Goal: Task Accomplishment & Management: Manage account settings

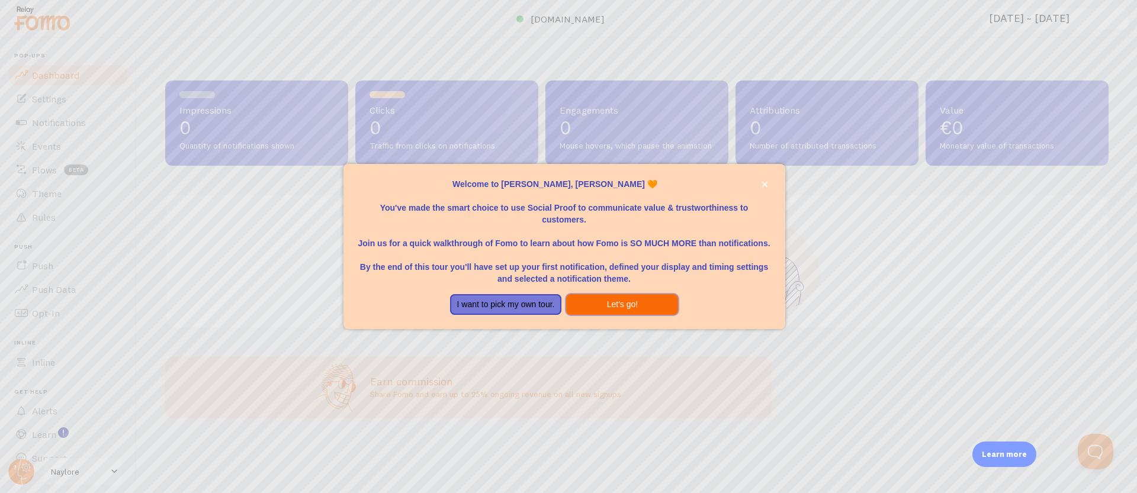
click at [609, 302] on button "Let's go!" at bounding box center [622, 304] width 112 height 21
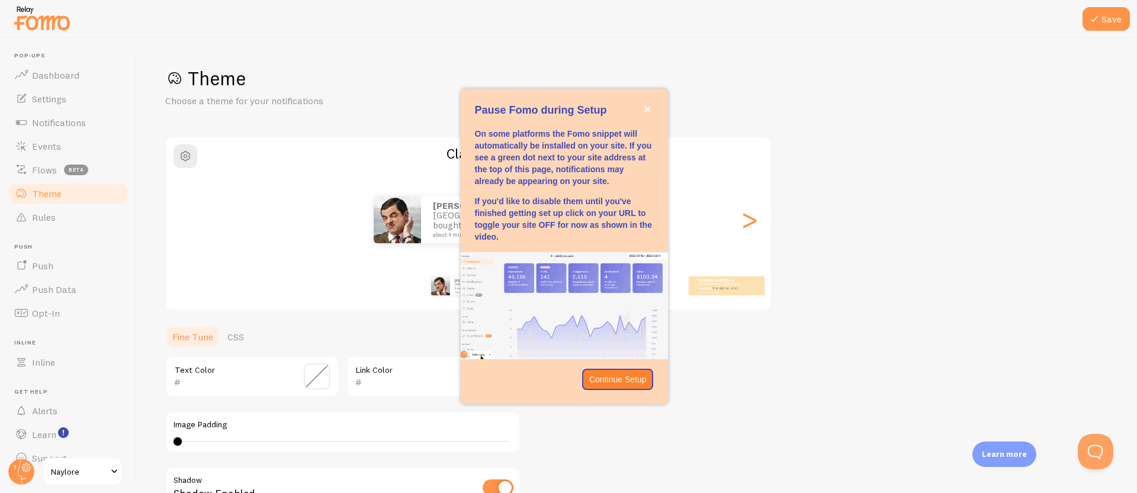
click at [61, 471] on span "Naylore" at bounding box center [79, 472] width 56 height 14
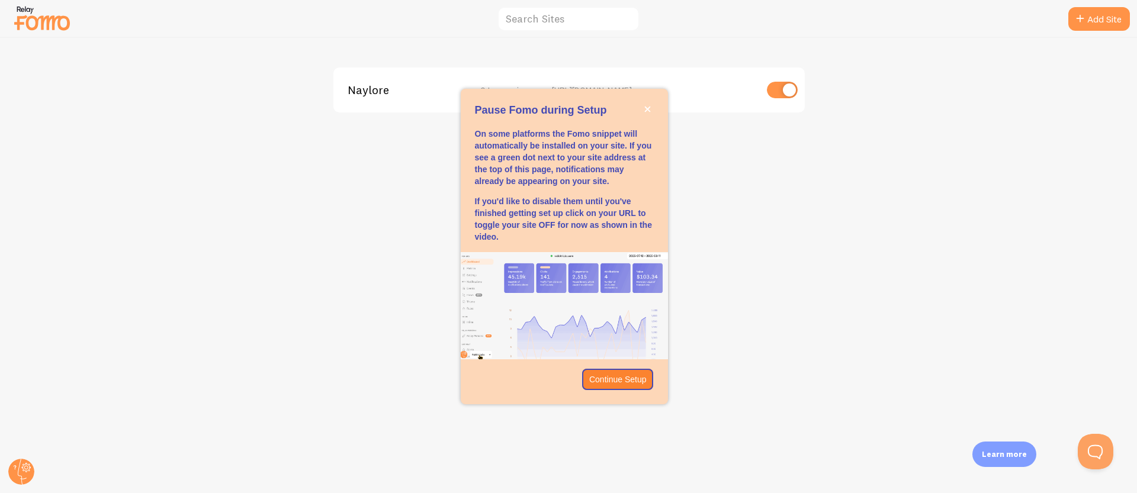
click at [778, 90] on input "checkbox" at bounding box center [782, 90] width 31 height 17
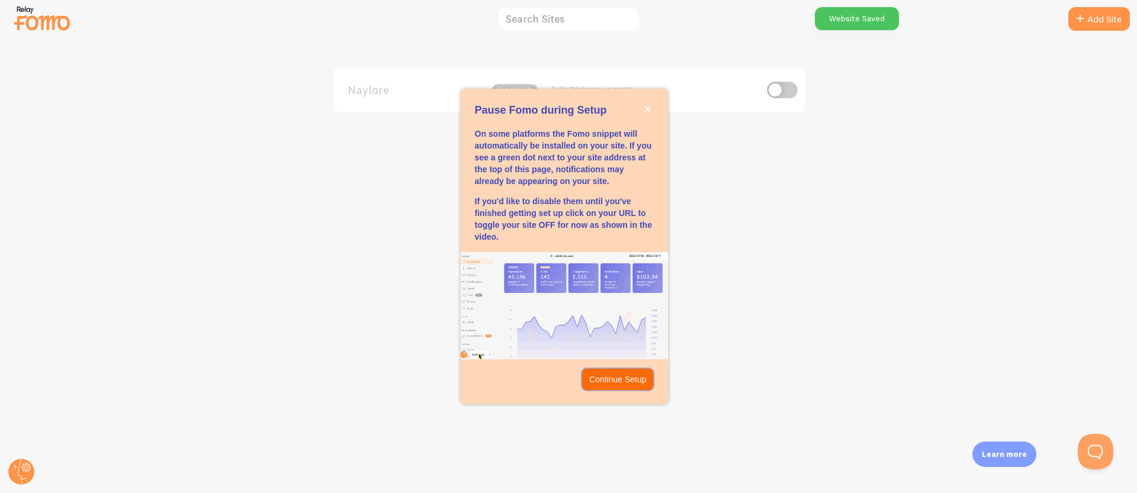
click at [609, 385] on p "Continue Setup" at bounding box center [617, 380] width 57 height 12
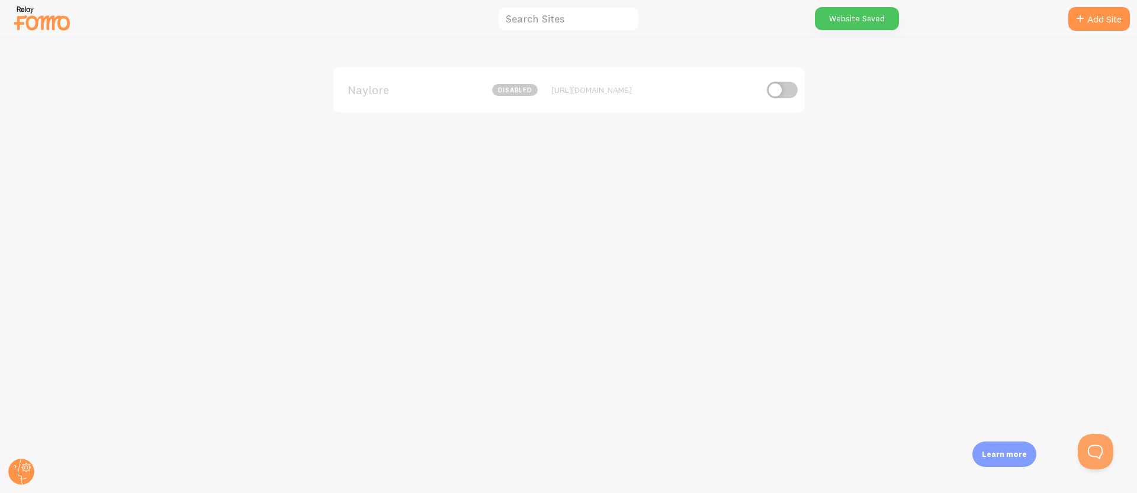
click at [778, 93] on input "checkbox" at bounding box center [782, 90] width 31 height 17
click at [778, 94] on input "checkbox" at bounding box center [782, 90] width 31 height 17
click at [12, 476] on circle at bounding box center [21, 472] width 26 height 26
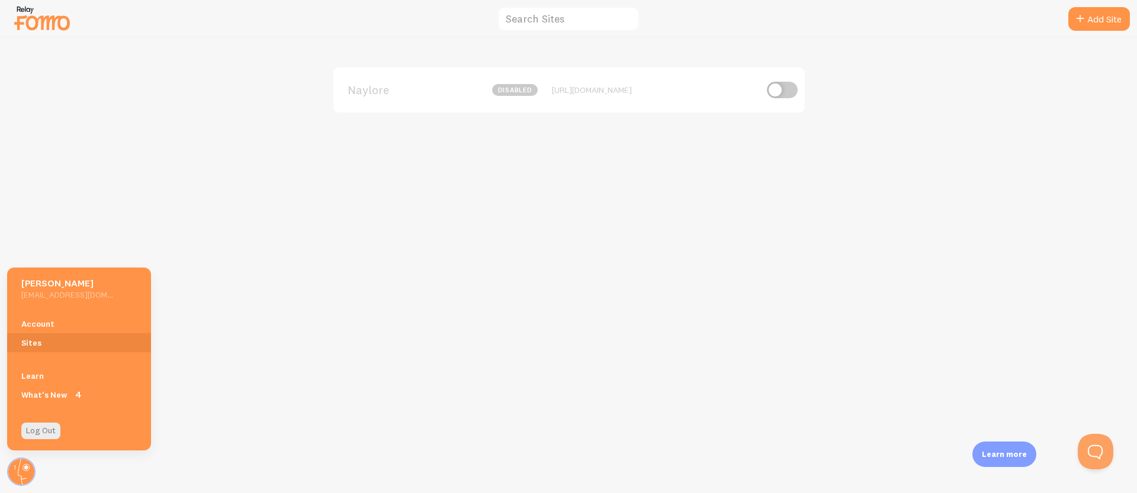
click at [44, 8] on img at bounding box center [41, 18] width 59 height 30
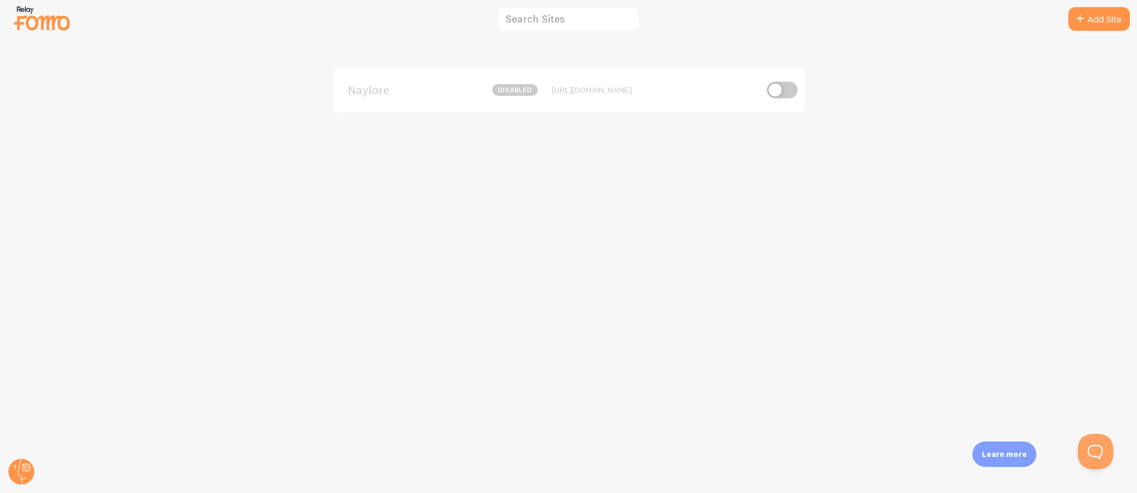
click at [36, 15] on img at bounding box center [41, 18] width 59 height 30
click at [27, 15] on img at bounding box center [41, 18] width 59 height 30
click at [567, 24] on input "text" at bounding box center [569, 19] width 142 height 25
click at [28, 462] on circle at bounding box center [21, 472] width 26 height 26
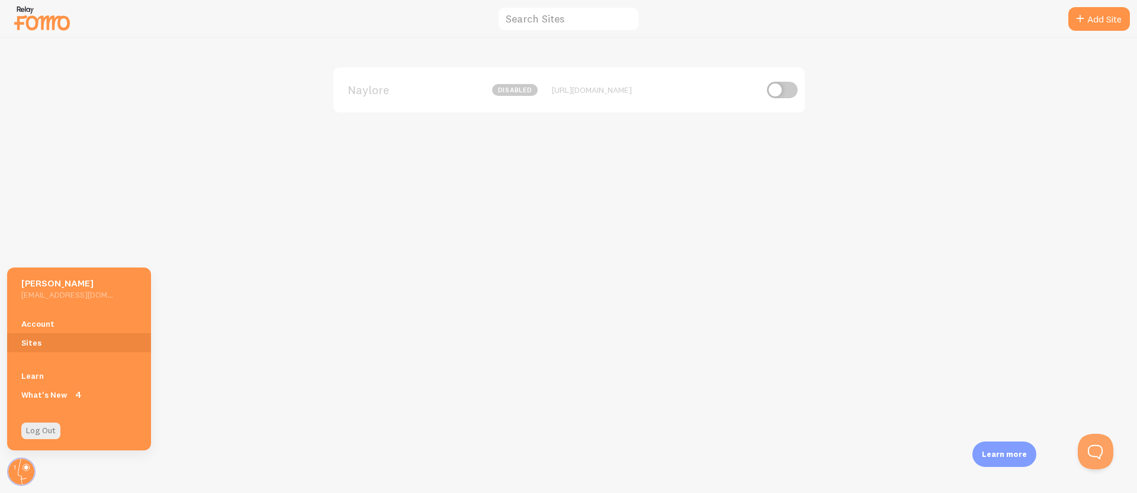
click at [790, 91] on input "checkbox" at bounding box center [782, 90] width 31 height 17
checkbox input "true"
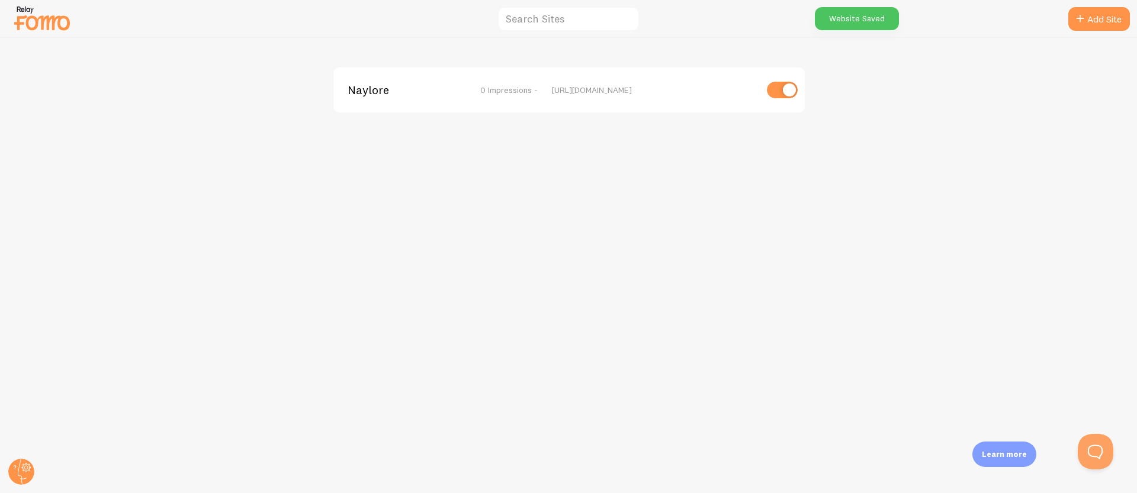
click at [563, 89] on div "[URL][DOMAIN_NAME]" at bounding box center [654, 90] width 204 height 11
click at [387, 86] on span "Naylore" at bounding box center [395, 90] width 95 height 11
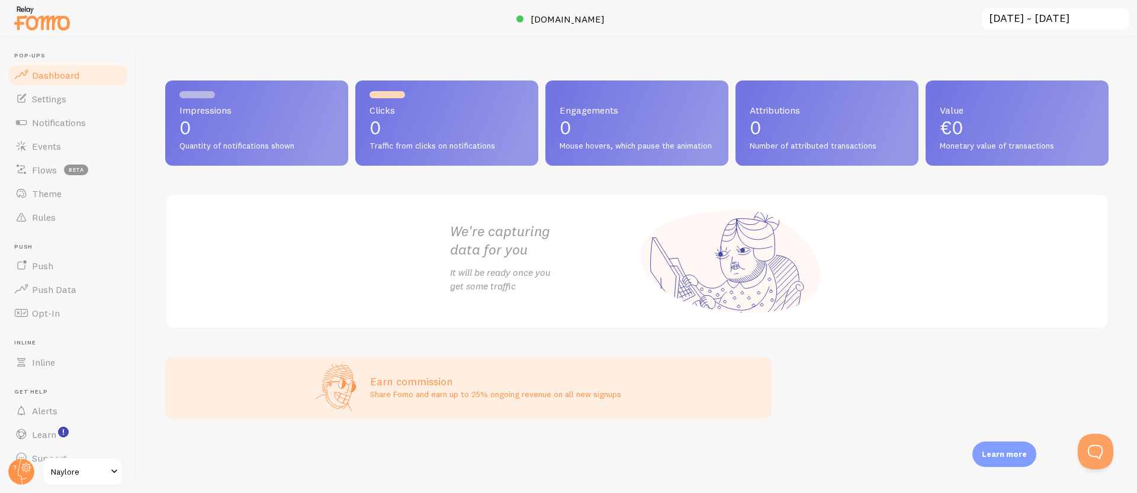
click at [111, 471] on span at bounding box center [114, 472] width 14 height 14
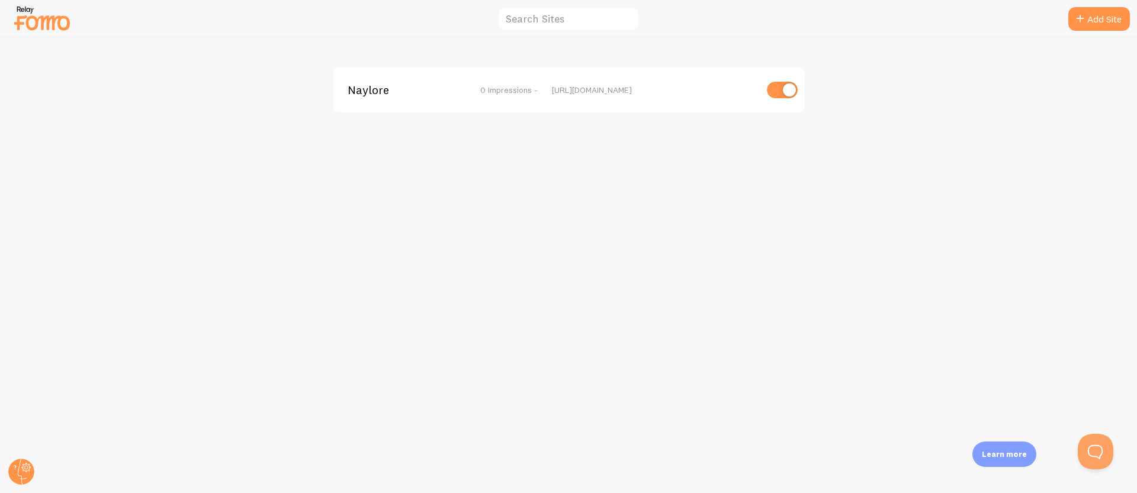
click at [44, 30] on img at bounding box center [41, 18] width 59 height 30
click at [381, 98] on div "Naylore 0 Impressions - [URL][DOMAIN_NAME]" at bounding box center [568, 90] width 471 height 45
click at [377, 94] on span "Naylore" at bounding box center [395, 90] width 95 height 11
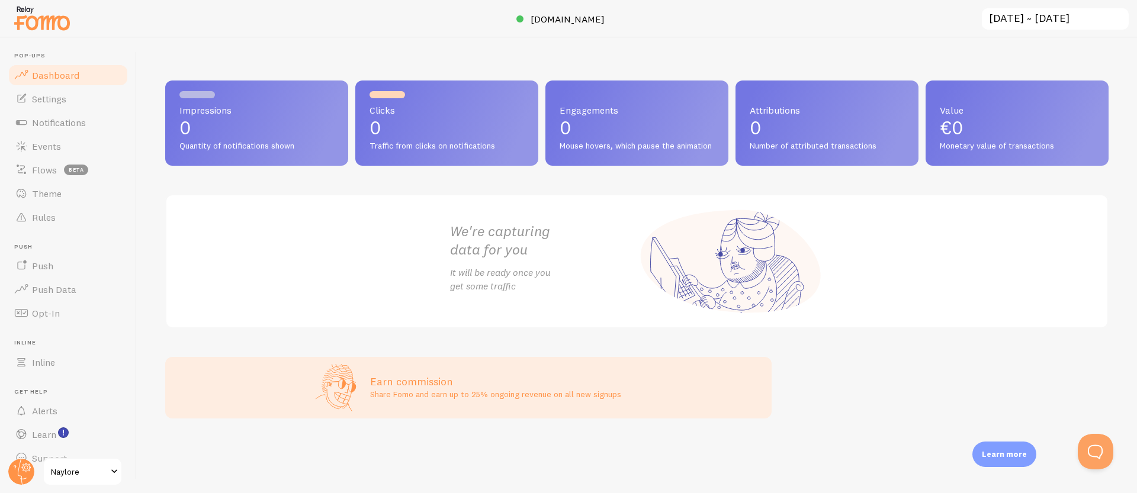
click at [114, 473] on span at bounding box center [114, 472] width 14 height 14
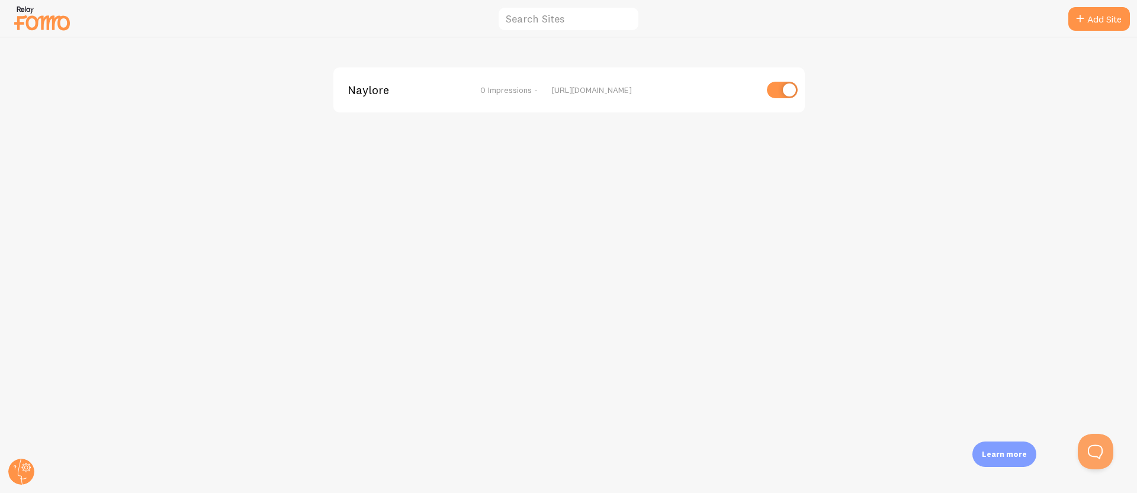
click at [361, 97] on div "Naylore 0 Impressions - [URL][DOMAIN_NAME]" at bounding box center [568, 90] width 471 height 45
click at [364, 90] on span "Naylore" at bounding box center [395, 90] width 95 height 11
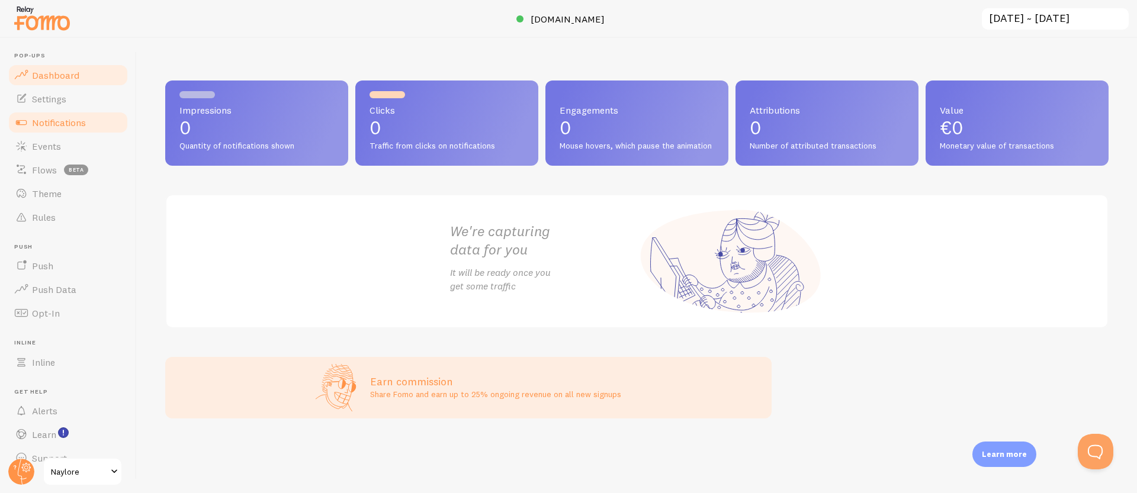
click at [57, 124] on span "Notifications" at bounding box center [59, 123] width 54 height 12
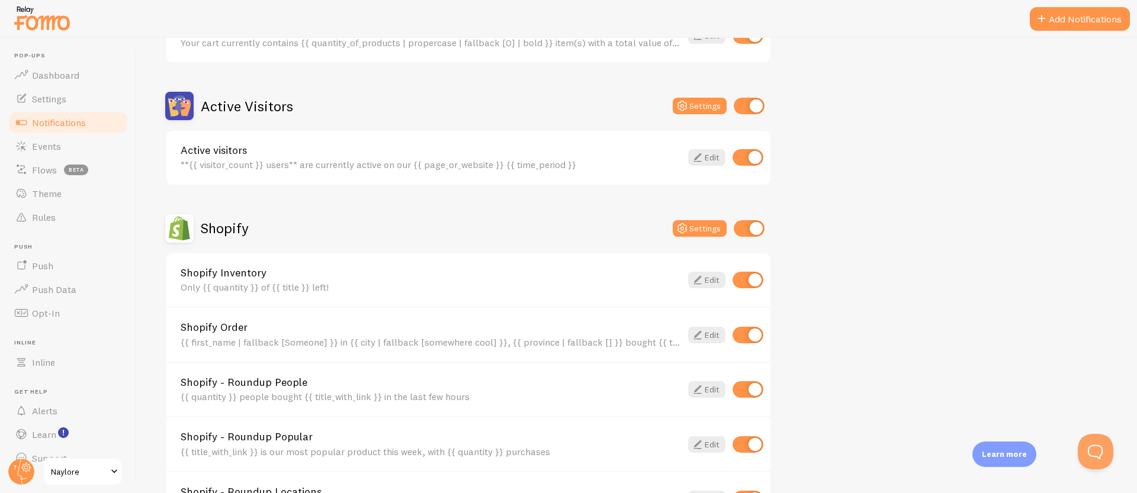
scroll to position [461, 0]
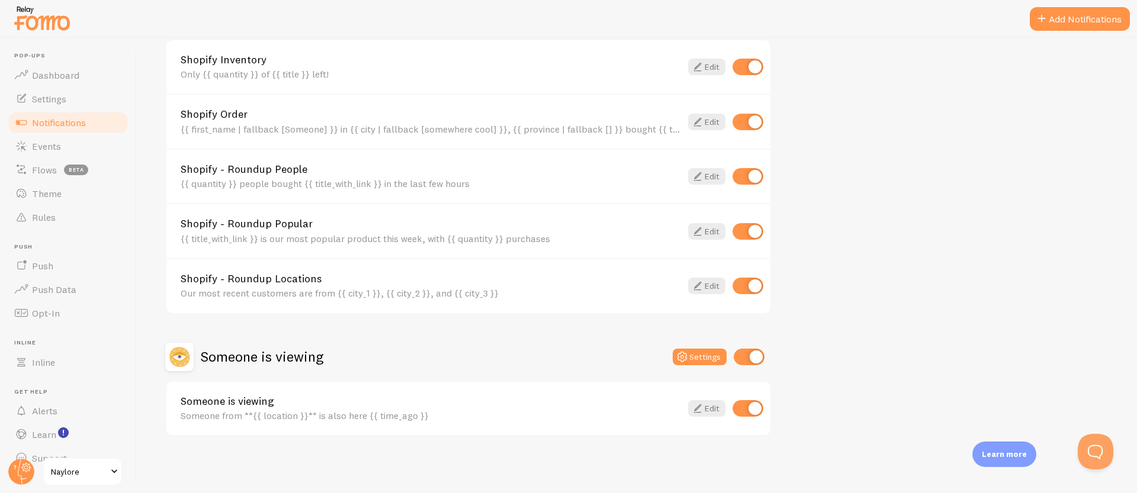
drag, startPoint x: 163, startPoint y: 143, endPoint x: 473, endPoint y: 413, distance: 411.0
click at [473, 413] on div "Notifications Your Connections and their Notifications Help Article Abandoned C…" at bounding box center [637, 265] width 1000 height 455
copy div "Abandoned Cart Settings Abandoned Cart Template without Variables Your cart sti…"
click at [155, 189] on div "Notifications Your Connections and their Notifications Help Article Abandoned C…" at bounding box center [637, 265] width 1000 height 455
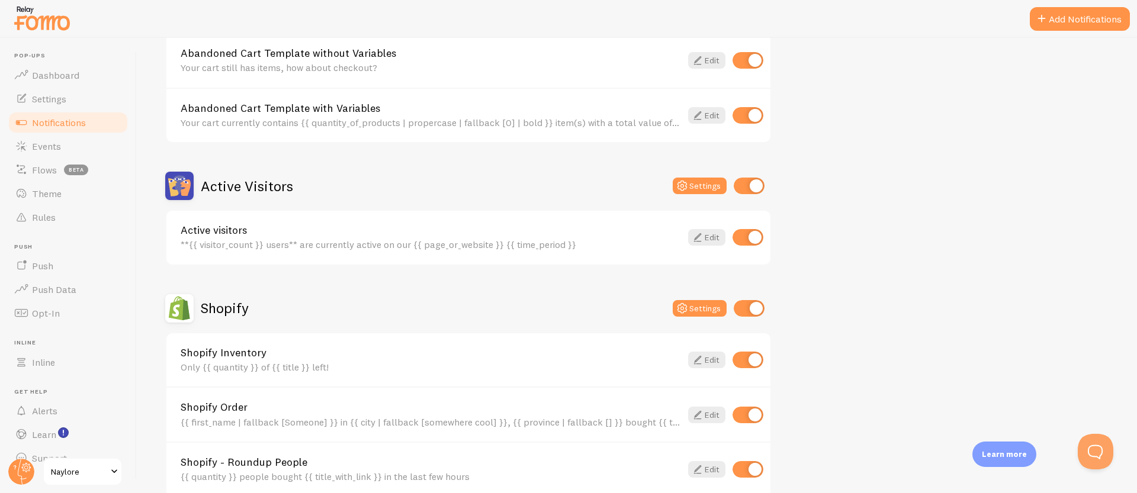
scroll to position [190, 0]
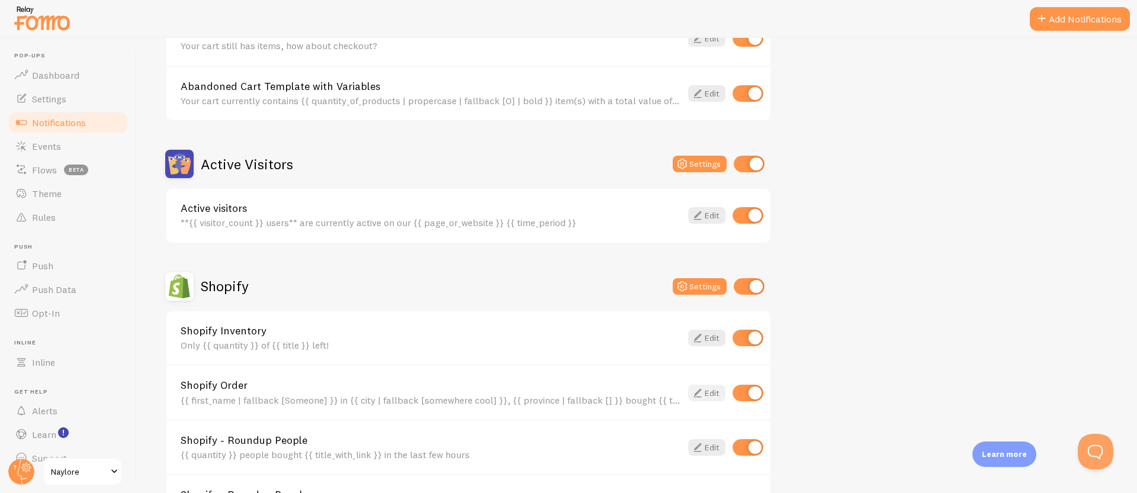
click at [714, 397] on link "Edit" at bounding box center [706, 393] width 37 height 17
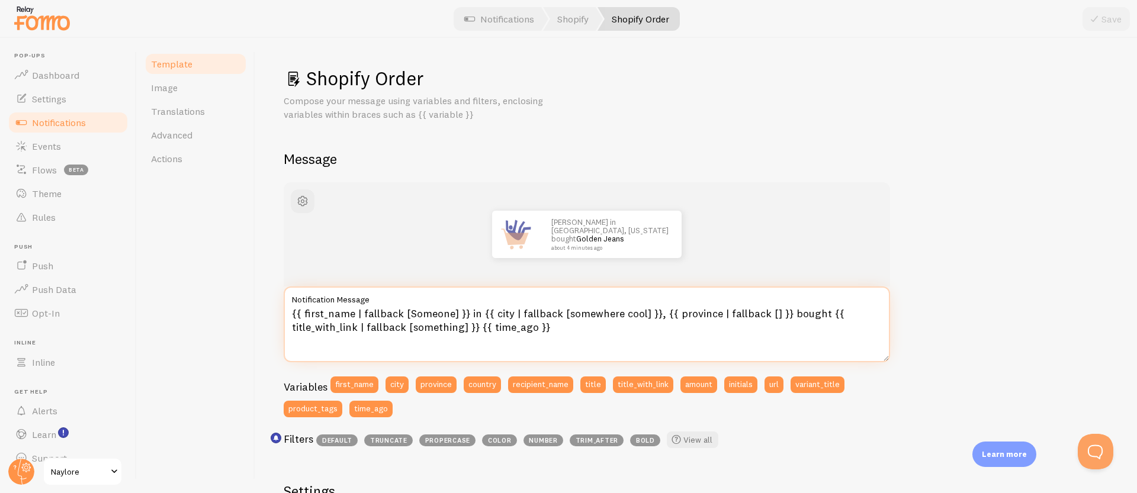
click at [421, 325] on textarea "{{ first_name | fallback [Someone] }} in {{ city | fallback [somewhere cool] }}…" at bounding box center [587, 325] width 607 height 76
paste textarea "slice: 0,1 }}. de {{ city }} a acheté {{ title_with_link }} · il y a {{ time_ag…"
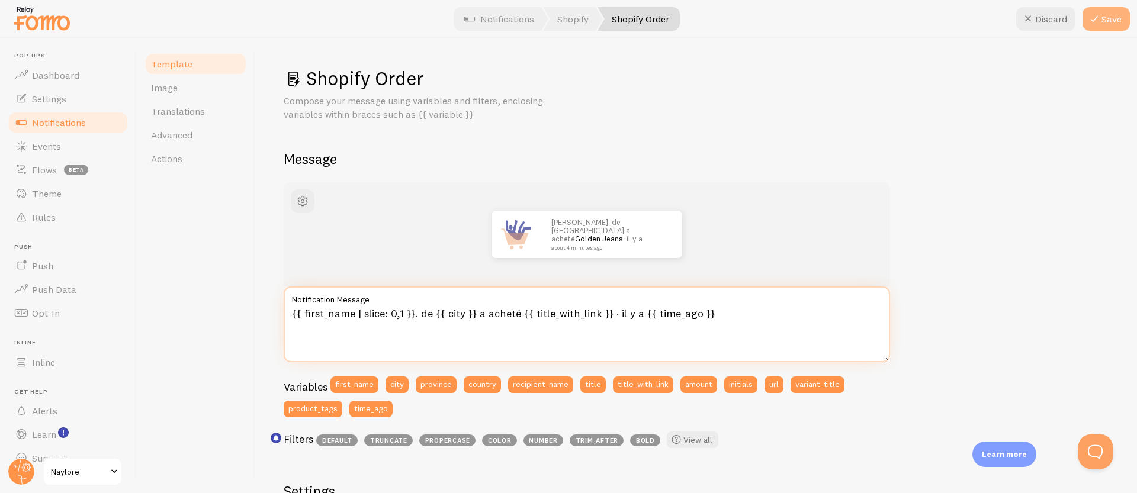
type textarea "{{ first_name | slice: 0,1 }}. de {{ city }} a acheté {{ title_with_link }} · i…"
click at [1109, 14] on button "Save" at bounding box center [1106, 19] width 47 height 24
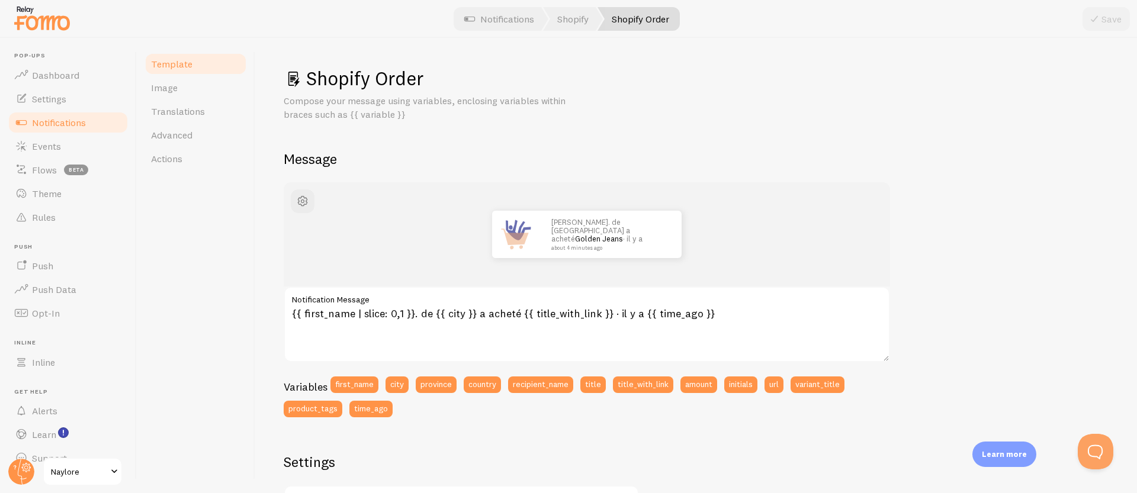
click at [190, 68] on span "Template" at bounding box center [171, 64] width 41 height 12
click at [501, 17] on link "Notifications" at bounding box center [499, 19] width 98 height 24
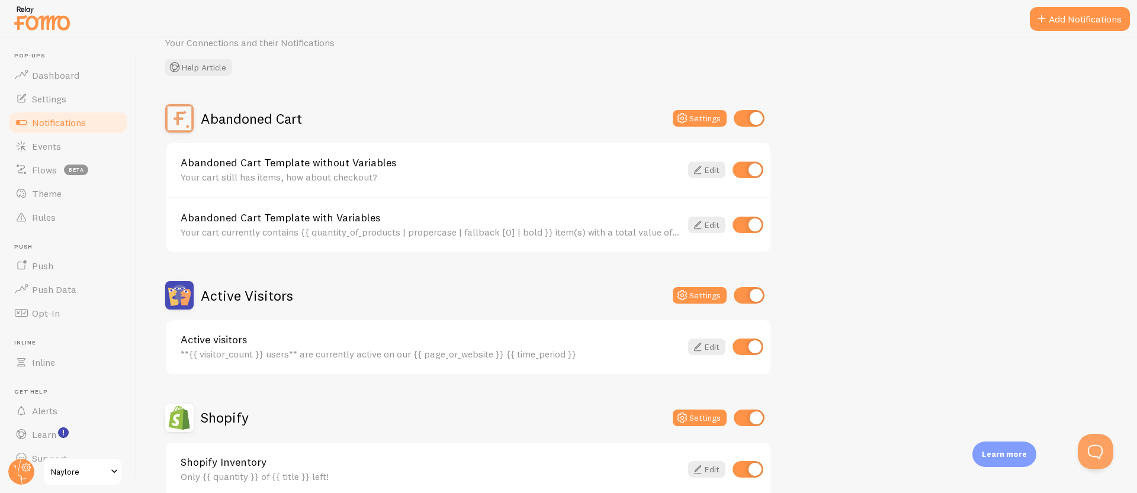
scroll to position [111, 0]
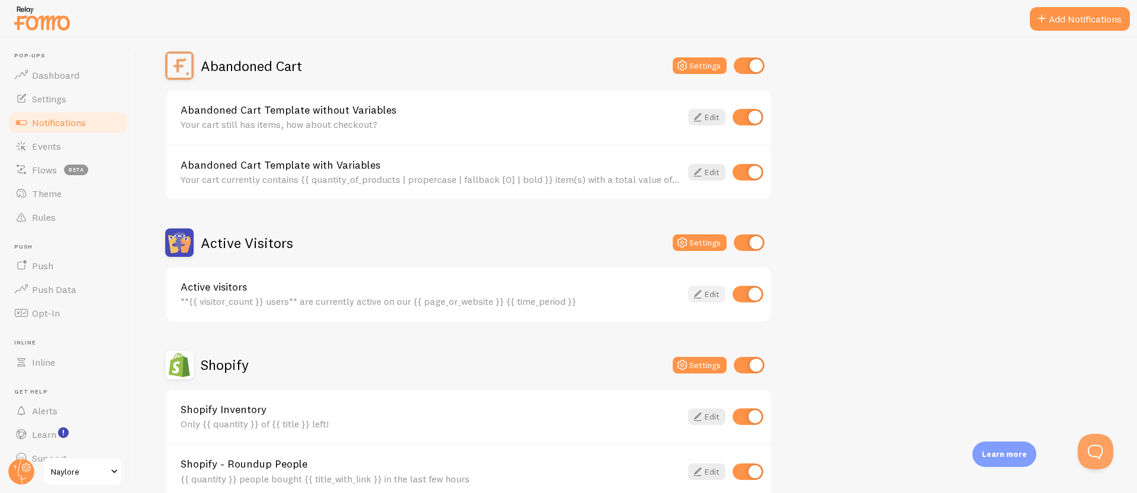
click at [694, 296] on icon at bounding box center [698, 294] width 14 height 14
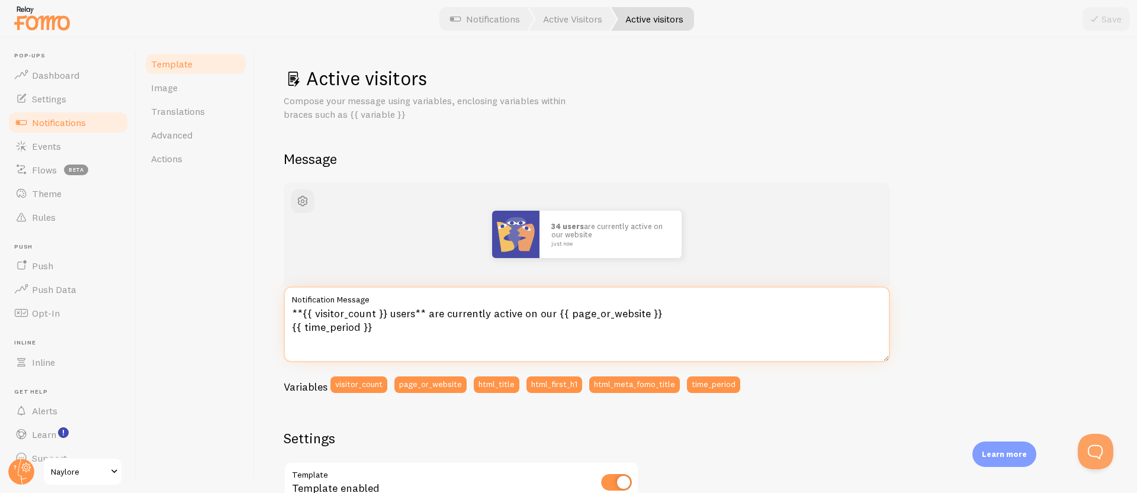
drag, startPoint x: 705, startPoint y: 333, endPoint x: 187, endPoint y: 268, distance: 522.9
click at [187, 268] on div "Template Image Translations Advanced Actions Active visitors Compose your messa…" at bounding box center [637, 265] width 1000 height 455
paste textarea "{{ visitor_count }} personnes consultent notre site en ce moment"
click at [620, 317] on textarea "{{ visitor_count }} personnes consultent notre site en ce moment" at bounding box center [587, 325] width 607 height 76
click at [477, 324] on textarea "{{ visitor_count }} personnes consultent notre site en ce moment" at bounding box center [587, 325] width 607 height 76
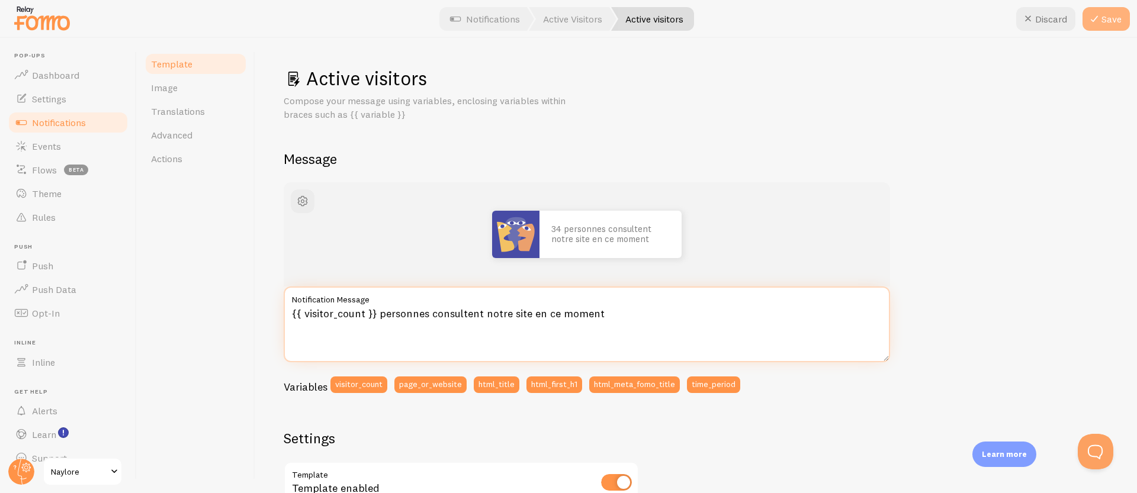
type textarea "{{ visitor_count }} personnes consultent notre site en ce moment"
click at [1106, 14] on button "Save" at bounding box center [1106, 19] width 47 height 24
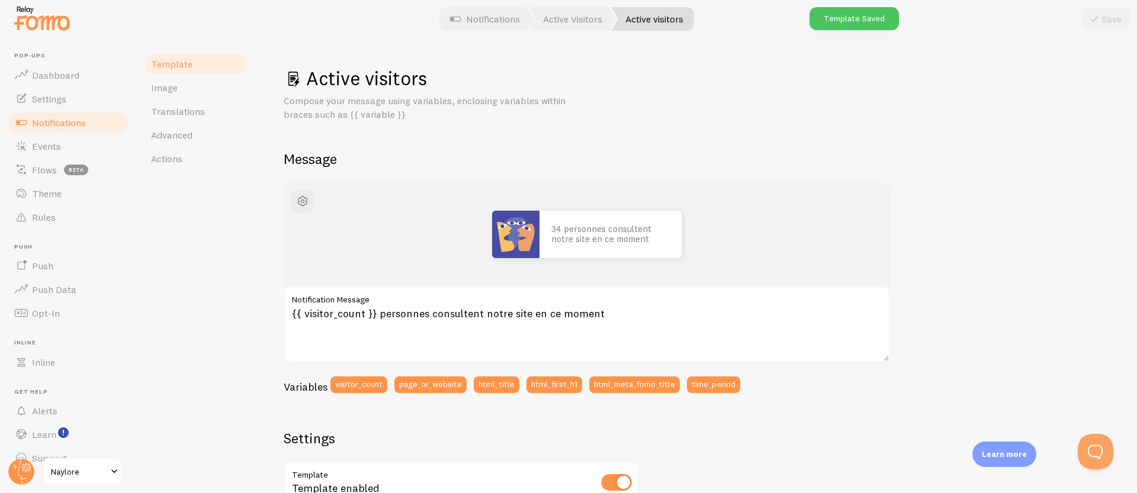
click at [190, 60] on span "Template" at bounding box center [171, 64] width 41 height 12
click at [477, 15] on link "Notifications" at bounding box center [485, 19] width 98 height 24
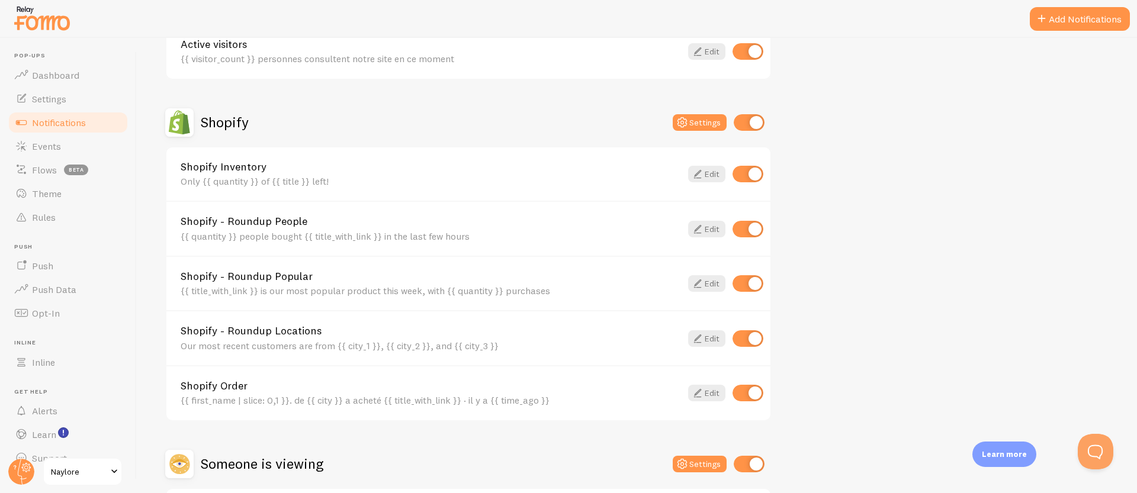
scroll to position [461, 0]
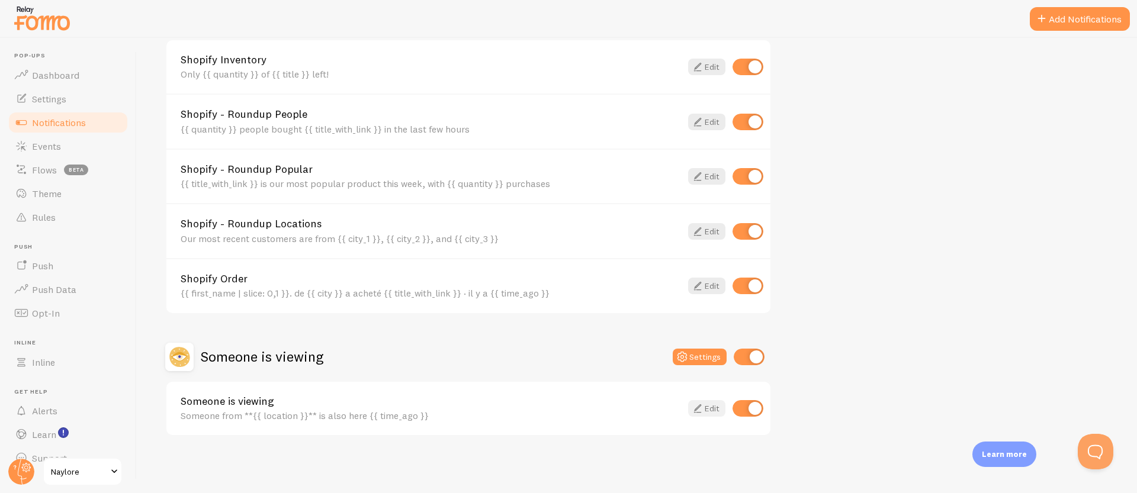
click at [710, 413] on link "Edit" at bounding box center [706, 408] width 37 height 17
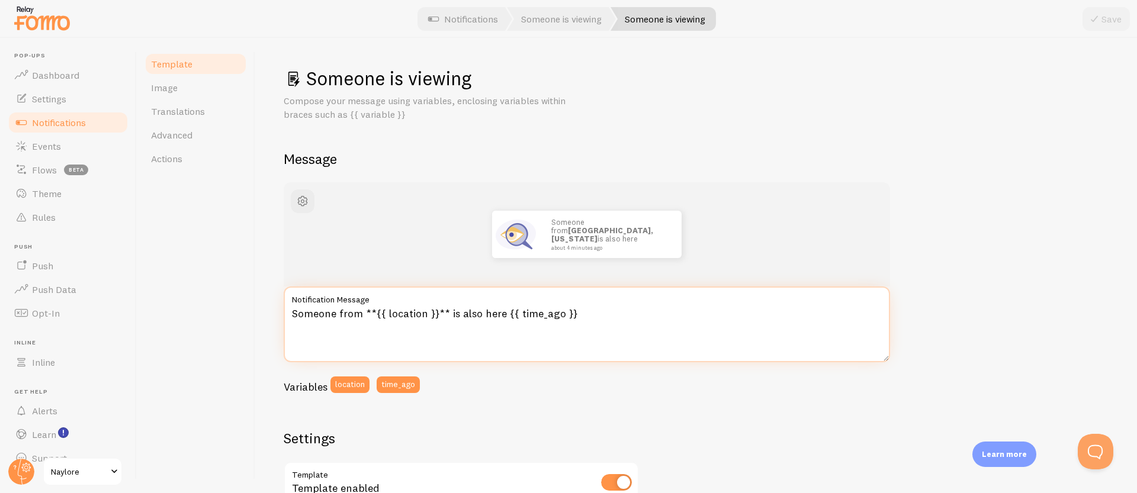
drag, startPoint x: 589, startPoint y: 311, endPoint x: 135, endPoint y: 254, distance: 457.8
click at [139, 256] on div "Template Image Translations Advanced Actions Someone is viewing Compose your me…" at bounding box center [637, 265] width 1000 height 455
paste textarea "Une cliente de {{ location }} regarde aussi ce produit {{ time_ago }}"
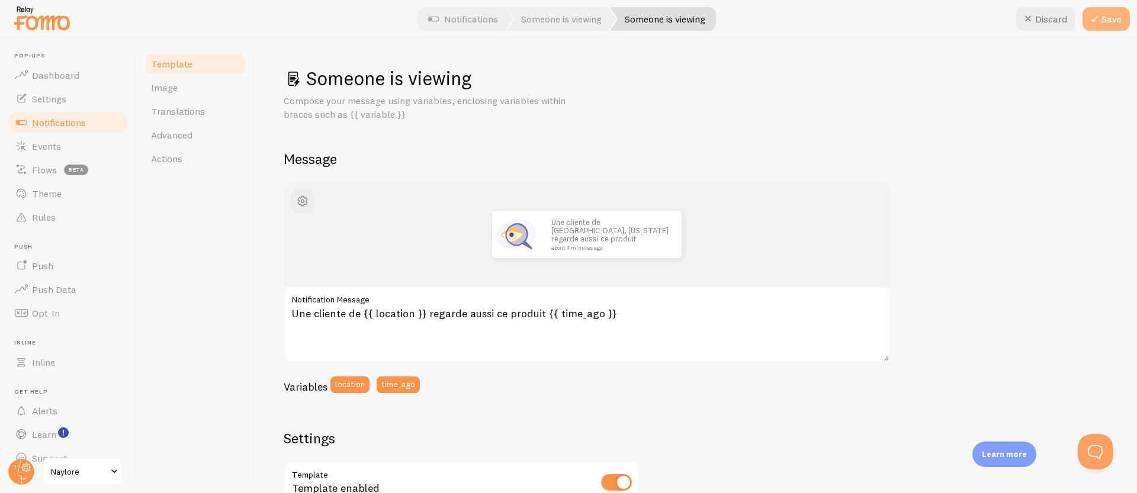
click at [1111, 12] on button "Save" at bounding box center [1106, 19] width 47 height 24
click at [624, 304] on label "Notification Message" at bounding box center [587, 297] width 607 height 20
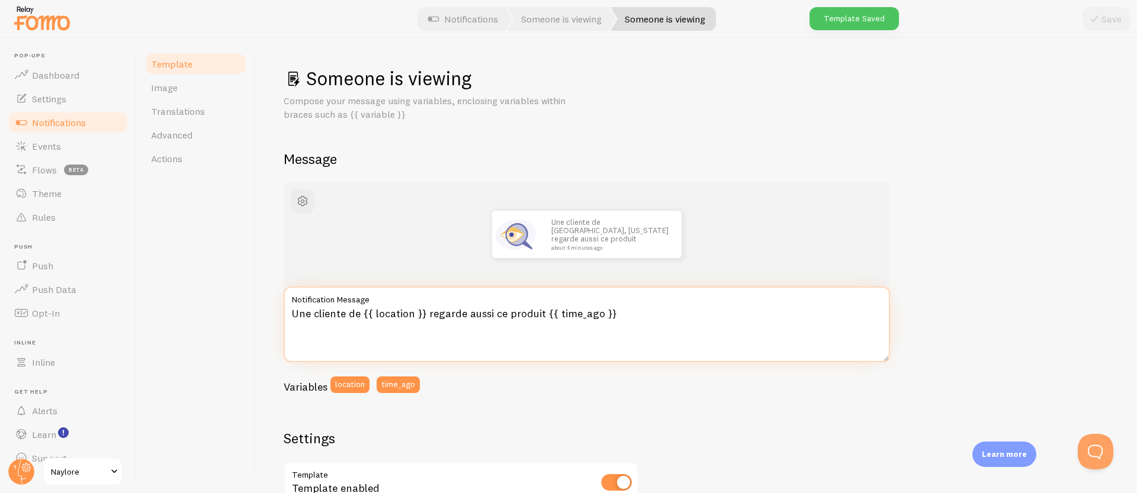
click at [624, 304] on textarea "Une cliente de {{ location }} regarde aussi ce produit {{ time_ago }}" at bounding box center [587, 325] width 607 height 76
click at [541, 310] on textarea "Une cliente de {{ location }} regarde aussi ce produit {{ time_ago }}" at bounding box center [587, 325] width 607 height 76
paste textarea "🌸"
click at [548, 316] on textarea "Une cliente de {{ location }} regarde aussi ce produit 🌸 {{ time_ago }}" at bounding box center [587, 325] width 607 height 76
type textarea "Une cliente de {{ location }} regarde aussi ce produit 🌸 {{ time_ago }}"
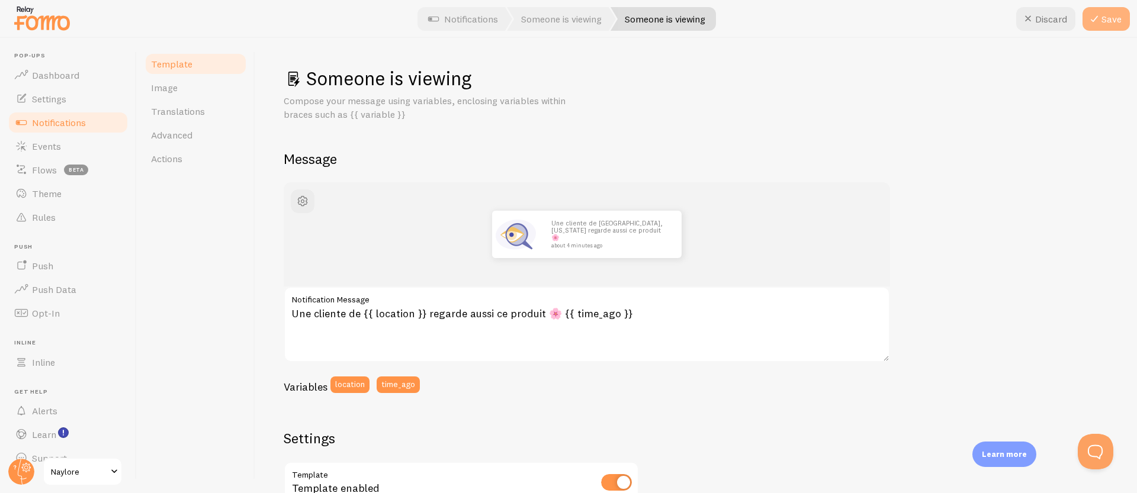
click at [1117, 8] on button "Save" at bounding box center [1106, 19] width 47 height 24
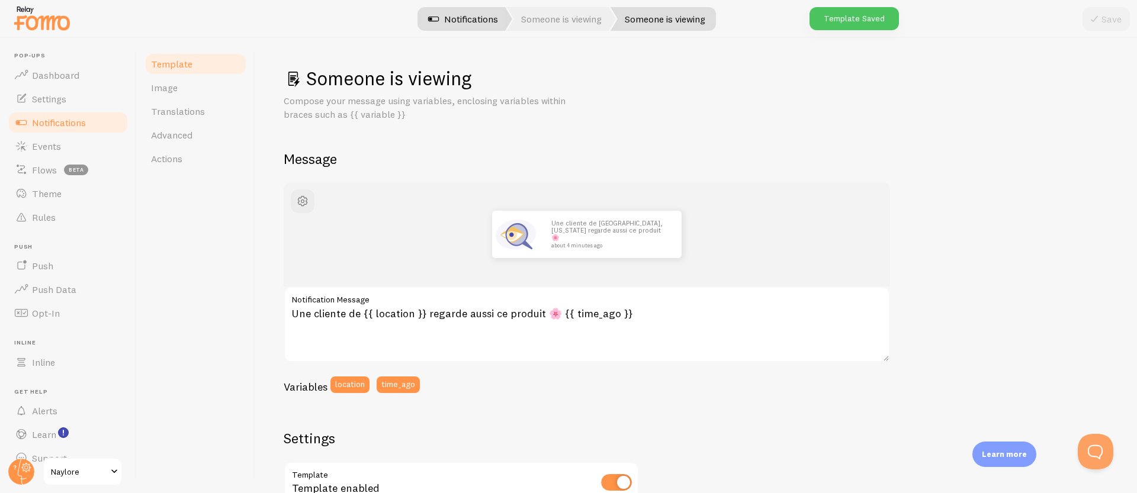
click at [477, 25] on link "Notifications" at bounding box center [463, 19] width 98 height 24
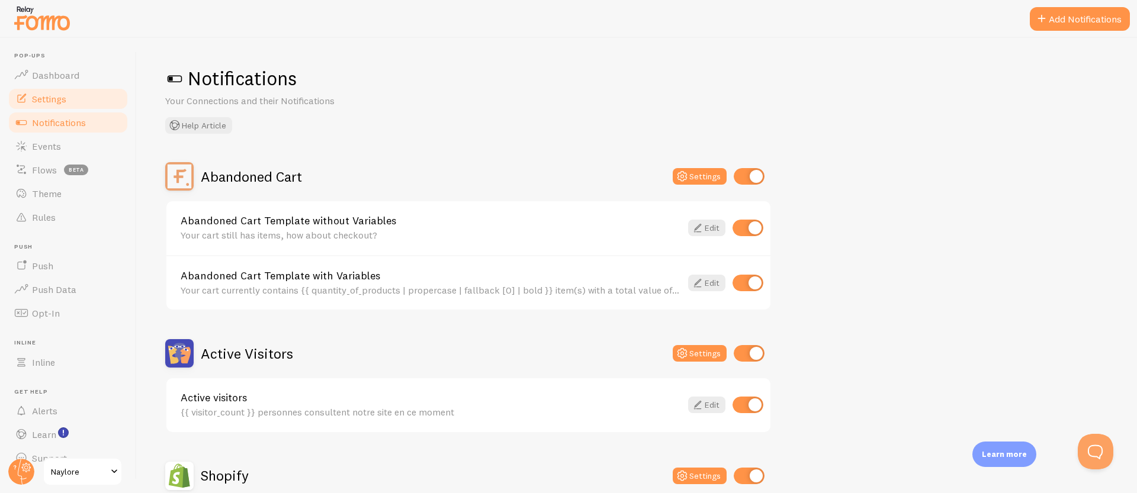
click at [49, 96] on span "Settings" at bounding box center [49, 99] width 34 height 12
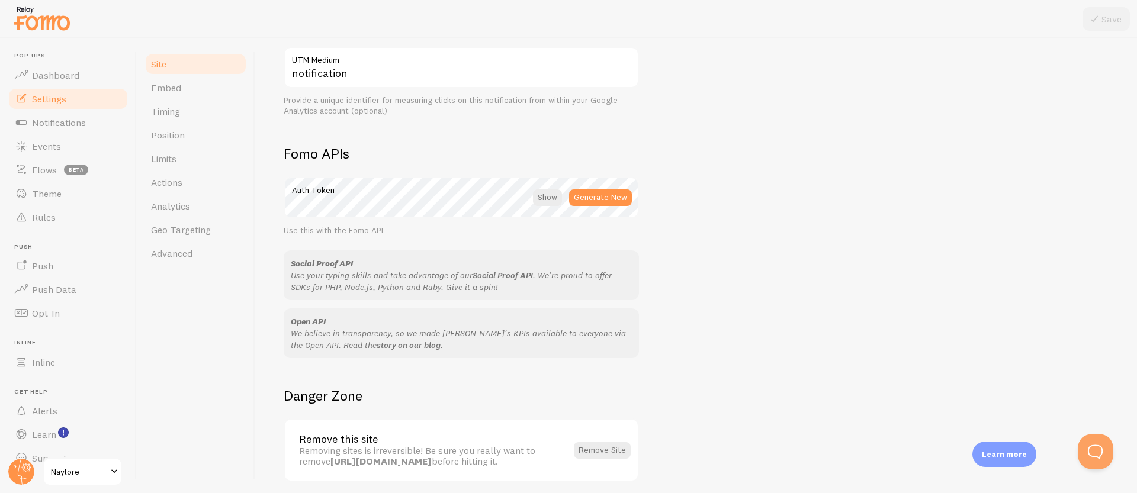
scroll to position [625, 0]
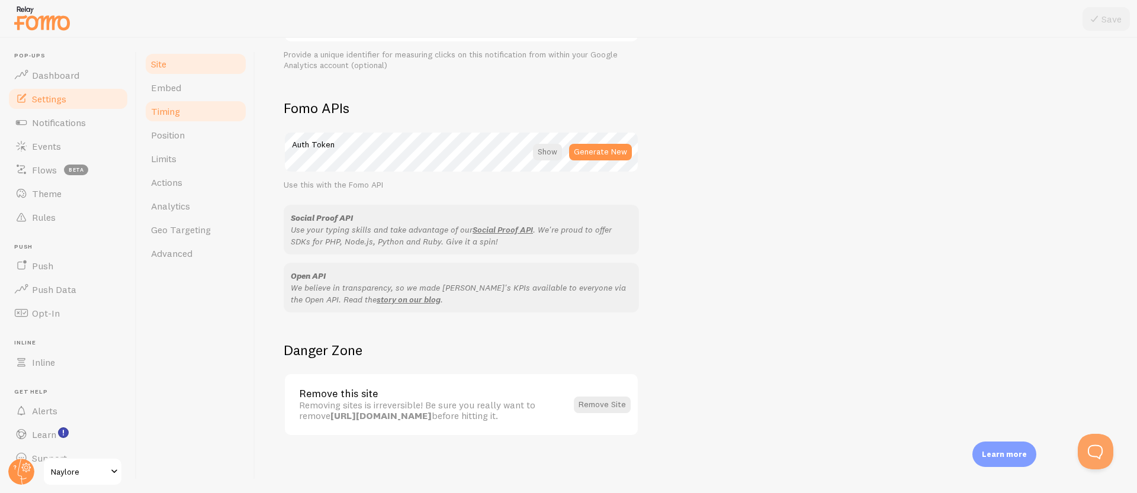
click at [186, 101] on link "Timing" at bounding box center [196, 112] width 104 height 24
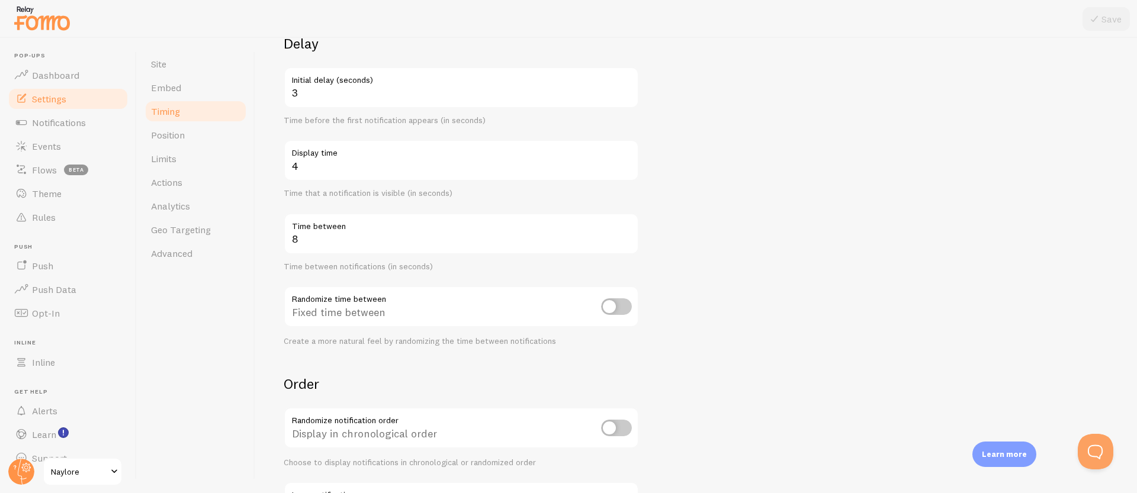
scroll to position [208, 0]
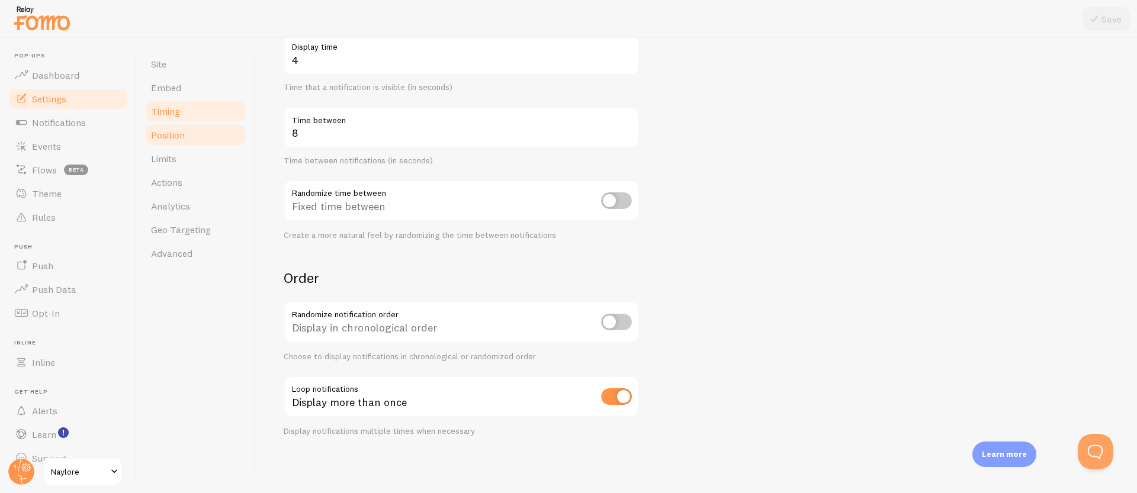
click at [200, 144] on link "Position" at bounding box center [196, 135] width 104 height 24
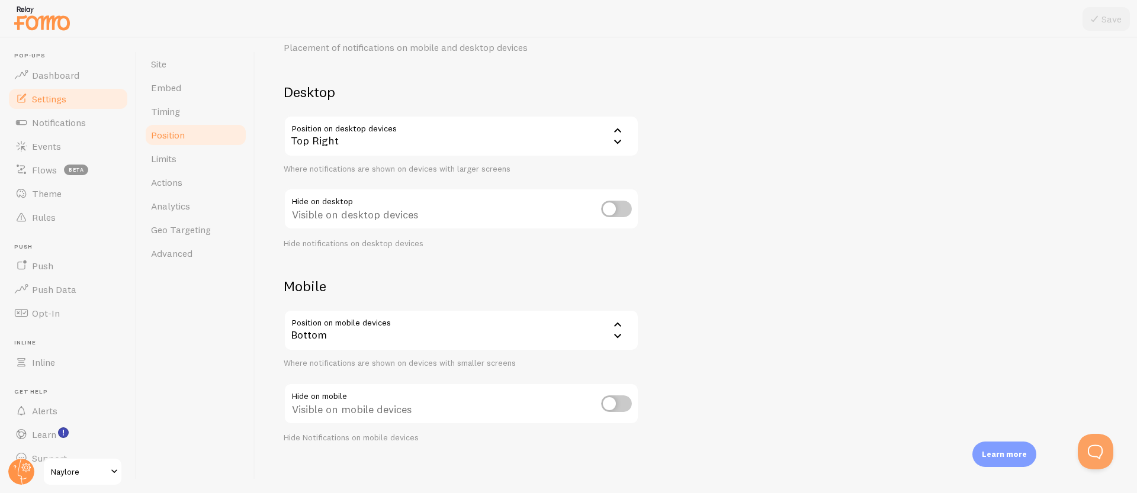
scroll to position [60, 0]
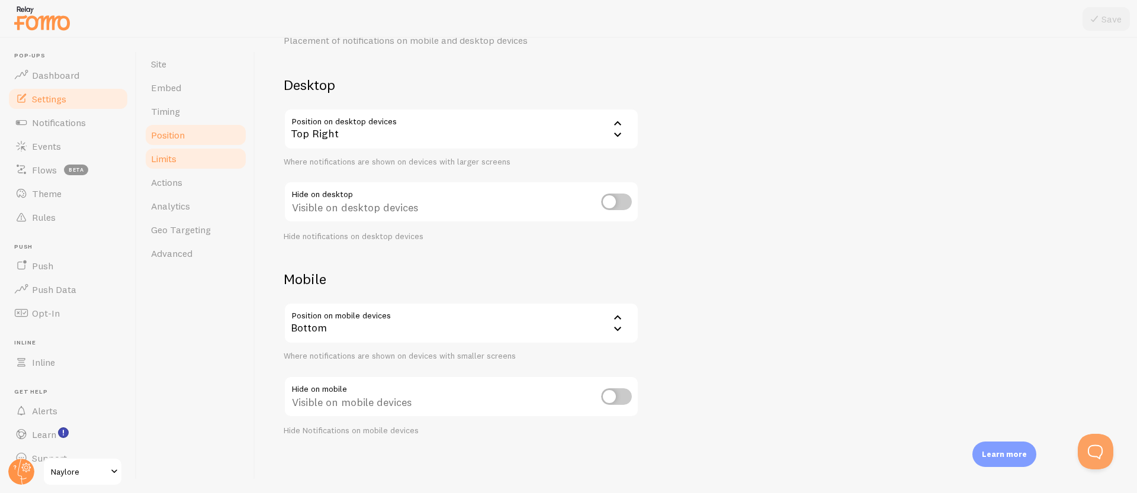
click at [181, 155] on link "Limits" at bounding box center [196, 159] width 104 height 24
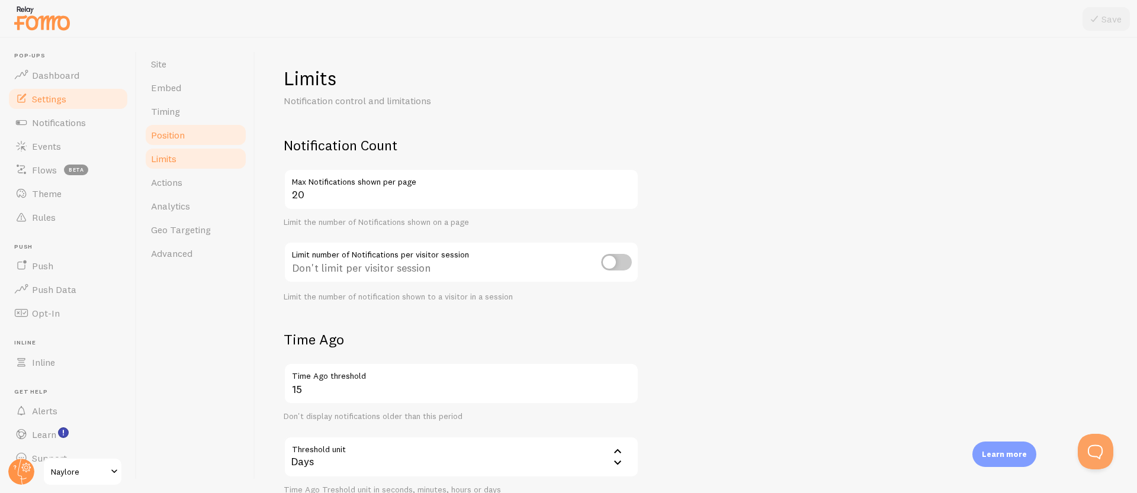
click at [184, 140] on span "Position" at bounding box center [168, 135] width 34 height 12
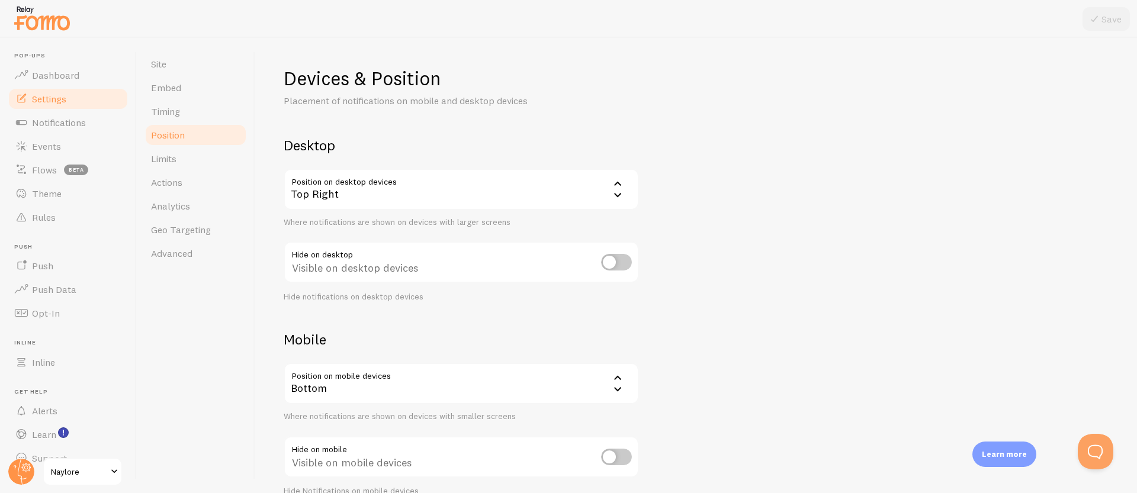
scroll to position [60, 0]
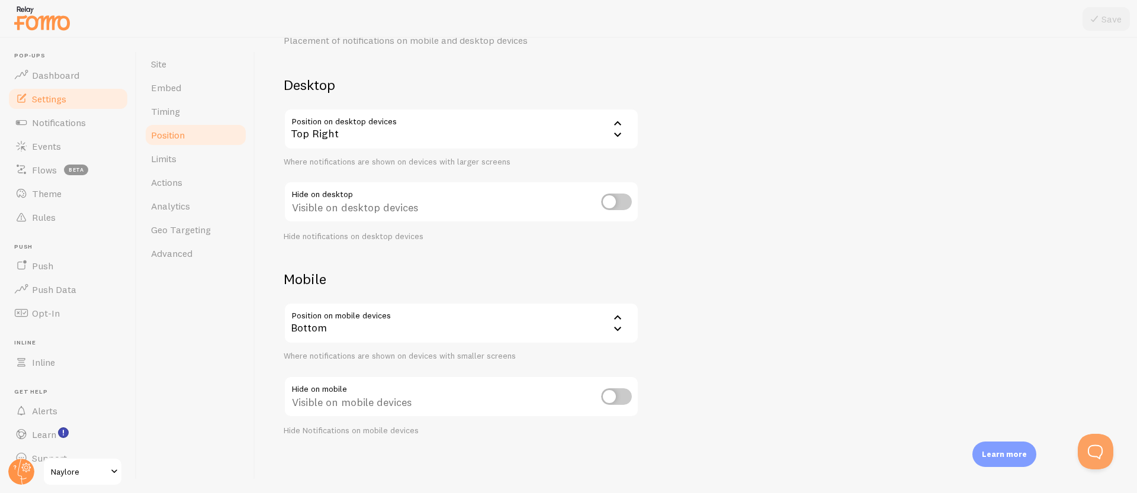
click at [616, 398] on input "checkbox" at bounding box center [616, 397] width 31 height 17
click at [626, 402] on input "checkbox" at bounding box center [616, 397] width 31 height 17
checkbox input "false"
click at [184, 168] on link "Limits" at bounding box center [196, 159] width 104 height 24
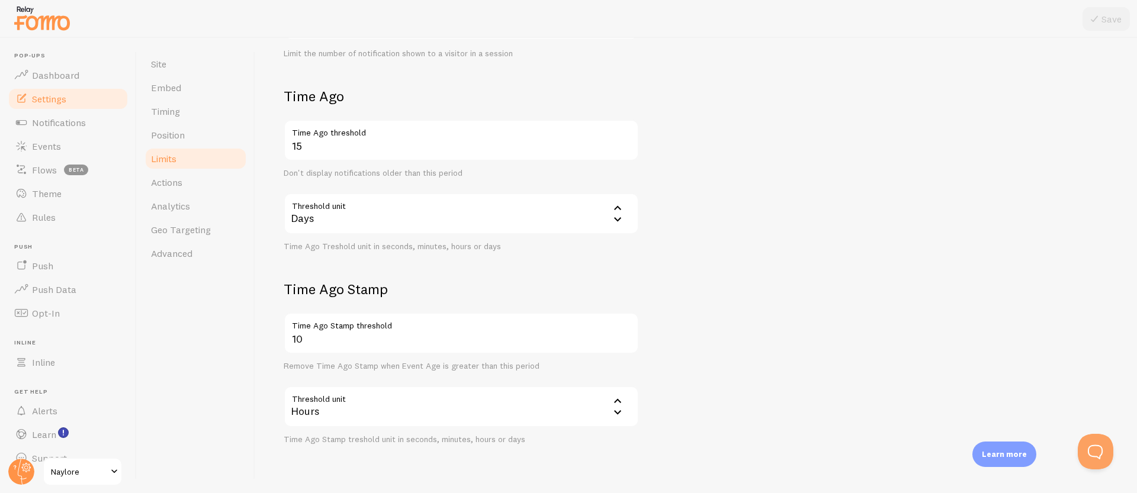
scroll to position [275, 0]
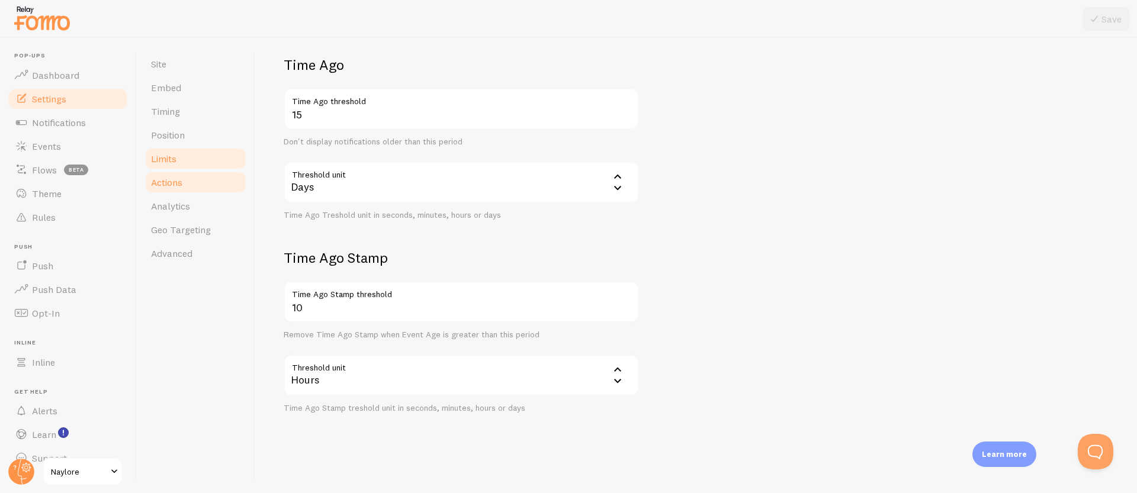
click at [197, 188] on link "Actions" at bounding box center [196, 183] width 104 height 24
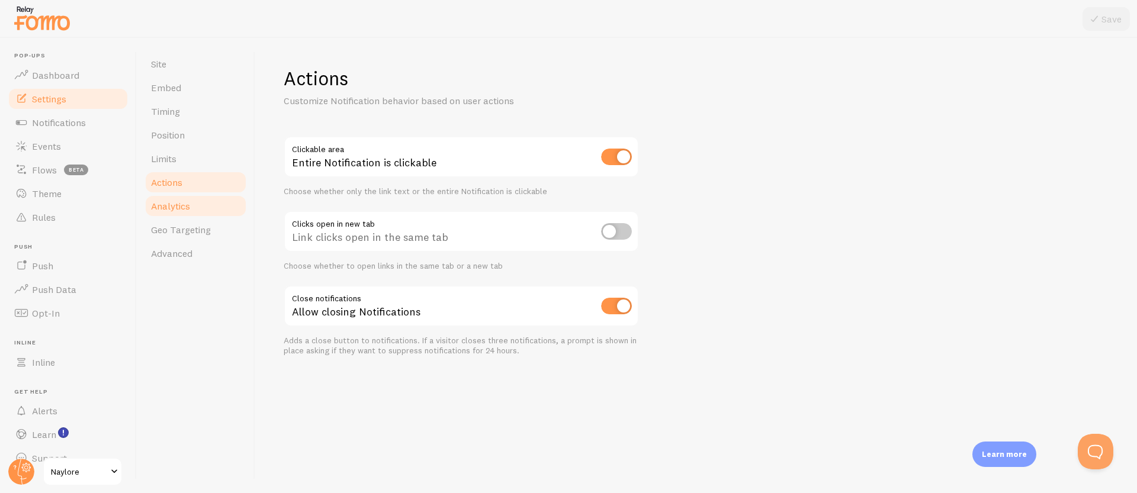
click at [193, 206] on link "Analytics" at bounding box center [196, 206] width 104 height 24
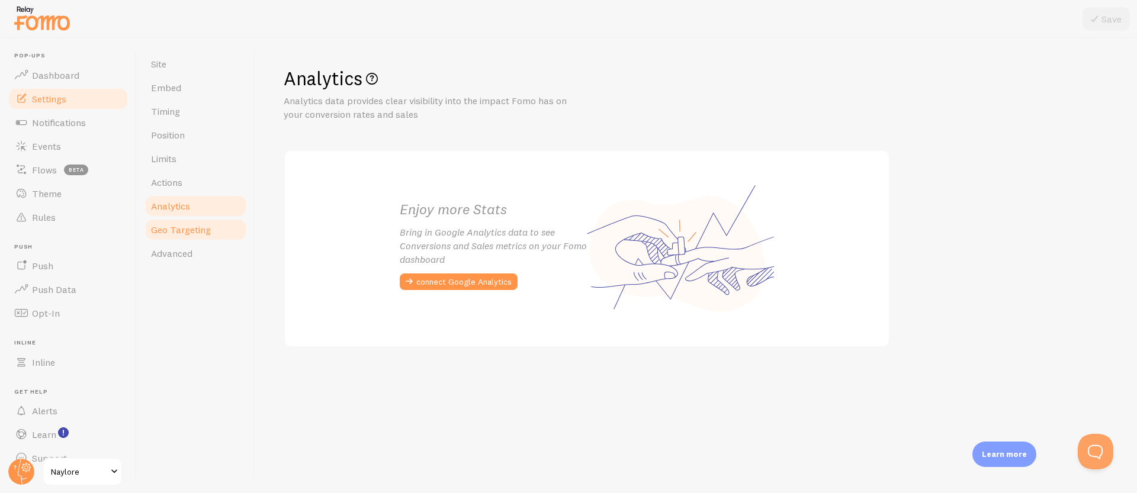
click at [191, 224] on span "Geo Targeting" at bounding box center [181, 230] width 60 height 12
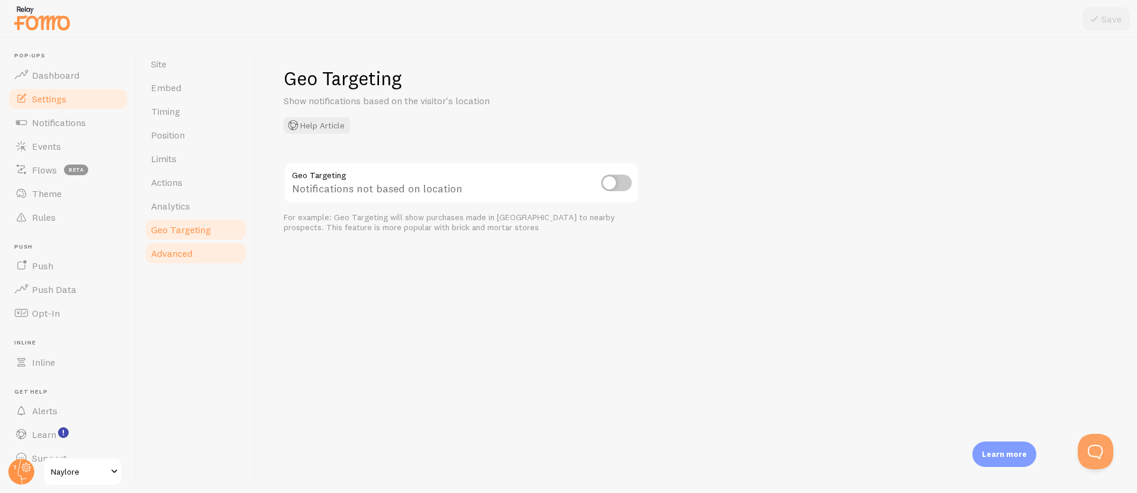
click at [182, 250] on span "Advanced" at bounding box center [171, 254] width 41 height 12
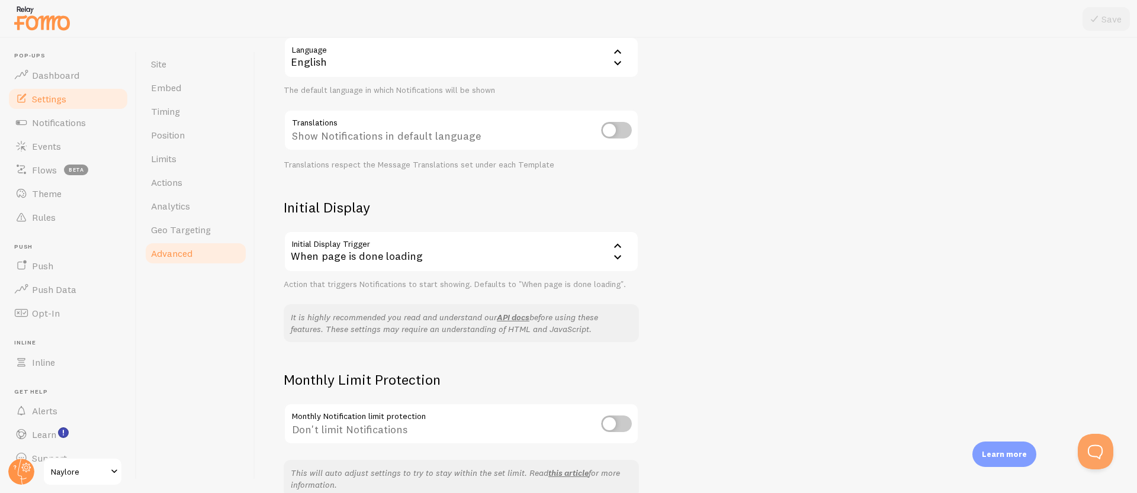
scroll to position [194, 0]
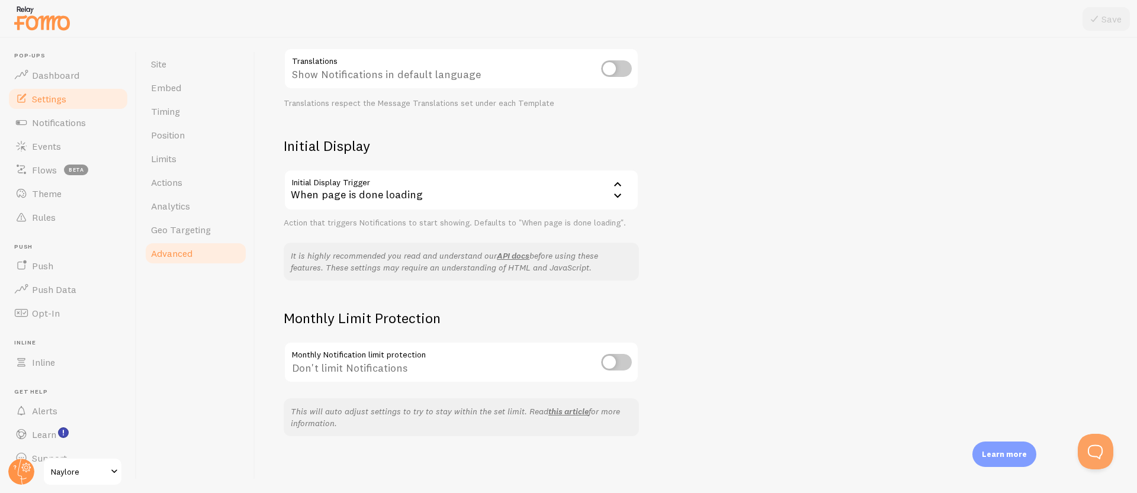
click at [396, 207] on div "When page is done loading" at bounding box center [461, 189] width 355 height 41
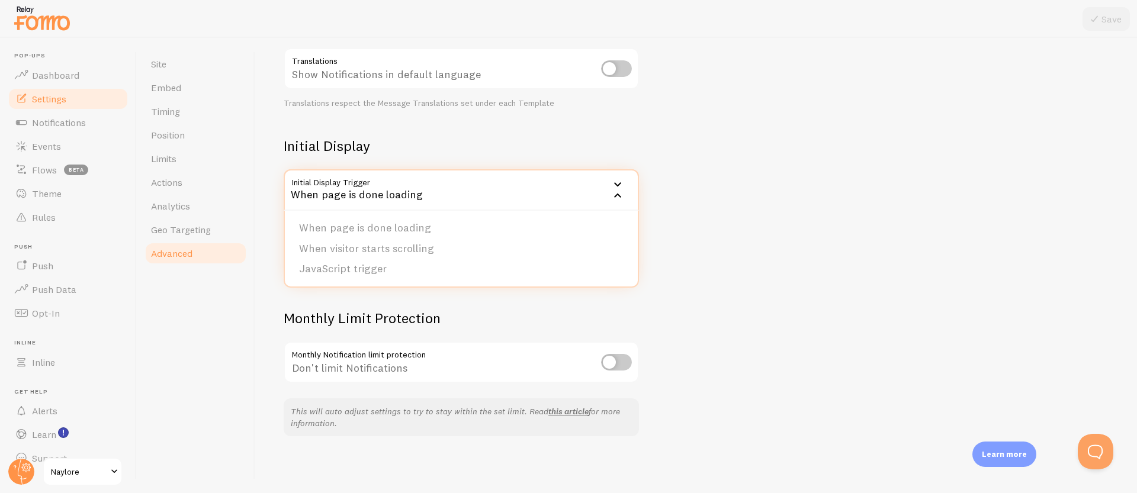
click at [434, 188] on div "When page is done loading" at bounding box center [461, 189] width 355 height 41
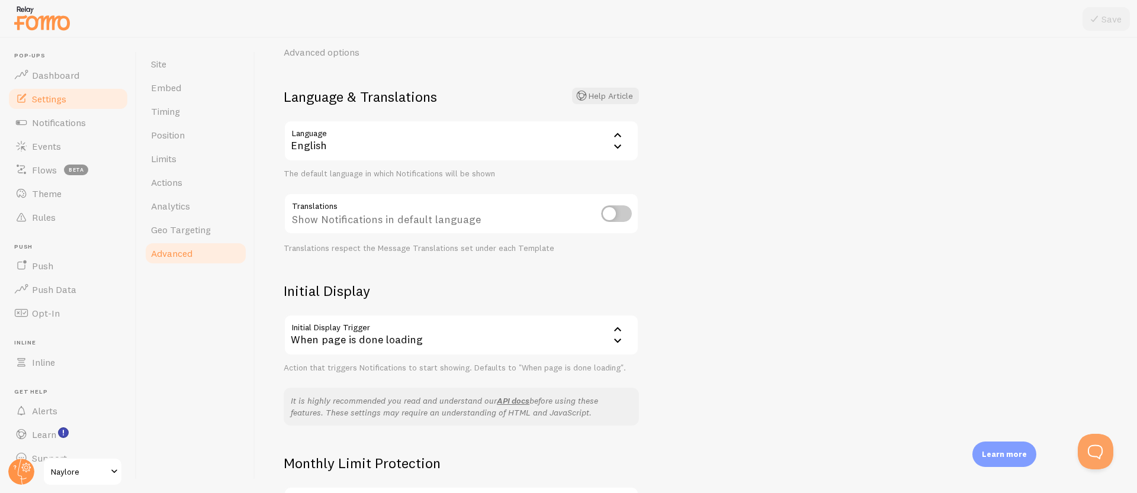
scroll to position [0, 0]
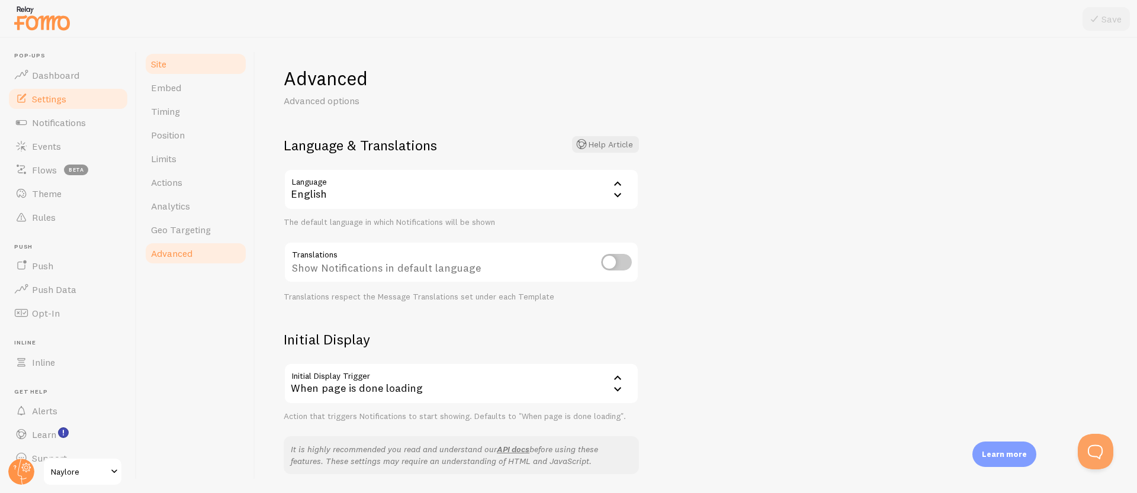
click at [200, 62] on link "Site" at bounding box center [196, 64] width 104 height 24
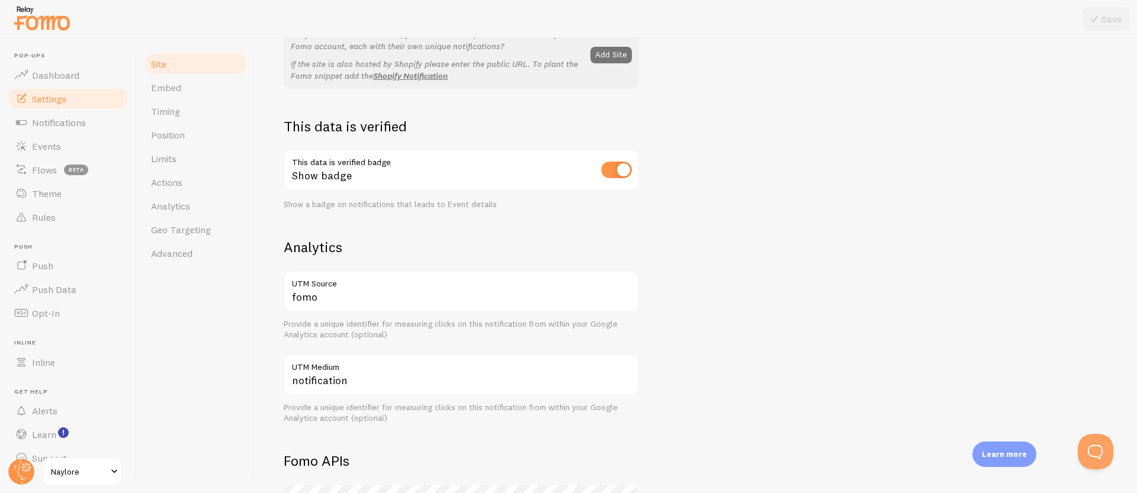
scroll to position [625, 0]
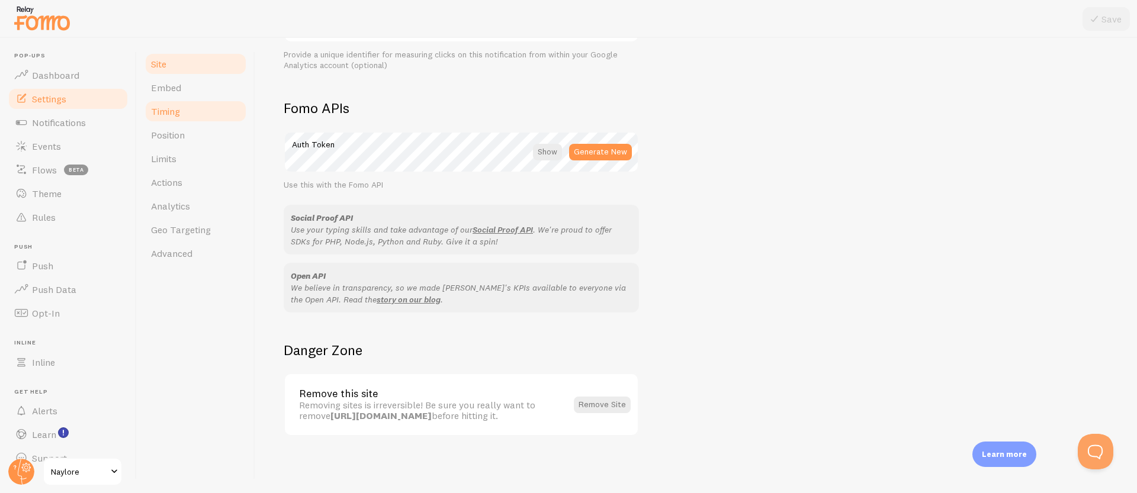
click at [182, 113] on link "Timing" at bounding box center [196, 112] width 104 height 24
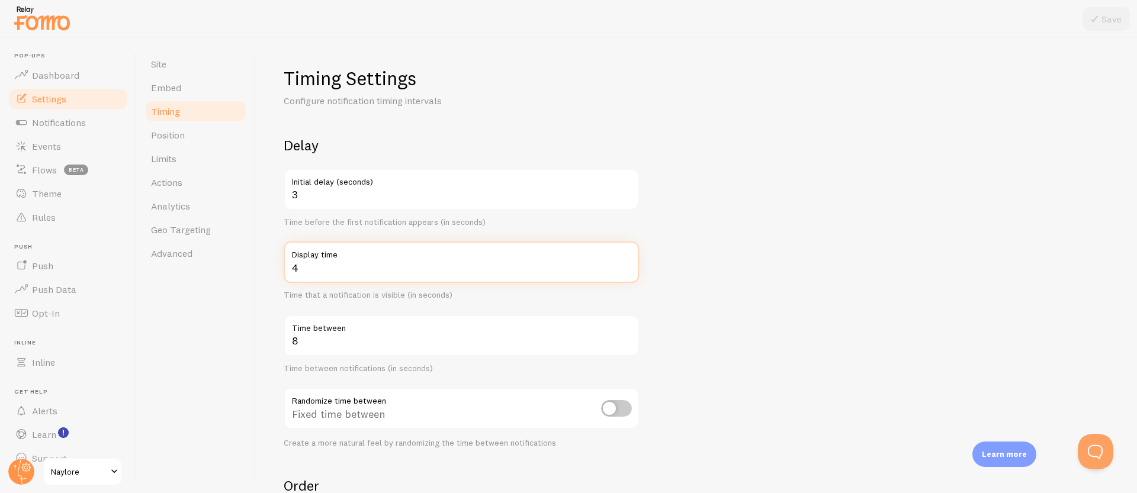
click at [337, 275] on input "4" at bounding box center [461, 262] width 355 height 41
type input "6"
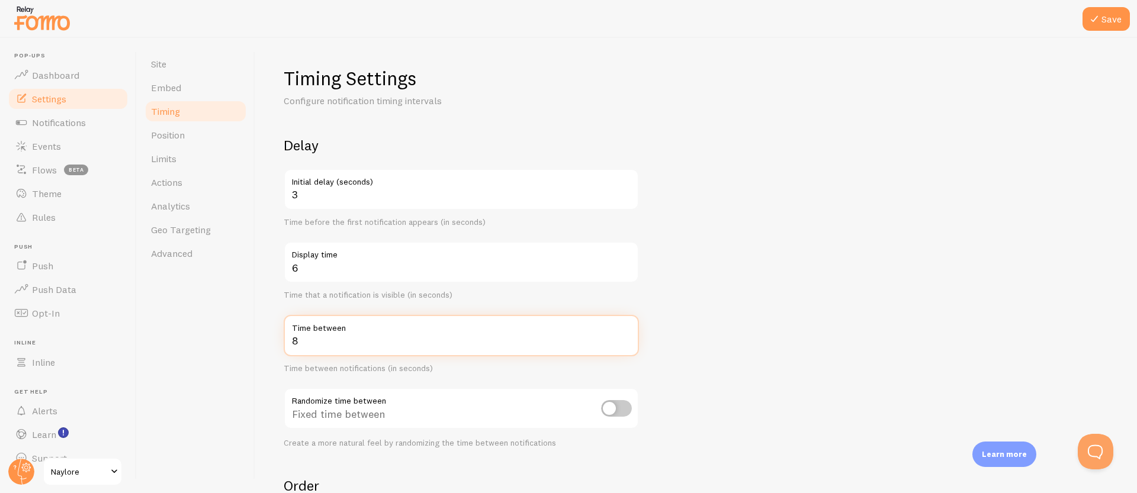
click at [300, 351] on input "8" at bounding box center [461, 335] width 355 height 41
click at [299, 349] on input "8" at bounding box center [461, 335] width 355 height 41
type input "10"
click at [197, 134] on link "Position" at bounding box center [196, 135] width 104 height 24
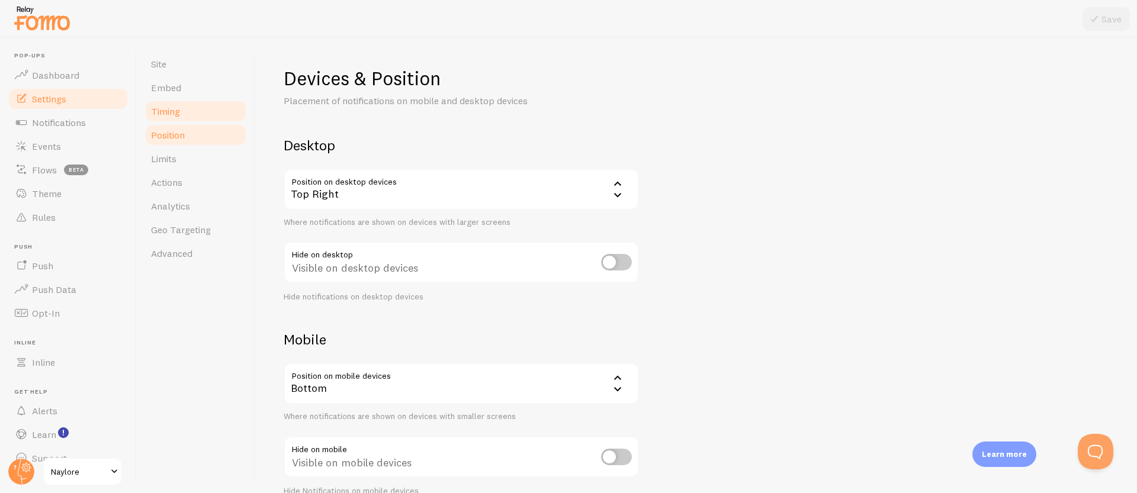
click at [165, 113] on span "Timing" at bounding box center [165, 111] width 29 height 12
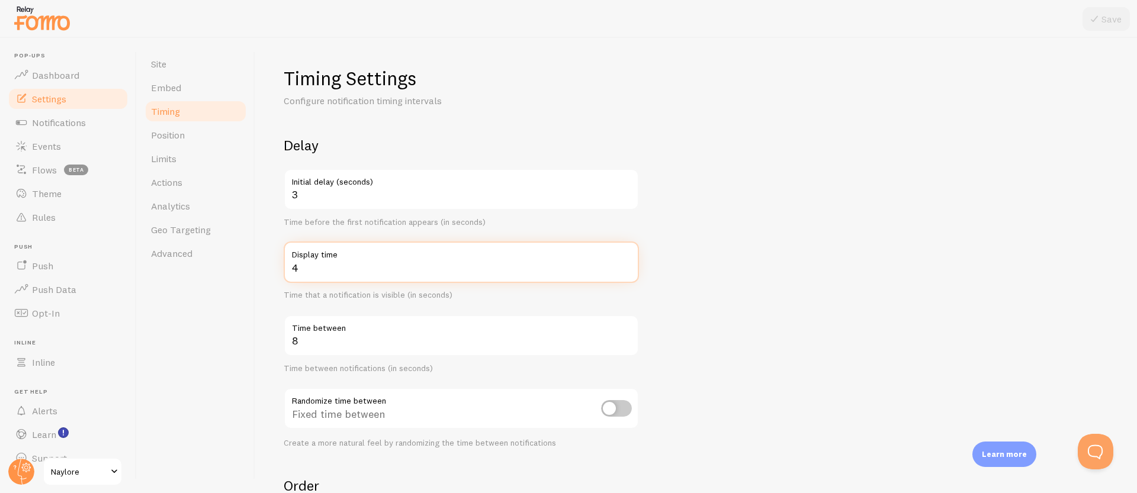
click at [318, 270] on input "4" at bounding box center [461, 262] width 355 height 41
click at [317, 270] on input "4" at bounding box center [461, 262] width 355 height 41
type input "6"
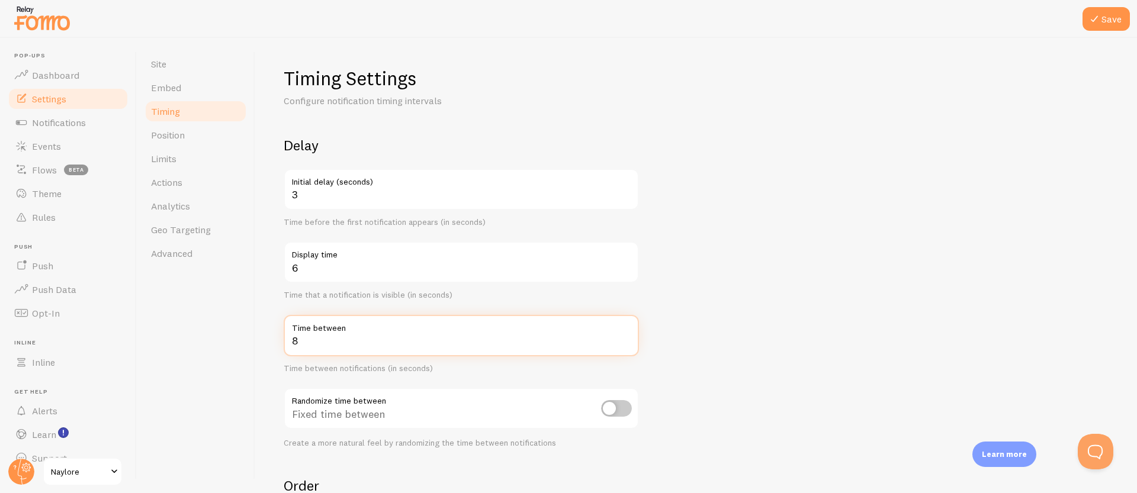
click at [310, 336] on input "8" at bounding box center [461, 335] width 355 height 41
type input "10"
click at [1118, 14] on button "Save" at bounding box center [1106, 19] width 47 height 24
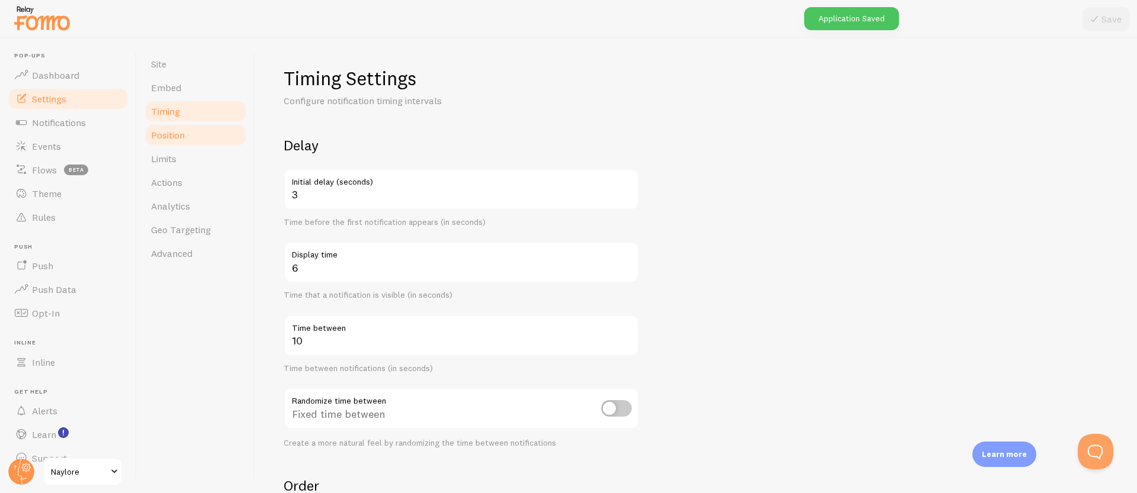
click at [176, 142] on link "Position" at bounding box center [196, 135] width 104 height 24
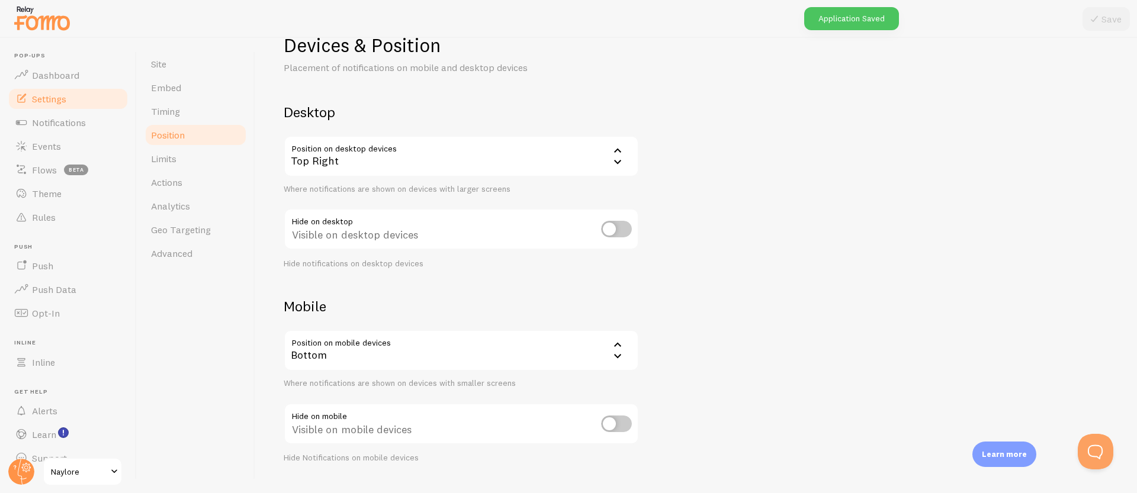
scroll to position [60, 0]
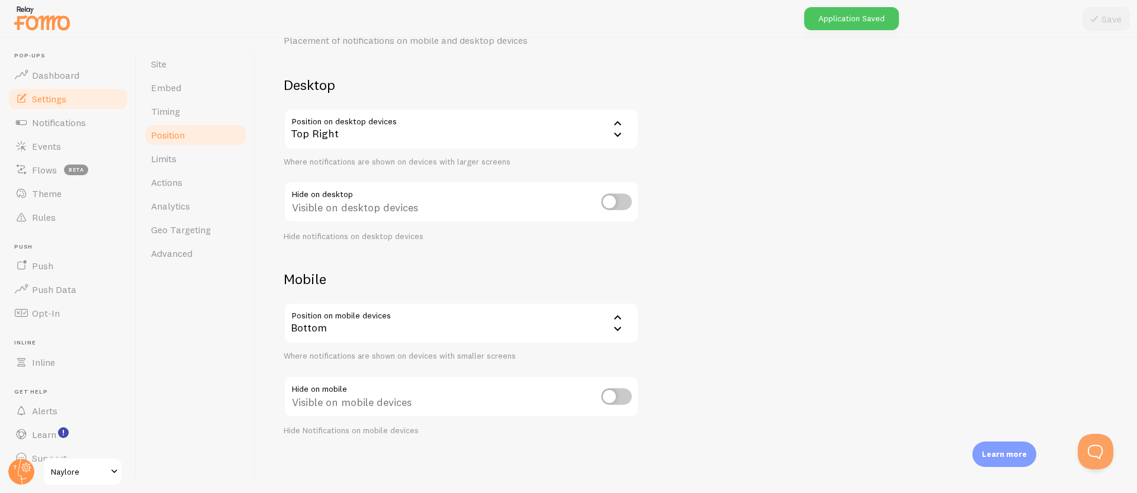
click at [386, 335] on div "Bottom" at bounding box center [461, 323] width 355 height 41
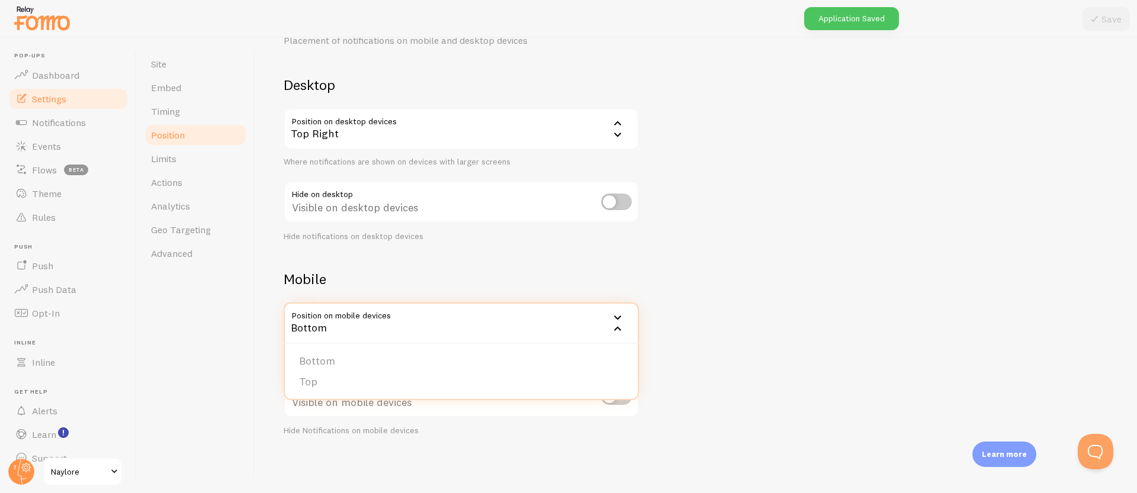
click at [245, 338] on div "Site Embed Timing Position Limits Actions Analytics Geo Targeting Advanced" at bounding box center [196, 265] width 118 height 455
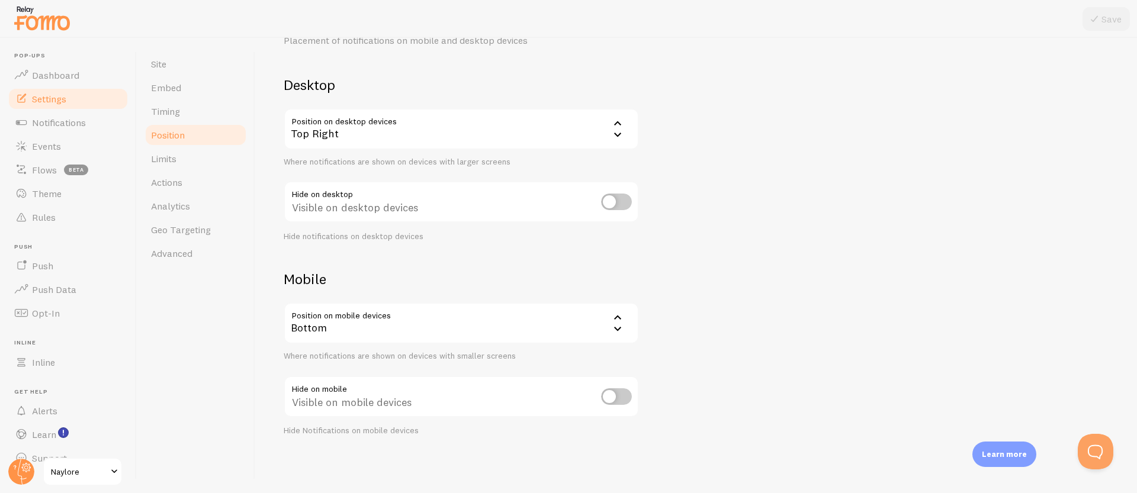
click at [378, 147] on div "Top Right" at bounding box center [461, 128] width 355 height 41
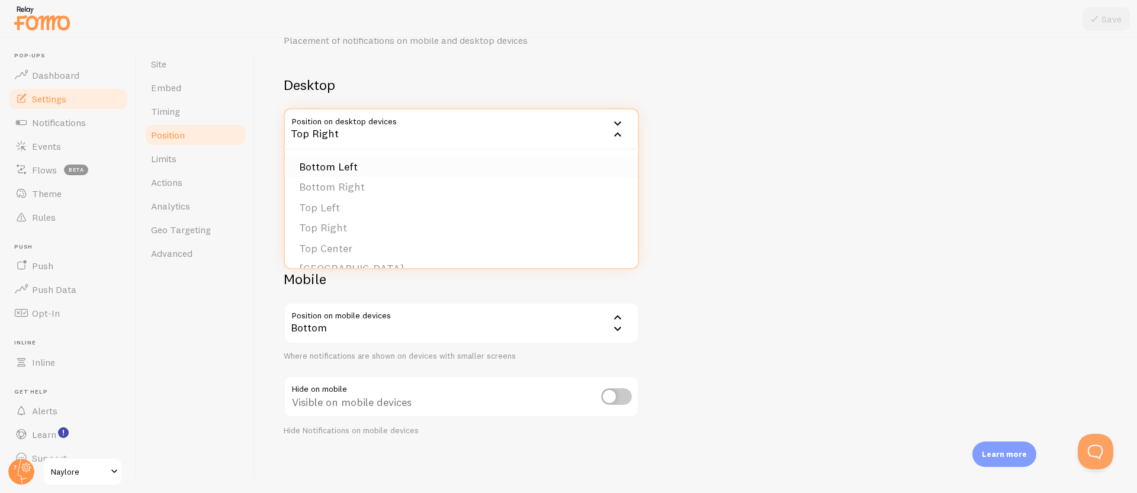
click at [353, 169] on li "Bottom Left" at bounding box center [461, 167] width 353 height 21
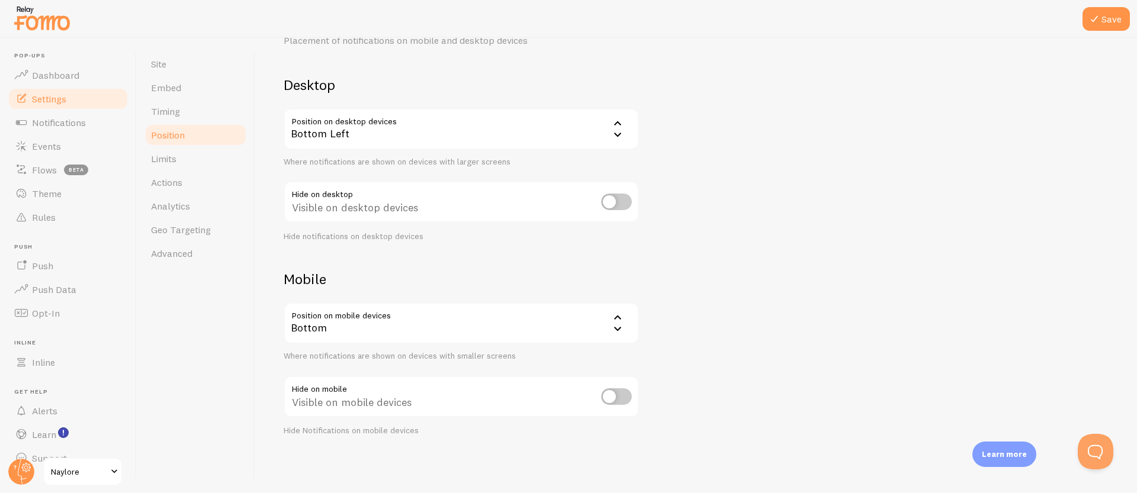
click at [370, 339] on div "Bottom" at bounding box center [461, 323] width 355 height 41
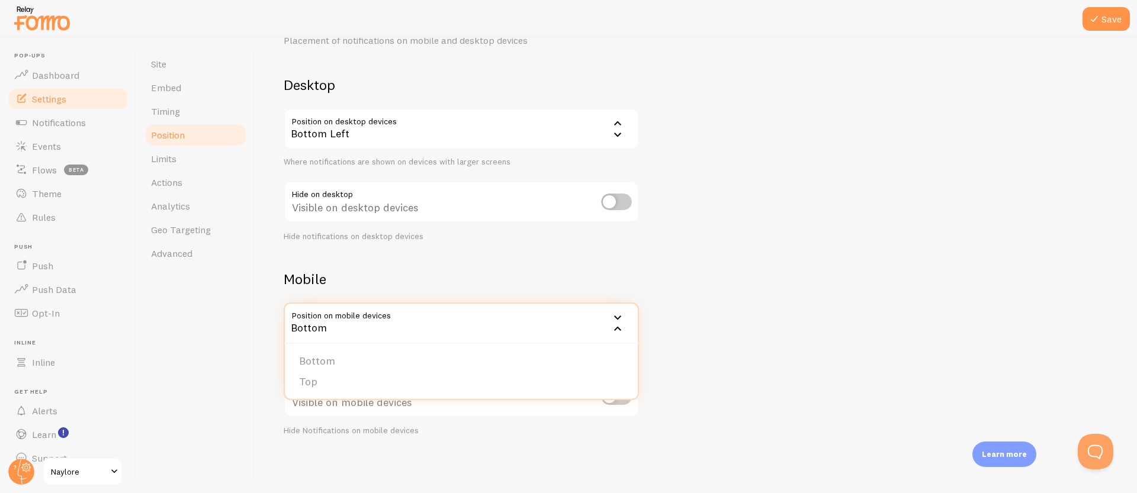
click at [191, 335] on div "Site Embed Timing Position Limits Actions Analytics Geo Targeting Advanced" at bounding box center [196, 265] width 118 height 455
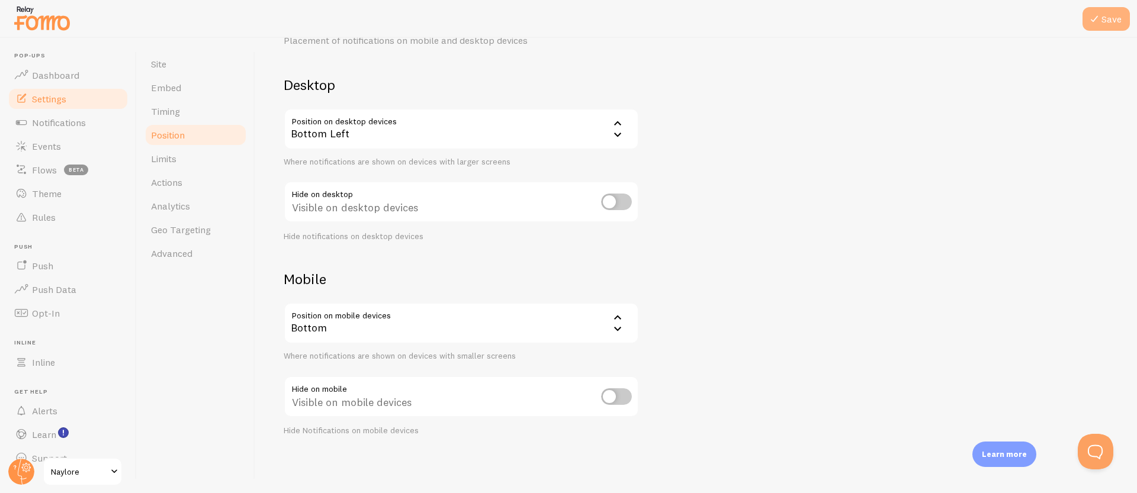
click at [1102, 27] on button "Save" at bounding box center [1106, 19] width 47 height 24
click at [188, 161] on link "Limits" at bounding box center [196, 159] width 104 height 24
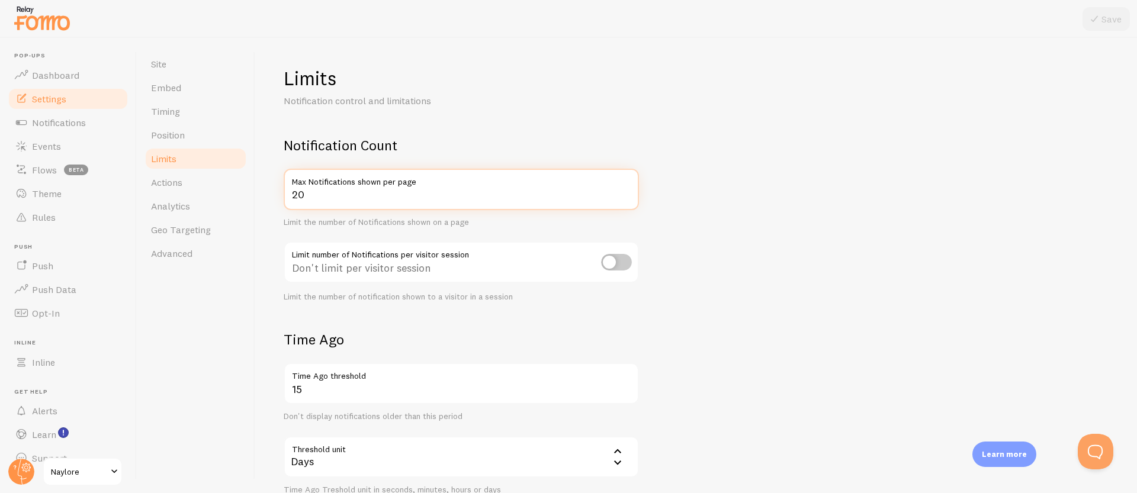
click at [356, 207] on input "20" at bounding box center [461, 189] width 355 height 41
drag, startPoint x: 505, startPoint y: 183, endPoint x: 285, endPoint y: 190, distance: 219.8
click at [285, 190] on div "20 Max Notifications shown per page" at bounding box center [461, 189] width 355 height 41
click at [299, 194] on input "20" at bounding box center [461, 189] width 355 height 41
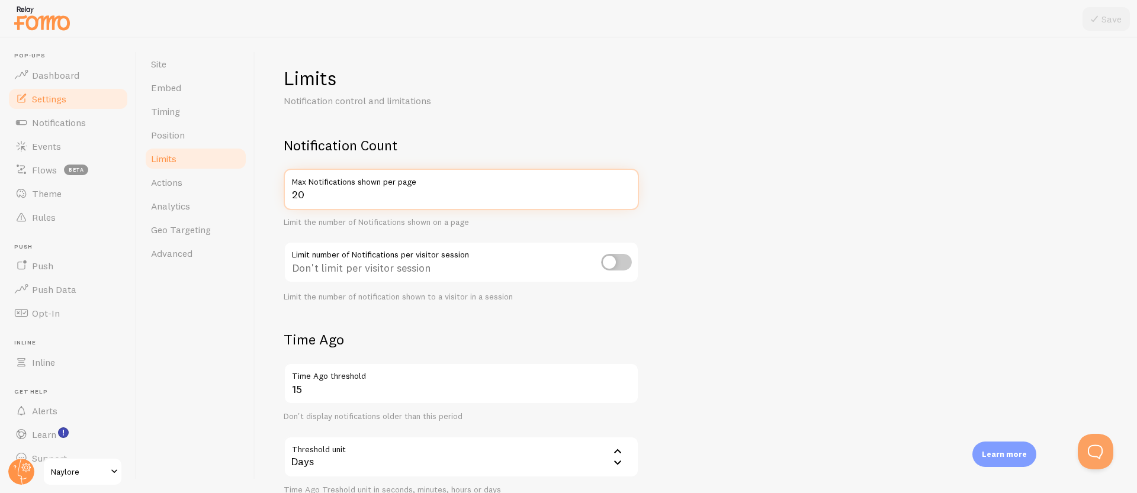
click at [299, 194] on input "20" at bounding box center [461, 189] width 355 height 41
type input "5"
click at [1096, 21] on icon at bounding box center [1094, 19] width 14 height 14
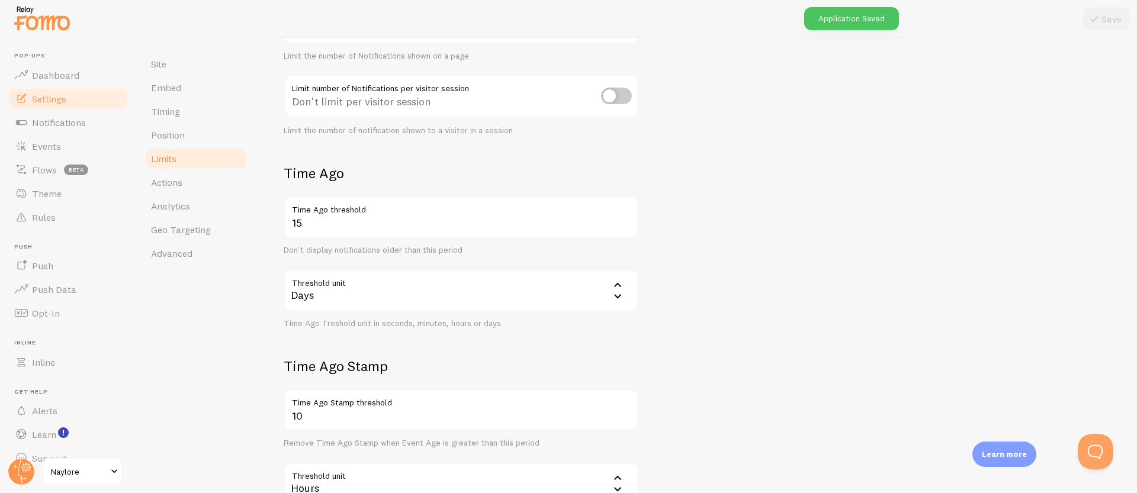
scroll to position [185, 0]
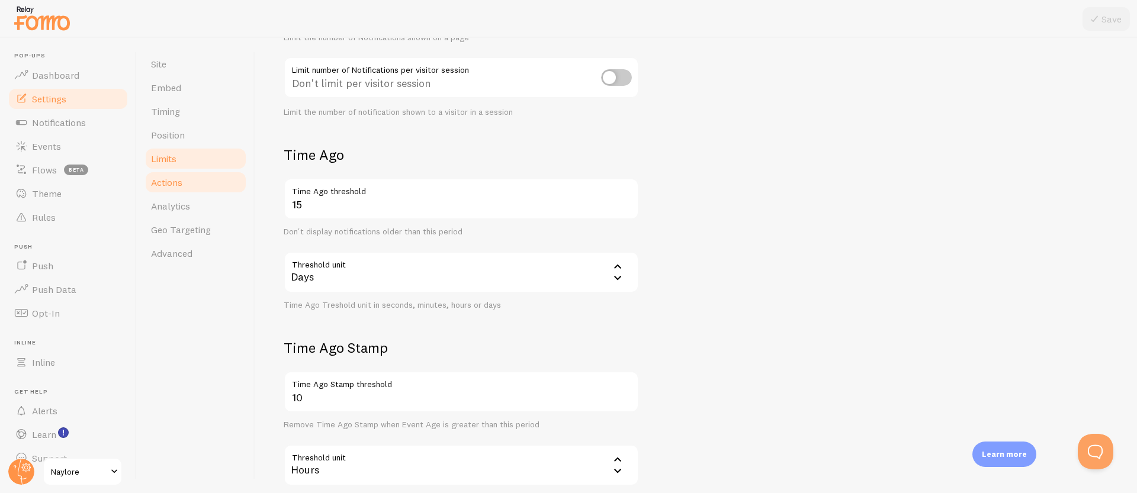
click at [198, 186] on link "Actions" at bounding box center [196, 183] width 104 height 24
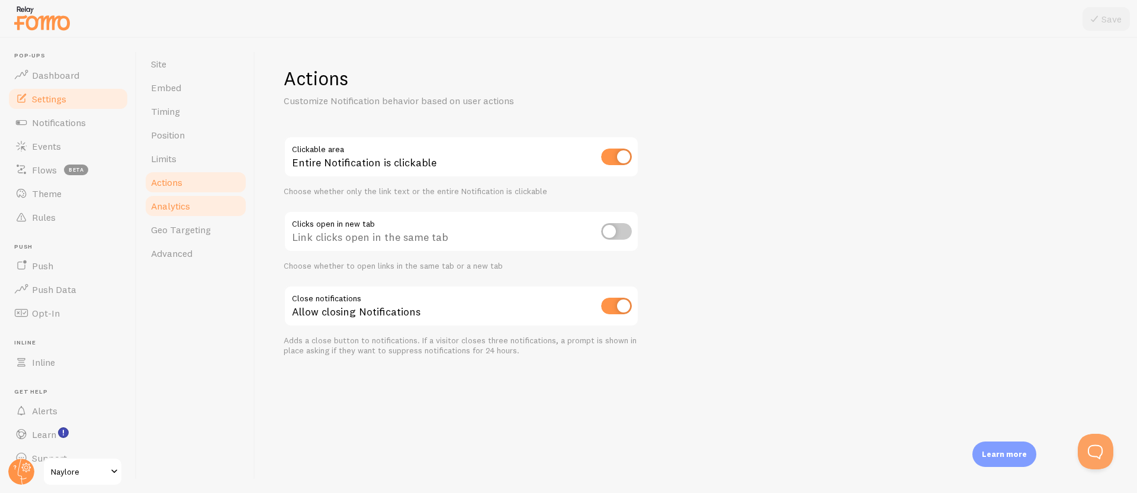
click at [182, 209] on span "Analytics" at bounding box center [170, 206] width 39 height 12
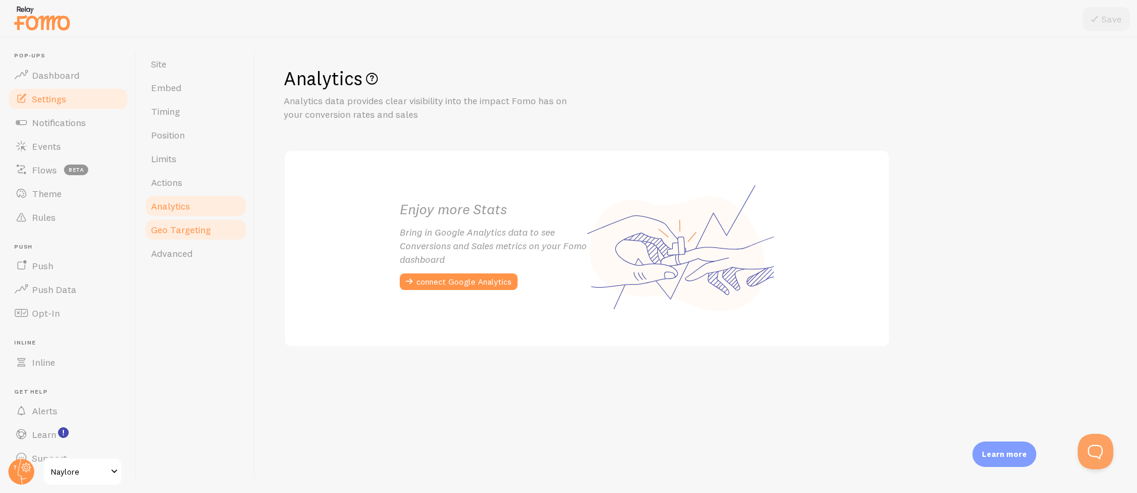
click at [187, 230] on span "Geo Targeting" at bounding box center [181, 230] width 60 height 12
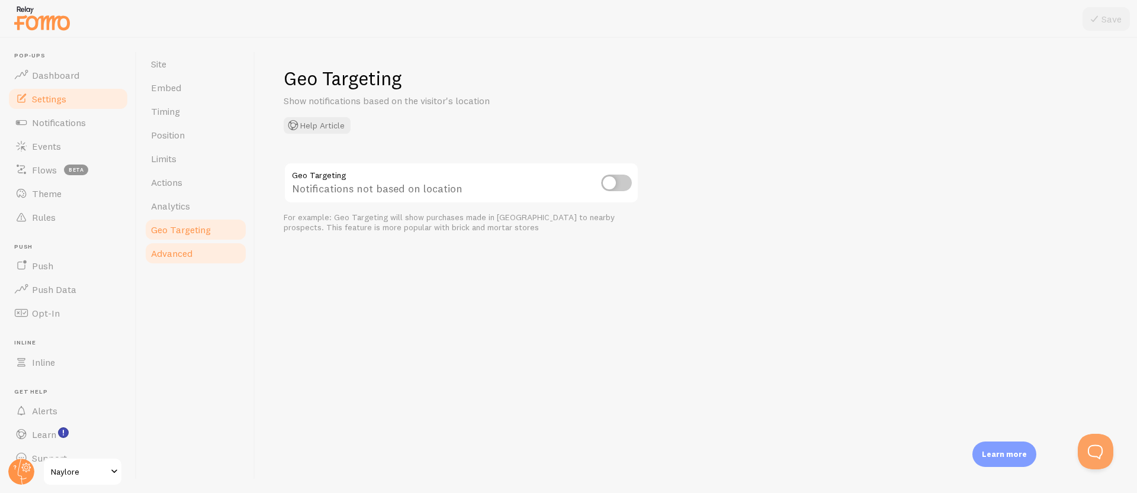
click at [177, 253] on span "Advanced" at bounding box center [171, 254] width 41 height 12
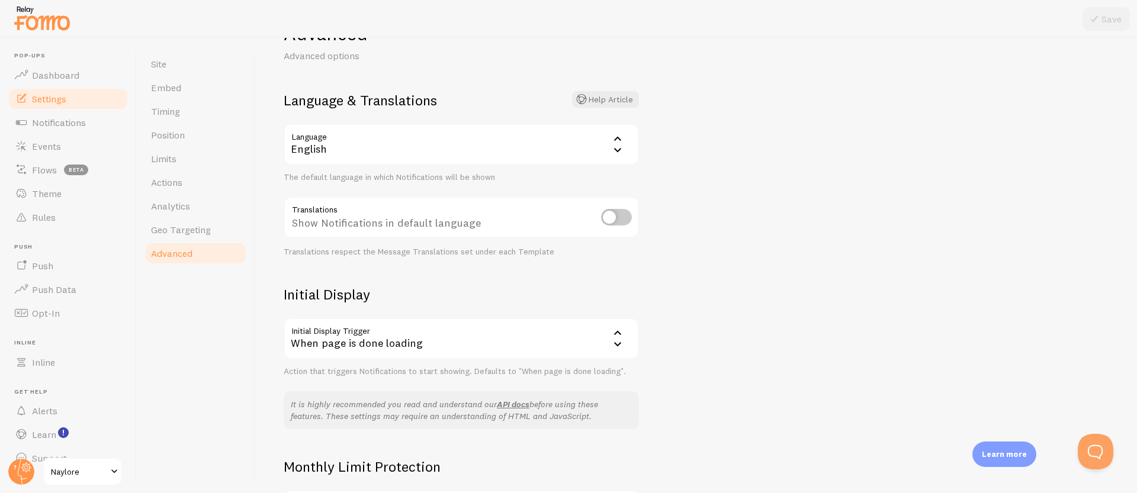
scroll to position [43, 0]
click at [516, 150] on div "English" at bounding box center [461, 146] width 355 height 41
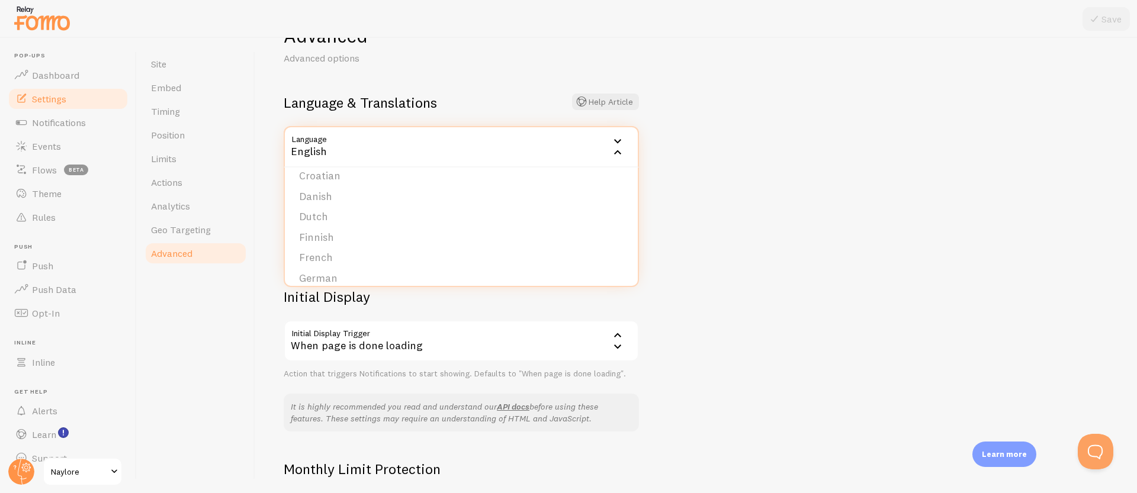
scroll to position [158, 0]
click at [337, 210] on li "French" at bounding box center [461, 211] width 353 height 21
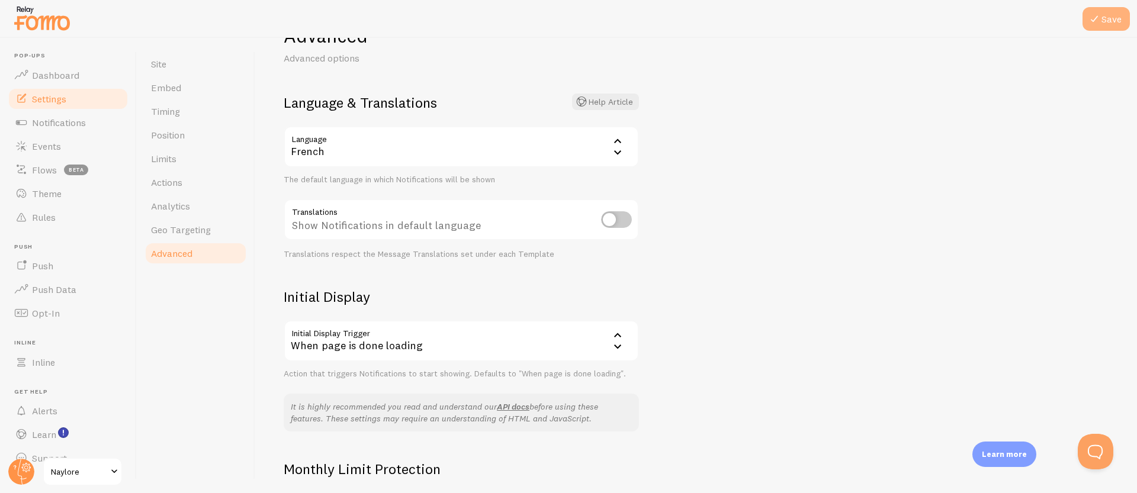
click at [1117, 14] on button "Save" at bounding box center [1106, 19] width 47 height 24
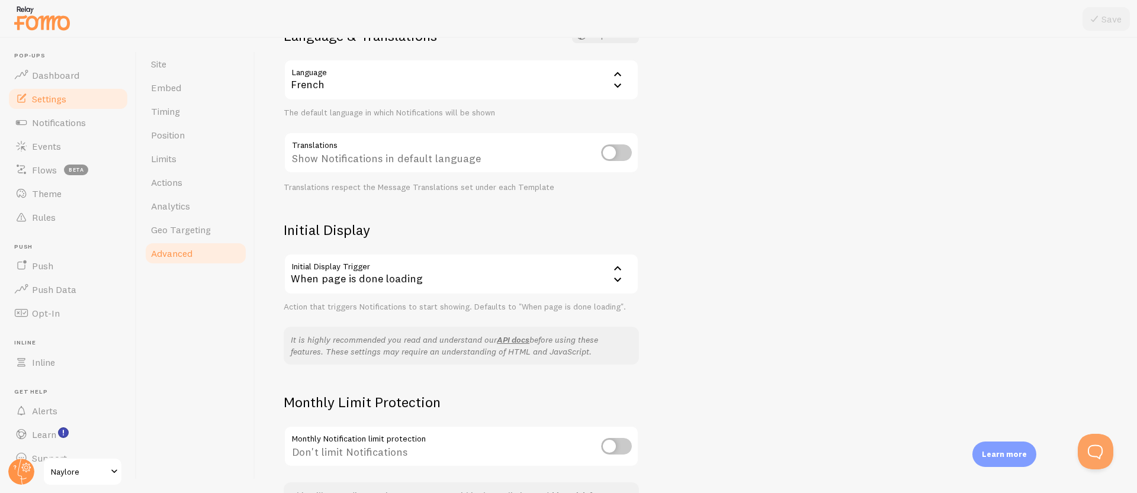
scroll to position [194, 0]
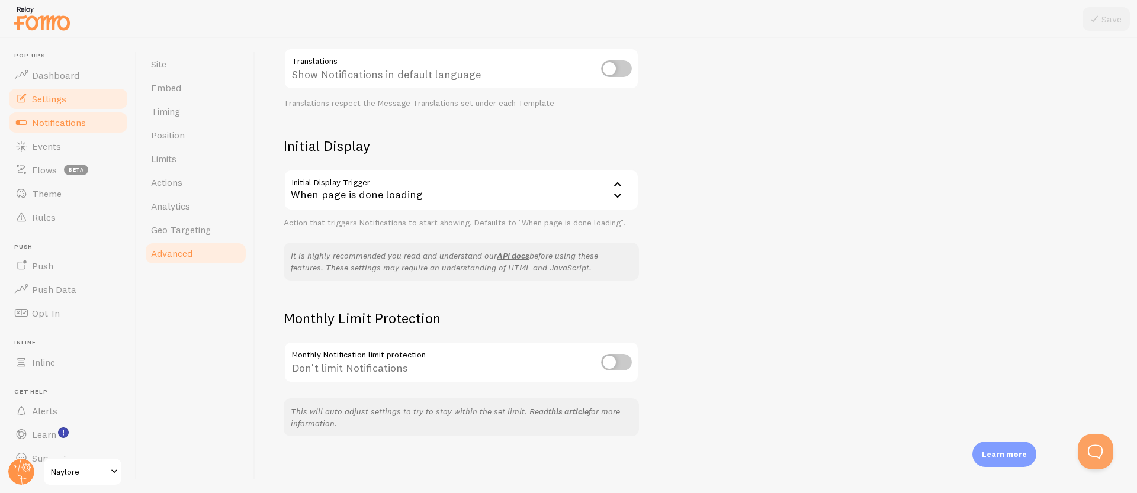
click at [62, 124] on span "Notifications" at bounding box center [59, 123] width 54 height 12
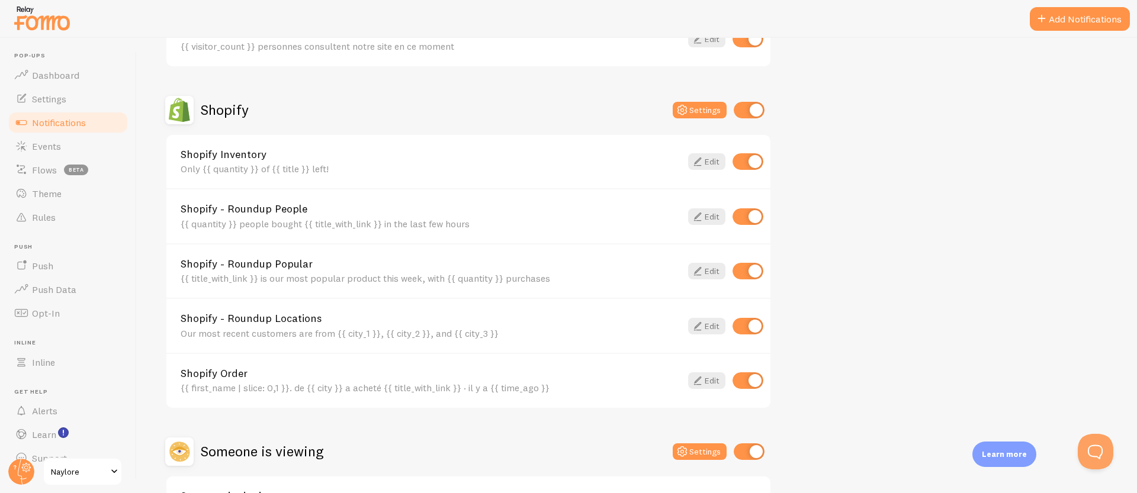
scroll to position [371, 0]
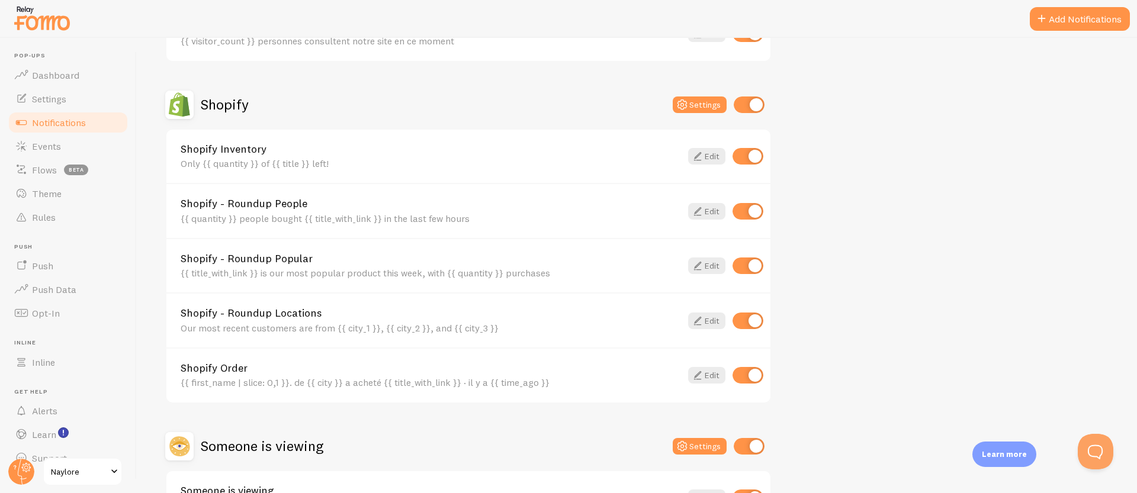
click at [756, 155] on input "checkbox" at bounding box center [748, 156] width 31 height 17
click at [745, 155] on input "checkbox" at bounding box center [748, 156] width 31 height 17
checkbox input "true"
click at [697, 157] on icon at bounding box center [698, 156] width 14 height 14
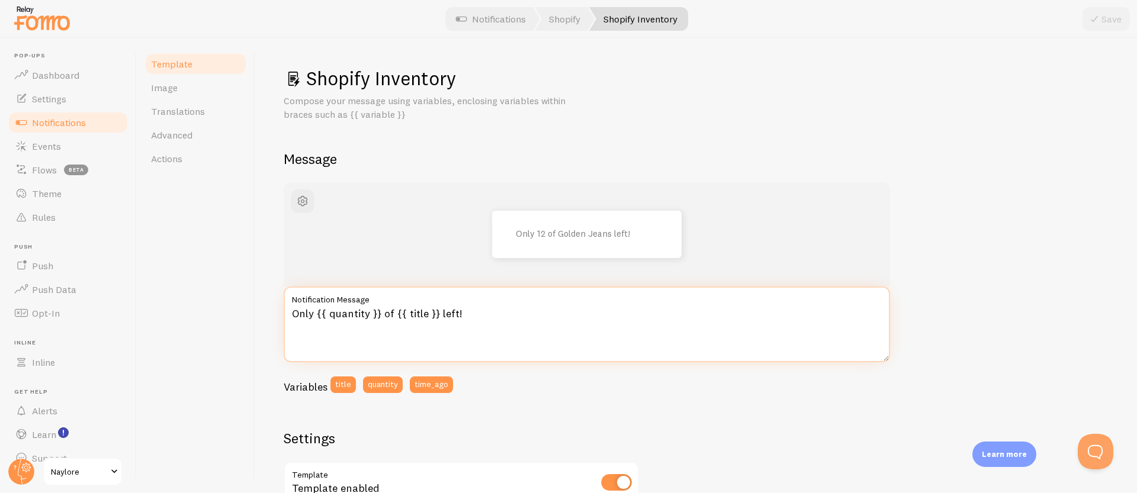
click at [378, 313] on textarea "Only {{ quantity }} of {{ title }} left!" at bounding box center [587, 325] width 607 height 76
type textarea "S"
type textarea "Quantités limitées !"
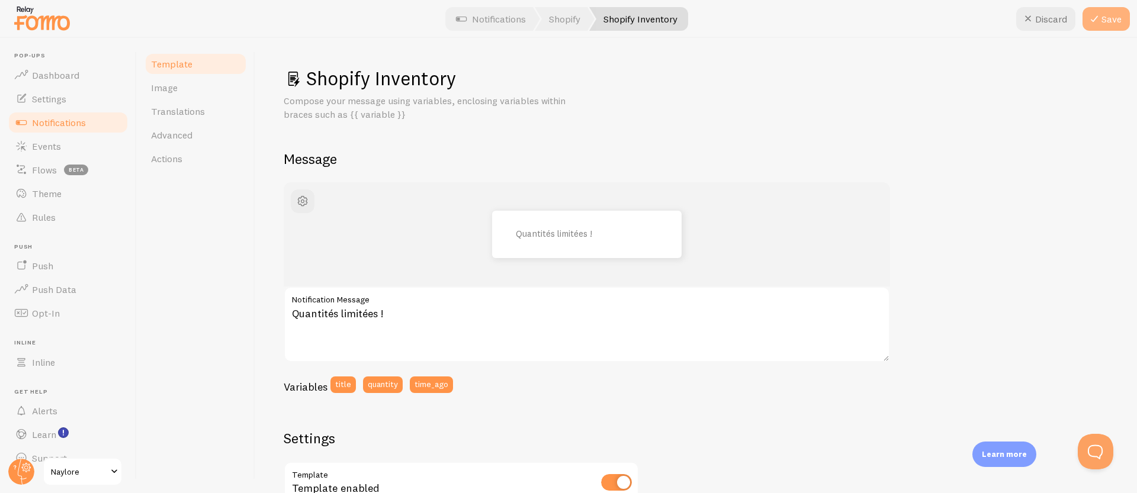
click at [1107, 21] on button "Save" at bounding box center [1106, 19] width 47 height 24
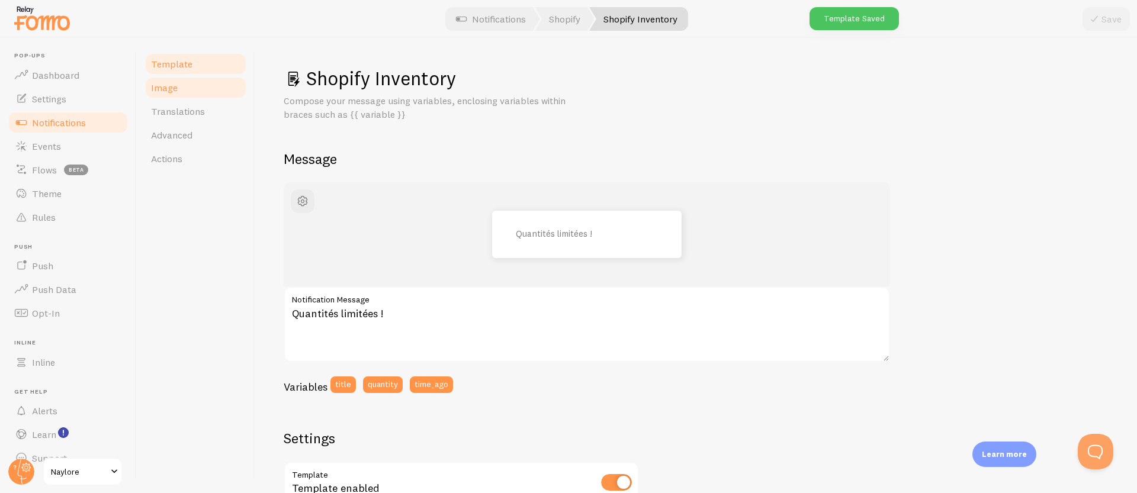
click at [174, 89] on span "Image" at bounding box center [164, 88] width 27 height 12
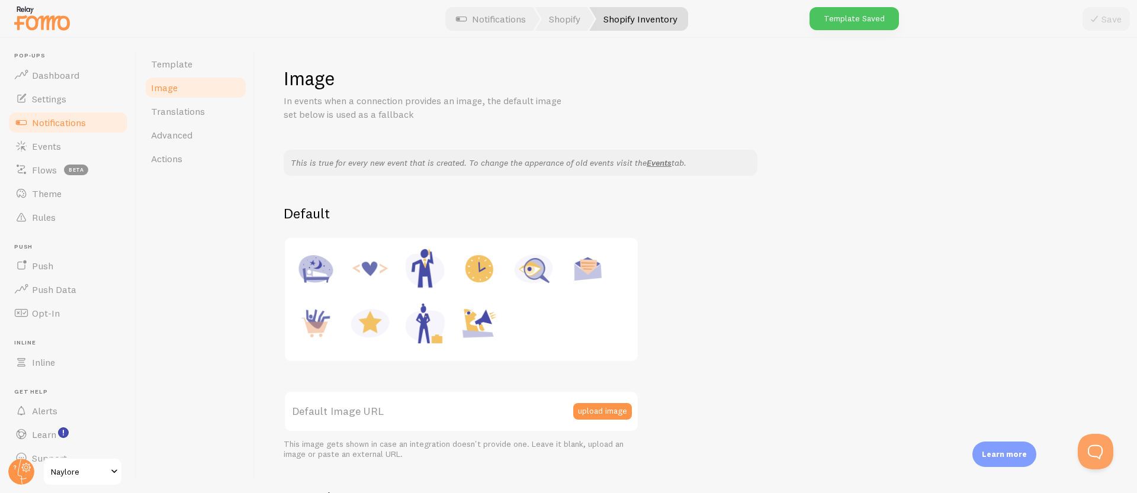
click at [347, 412] on label "Default Image URL" at bounding box center [461, 411] width 355 height 41
click at [347, 412] on input "Default Image URL" at bounding box center [461, 411] width 355 height 41
click at [618, 415] on button "upload image" at bounding box center [602, 411] width 59 height 17
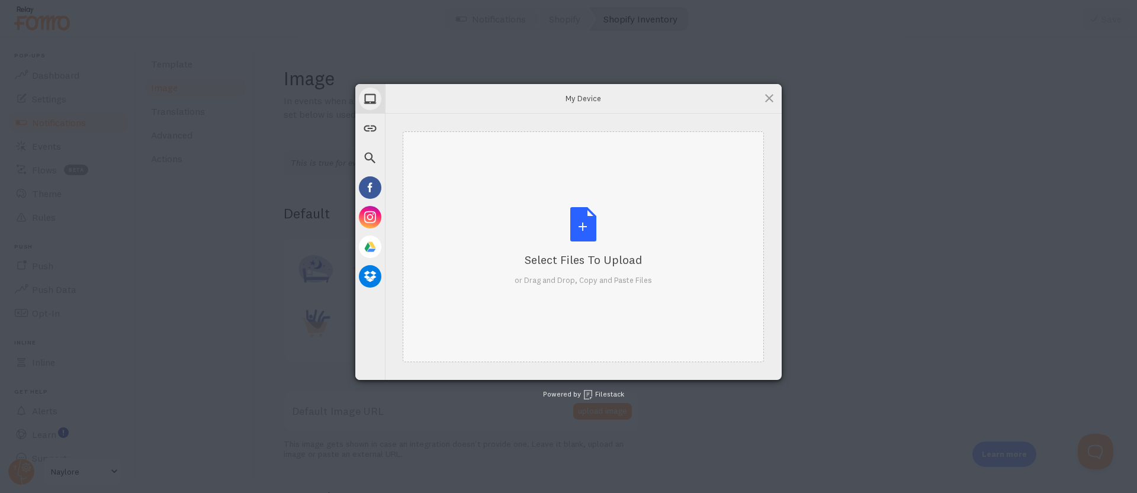
click at [567, 255] on div "Select Files to Upload" at bounding box center [583, 260] width 137 height 17
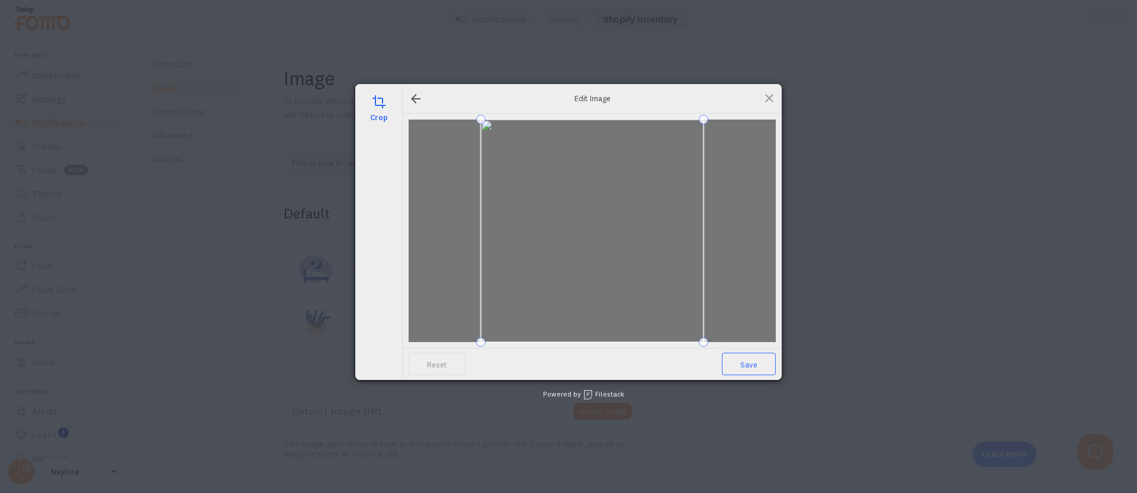
click at [759, 365] on span "Save" at bounding box center [749, 364] width 54 height 23
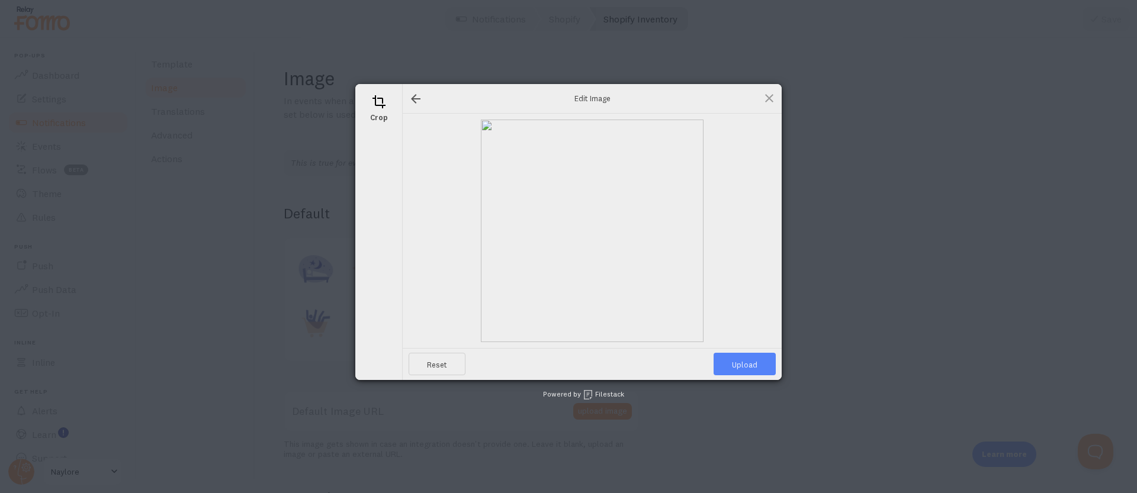
click at [730, 362] on span "Upload" at bounding box center [745, 364] width 62 height 23
type input "[URL][DOMAIN_NAME][DOMAIN_NAME]"
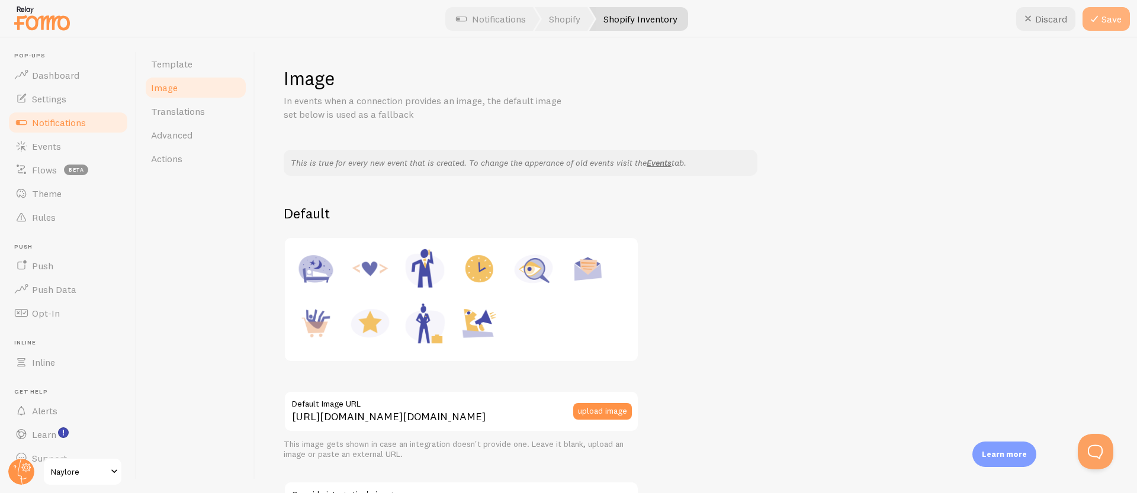
click at [1110, 13] on button "Save" at bounding box center [1106, 19] width 47 height 24
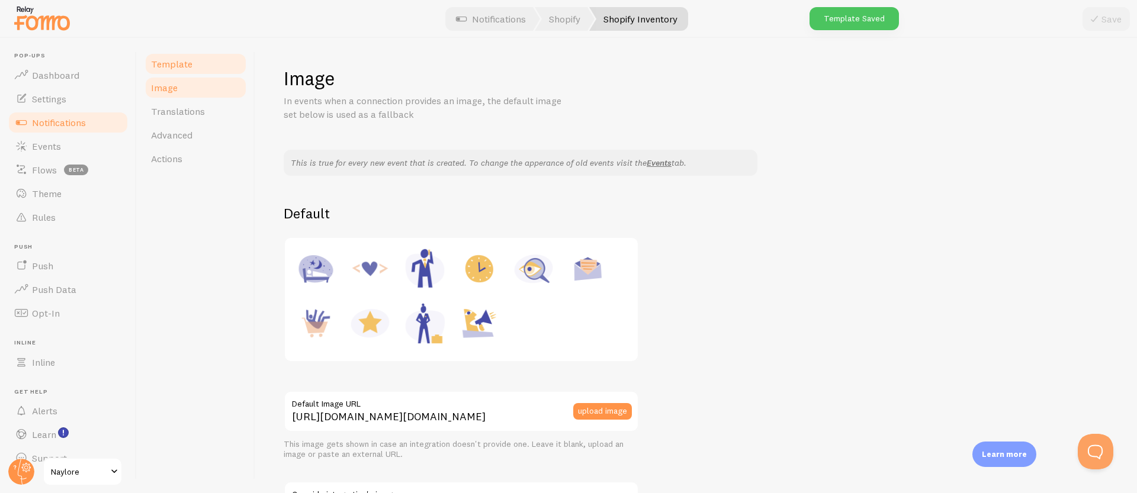
click at [208, 61] on link "Template" at bounding box center [196, 64] width 104 height 24
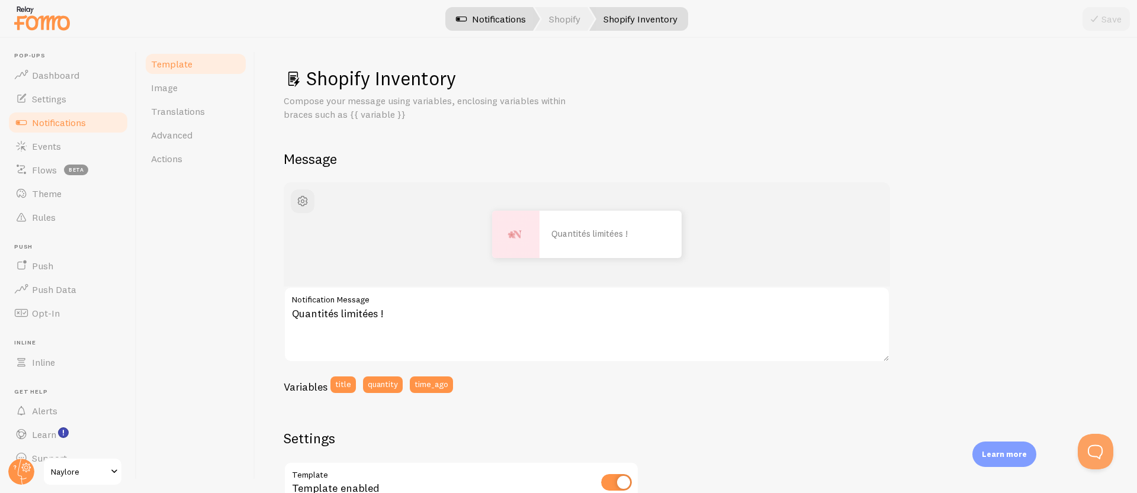
click at [512, 15] on link "Notifications" at bounding box center [491, 19] width 98 height 24
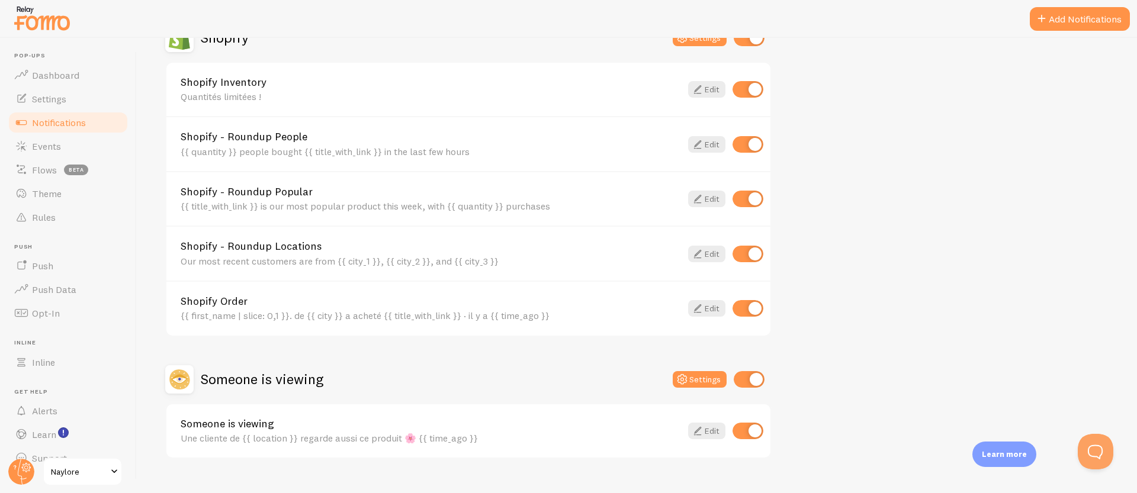
scroll to position [423, 0]
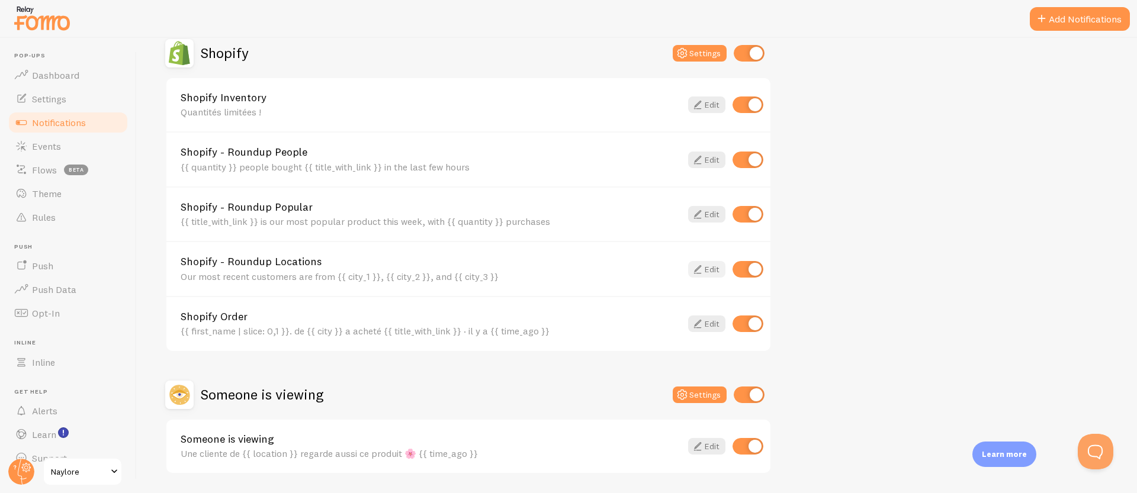
click at [702, 274] on icon at bounding box center [698, 269] width 14 height 14
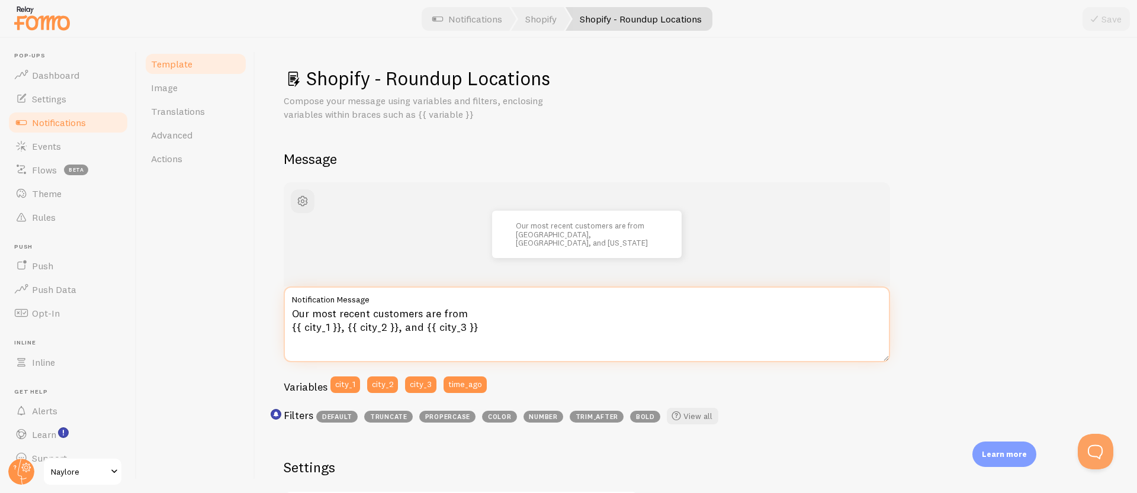
drag, startPoint x: 466, startPoint y: 314, endPoint x: 258, endPoint y: 313, distance: 207.3
click at [258, 313] on div "Shopify - Roundup Locations Compose your message using variables and filters, e…" at bounding box center [696, 265] width 882 height 455
click at [516, 328] on textarea "Nos derniers clients viennent de {{ city_1 }}, {{ city_2 }}, and {{ city_3 }}" at bounding box center [587, 325] width 607 height 76
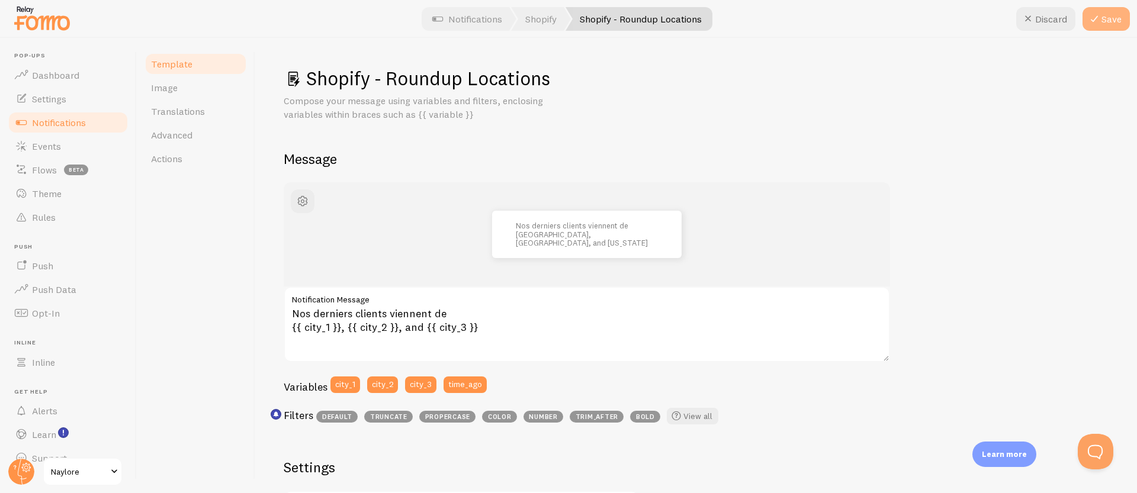
click at [1121, 20] on button "Save" at bounding box center [1106, 19] width 47 height 24
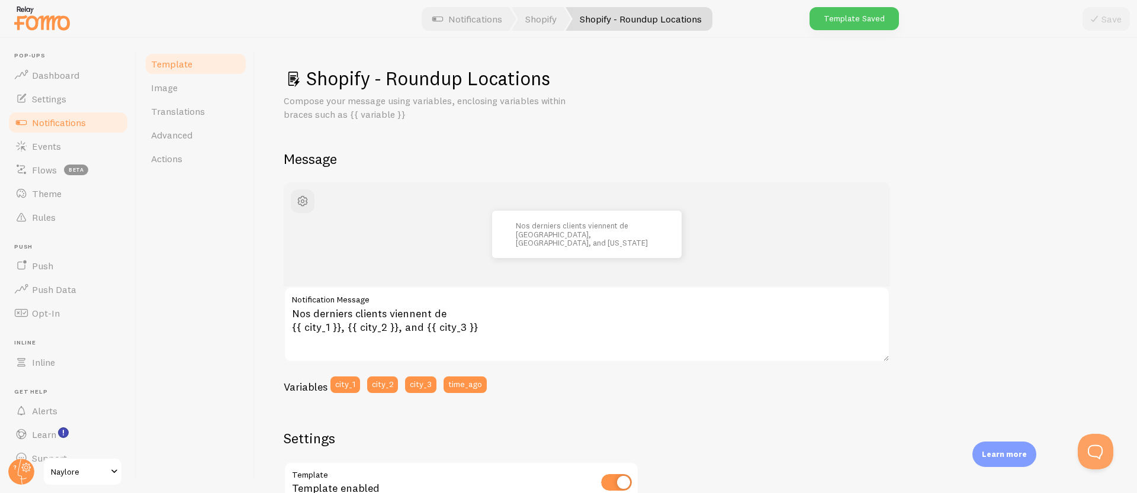
click at [188, 59] on span "Template" at bounding box center [171, 64] width 41 height 12
click at [378, 329] on textarea "Nos derniers clients viennent de {{ city_1 }}, {{ city_2 }}, and {{ city_3 }}" at bounding box center [587, 325] width 607 height 76
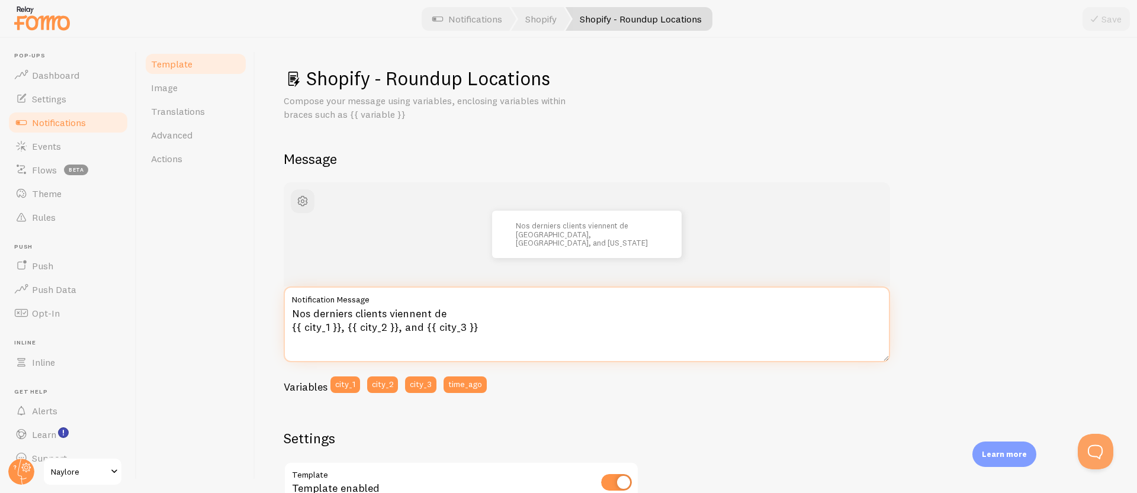
click at [477, 328] on textarea "Nos derniers clients viennent de {{ city_1 }}, {{ city_2 }}, and {{ city_3 }}" at bounding box center [587, 325] width 607 height 76
drag, startPoint x: 399, startPoint y: 322, endPoint x: 280, endPoint y: 293, distance: 122.5
click at [280, 293] on div "Shopify - Roundup Locations Compose your message using variables, enclosing var…" at bounding box center [696, 265] width 882 height 455
click at [482, 330] on textarea "Nos derniers clients viennent de {{ city_1 }}, {{ city_2 }}, and {{ city_3 }}" at bounding box center [587, 325] width 607 height 76
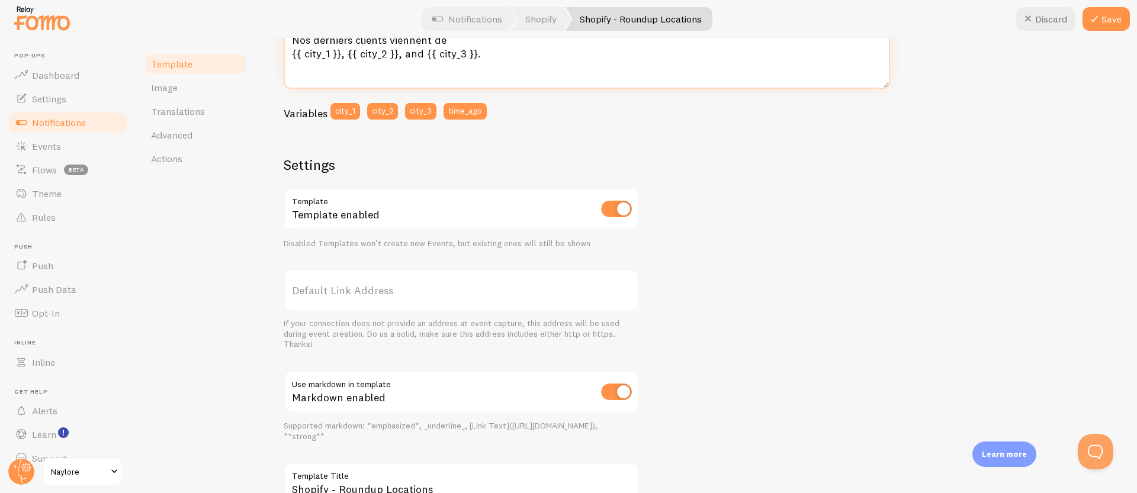
scroll to position [362, 0]
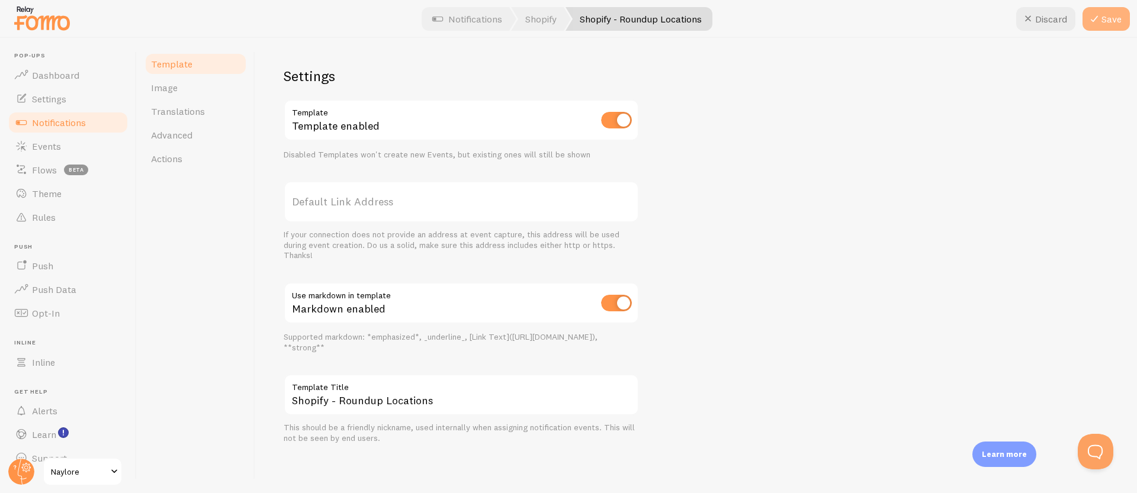
type textarea "Nos derniers clients viennent de {{ city_1 }}, {{ city_2 }}, and {{ city_3 }}."
click at [1112, 15] on button "Save" at bounding box center [1106, 19] width 47 height 24
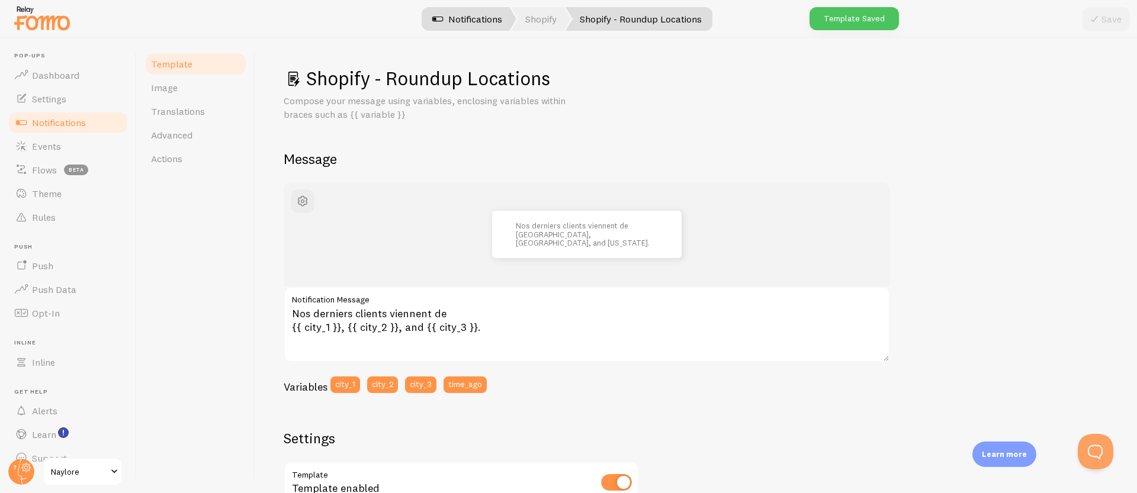
click at [454, 23] on link "Notifications" at bounding box center [467, 19] width 98 height 24
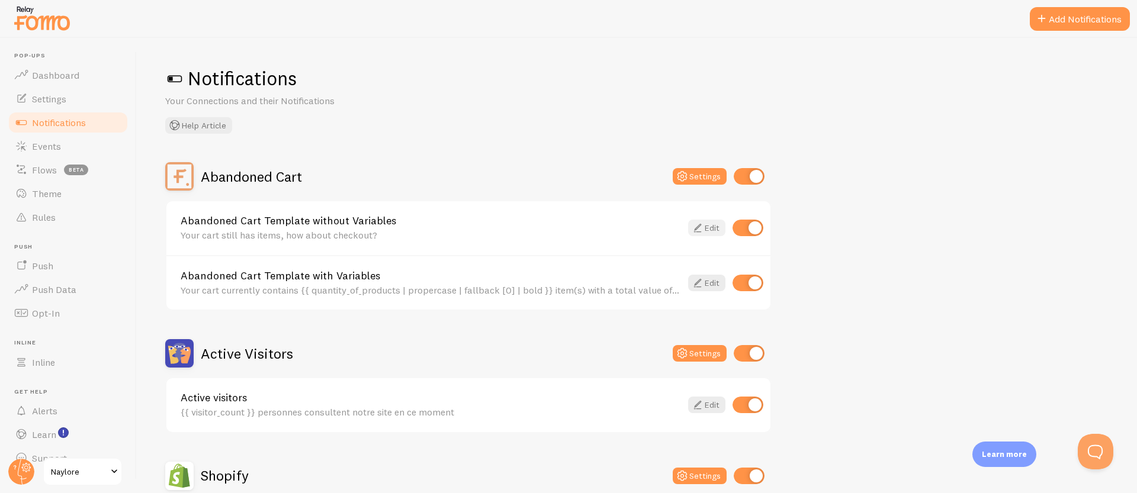
click at [716, 228] on link "Edit" at bounding box center [706, 228] width 37 height 17
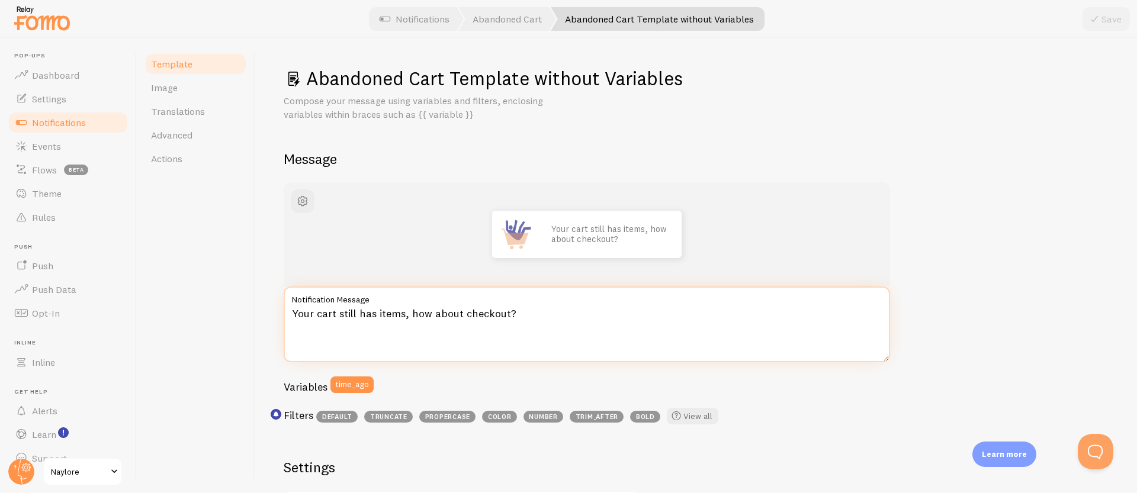
click at [450, 313] on textarea "Your cart still has items, how about checkout?" at bounding box center [587, 325] width 607 height 76
drag, startPoint x: 531, startPoint y: 317, endPoint x: 228, endPoint y: 308, distance: 302.8
click at [228, 308] on div "Template Image Translations Advanced Actions Abandoned Cart Template without Va…" at bounding box center [637, 265] width 1000 height 455
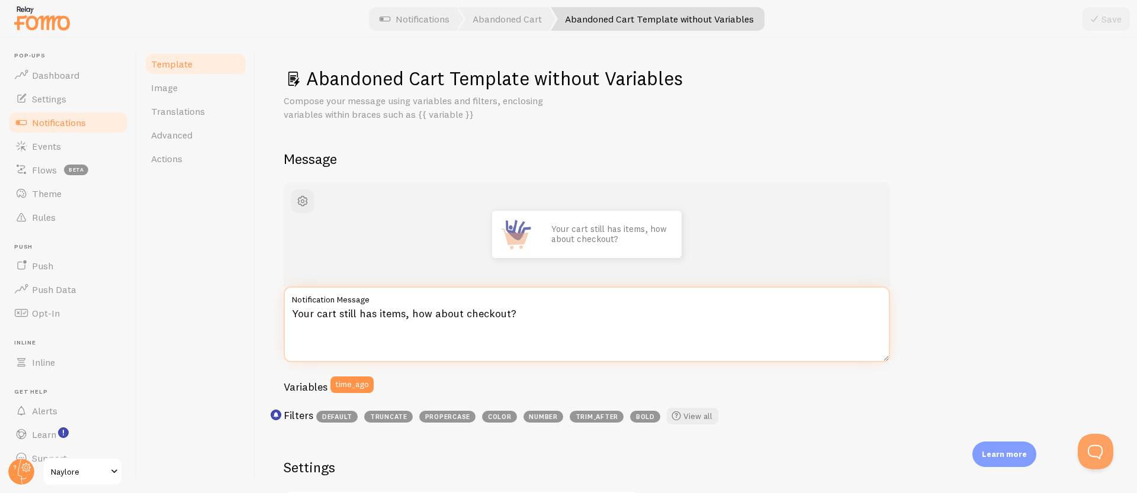
paste textarea "[PERSON_NAME] est prêt 🚀 Tu confirmes ta commande"
click at [371, 314] on textarea "[PERSON_NAME] est prêt 🚀 Tu confirmes ta commande ?" at bounding box center [587, 325] width 607 height 76
click at [371, 315] on textarea "[PERSON_NAME] est prêt 🚀 Tu confirmes ta commande ?" at bounding box center [587, 325] width 607 height 76
click at [391, 313] on textarea "[PERSON_NAME] est prêt 🚀 Tu confirmes ta commande ?" at bounding box center [587, 325] width 607 height 76
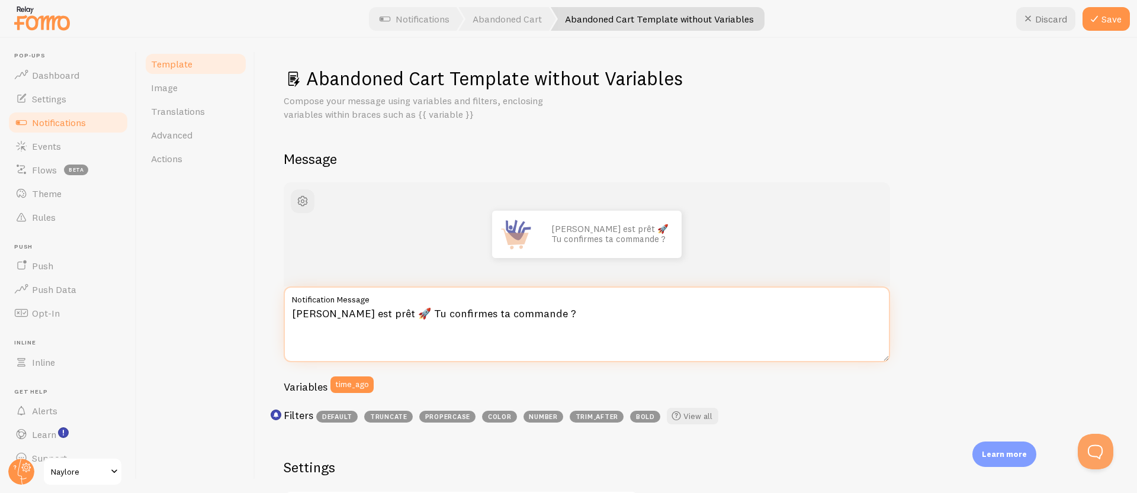
paste textarea "👀"
click at [399, 313] on textarea "[PERSON_NAME] est prêt 👀Tu confirmes ta commande ?" at bounding box center [587, 325] width 607 height 76
drag, startPoint x: 539, startPoint y: 314, endPoint x: 406, endPoint y: 316, distance: 132.7
click at [406, 316] on textarea "[PERSON_NAME] est prêt 👀 Tu confirmes ta commande ?" at bounding box center [587, 325] width 607 height 76
type textarea "[PERSON_NAME] est prêt 👀 Tu confirmes ta commande ?"
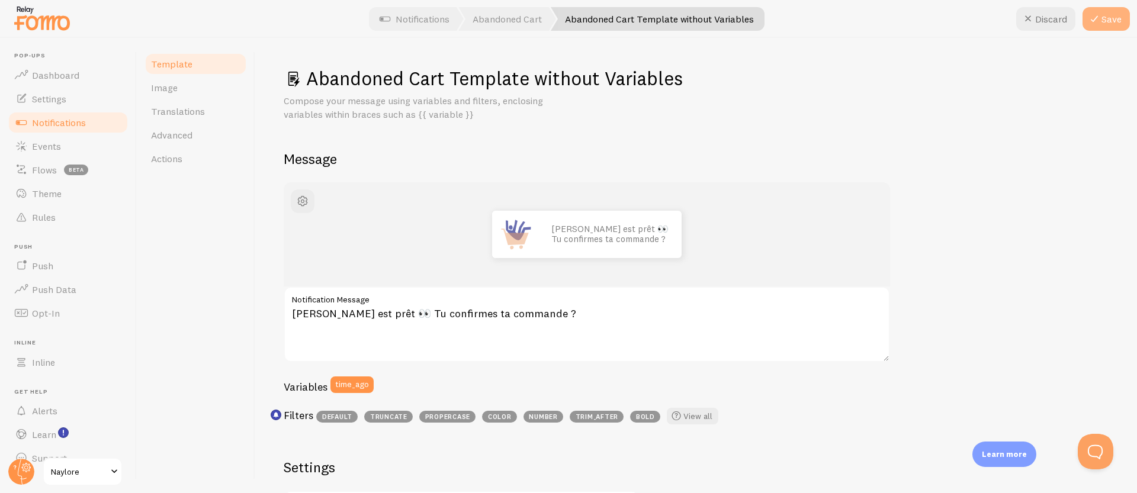
click at [1106, 14] on button "Save" at bounding box center [1106, 19] width 47 height 24
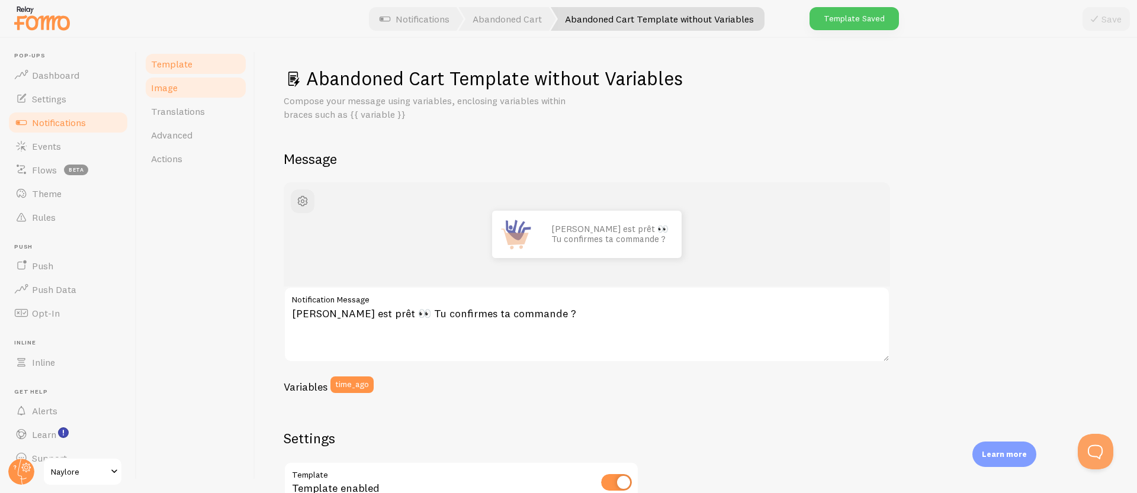
click at [205, 85] on link "Image" at bounding box center [196, 88] width 104 height 24
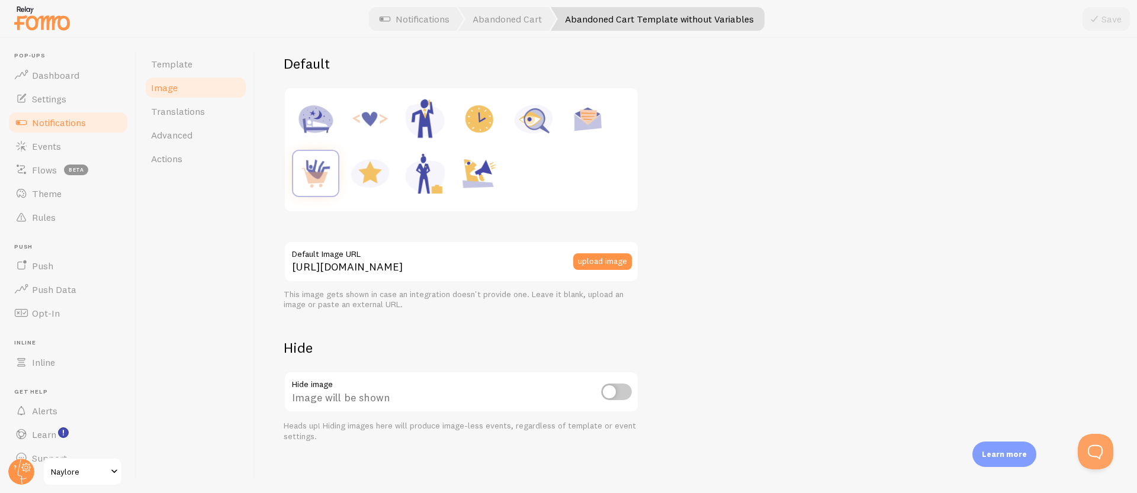
scroll to position [155, 0]
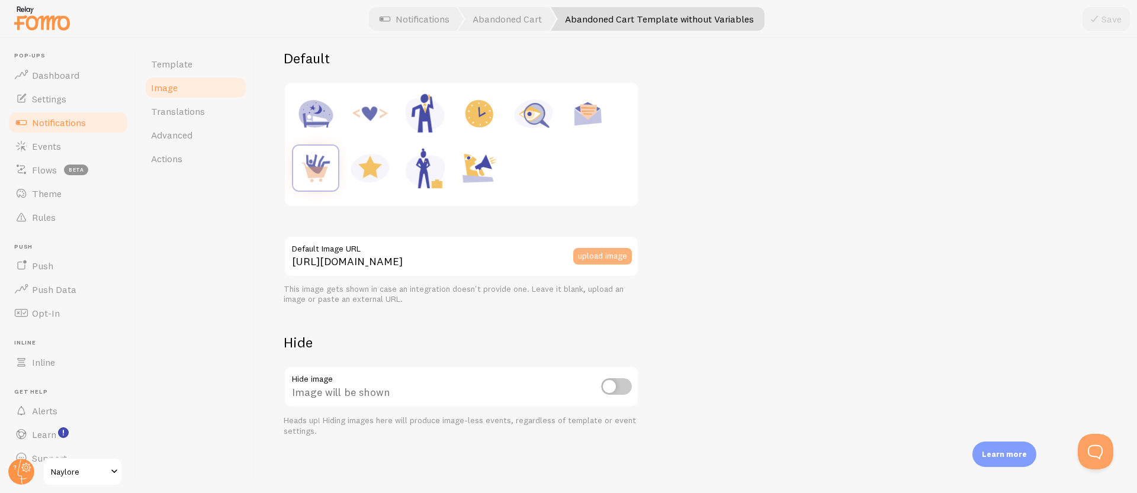
click at [601, 259] on button "upload image" at bounding box center [602, 256] width 59 height 17
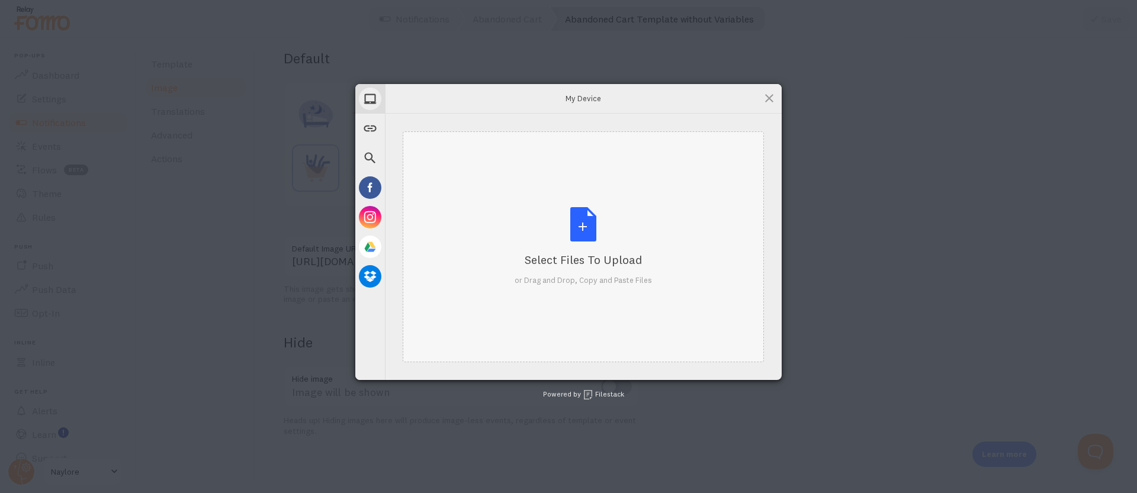
click at [580, 255] on div "Select Files to Upload" at bounding box center [583, 260] width 137 height 17
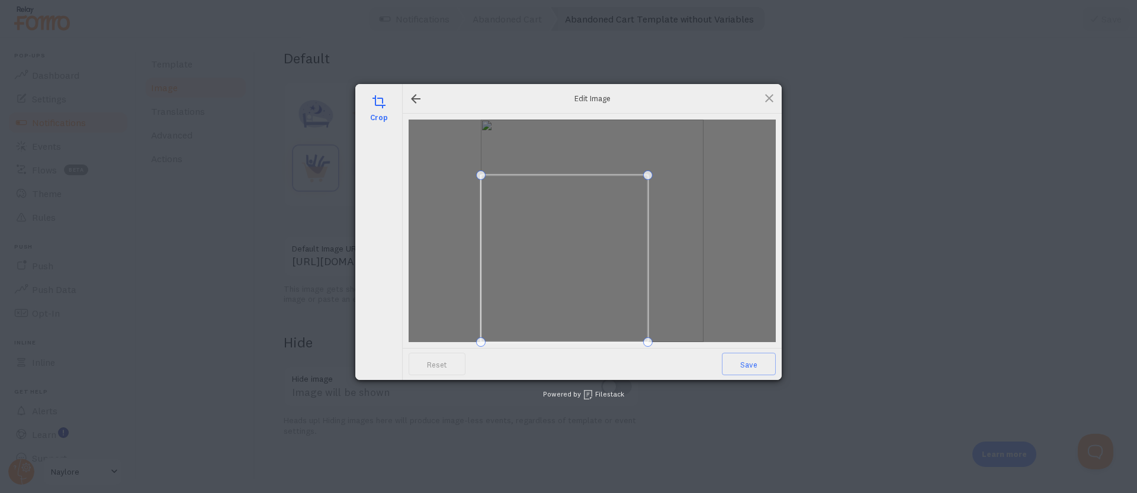
click at [656, 180] on div at bounding box center [592, 231] width 367 height 223
click at [599, 218] on span at bounding box center [593, 231] width 163 height 163
click at [754, 364] on span "Save" at bounding box center [749, 364] width 54 height 23
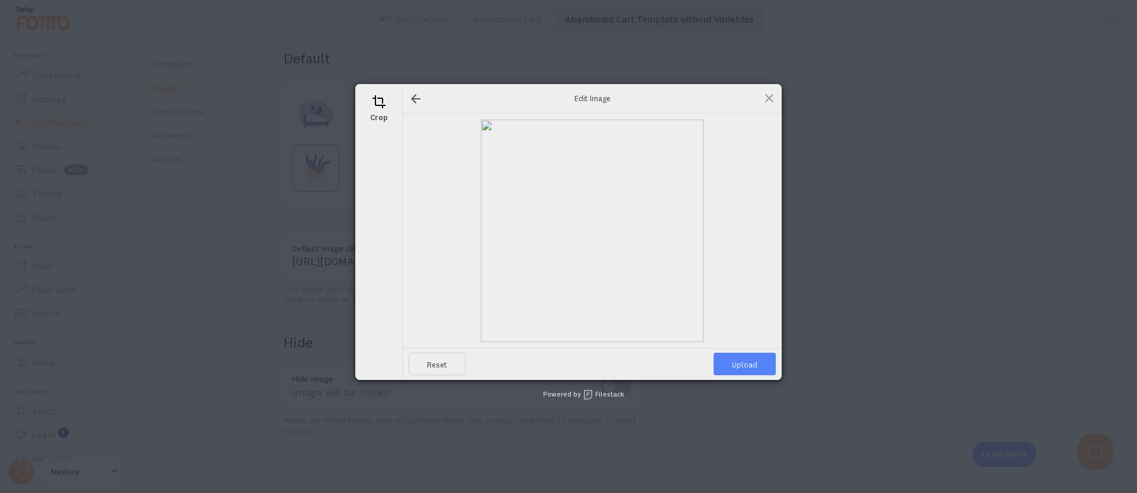
click at [740, 370] on span "Upload" at bounding box center [745, 364] width 62 height 23
type input "[URL][DOMAIN_NAME][DOMAIN_NAME]"
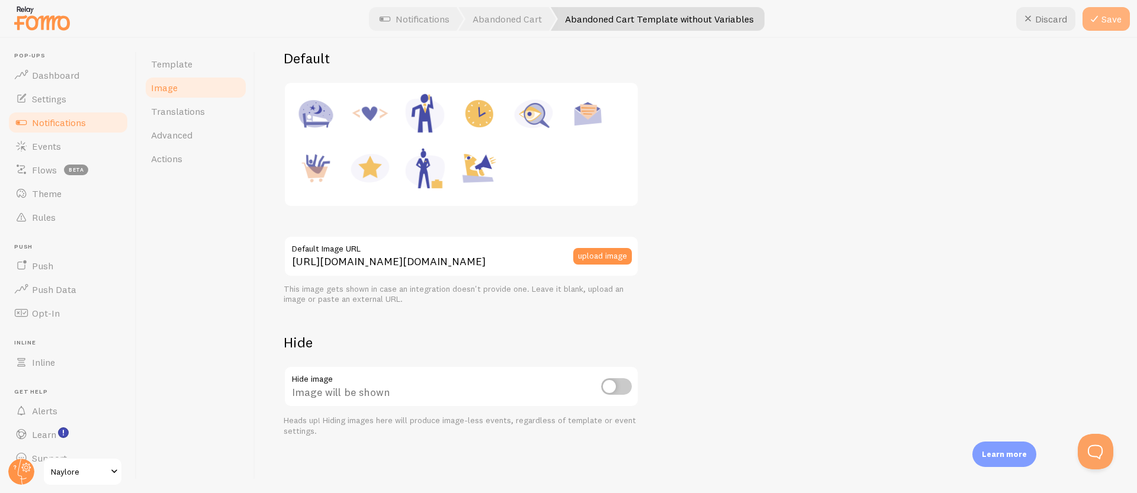
click at [1111, 19] on button "Save" at bounding box center [1106, 19] width 47 height 24
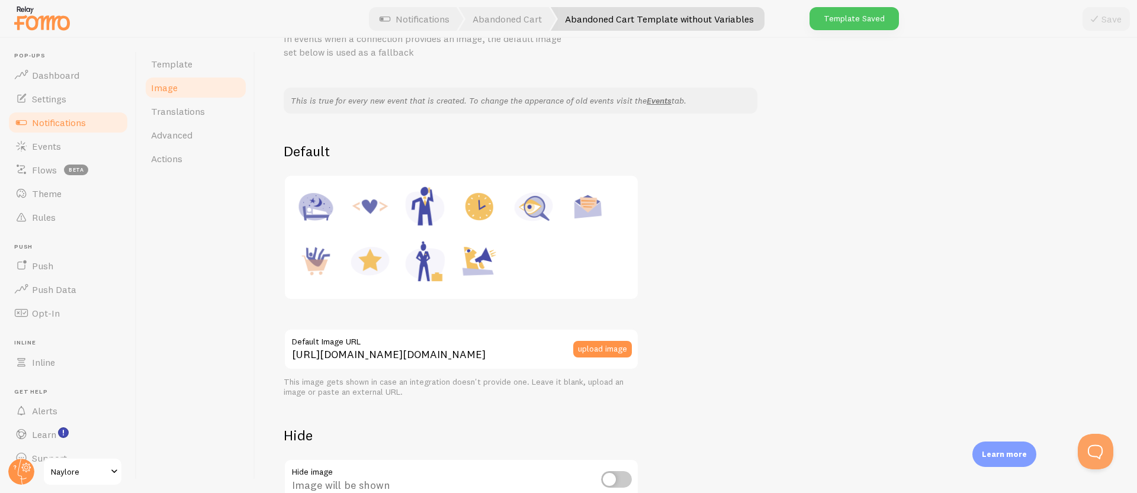
scroll to position [0, 0]
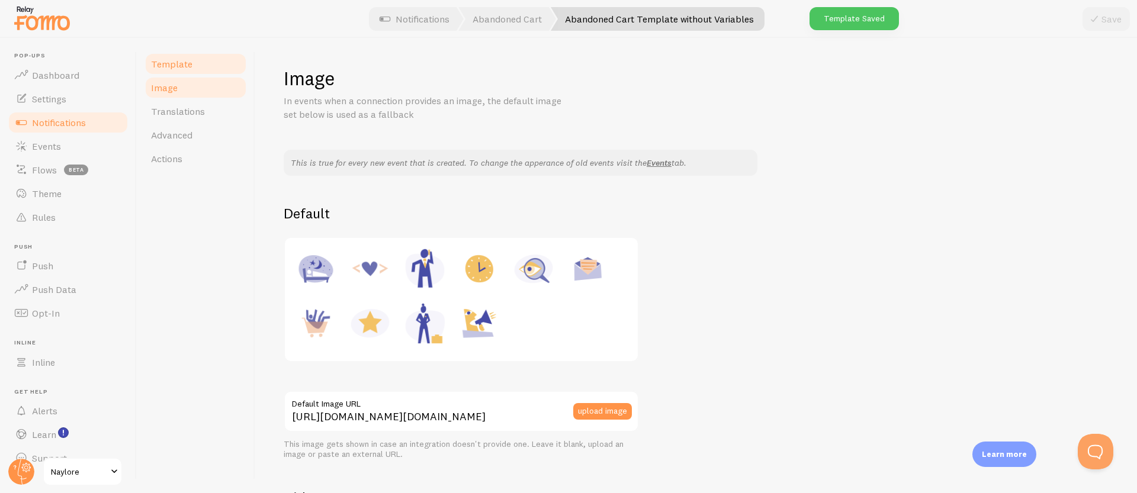
click at [179, 66] on span "Template" at bounding box center [171, 64] width 41 height 12
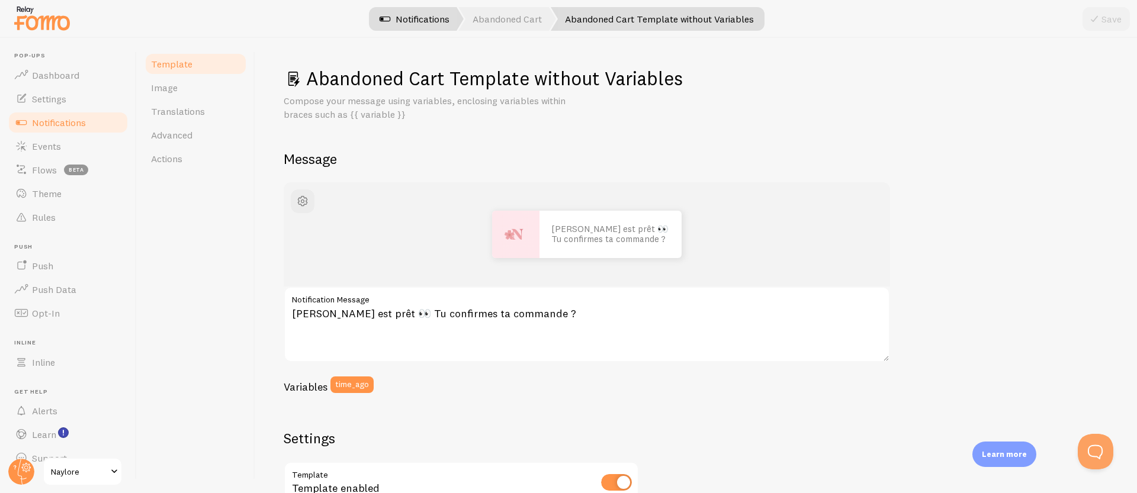
click at [418, 18] on link "Notifications" at bounding box center [414, 19] width 98 height 24
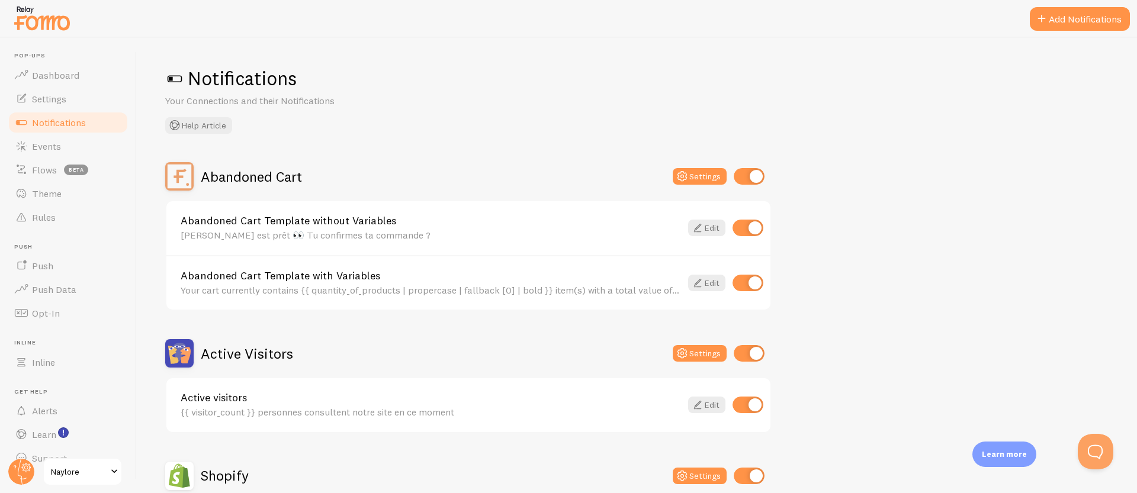
click at [349, 279] on link "Abandoned Cart Template with Variables" at bounding box center [431, 276] width 501 height 11
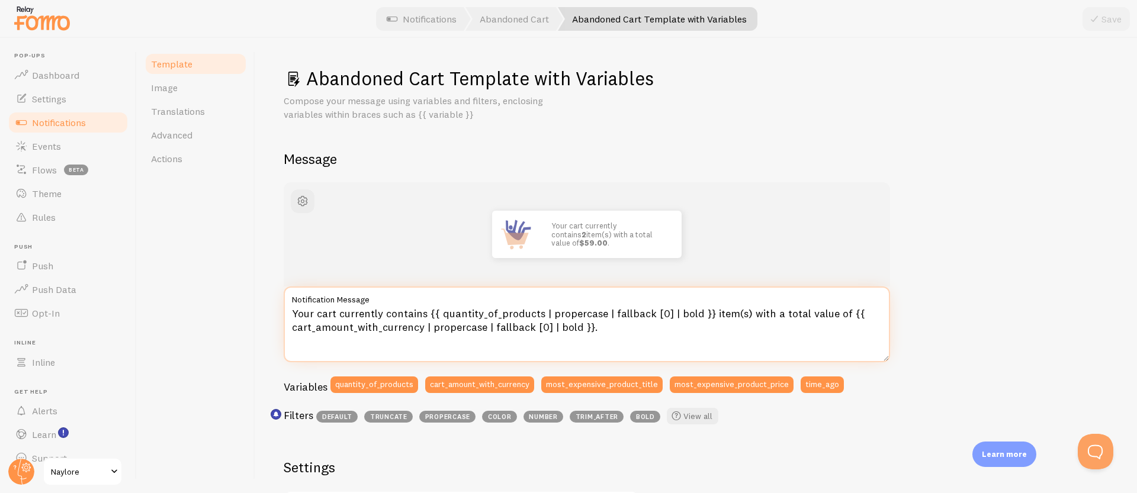
drag, startPoint x: 426, startPoint y: 313, endPoint x: 292, endPoint y: 312, distance: 133.9
click at [291, 312] on textarea "Your cart currently contains {{ quantity_of_products | propercase | fallback [0…" at bounding box center [587, 325] width 607 height 76
click at [625, 307] on textarea "Ton panier contient actuellement {{ quantity_of_products | propercase | fallbac…" at bounding box center [587, 325] width 607 height 76
click at [624, 307] on textarea "Ton panier contient actuellement {{ quantity_of_products | propercase | fallbac…" at bounding box center [587, 325] width 607 height 76
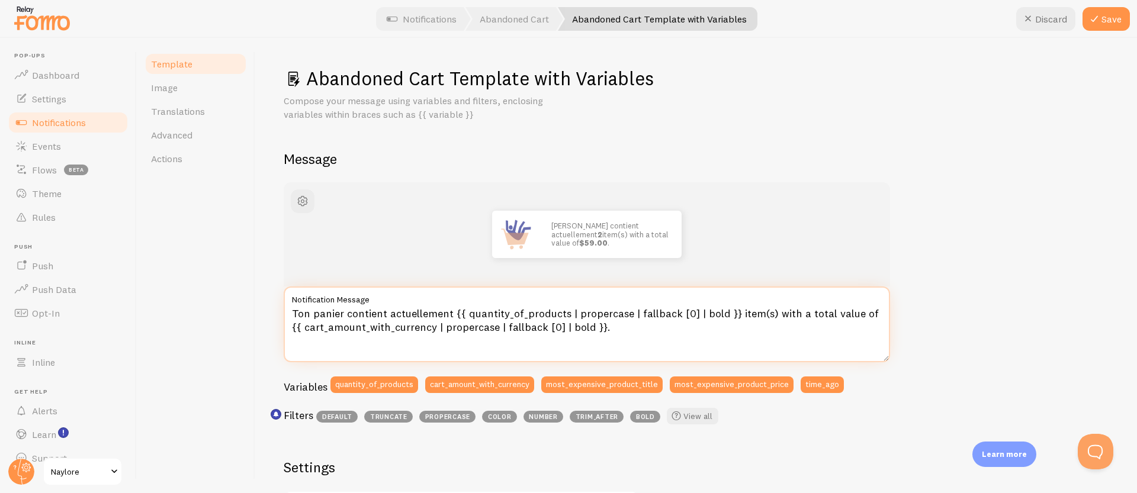
click at [397, 319] on textarea "Ton panier contient actuellement {{ quantity_of_products | propercase | fallbac…" at bounding box center [587, 325] width 607 height 76
click at [742, 316] on textarea "Ton panier contient actuellement {{ quantity_of_products | propercase | fallbac…" at bounding box center [587, 325] width 607 height 76
click at [741, 316] on textarea "Ton panier contient actuellement {{ quantity_of_products | propercase | fallbac…" at bounding box center [587, 325] width 607 height 76
click at [350, 329] on textarea "Ton panier contient actuellement {{ quantity_of_products | propercase | fallbac…" at bounding box center [587, 325] width 607 height 76
click at [396, 331] on textarea "Ton panier contient actuellement {{ quantity_of_products | propercase | fallbac…" at bounding box center [587, 325] width 607 height 76
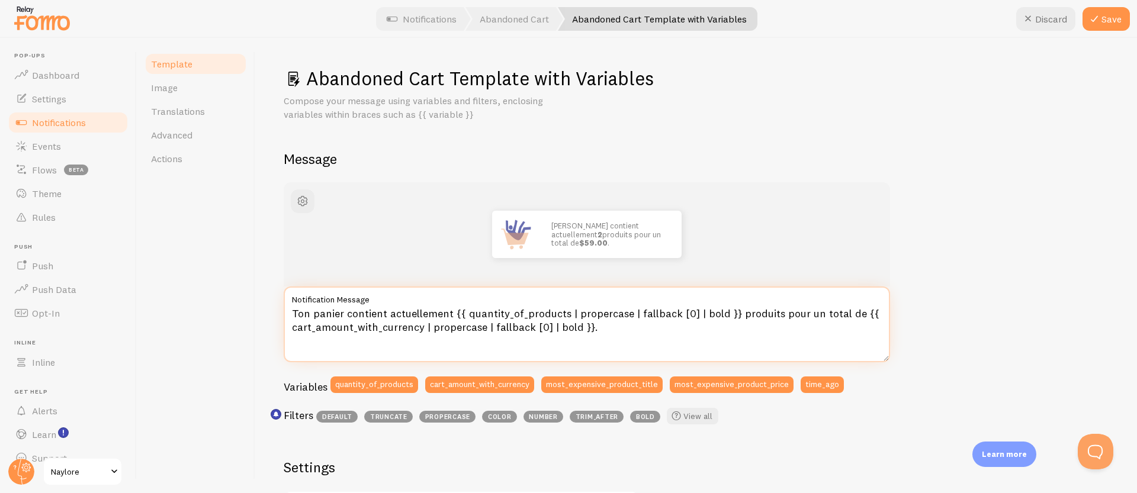
click at [527, 326] on textarea "Ton panier contient actuellement {{ quantity_of_products | propercase | fallbac…" at bounding box center [587, 325] width 607 height 76
click at [622, 328] on textarea "Ton panier contient actuellement {{ quantity_of_products | propercase | fallbac…" at bounding box center [587, 325] width 607 height 76
type textarea "Ton panier contient actuellement {{ quantity_of_products | propercase | fallbac…"
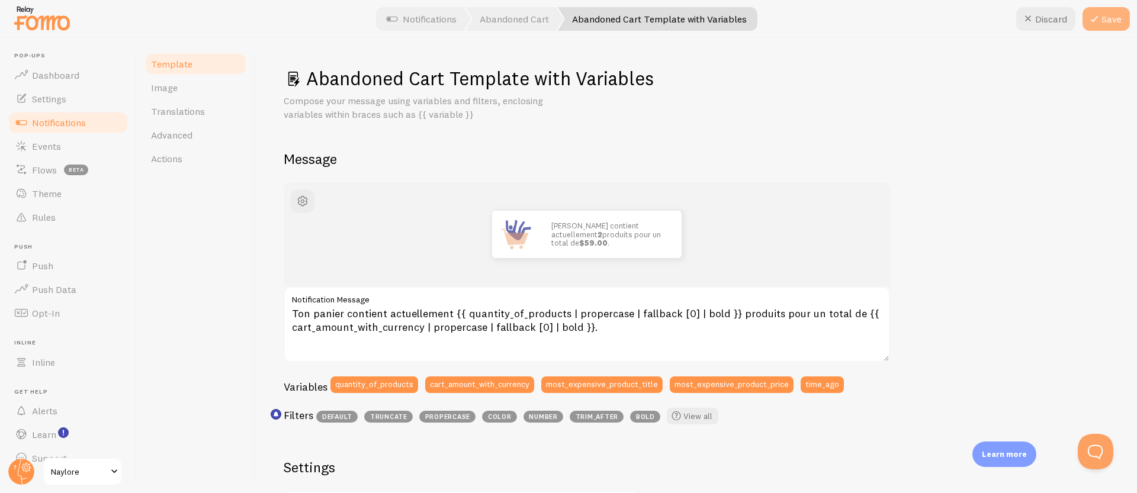
click at [1109, 14] on button "Save" at bounding box center [1106, 19] width 47 height 24
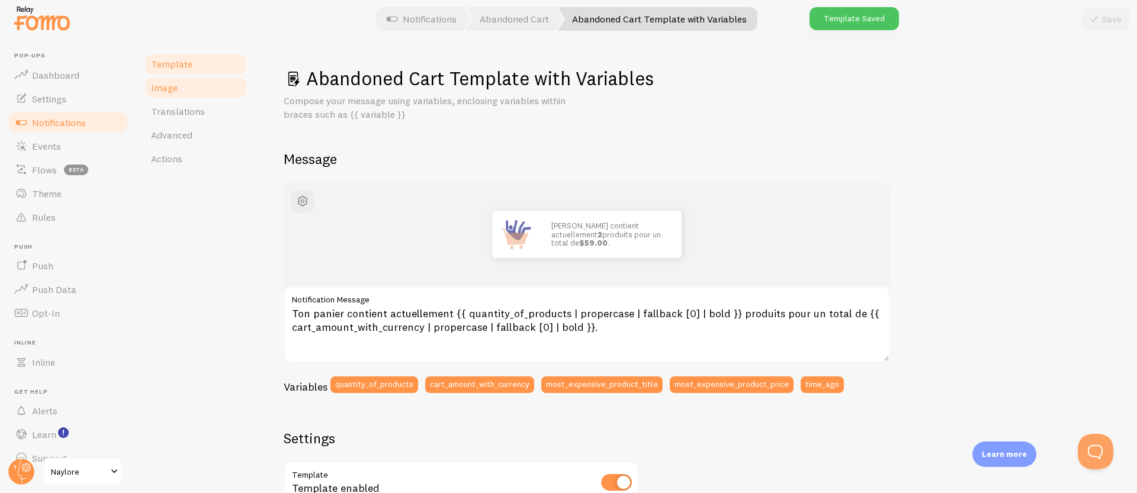
click at [172, 95] on link "Image" at bounding box center [196, 88] width 104 height 24
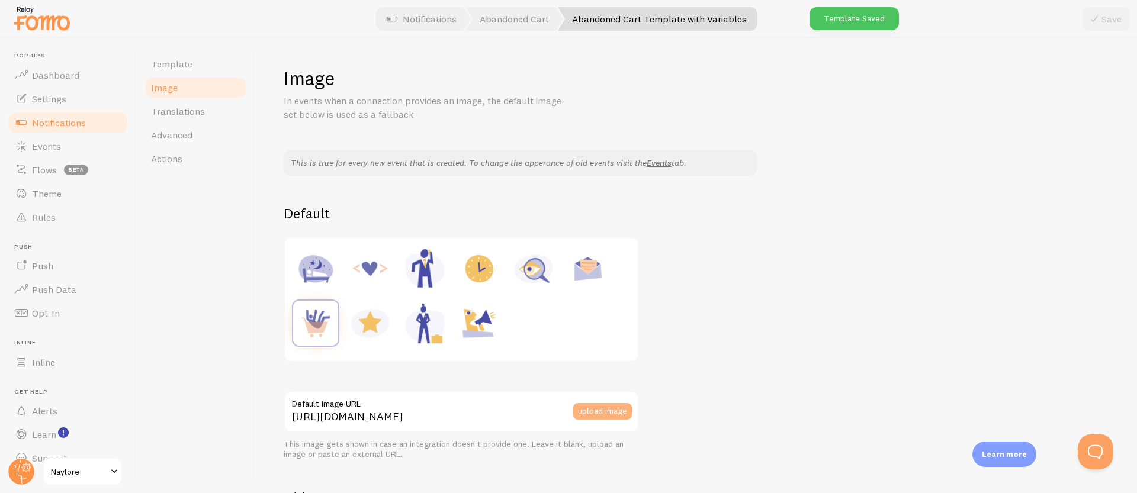
click at [596, 411] on button "upload image" at bounding box center [602, 411] width 59 height 17
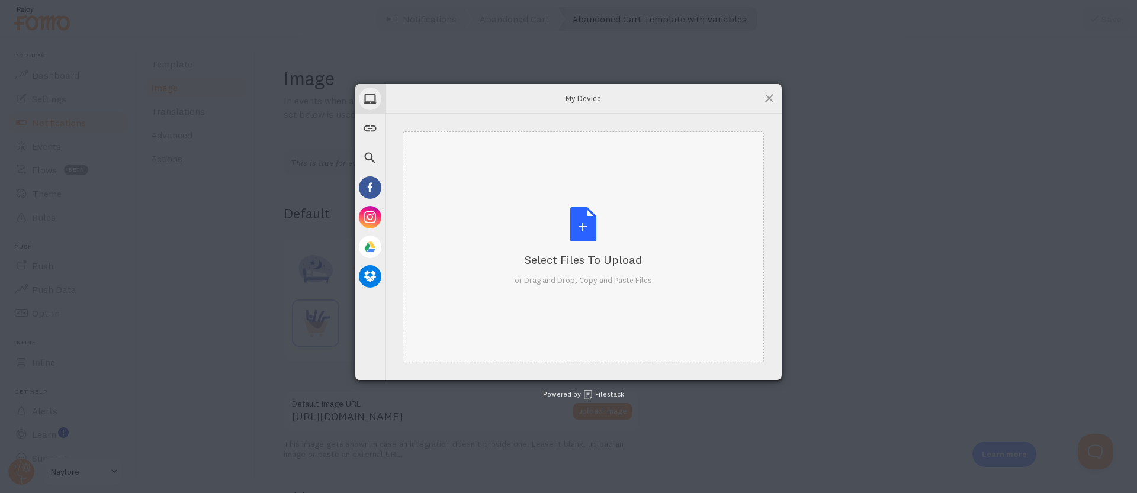
click at [606, 255] on div "Select Files to Upload" at bounding box center [583, 260] width 137 height 17
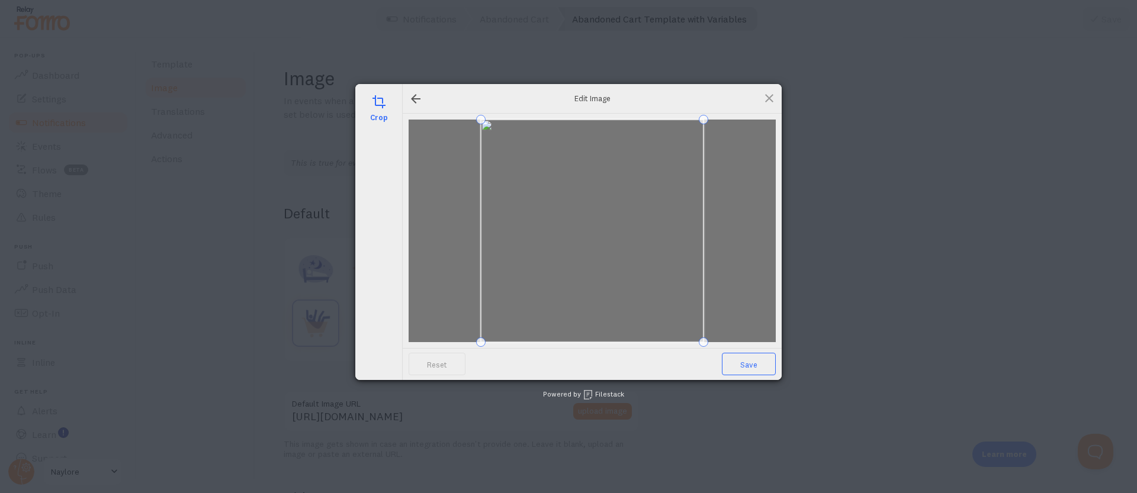
click at [742, 366] on span "Save" at bounding box center [749, 364] width 54 height 23
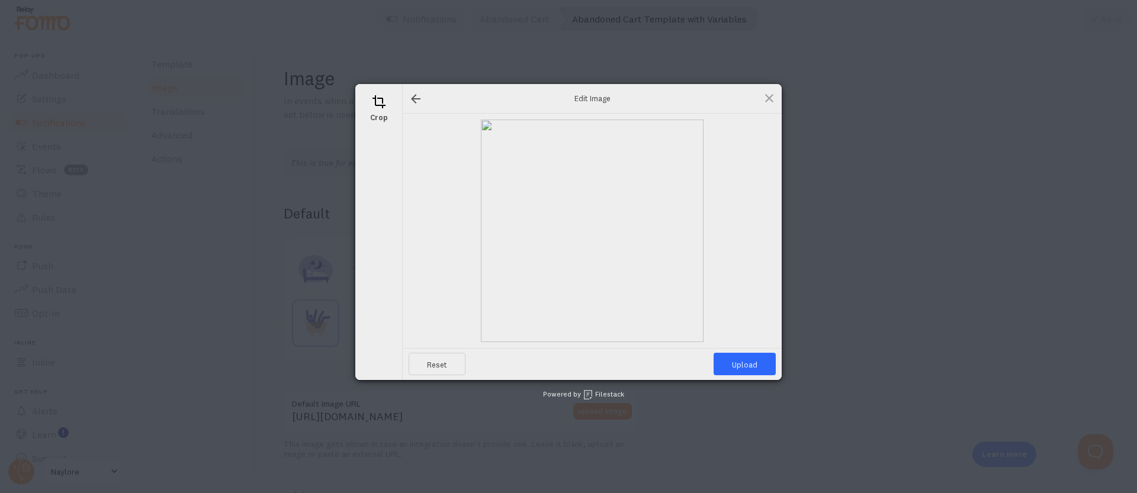
click at [763, 102] on span at bounding box center [769, 98] width 13 height 13
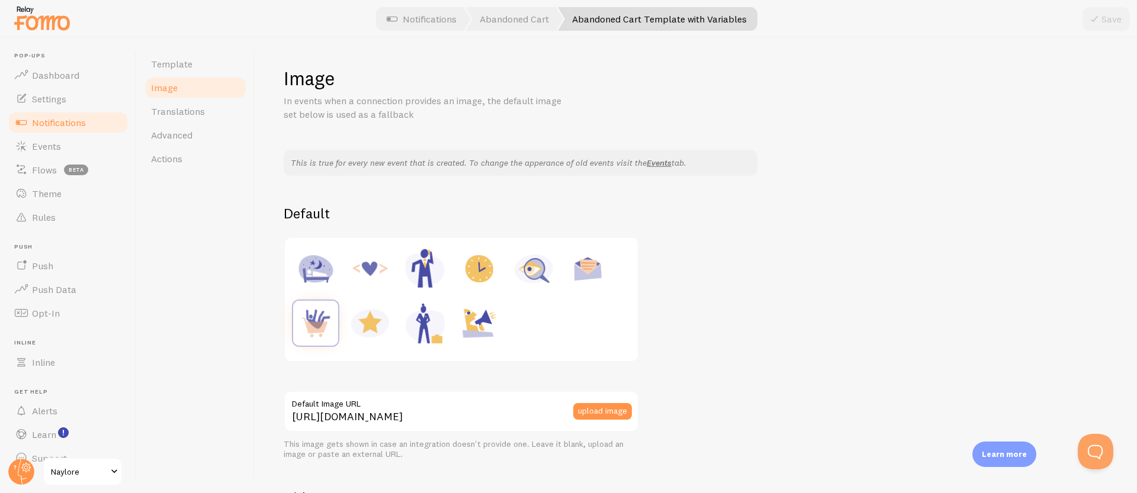
click at [424, 410] on label "Default Image URL" at bounding box center [461, 401] width 355 height 20
click at [424, 410] on input "[URL][DOMAIN_NAME]" at bounding box center [461, 411] width 355 height 41
click at [424, 410] on label "Default Image URL" at bounding box center [461, 401] width 355 height 20
click at [424, 410] on input "[URL][DOMAIN_NAME]" at bounding box center [461, 411] width 355 height 41
click at [424, 410] on label "Default Image URL" at bounding box center [461, 401] width 355 height 20
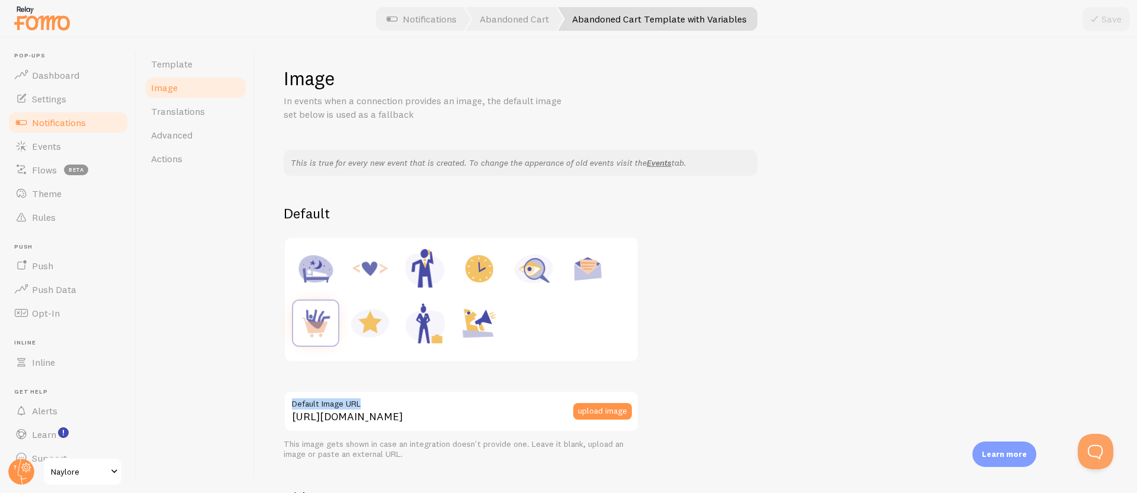
click at [424, 410] on input "[URL][DOMAIN_NAME]" at bounding box center [461, 411] width 355 height 41
click at [405, 420] on input "[URL][DOMAIN_NAME]" at bounding box center [461, 411] width 355 height 41
click at [404, 419] on input "[URL][DOMAIN_NAME]" at bounding box center [461, 411] width 355 height 41
paste input "{{ product_image_url }}"
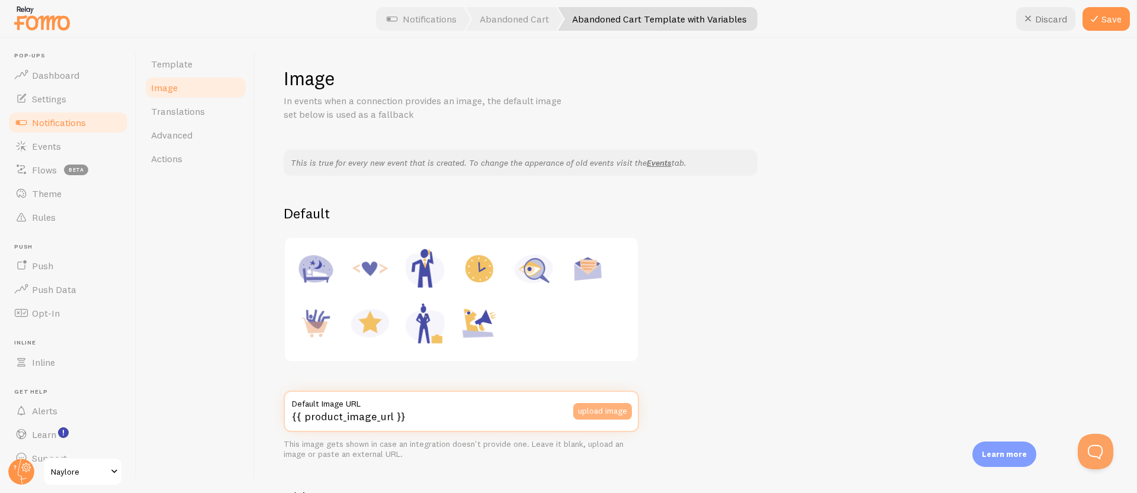
type input "{{ product_image_url }}"
click at [591, 412] on button "upload image" at bounding box center [602, 411] width 59 height 17
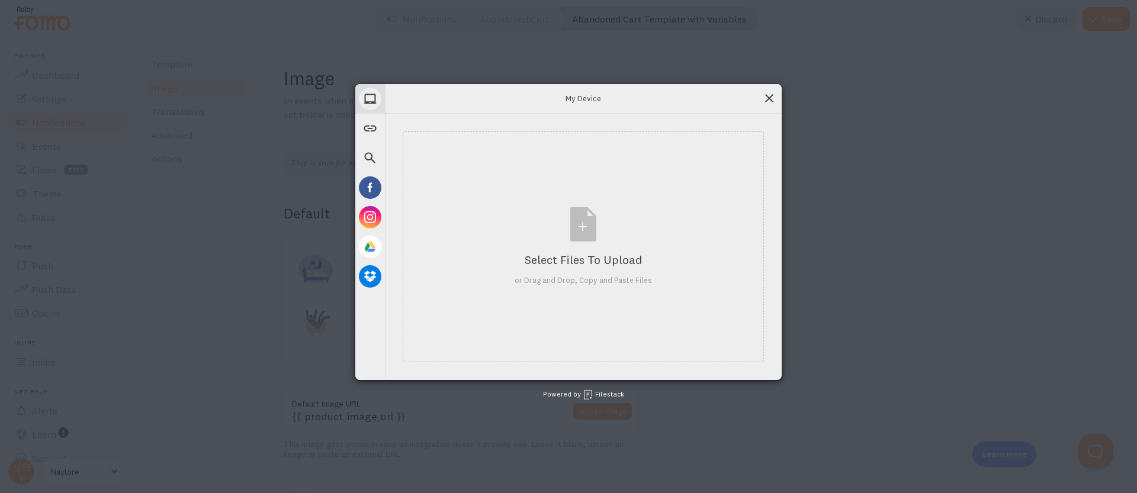
click at [771, 96] on span at bounding box center [769, 98] width 13 height 13
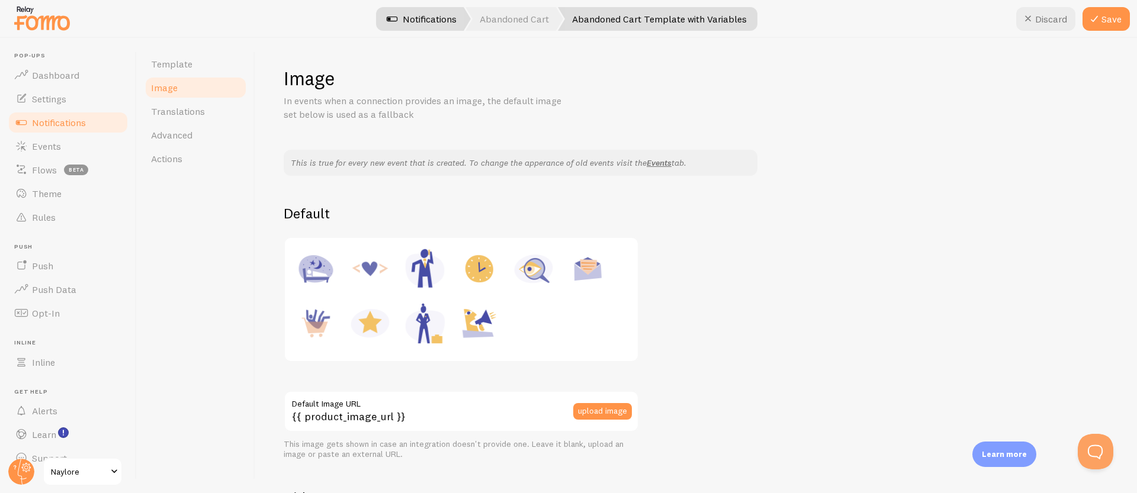
click at [428, 20] on link "Notifications" at bounding box center [422, 19] width 98 height 24
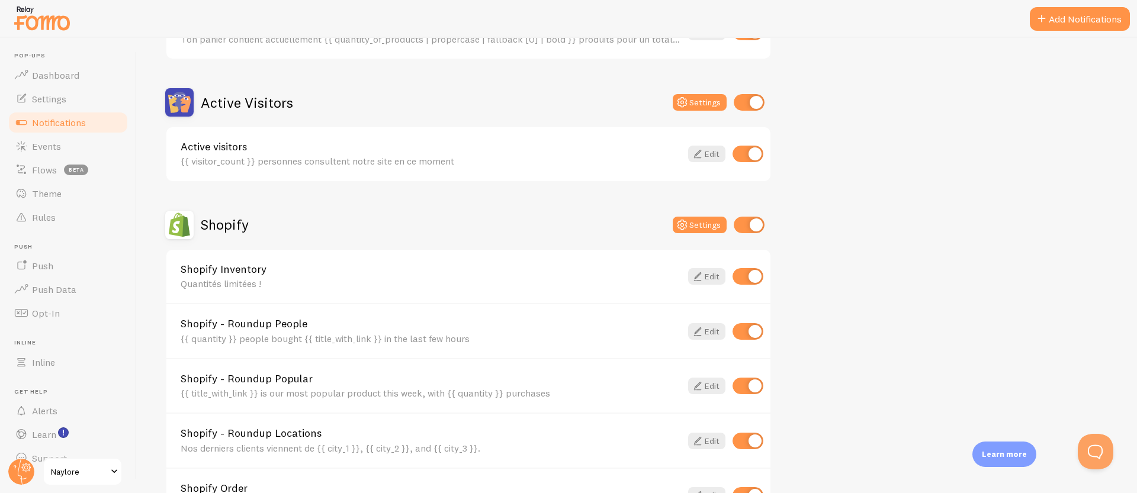
scroll to position [329, 0]
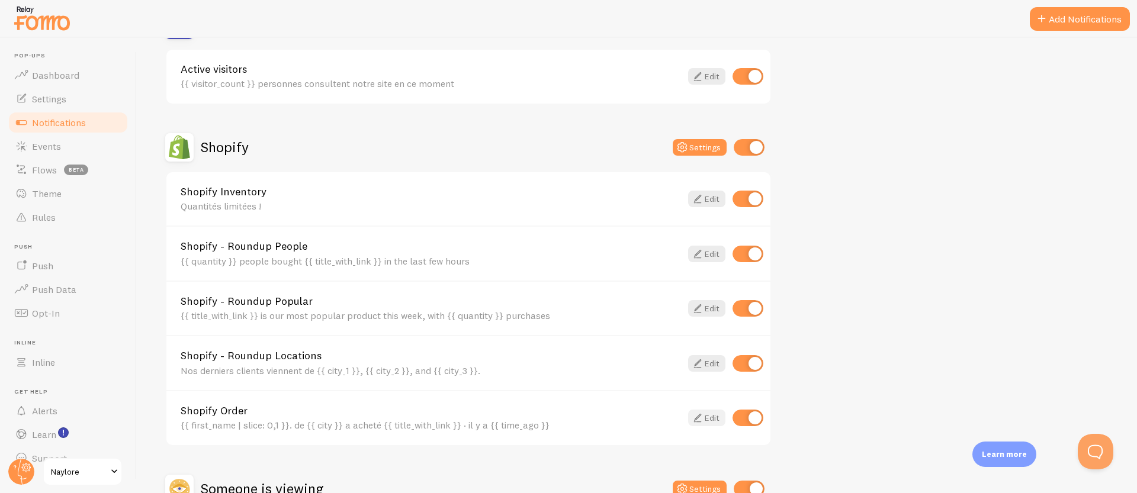
click at [704, 421] on link "Edit" at bounding box center [706, 418] width 37 height 17
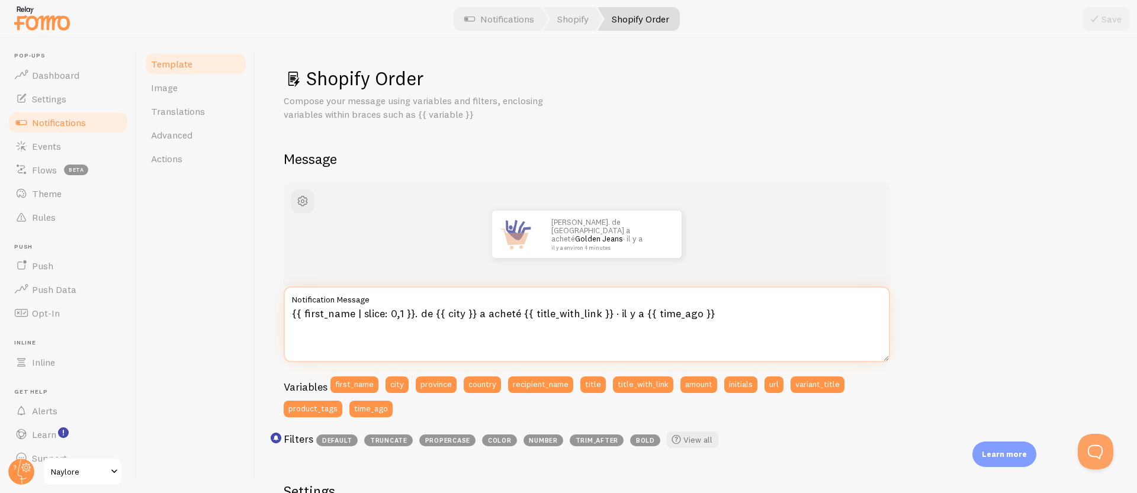
click at [291, 315] on textarea "{{ first_name | slice: 0,1 }}. de {{ city }} a acheté {{ title_with_link }} · i…" at bounding box center [587, 325] width 607 height 76
paste textarea "{{ product_image_url }}"
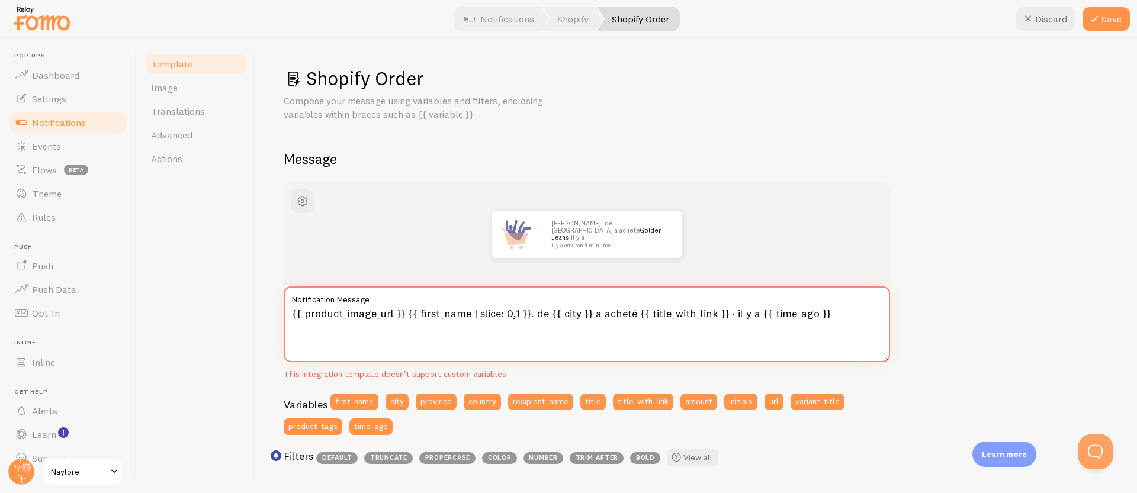
drag, startPoint x: 403, startPoint y: 314, endPoint x: 270, endPoint y: 315, distance: 133.3
click at [270, 315] on div "Shopify Order Compose your message using variables and filters, enclosing varia…" at bounding box center [696, 265] width 882 height 455
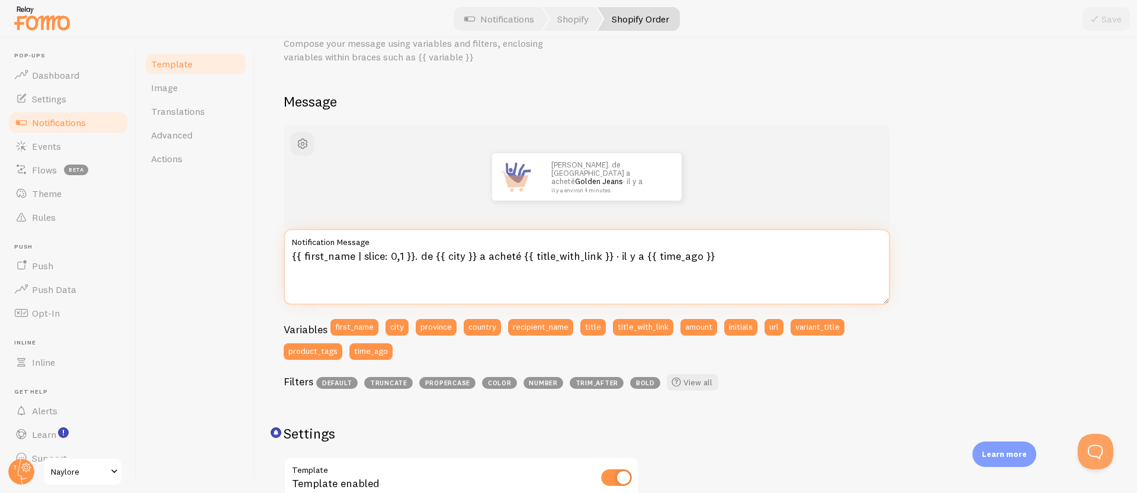
scroll to position [62, 0]
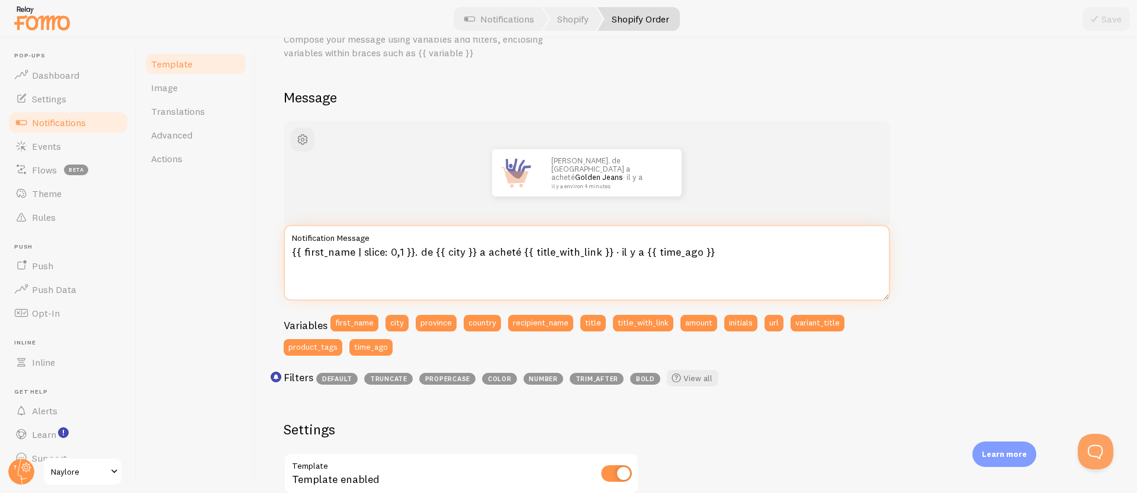
drag, startPoint x: 639, startPoint y: 254, endPoint x: 614, endPoint y: 255, distance: 24.9
click at [614, 255] on textarea "{{ first_name | slice: 0,1 }}. de {{ city }} a acheté {{ title_with_link }} · i…" at bounding box center [587, 263] width 607 height 76
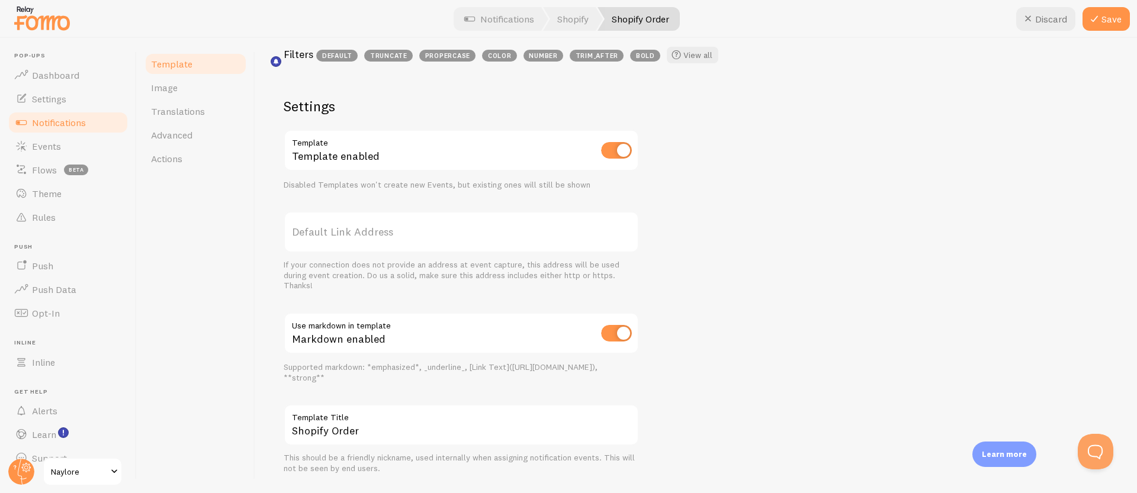
scroll to position [415, 0]
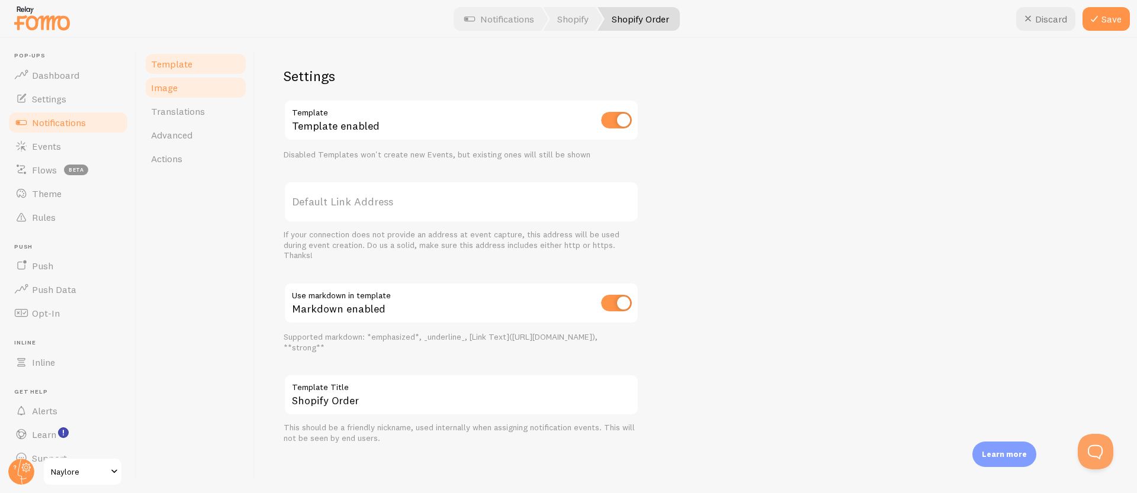
type textarea "{{ first_name | slice: 0,1 }}. de {{ city }} a acheté {{ title_with_link }}.{{ …"
click at [209, 95] on link "Image" at bounding box center [196, 88] width 104 height 24
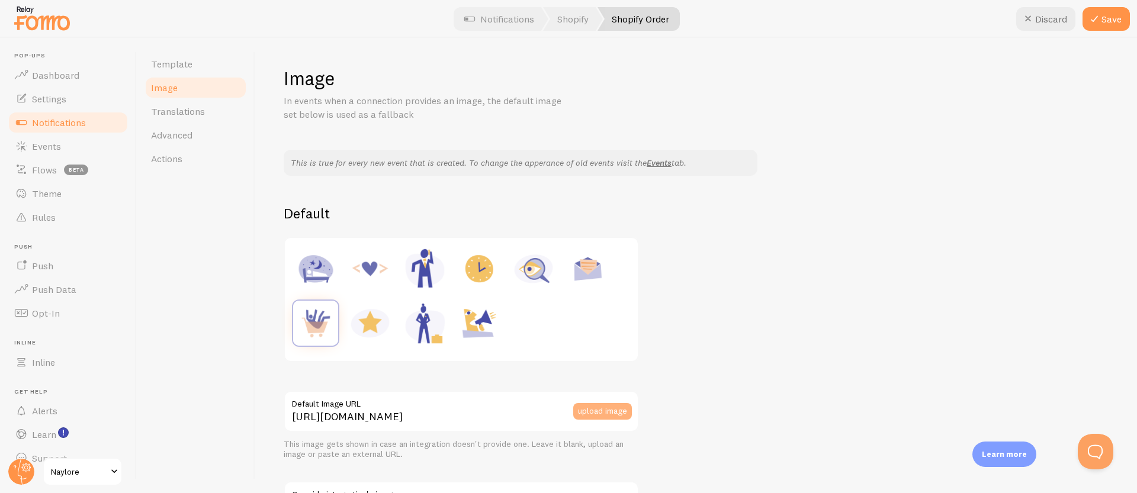
click at [609, 413] on button "upload image" at bounding box center [602, 411] width 59 height 17
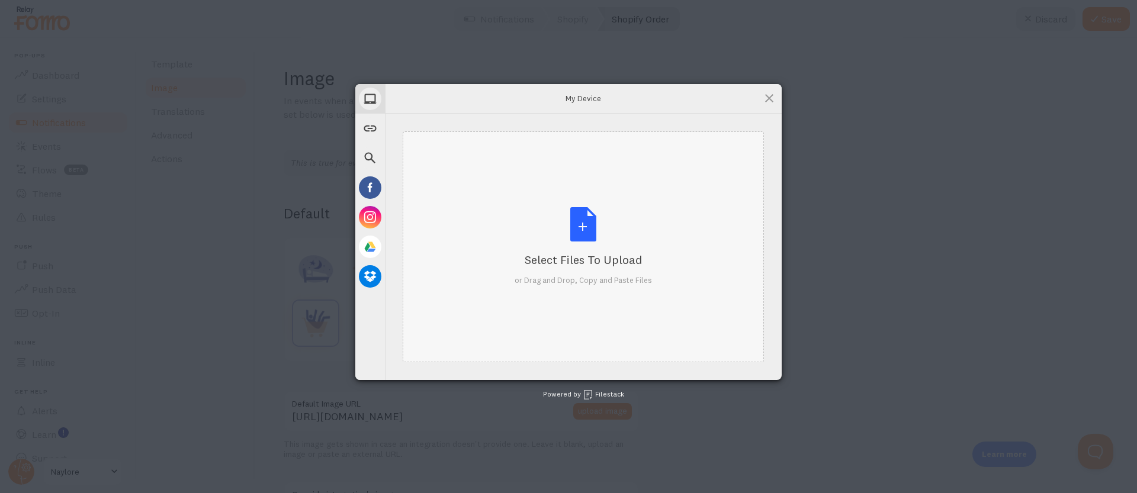
click at [595, 228] on div "Select Files to Upload or Drag and Drop, Copy and Paste Files" at bounding box center [583, 246] width 137 height 79
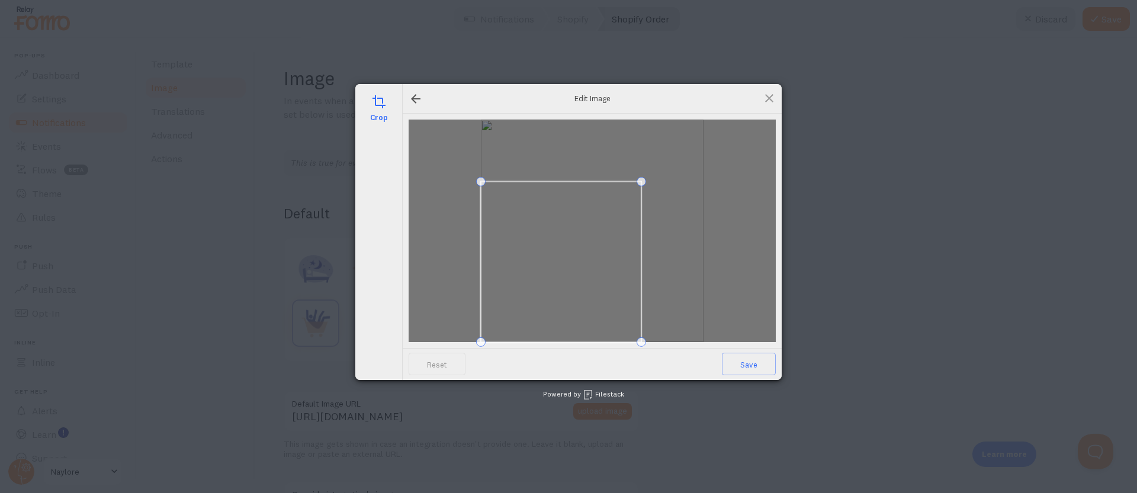
click at [676, 187] on div at bounding box center [592, 231] width 367 height 223
click at [605, 217] on span at bounding box center [589, 250] width 156 height 156
click at [603, 245] on span at bounding box center [590, 243] width 156 height 156
click at [766, 364] on span "Save" at bounding box center [749, 364] width 54 height 23
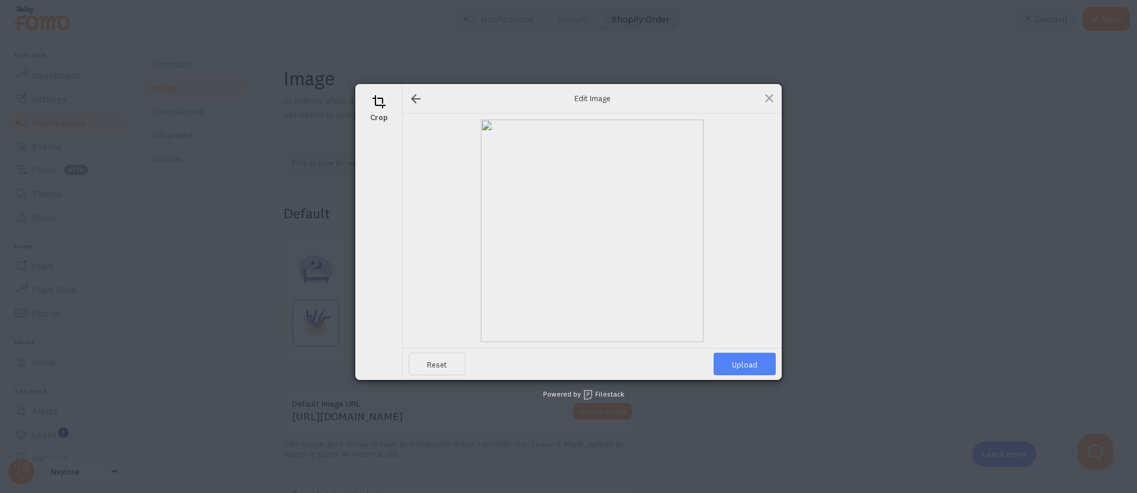
click at [753, 361] on span "Upload" at bounding box center [745, 364] width 62 height 23
type input "[URL][DOMAIN_NAME][DOMAIN_NAME]"
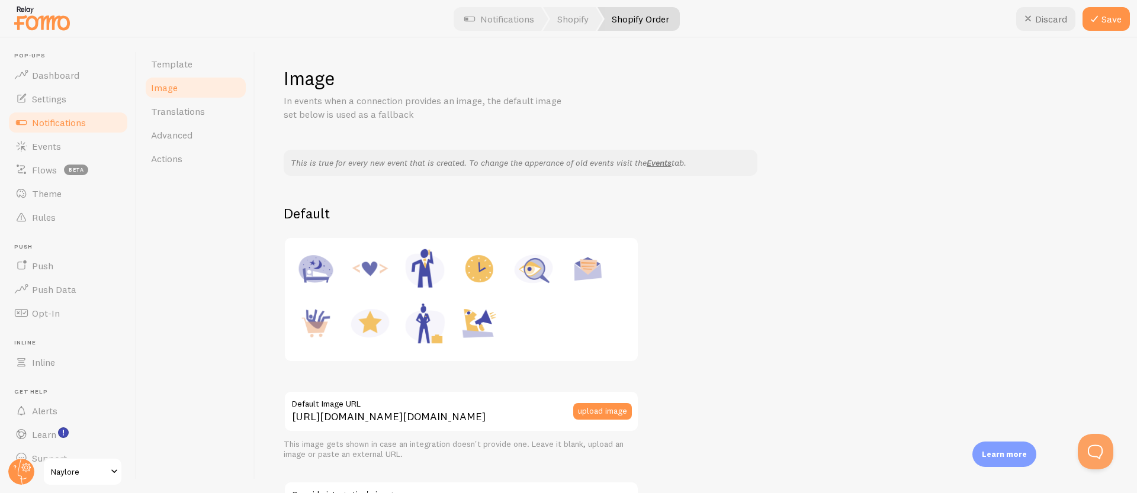
click at [1112, 32] on div at bounding box center [568, 19] width 1137 height 38
click at [1111, 23] on button "Save" at bounding box center [1106, 19] width 47 height 24
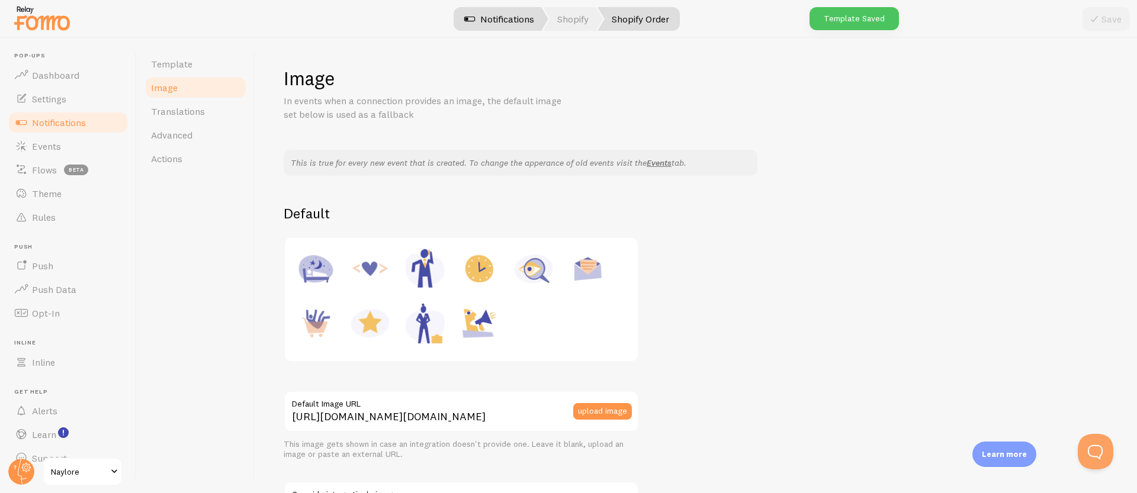
click at [508, 25] on link "Notifications" at bounding box center [499, 19] width 98 height 24
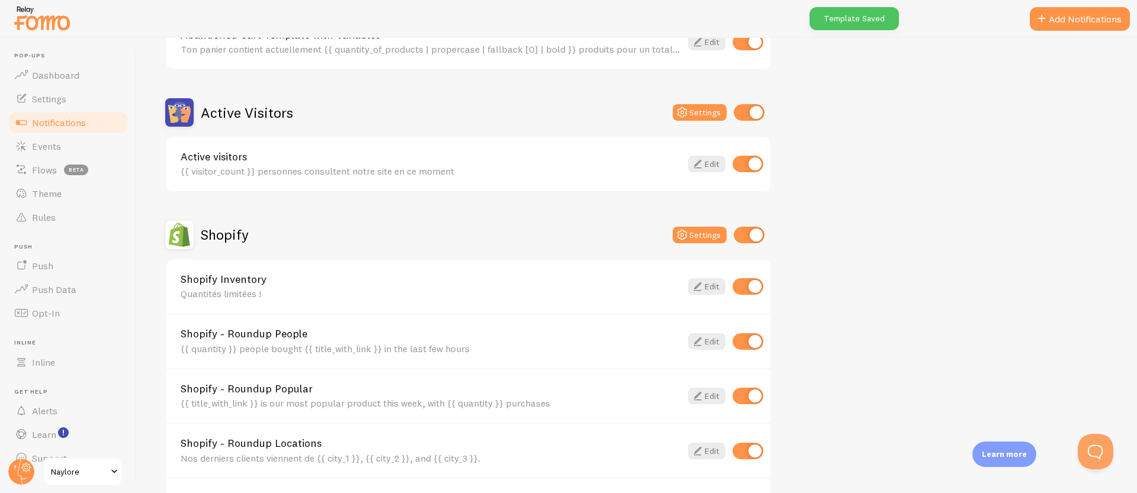
scroll to position [291, 0]
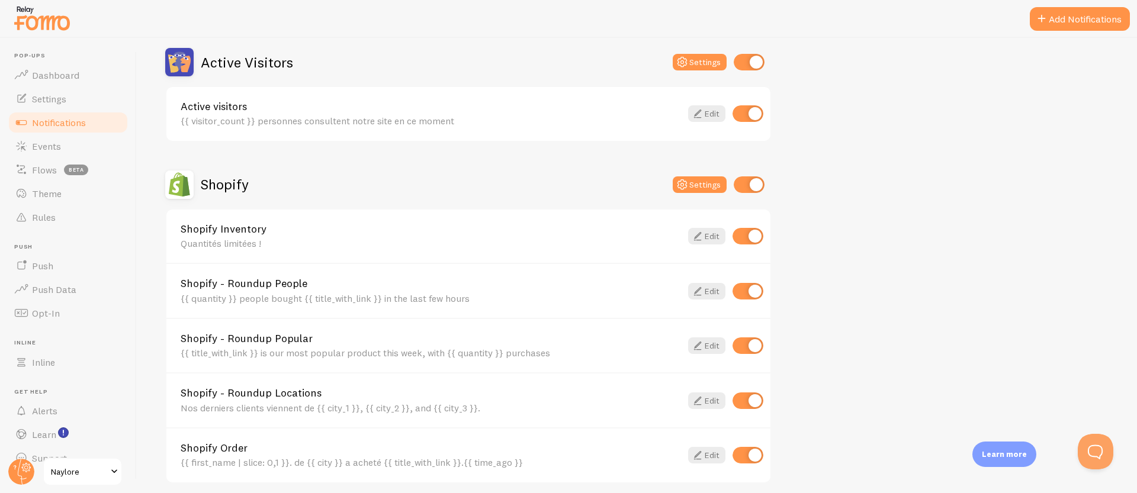
click at [232, 443] on link "Shopify Order" at bounding box center [431, 448] width 501 height 11
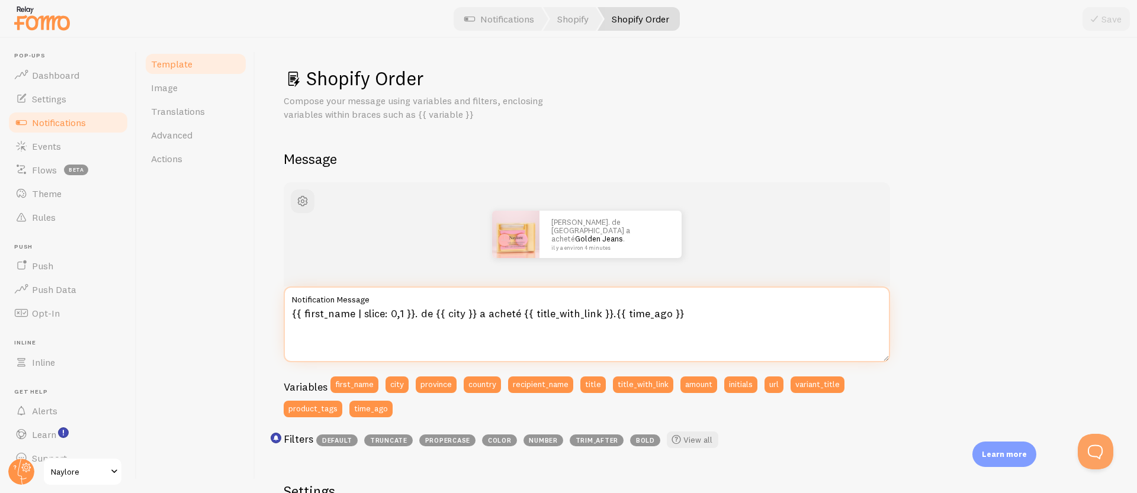
click at [536, 315] on textarea "{{ first_name | slice: 0,1 }}. de {{ city }} a acheté {{ title_with_link }}.{{ …" at bounding box center [587, 325] width 607 height 76
click at [519, 314] on textarea "{{ first_name | slice: 0,1 }}. de {{ city }} a acheté {{ title_with_link }}.{{ …" at bounding box center [587, 325] width 607 height 76
type textarea "{{ first_name | slice: 0,1 }}. de {{ city }} a acheté un {{ title_with_link }}.…"
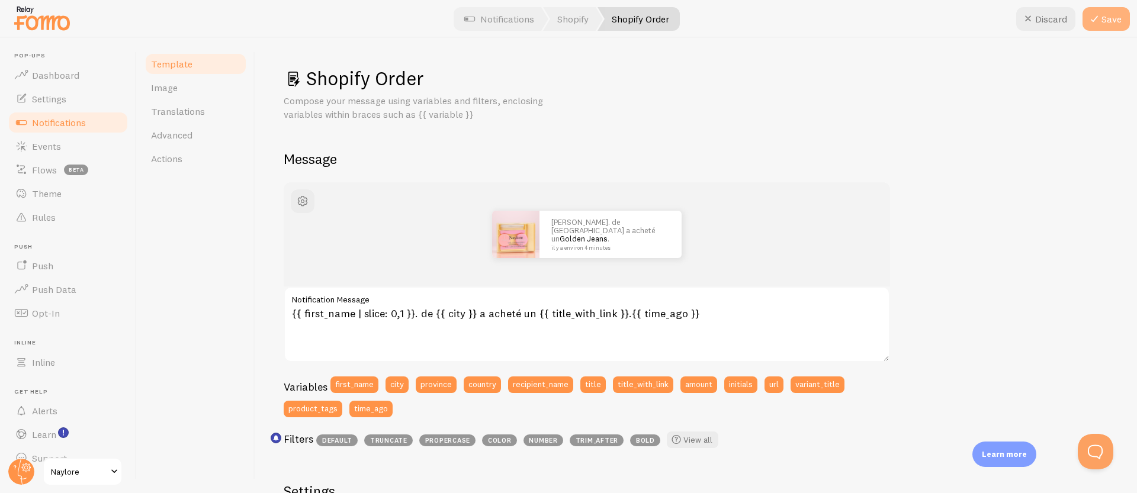
click at [1113, 18] on button "Save" at bounding box center [1106, 19] width 47 height 24
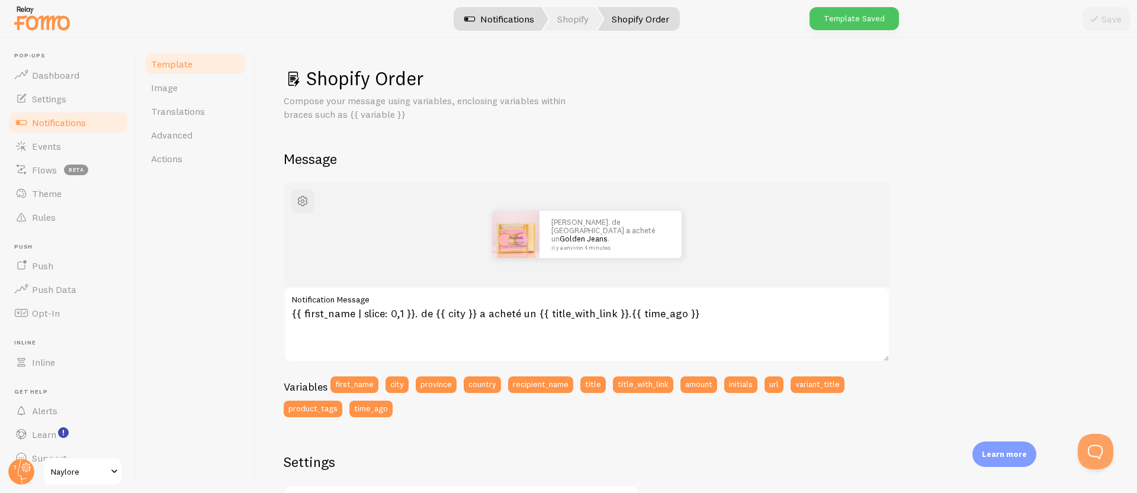
click at [526, 14] on link "Notifications" at bounding box center [499, 19] width 98 height 24
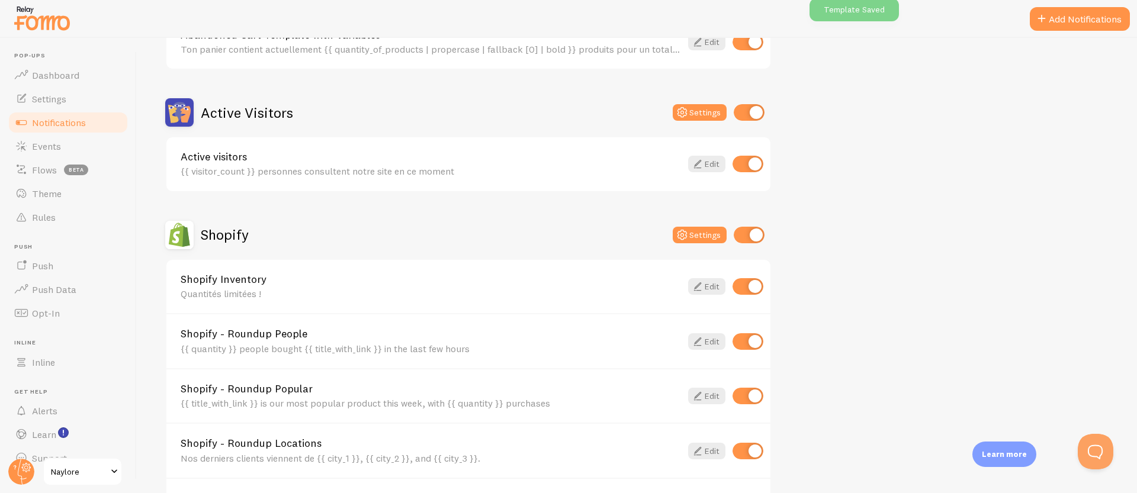
scroll to position [398, 0]
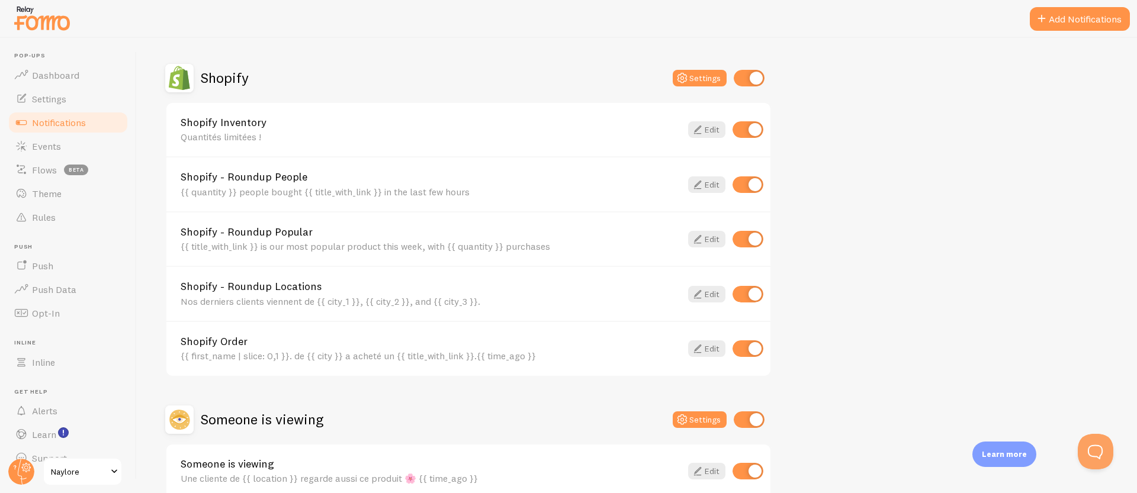
click at [291, 136] on div "Quantités limitées !" at bounding box center [431, 136] width 501 height 11
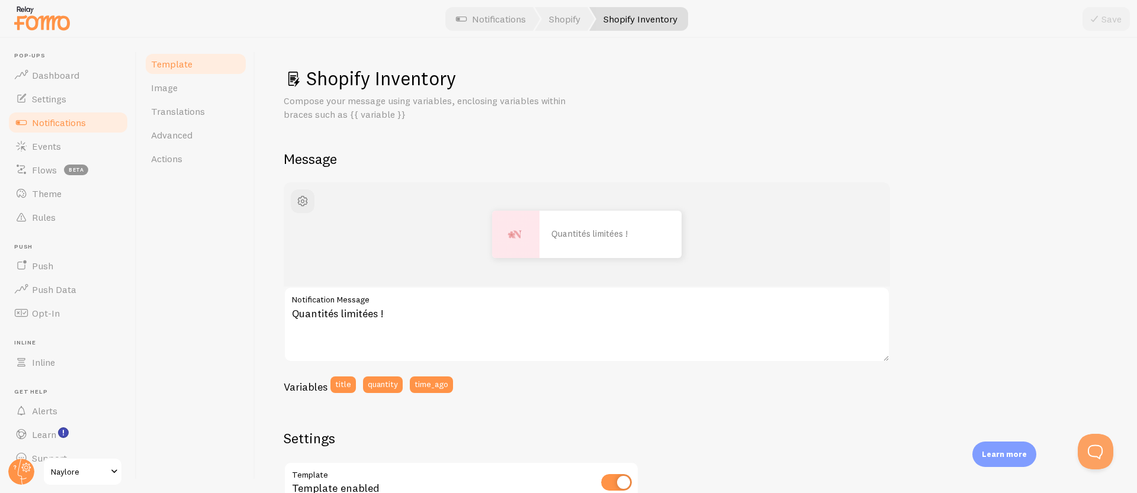
click at [387, 89] on h1 "Shopify Inventory" at bounding box center [696, 78] width 825 height 24
copy div "Shopify Inventory"
drag, startPoint x: 424, startPoint y: 310, endPoint x: 246, endPoint y: 310, distance: 178.3
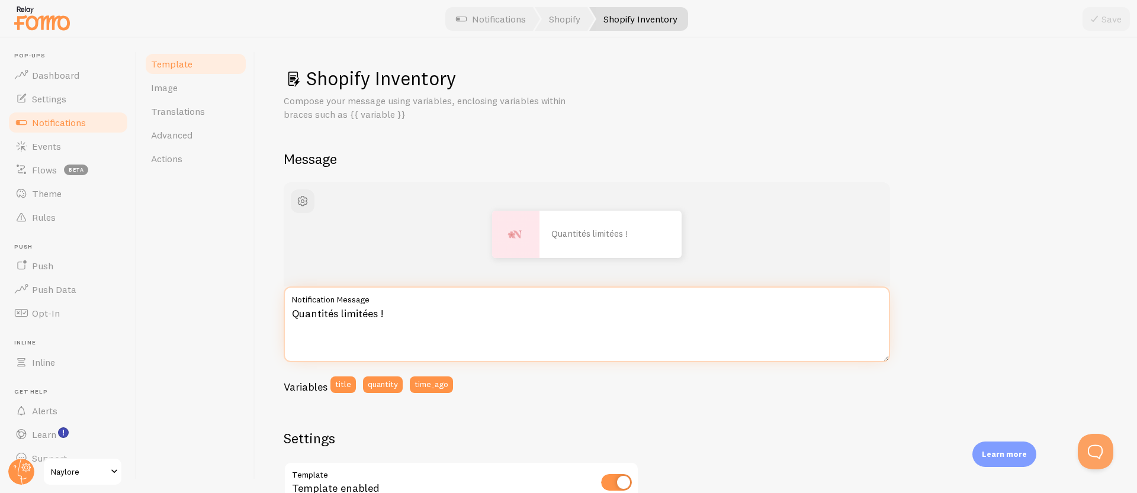
click at [246, 310] on div "Template Image Translations Advanced Actions Shopify Inventory Compose your mes…" at bounding box center [637, 265] width 1000 height 455
paste textarea "Plus que {{ quantity }} kits dispo · Dépêche-toi ✨"
click at [447, 315] on textarea "Plus que {{ quantity }} kits dispo · Dépêche-toi ✨" at bounding box center [587, 325] width 607 height 76
type textarea "Plus que {{ quantity }} kits disponibles. Dépêche-toi ✨"
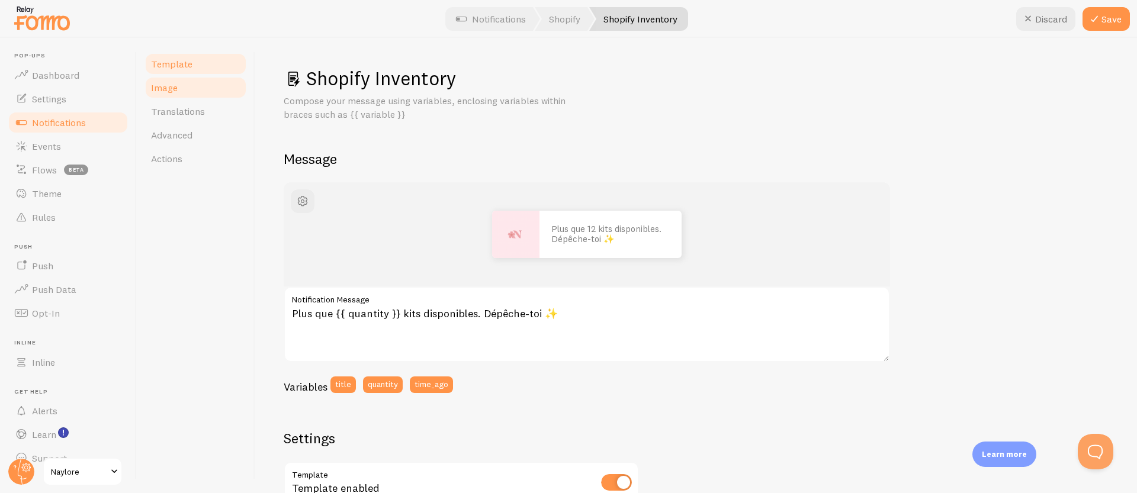
click at [187, 82] on link "Image" at bounding box center [196, 88] width 104 height 24
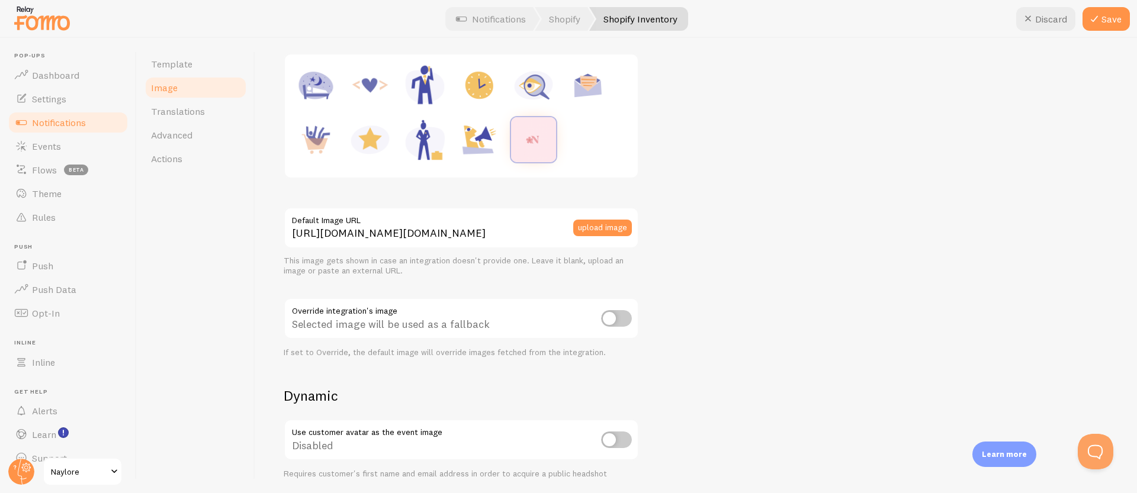
scroll to position [133, 0]
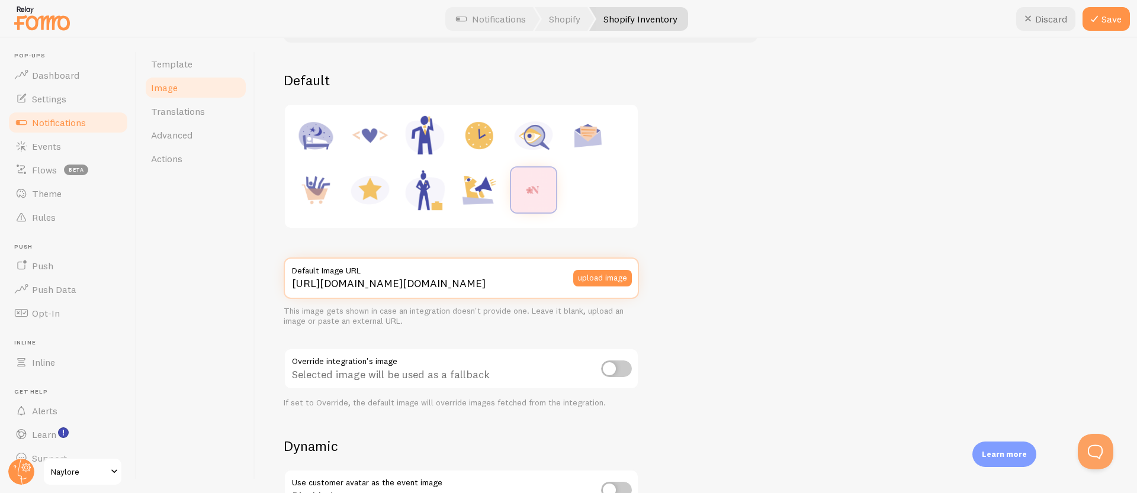
click at [487, 279] on input "[URL][DOMAIN_NAME][DOMAIN_NAME]" at bounding box center [461, 278] width 355 height 41
click at [599, 279] on button "upload image" at bounding box center [602, 278] width 59 height 17
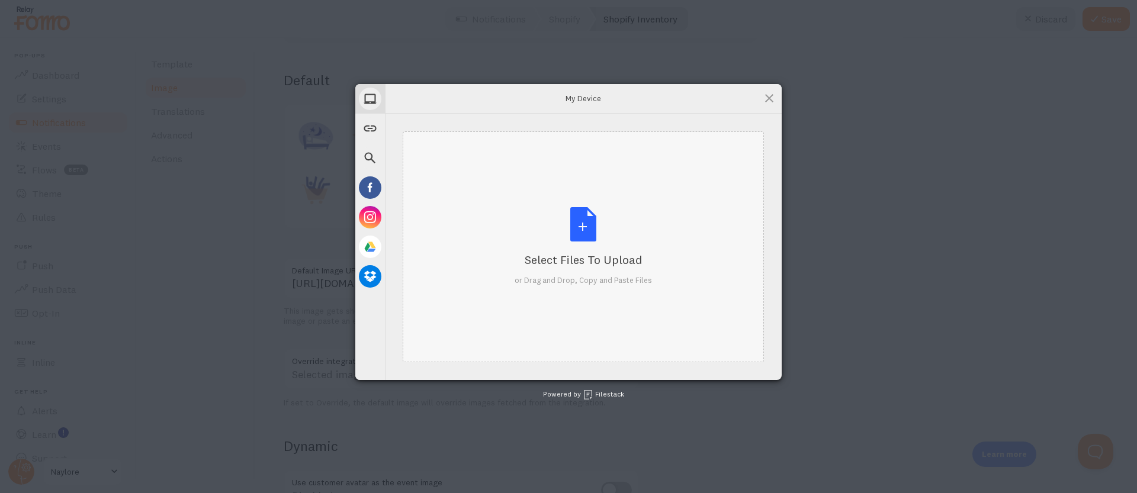
click at [571, 217] on div "Select Files to Upload or Drag and Drop, Copy and Paste Files" at bounding box center [583, 246] width 137 height 79
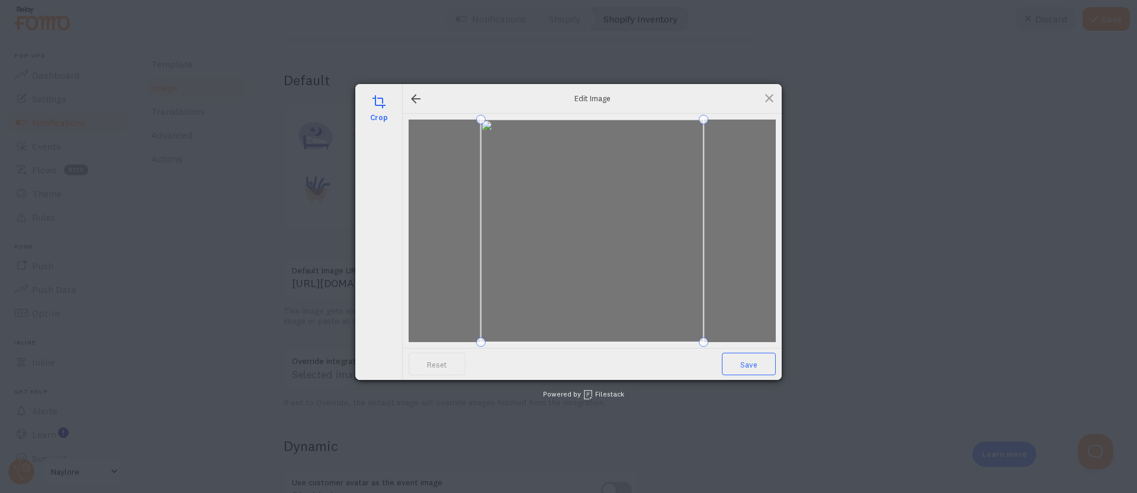
click at [742, 362] on span "Save" at bounding box center [749, 364] width 54 height 23
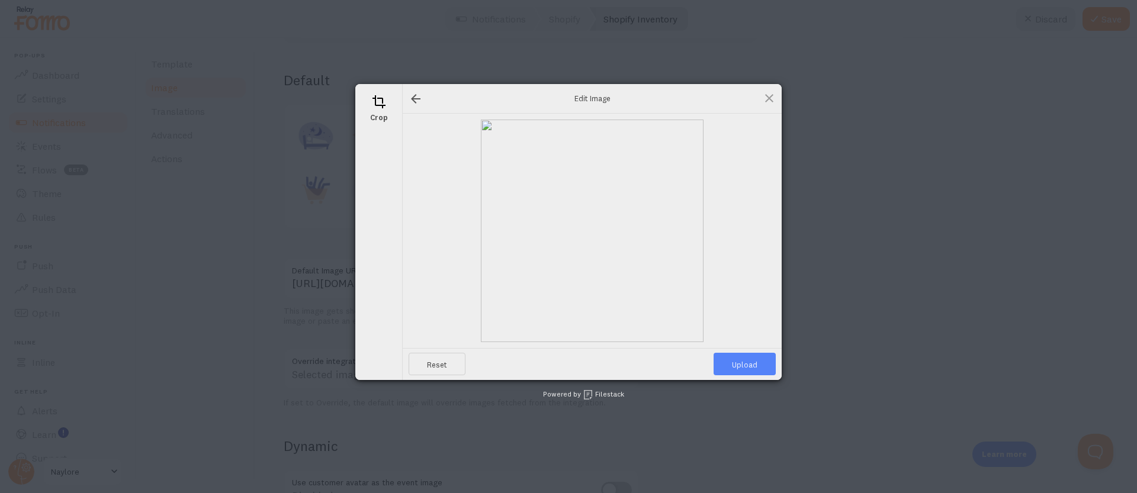
click at [749, 366] on span "Upload" at bounding box center [745, 364] width 62 height 23
type input "[URL][DOMAIN_NAME][DOMAIN_NAME]"
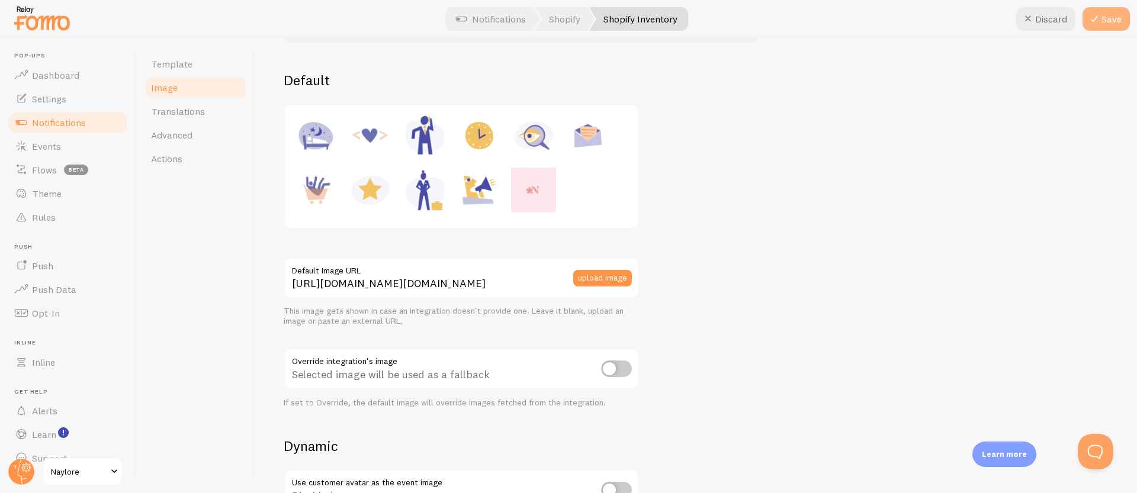
click at [1111, 18] on button "Save" at bounding box center [1106, 19] width 47 height 24
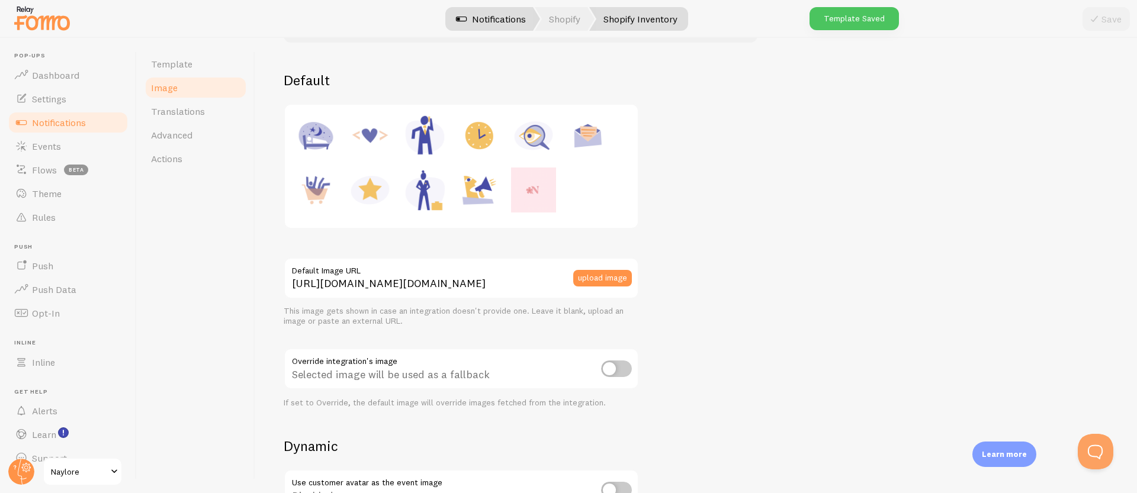
click at [495, 19] on link "Notifications" at bounding box center [491, 19] width 98 height 24
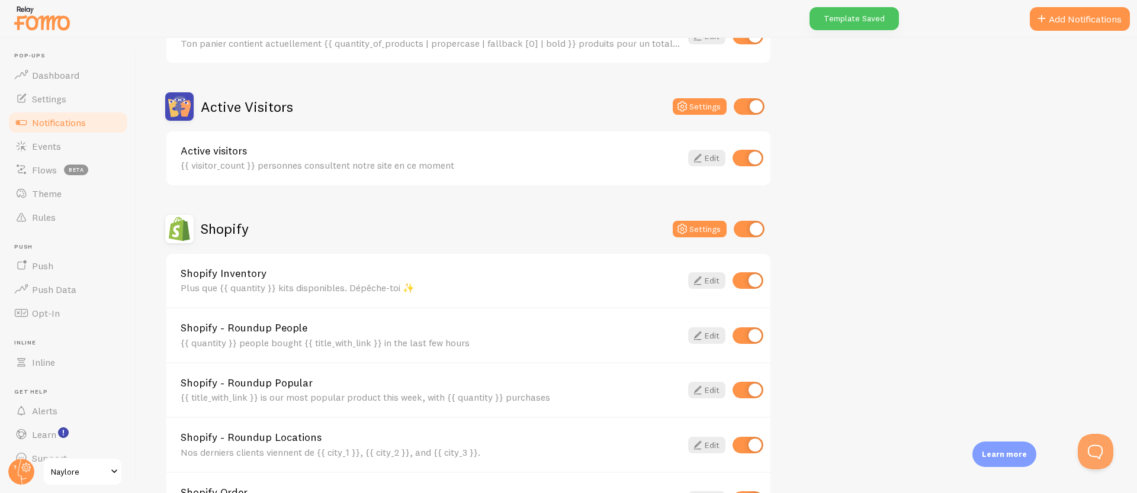
scroll to position [406, 0]
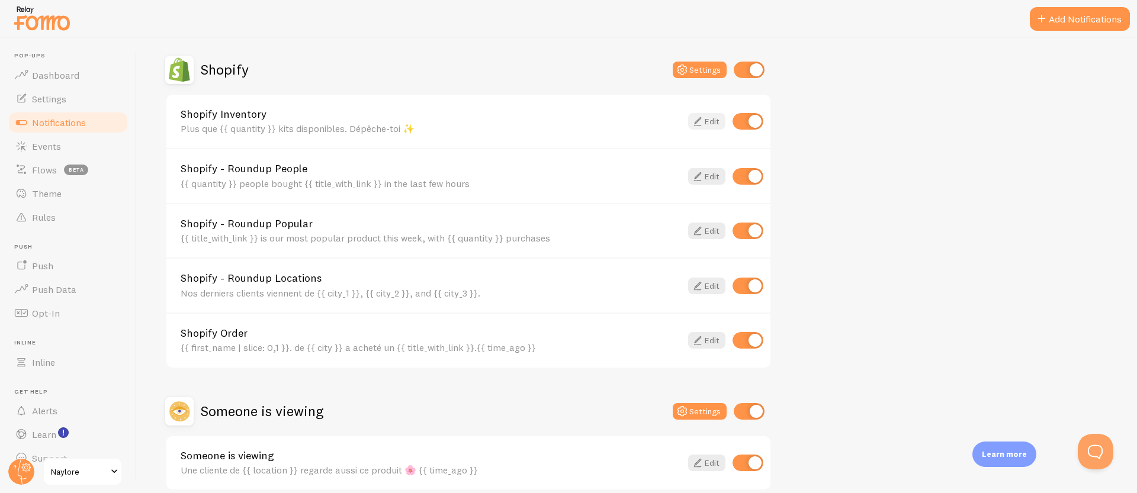
click at [706, 119] on link "Edit" at bounding box center [706, 121] width 37 height 17
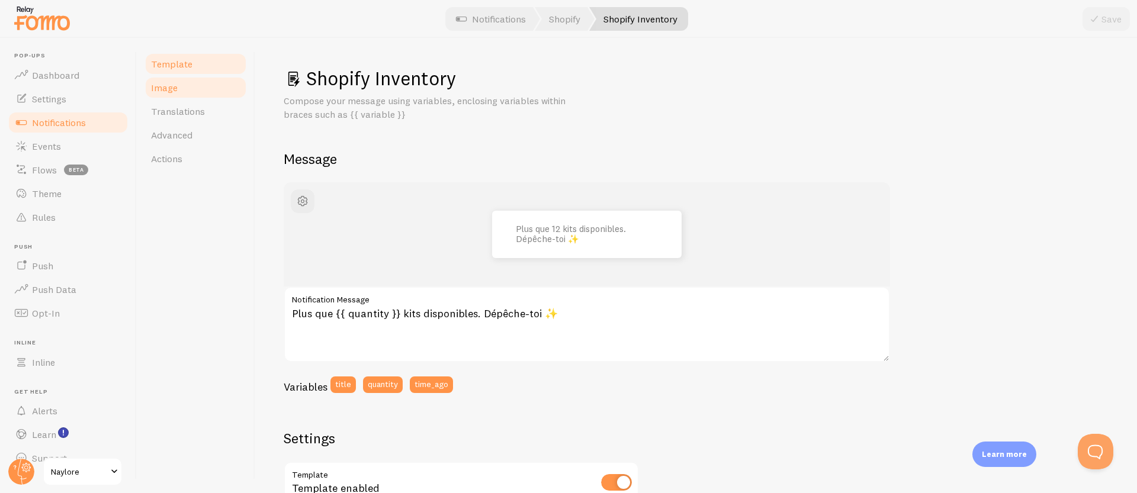
click at [181, 93] on link "Image" at bounding box center [196, 88] width 104 height 24
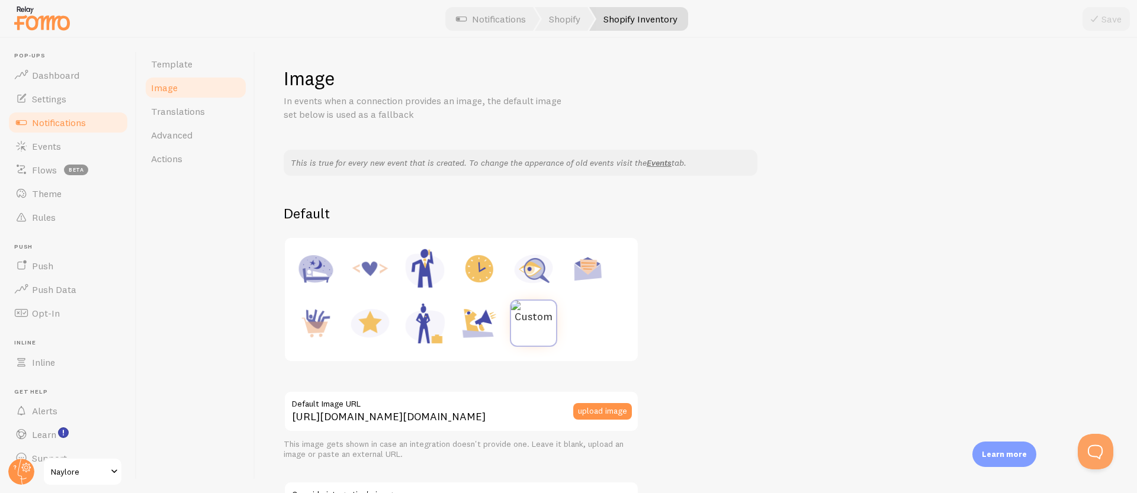
click at [542, 320] on img at bounding box center [533, 312] width 45 height 23
click at [601, 412] on button "upload image" at bounding box center [602, 411] width 59 height 17
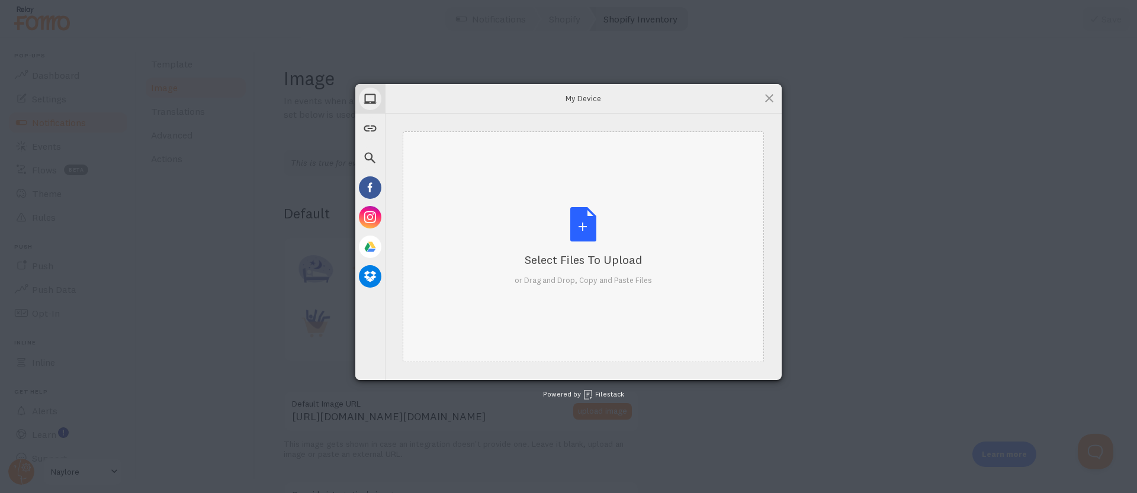
click at [570, 247] on div "Select Files to Upload or Drag and Drop, Copy and Paste Files" at bounding box center [583, 246] width 137 height 79
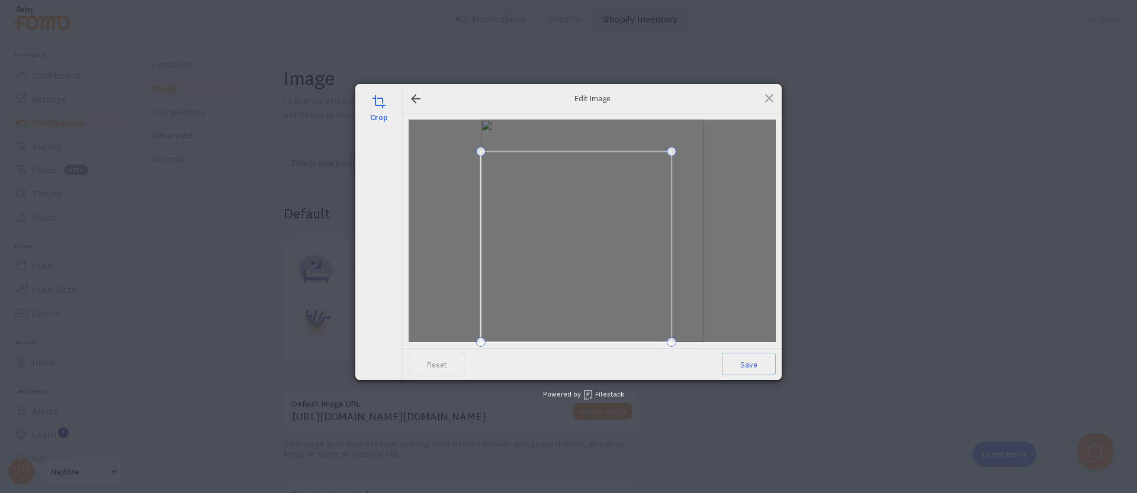
click at [692, 154] on div at bounding box center [592, 231] width 367 height 223
click at [638, 179] on span at bounding box center [593, 228] width 188 height 188
click at [678, 154] on div at bounding box center [592, 231] width 367 height 223
click at [622, 193] on span at bounding box center [590, 238] width 167 height 167
click at [597, 279] on span at bounding box center [591, 238] width 167 height 167
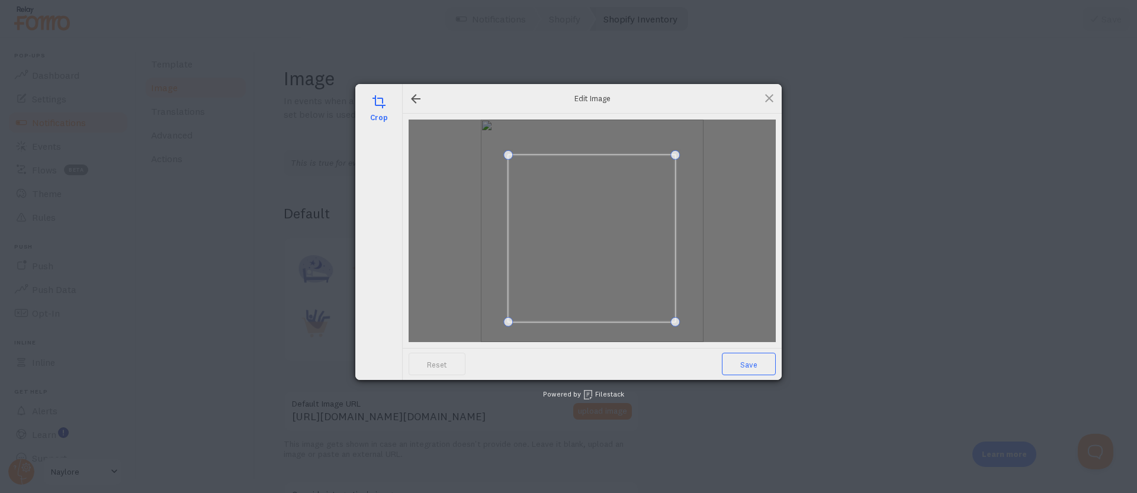
click at [749, 362] on span "Save" at bounding box center [749, 364] width 54 height 23
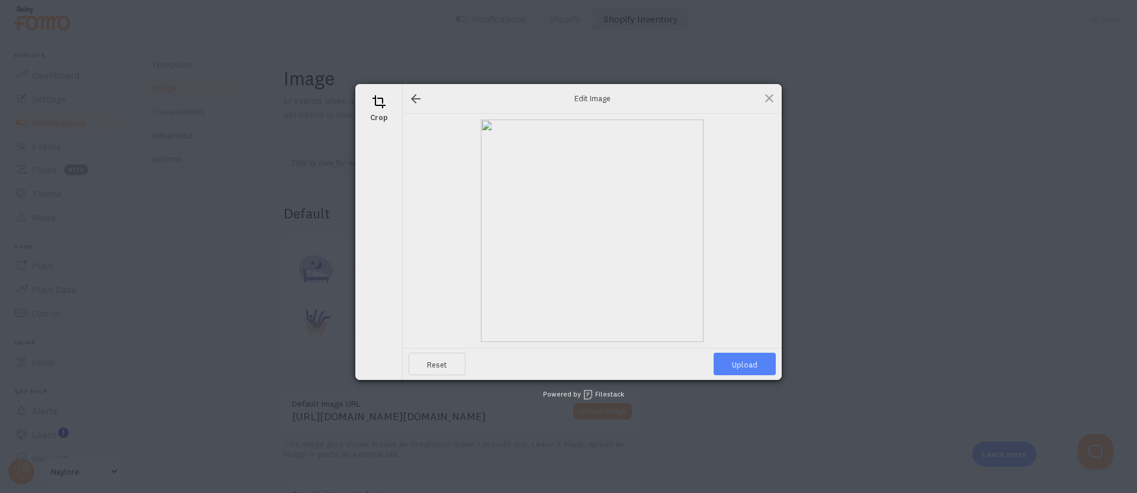
click at [745, 362] on span "Upload" at bounding box center [745, 364] width 62 height 23
type input "[URL][DOMAIN_NAME][DOMAIN_NAME]"
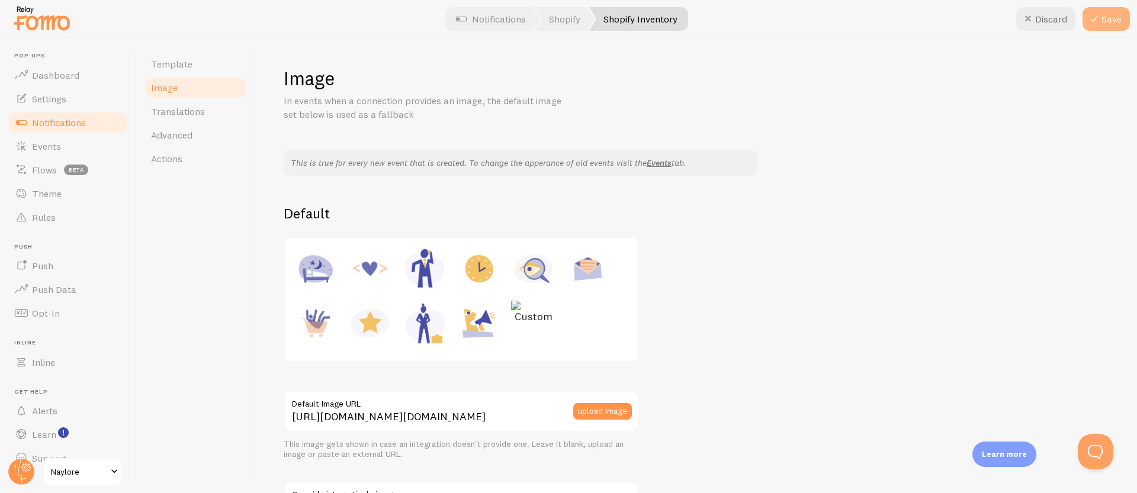
click at [1103, 27] on button "Save" at bounding box center [1106, 19] width 47 height 24
click at [572, 29] on link "Shopify" at bounding box center [565, 19] width 60 height 24
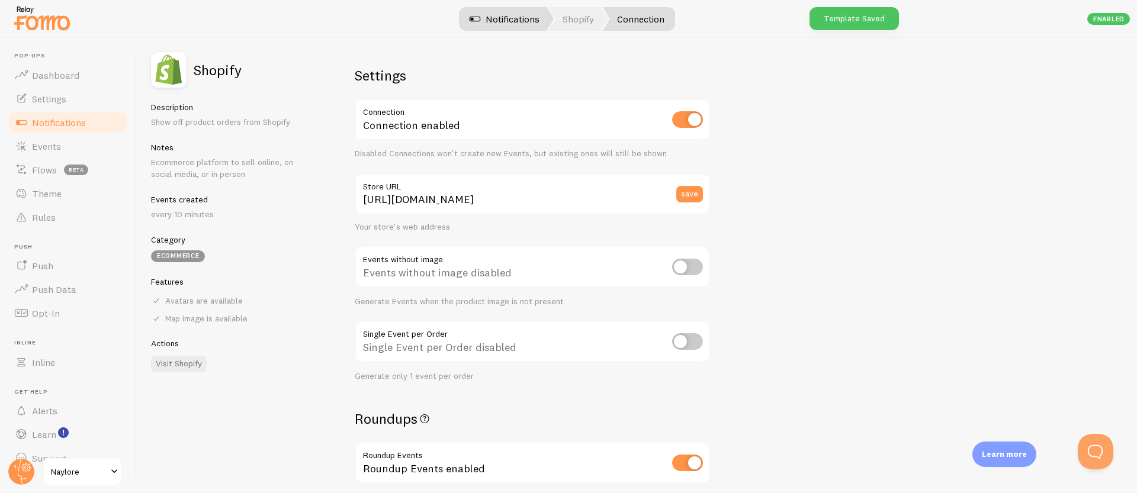
click at [508, 24] on link "Notifications" at bounding box center [504, 19] width 98 height 24
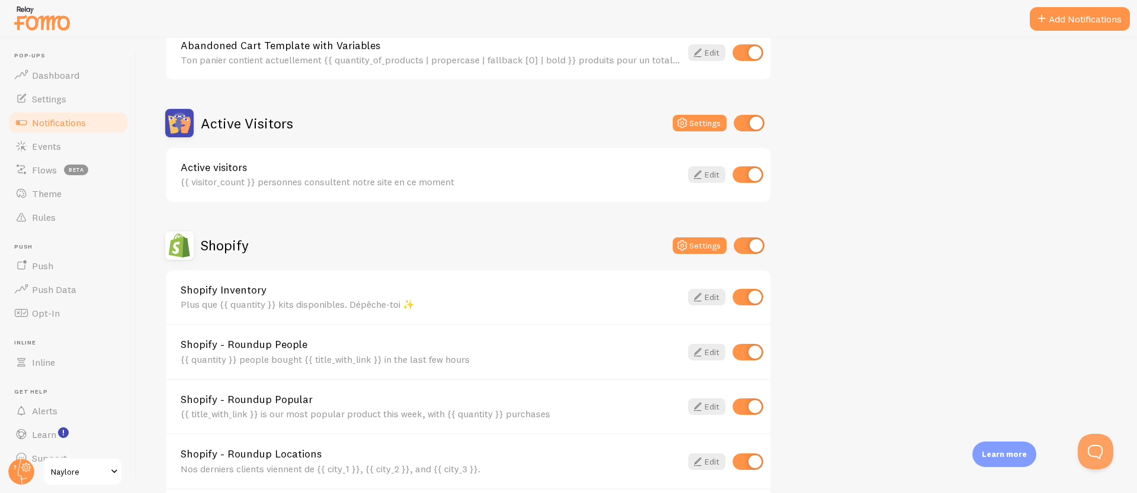
scroll to position [461, 0]
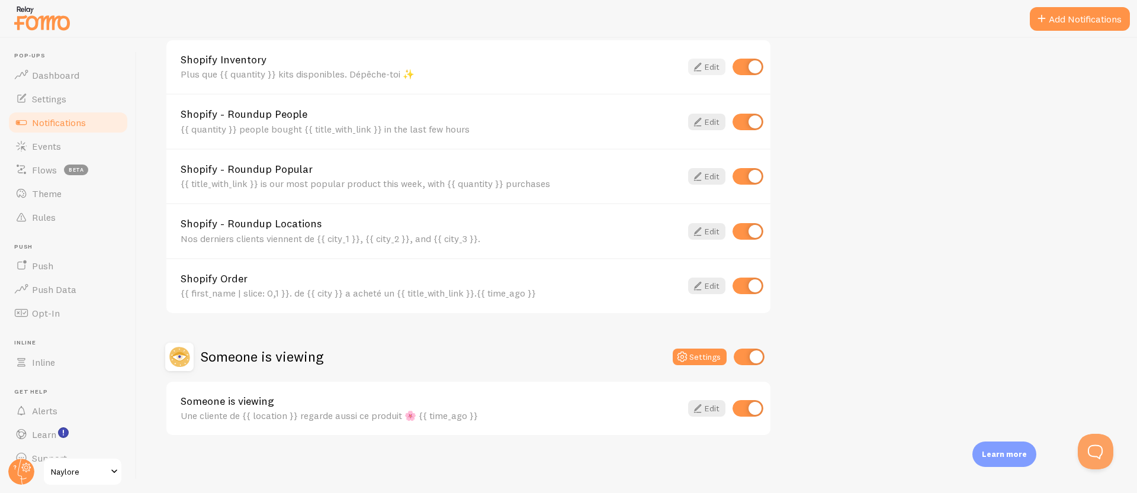
click at [698, 70] on icon at bounding box center [698, 67] width 14 height 14
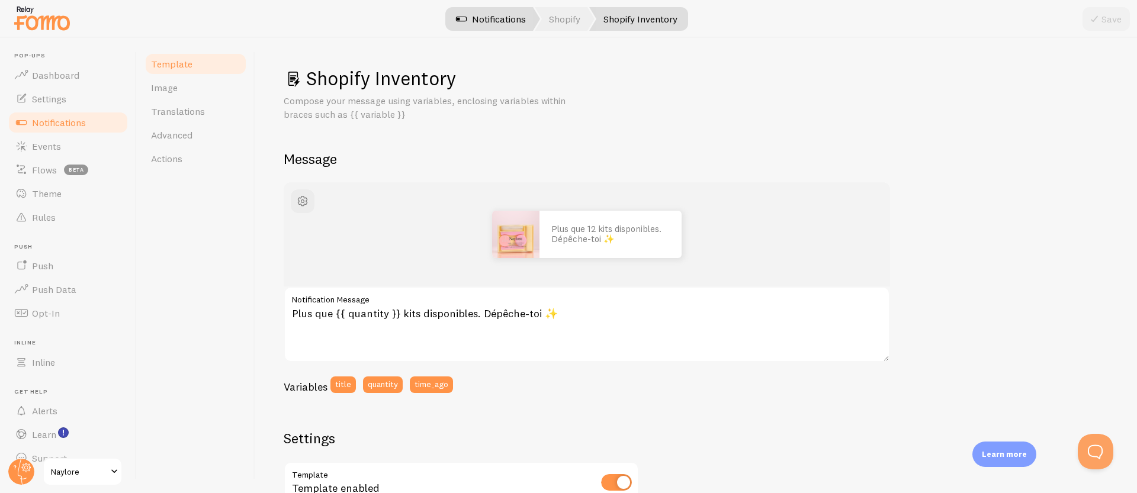
click at [466, 28] on link "Notifications" at bounding box center [491, 19] width 98 height 24
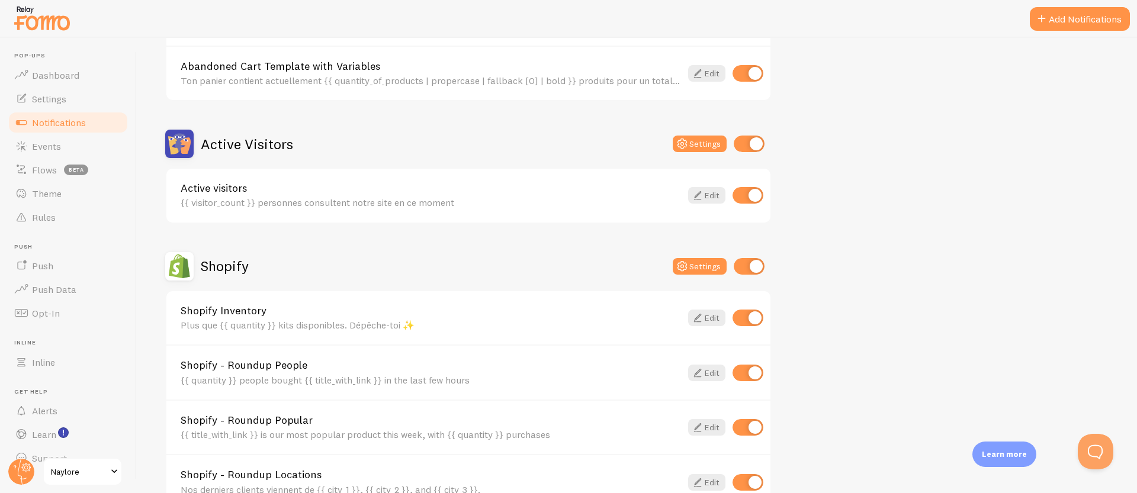
scroll to position [271, 0]
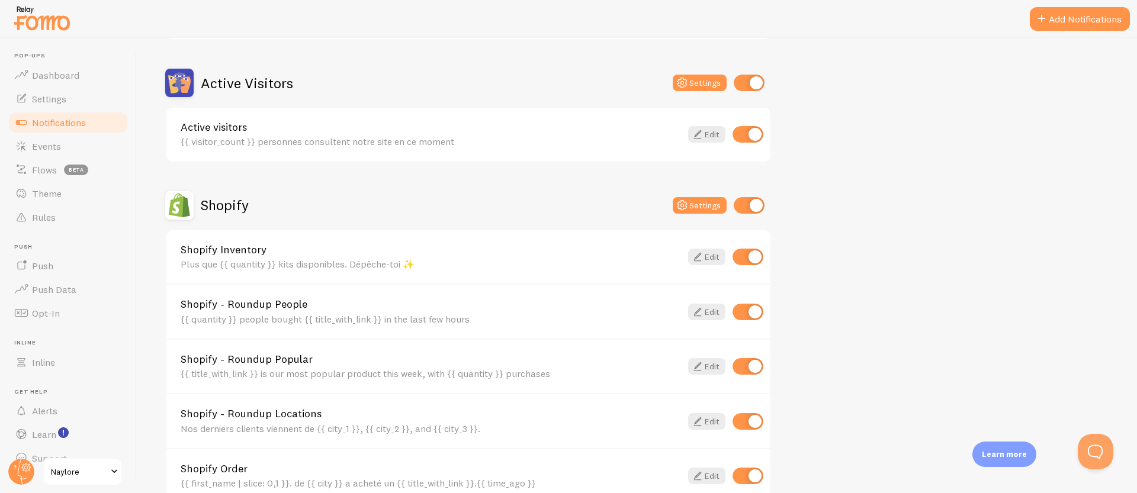
click at [277, 320] on div "{{ quantity }} people bought {{ title_with_link }} in the last few hours" at bounding box center [431, 319] width 501 height 11
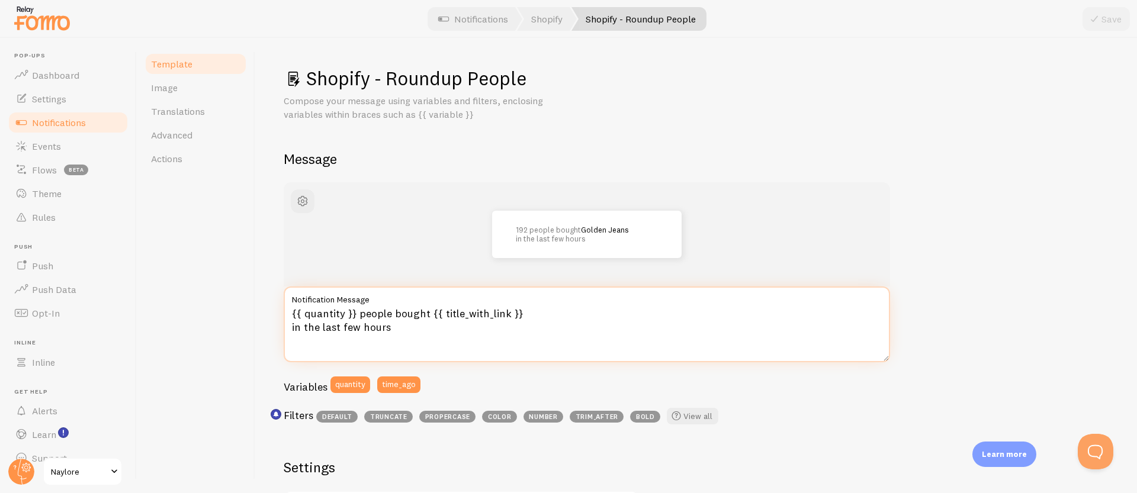
click at [371, 312] on textarea "{{ quantity }} people bought {{ title_with_link }} in the last few hours" at bounding box center [587, 325] width 607 height 76
click at [380, 311] on textarea "{{ quantity }} people bought {{ title_with_link }} in the last few hours" at bounding box center [587, 325] width 607 height 76
click at [380, 313] on textarea "{{ quantity }} people bought {{ title_with_link }} in the last few hours" at bounding box center [587, 325] width 607 height 76
click at [379, 315] on textarea "{{ quantity }} people bought {{ title_with_link }} in the last few hours" at bounding box center [587, 325] width 607 height 76
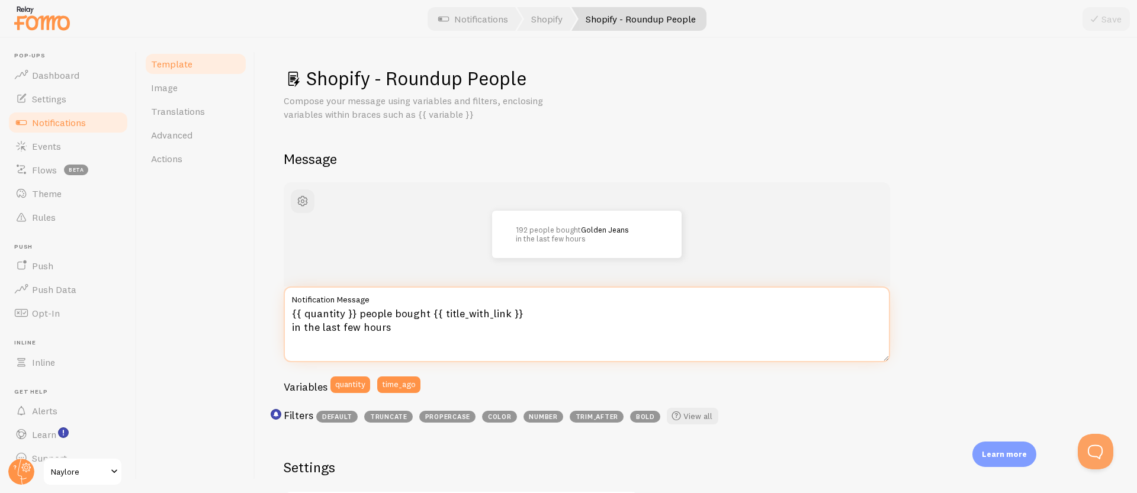
click at [379, 315] on textarea "{{ quantity }} people bought {{ title_with_link }} in the last few hours" at bounding box center [587, 325] width 607 height 76
click at [379, 316] on textarea "{{ quantity }} people bought {{ title_with_link }} in the last few hours" at bounding box center [587, 325] width 607 height 76
click at [450, 320] on textarea "{{ quantity }} people bought {{ title_with_link }} in the last few hours" at bounding box center [587, 325] width 607 height 76
drag, startPoint x: 429, startPoint y: 331, endPoint x: 282, endPoint y: 307, distance: 149.3
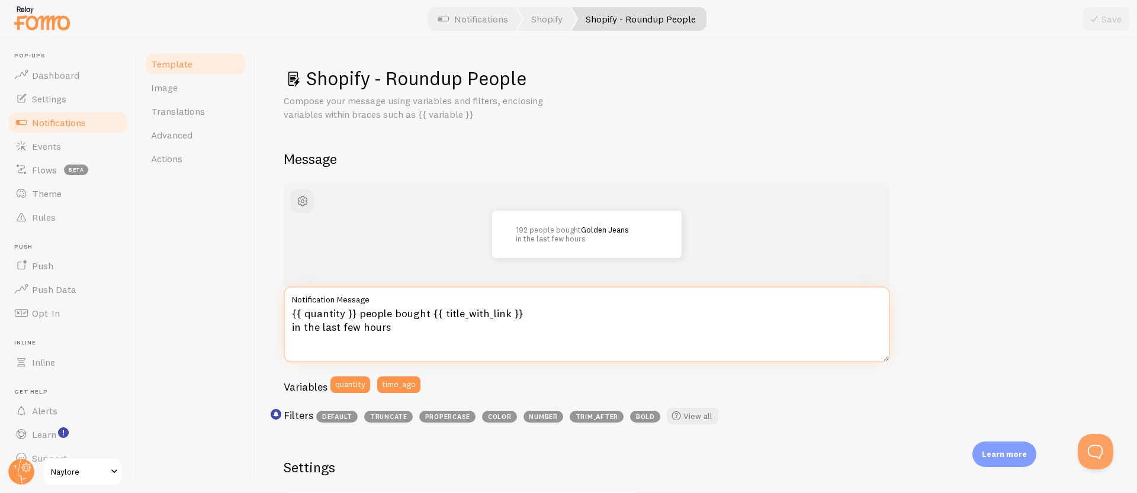
click at [282, 307] on div "Shopify - Roundup People Compose your message using variables and filters, encl…" at bounding box center [696, 265] width 882 height 455
click at [374, 329] on textarea "{{ quantity }} people bought {{ title_with_link }} in the last few hours" at bounding box center [587, 325] width 607 height 76
drag, startPoint x: 383, startPoint y: 329, endPoint x: 264, endPoint y: 312, distance: 119.7
click at [264, 312] on div "Shopify - Roundup People Compose your message using variables and filters, encl…" at bounding box center [696, 265] width 882 height 455
click at [412, 331] on textarea "{{ quantity }} people bought {{ title_with_link }} in the last few hours" at bounding box center [587, 325] width 607 height 76
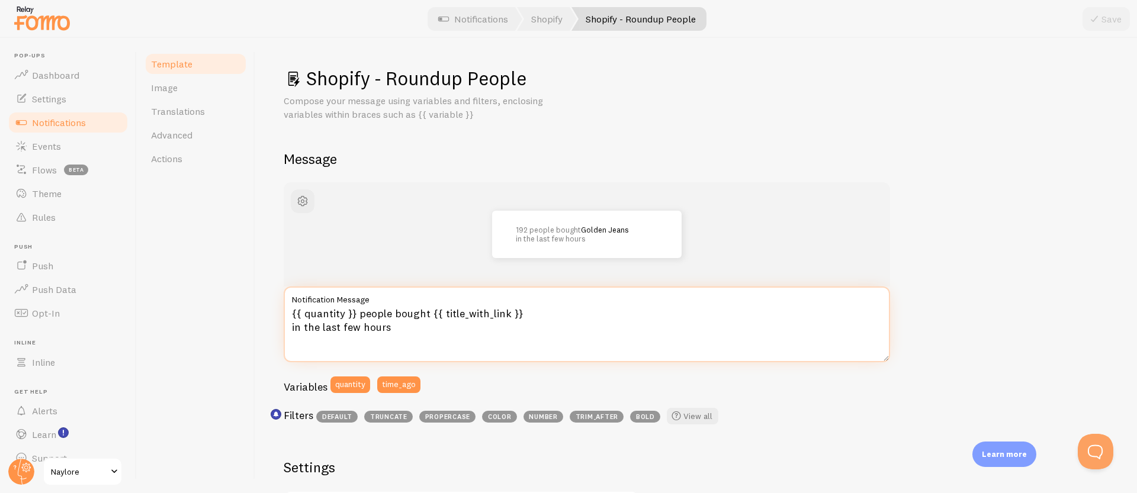
drag, startPoint x: 413, startPoint y: 330, endPoint x: 229, endPoint y: 304, distance: 185.5
click at [233, 304] on div "Template Image Translations Advanced Actions Shopify - Roundup People Compose y…" at bounding box center [637, 265] width 1000 height 455
drag, startPoint x: 402, startPoint y: 323, endPoint x: 197, endPoint y: 297, distance: 207.1
click at [205, 302] on div "Template Image Translations Advanced Actions Shopify - Roundup People Compose y…" at bounding box center [637, 265] width 1000 height 455
paste textarea "rsonnes ont acheté {{ title_with_link }} ces dernières heure"
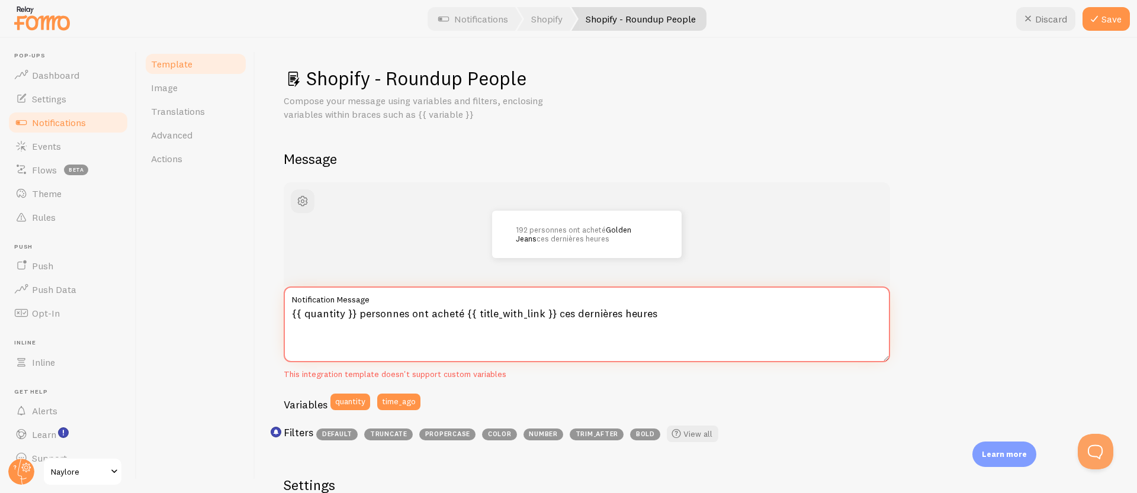
drag, startPoint x: 670, startPoint y: 328, endPoint x: 216, endPoint y: 309, distance: 454.1
click at [219, 309] on div "Template Image Translations Advanced Actions Shopify - Roundup People Compose y…" at bounding box center [637, 265] width 1000 height 455
paste textarea
click at [294, 317] on textarea "{{ quantity }} personnes ont acheté {{ title_with_link }} ces dernières heures" at bounding box center [587, 325] width 607 height 76
click at [1102, 23] on button "Save" at bounding box center [1106, 19] width 47 height 24
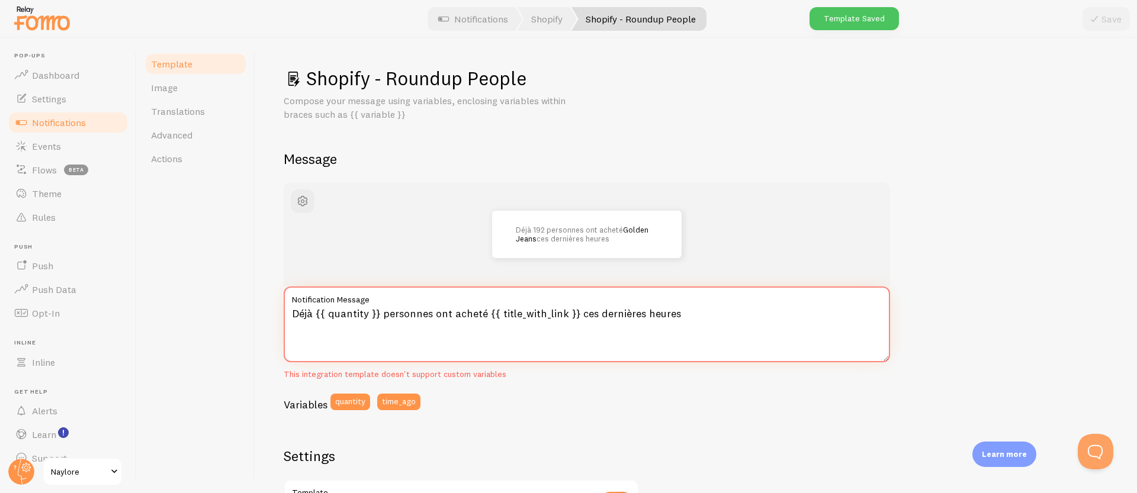
click at [465, 321] on textarea "Déjà {{ quantity }} personnes ont acheté {{ title_with_link }} ces dernières he…" at bounding box center [587, 325] width 607 height 76
type textarea "Déjà {{ quantity }} personnes ont acheté {{ title_with_link }} ces dernières he…"
click at [1109, 23] on button "Save" at bounding box center [1106, 19] width 47 height 24
click at [174, 88] on span "Image" at bounding box center [164, 88] width 27 height 12
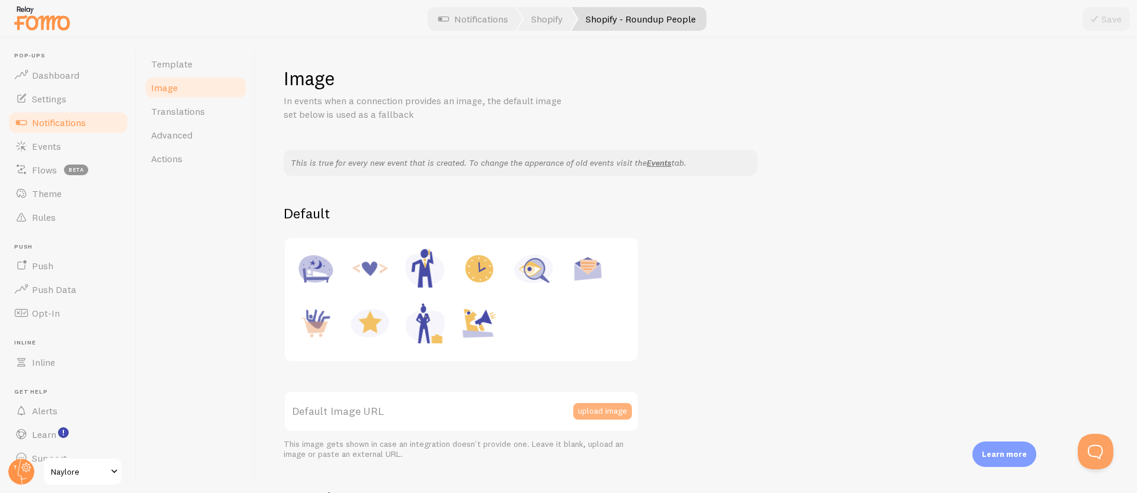
click at [612, 416] on button "upload image" at bounding box center [602, 411] width 59 height 17
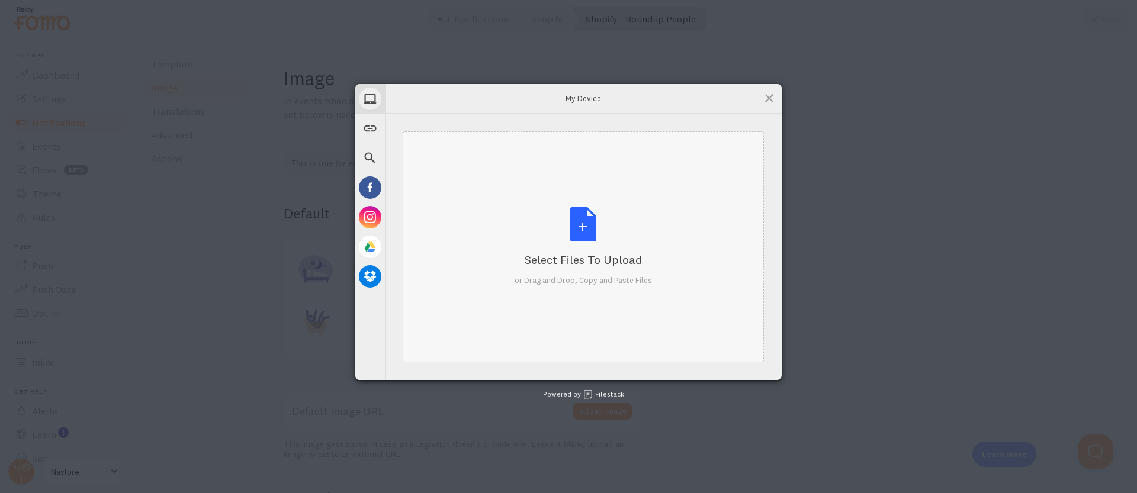
click at [557, 226] on div "Select Files to Upload or Drag and Drop, Copy and Paste Files" at bounding box center [583, 246] width 137 height 79
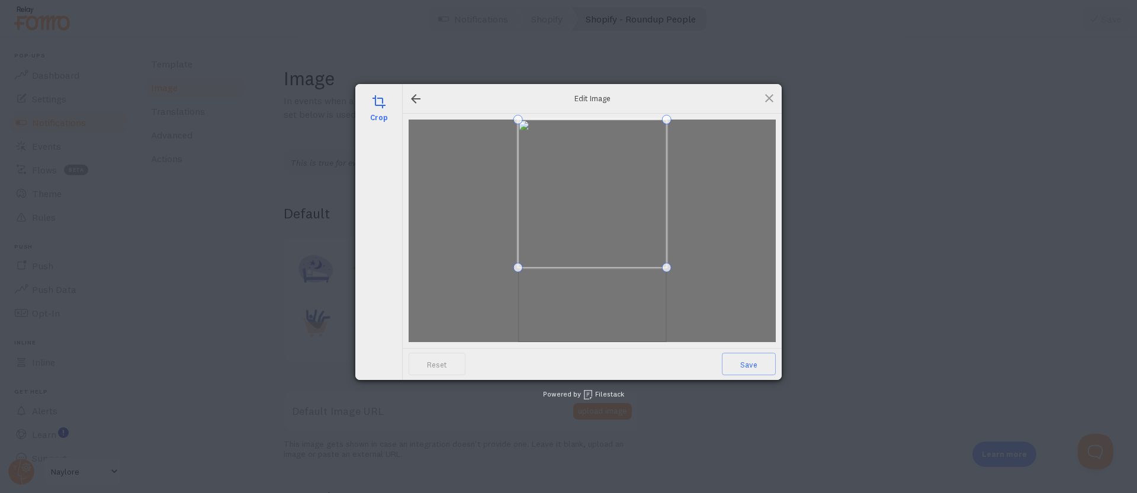
click at [635, 202] on span at bounding box center [592, 194] width 149 height 149
click at [756, 361] on span "Save" at bounding box center [749, 364] width 54 height 23
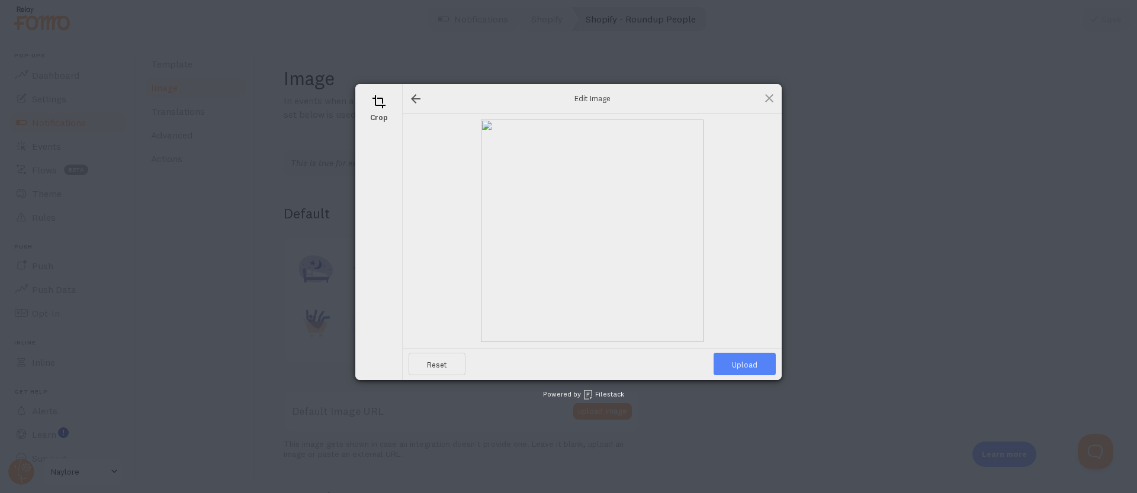
click at [750, 368] on span "Upload" at bounding box center [745, 364] width 62 height 23
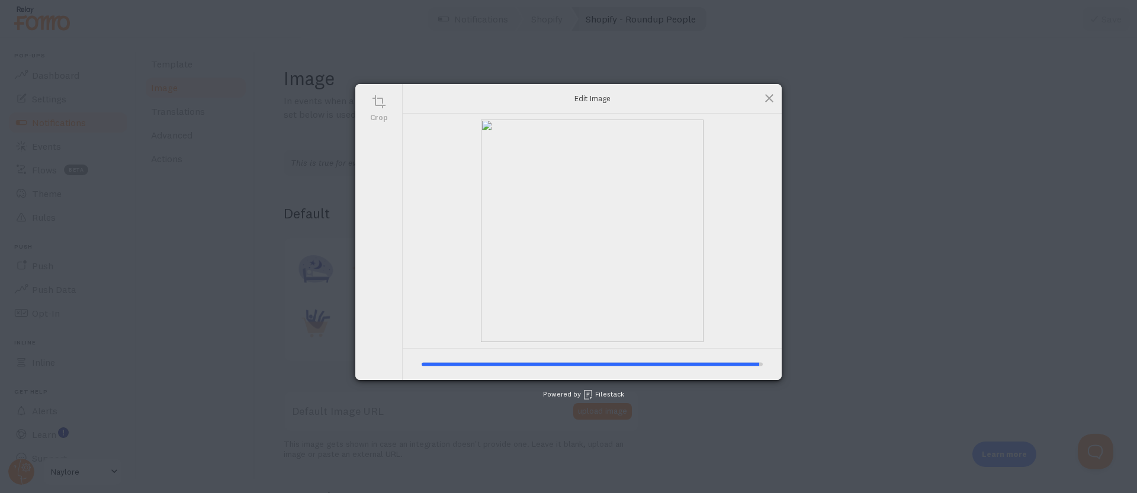
type input "[URL][DOMAIN_NAME][DOMAIN_NAME]"
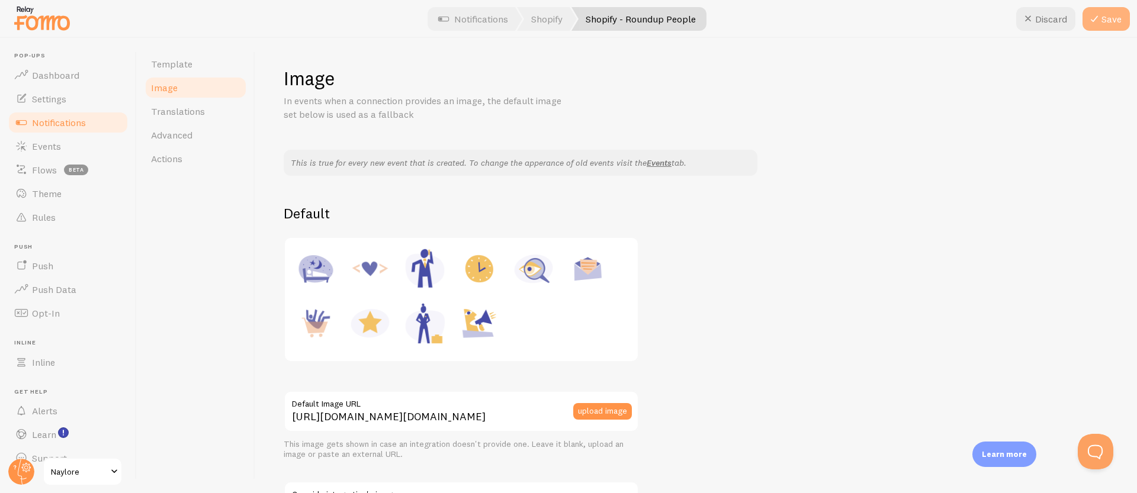
click at [1123, 24] on button "Save" at bounding box center [1106, 19] width 47 height 24
click at [186, 86] on link "Image" at bounding box center [196, 88] width 104 height 24
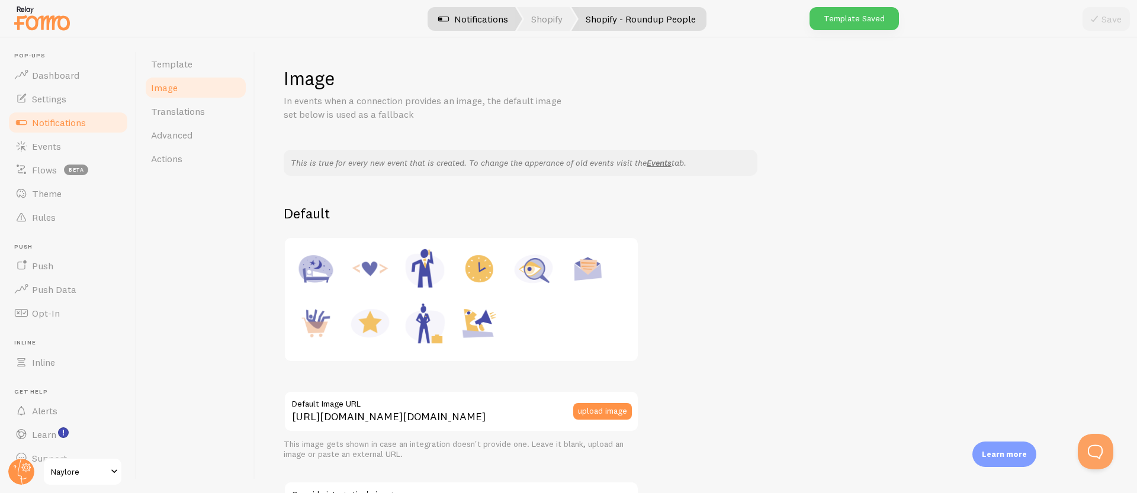
click at [455, 21] on link "Notifications" at bounding box center [473, 19] width 98 height 24
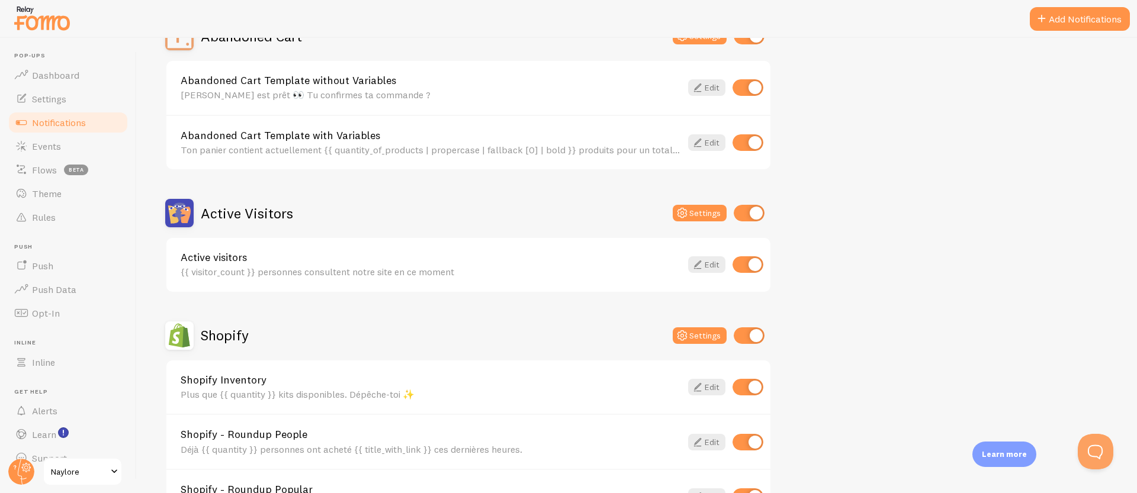
scroll to position [355, 0]
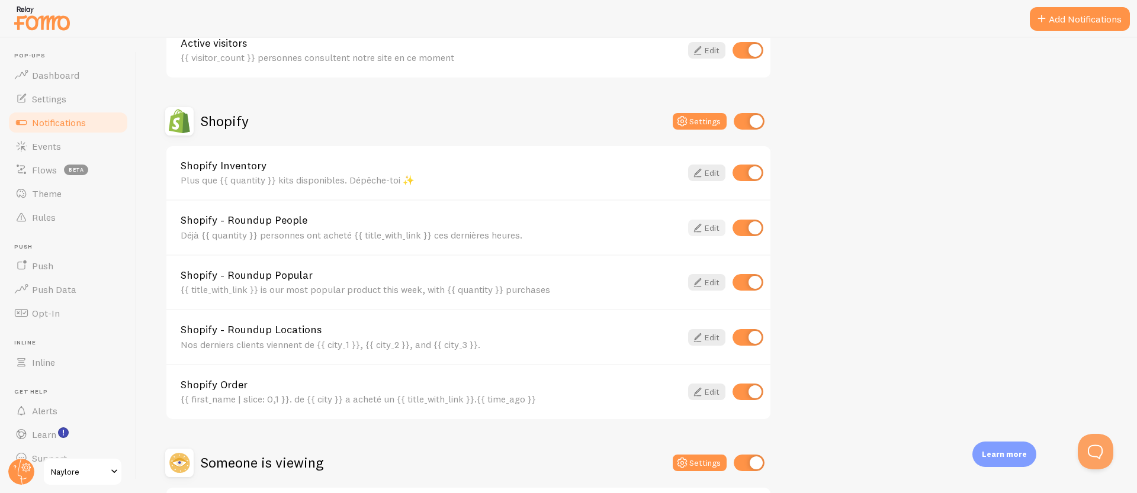
click at [702, 226] on icon at bounding box center [698, 228] width 14 height 14
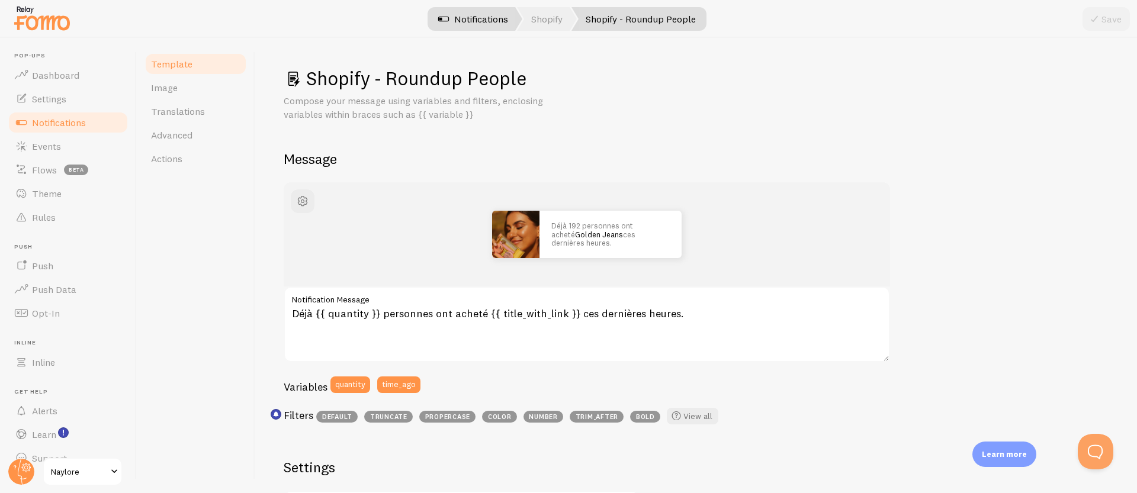
click at [474, 20] on link "Notifications" at bounding box center [473, 19] width 98 height 24
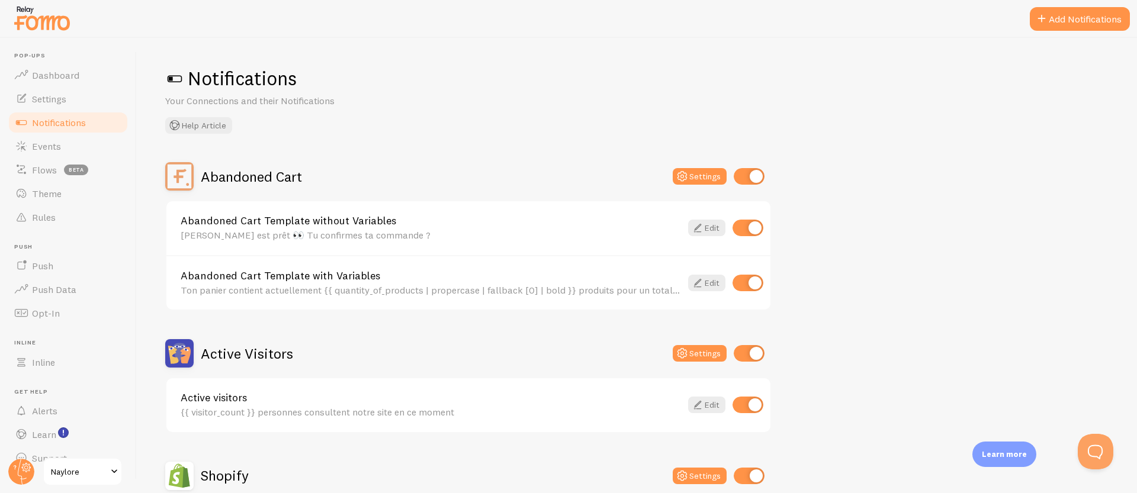
scroll to position [342, 0]
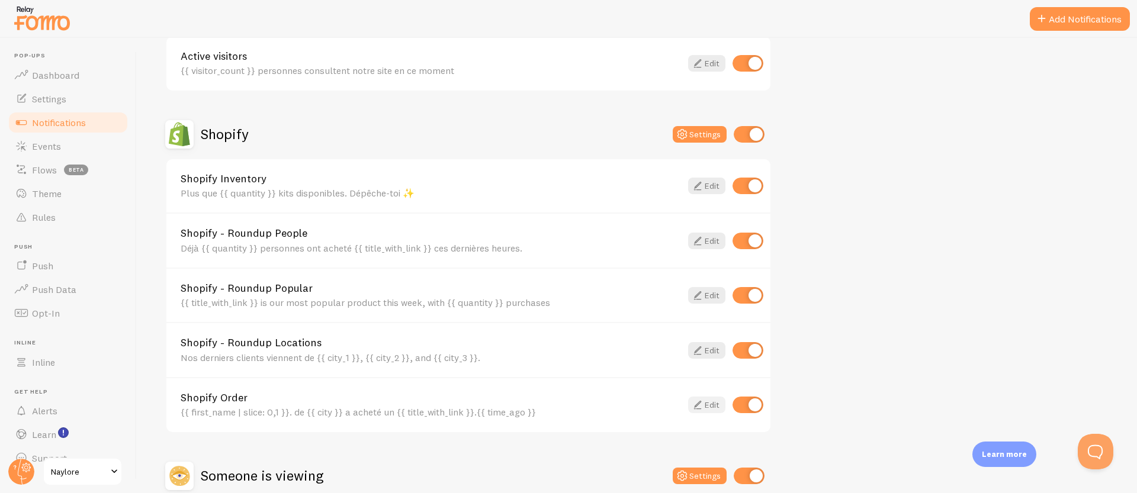
click at [699, 408] on icon at bounding box center [698, 405] width 14 height 14
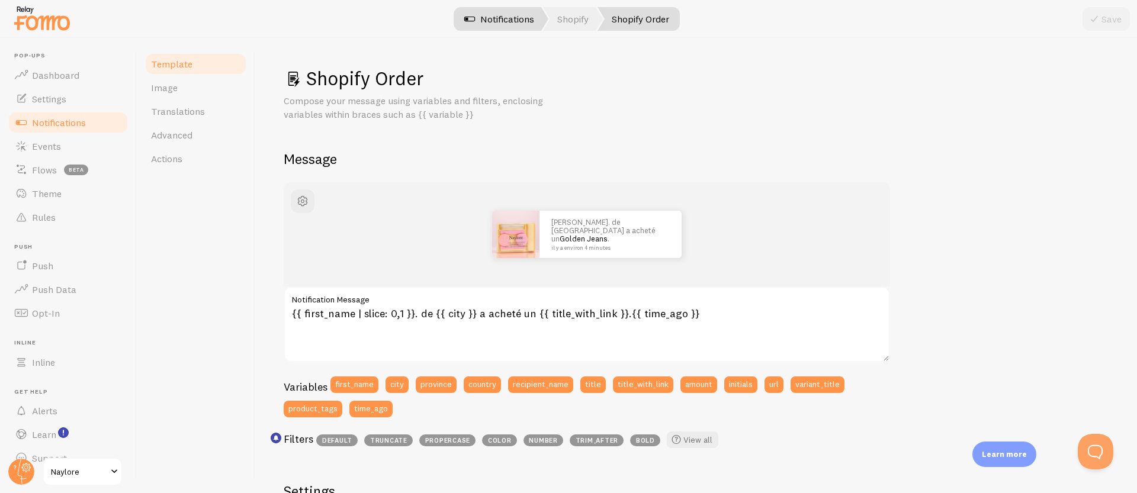
click at [512, 17] on link "Notifications" at bounding box center [499, 19] width 98 height 24
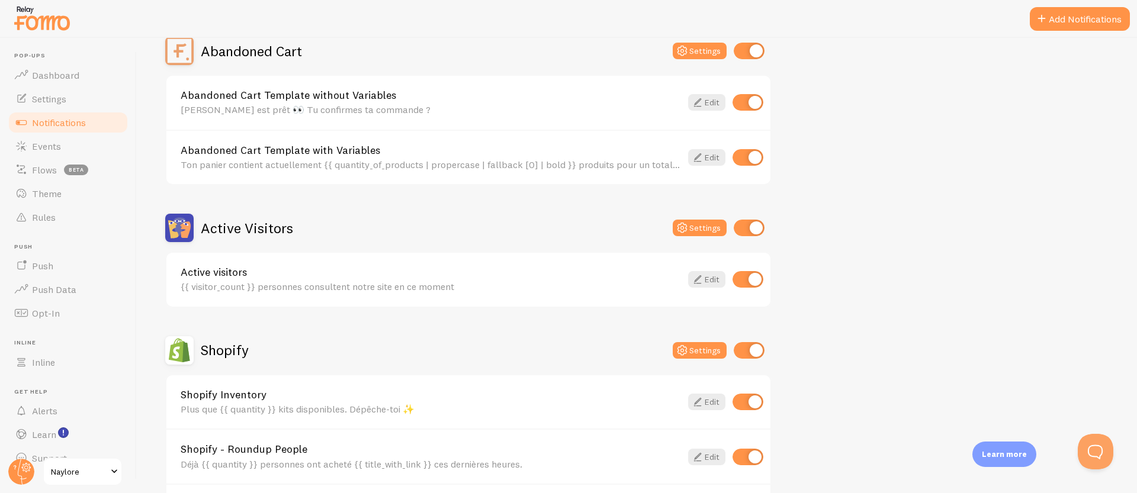
scroll to position [393, 0]
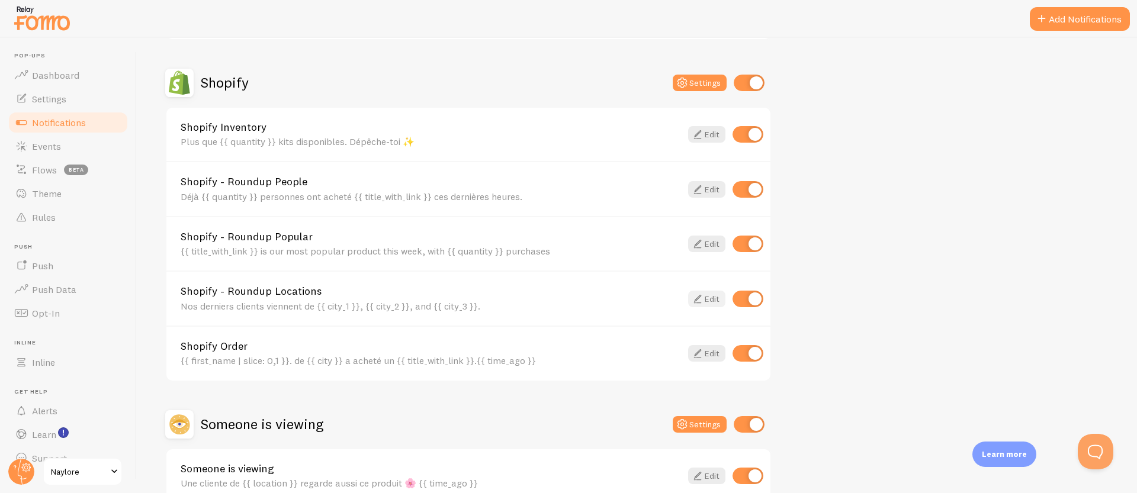
click at [704, 304] on link "Edit" at bounding box center [706, 299] width 37 height 17
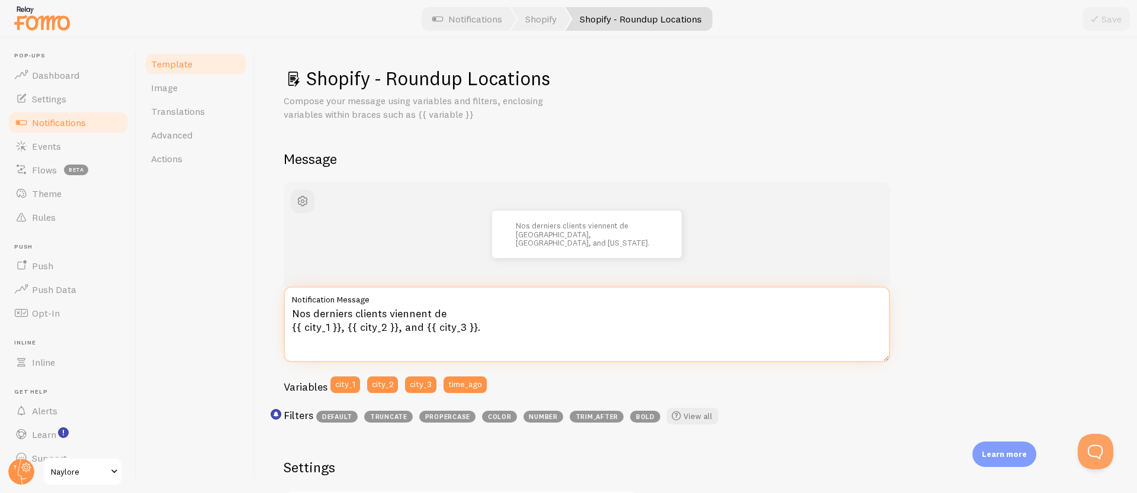
drag, startPoint x: 495, startPoint y: 329, endPoint x: 244, endPoint y: 305, distance: 252.3
click at [244, 305] on div "Template Image Translations Advanced Actions Shopify - Roundup Locations Compos…" at bounding box center [637, 265] width 1000 height 455
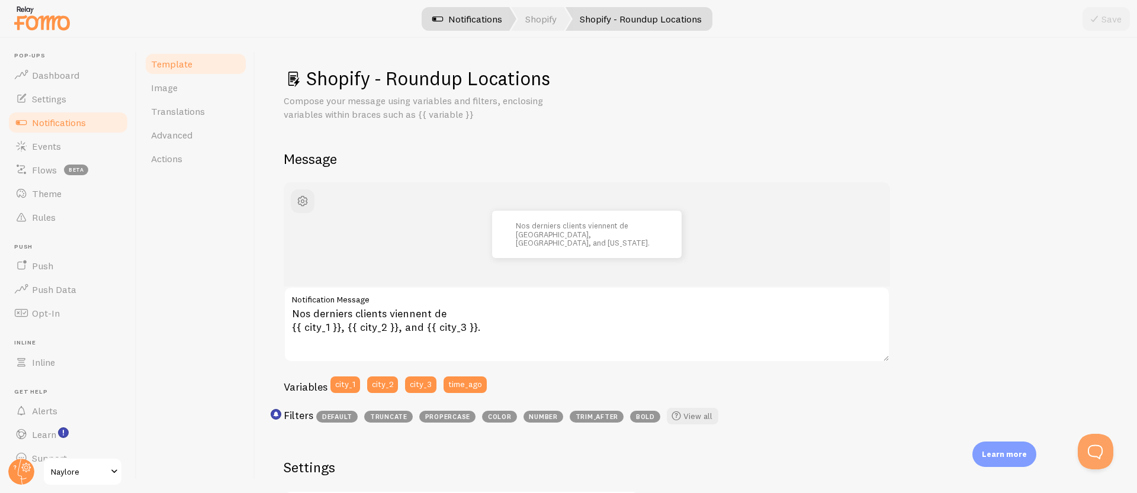
click at [470, 18] on link "Notifications" at bounding box center [467, 19] width 98 height 24
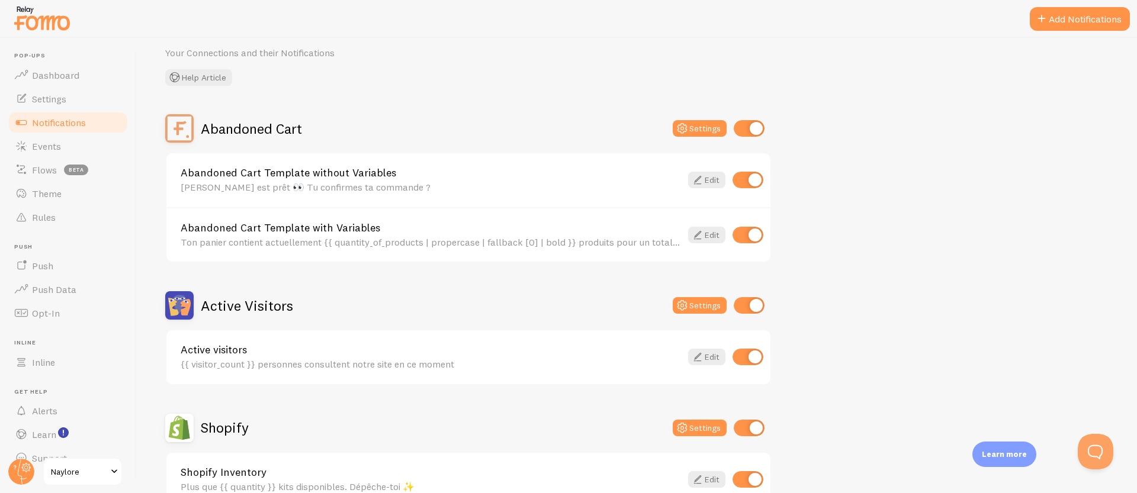
scroll to position [228, 0]
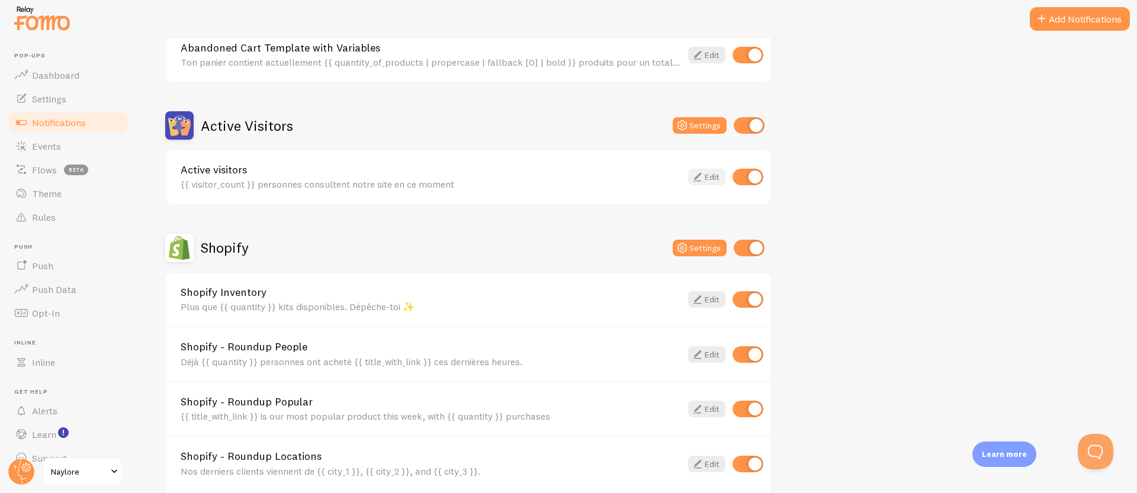
click at [689, 180] on link "Edit" at bounding box center [706, 177] width 37 height 17
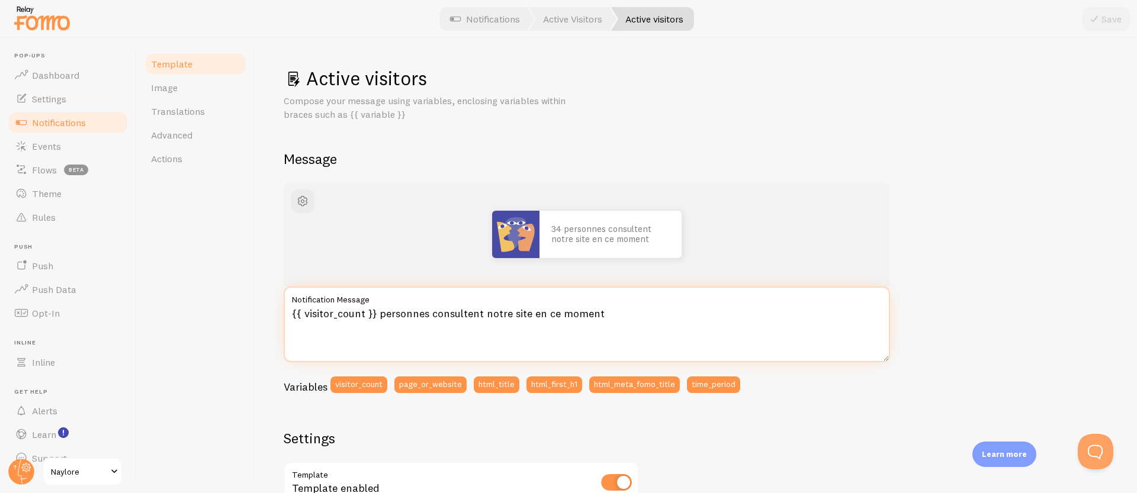
click at [623, 324] on textarea "{{ visitor_count }} personnes consultent notre site en ce moment" at bounding box center [587, 325] width 607 height 76
type textarea "{{ visitor_count }} personnes consultent notre site en ce moment."
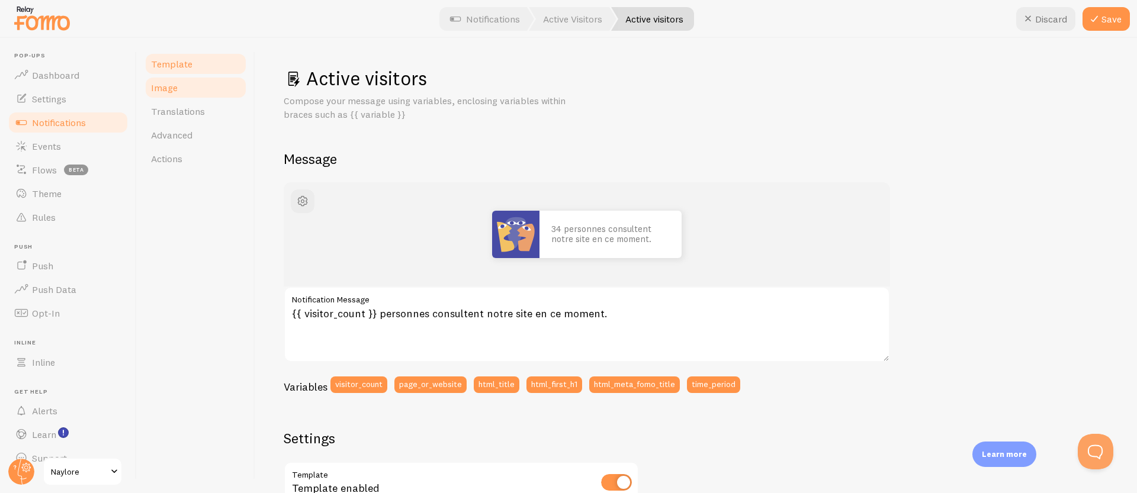
click at [190, 88] on link "Image" at bounding box center [196, 88] width 104 height 24
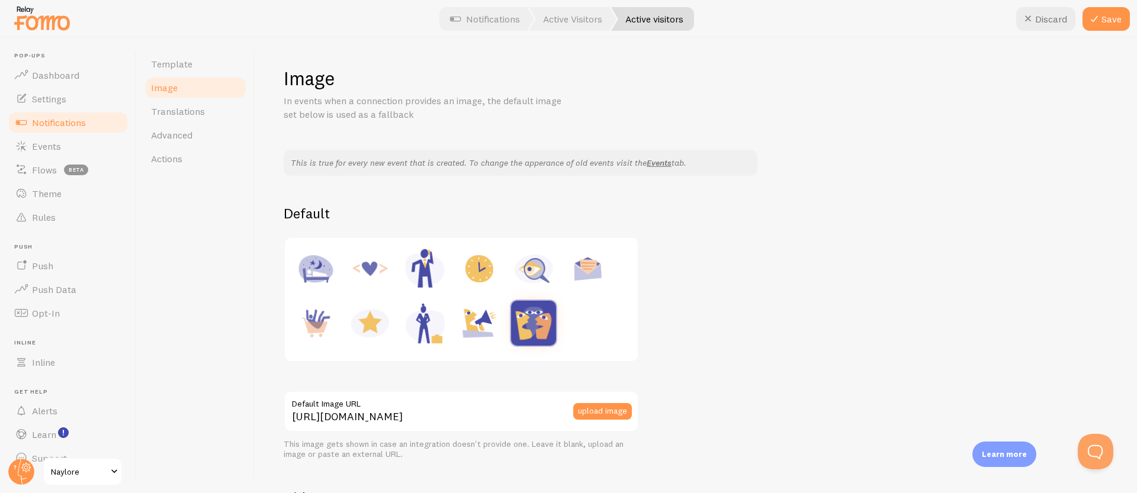
scroll to position [98, 0]
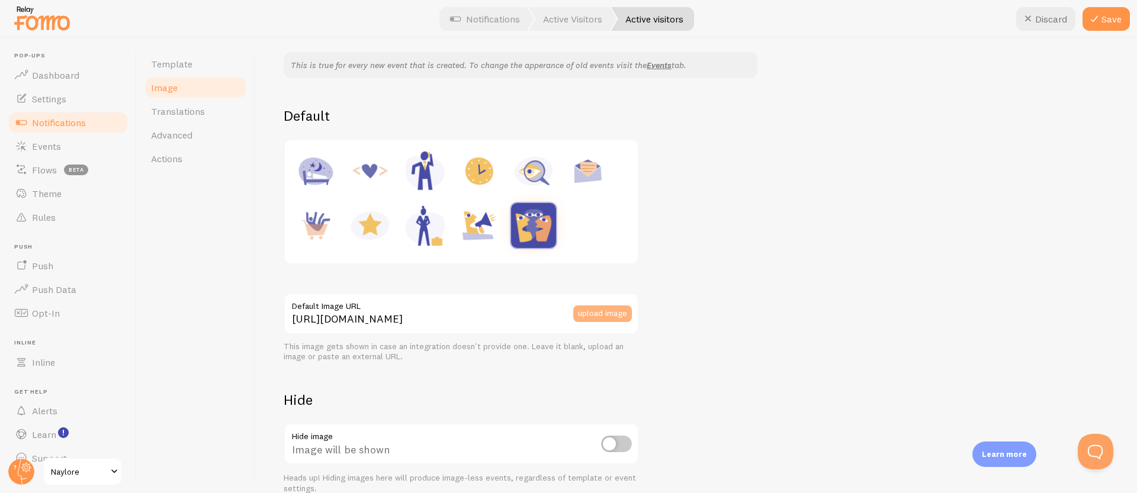
click at [605, 315] on button "upload image" at bounding box center [602, 314] width 59 height 17
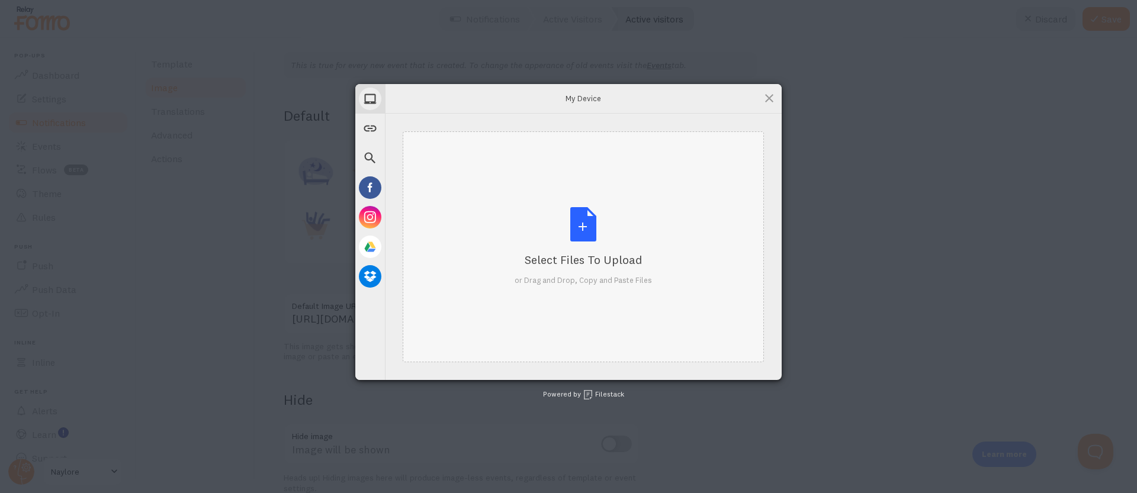
click at [602, 222] on div "Select Files to Upload or Drag and Drop, Copy and Paste Files" at bounding box center [583, 246] width 137 height 79
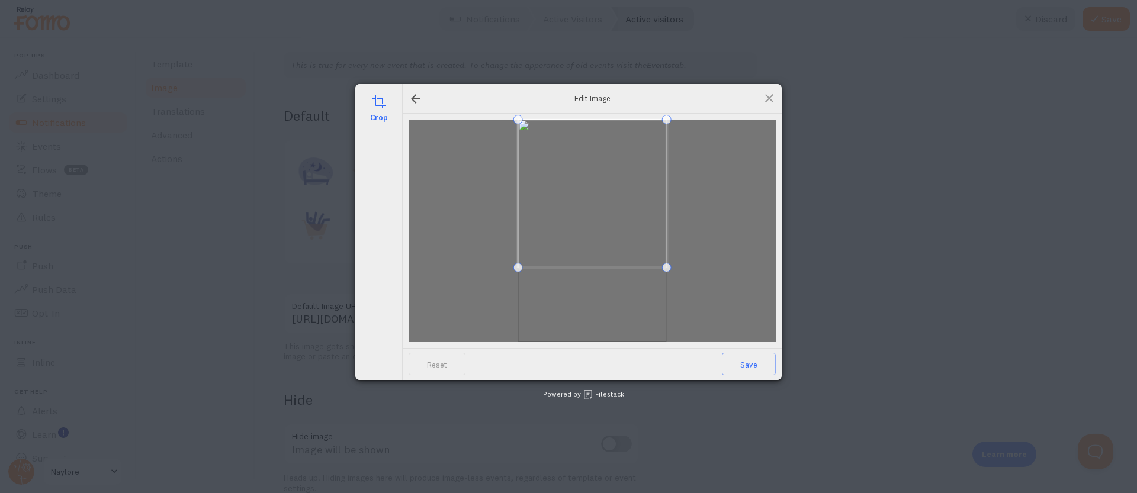
click at [637, 202] on span at bounding box center [592, 194] width 149 height 149
click at [758, 368] on span "Save" at bounding box center [749, 364] width 54 height 23
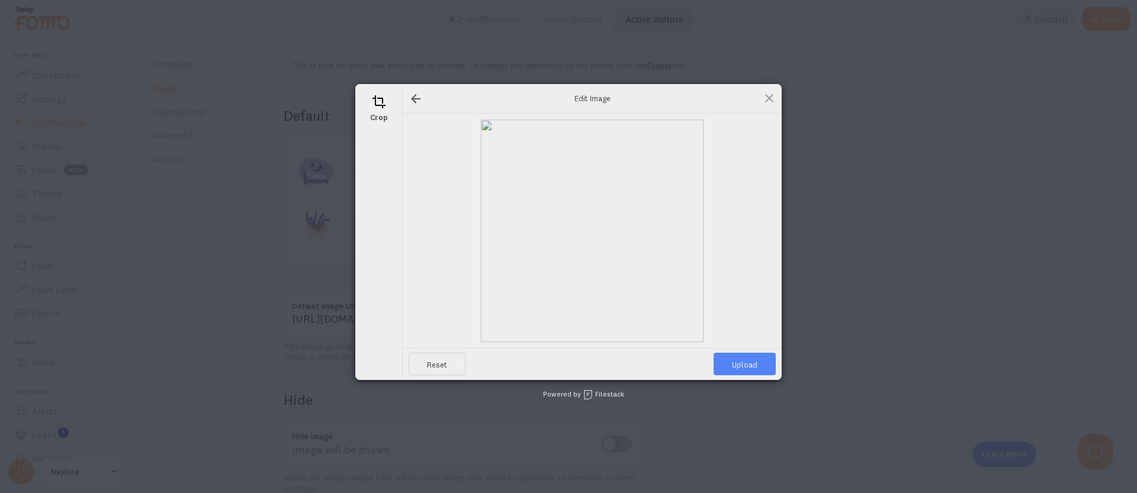
click at [758, 368] on span "Upload" at bounding box center [745, 364] width 62 height 23
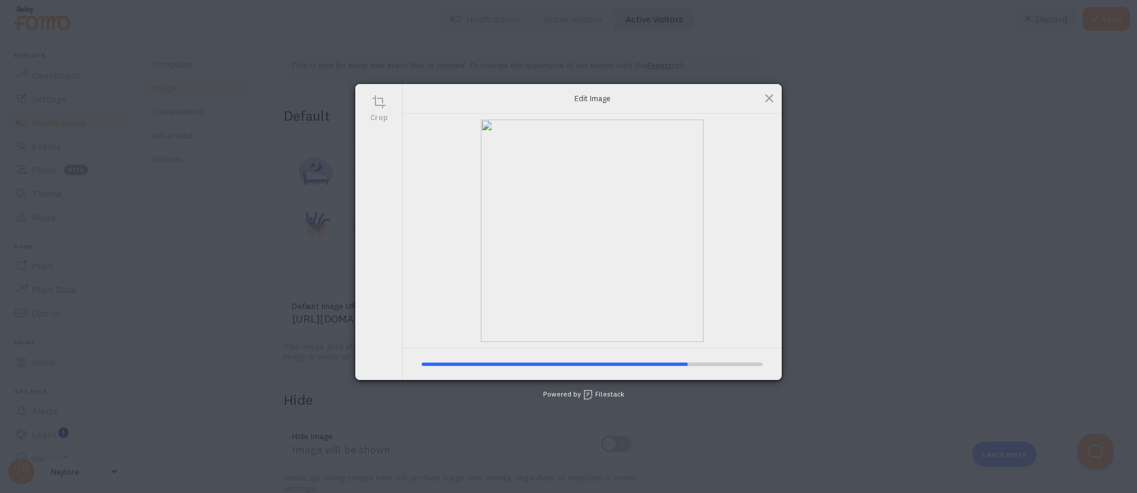
type input "[URL][DOMAIN_NAME][DOMAIN_NAME]"
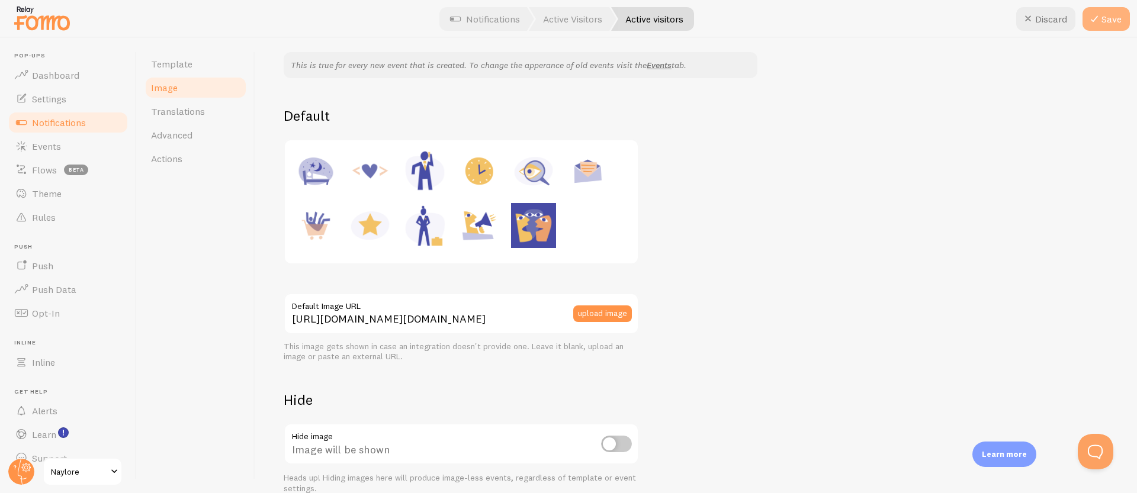
click at [1118, 18] on button "Save" at bounding box center [1106, 19] width 47 height 24
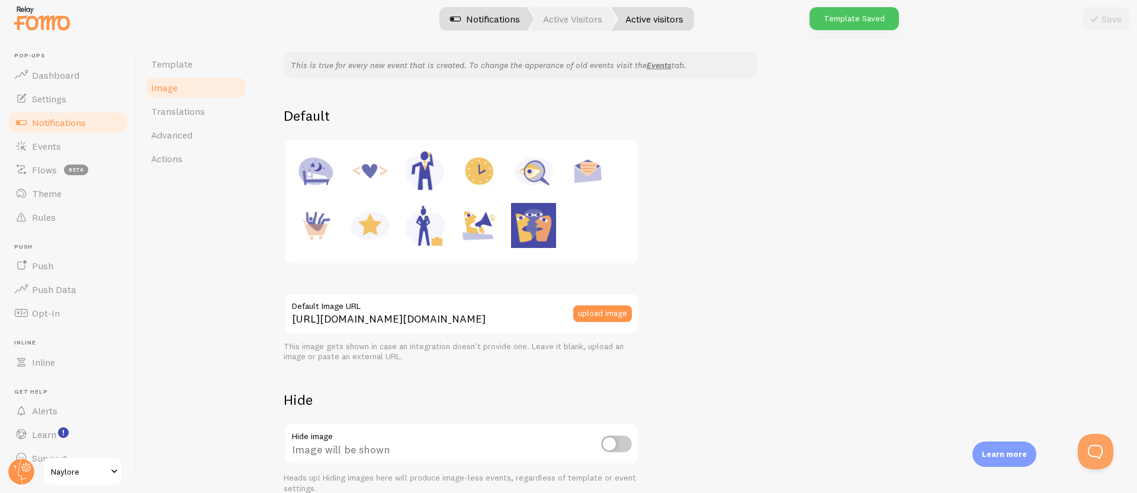
click at [482, 21] on link "Notifications" at bounding box center [485, 19] width 98 height 24
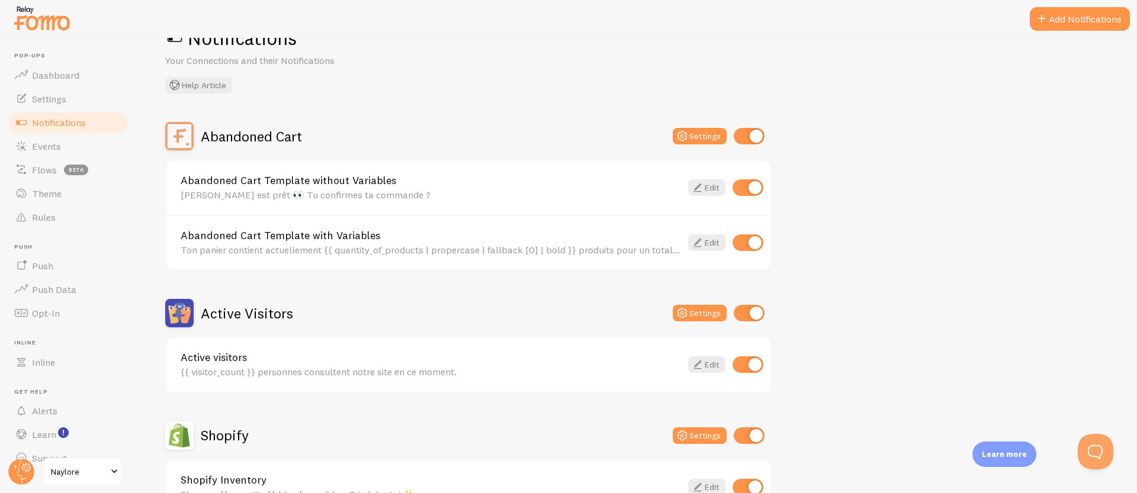
scroll to position [98, 0]
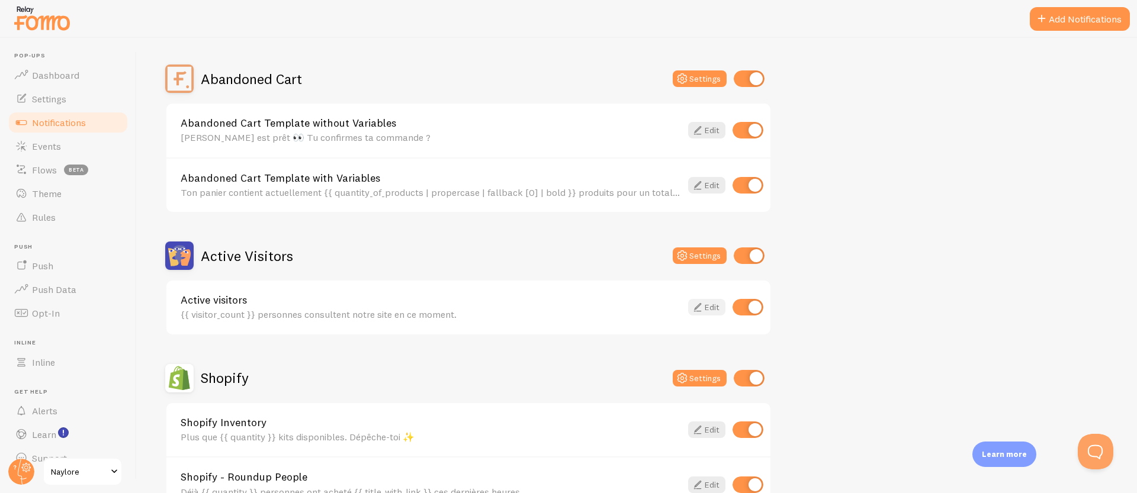
click at [703, 309] on icon at bounding box center [698, 307] width 14 height 14
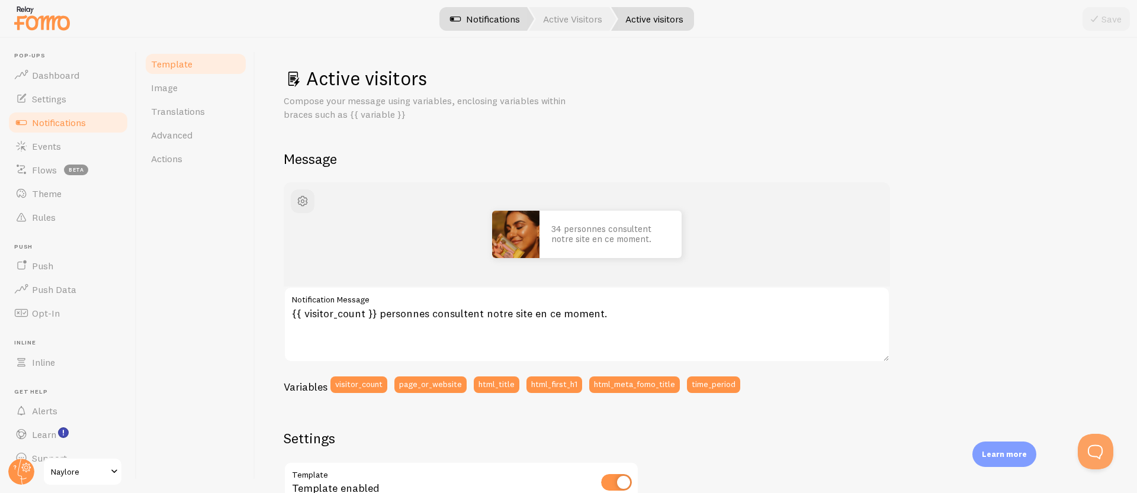
click at [505, 25] on link "Notifications" at bounding box center [485, 19] width 98 height 24
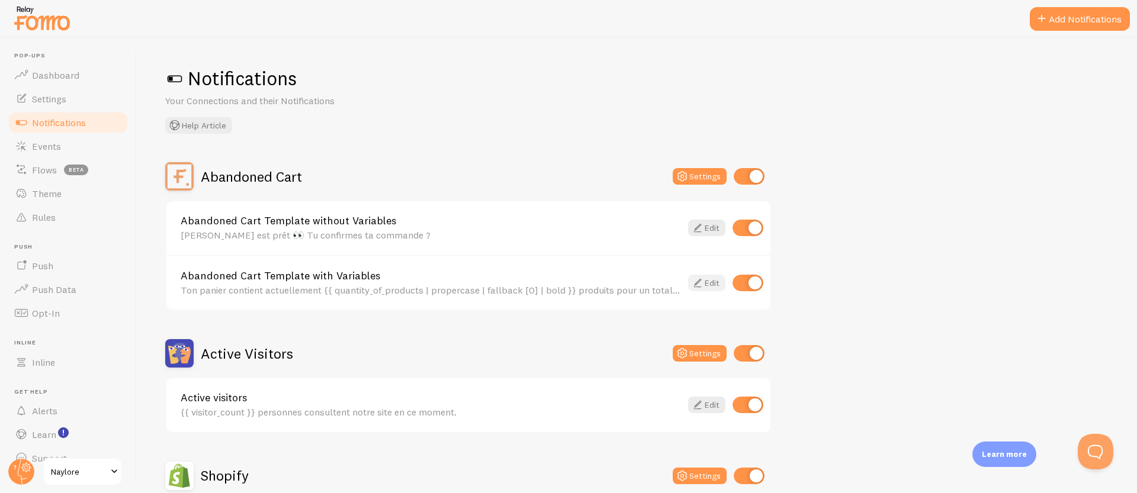
click at [702, 287] on icon at bounding box center [698, 283] width 14 height 14
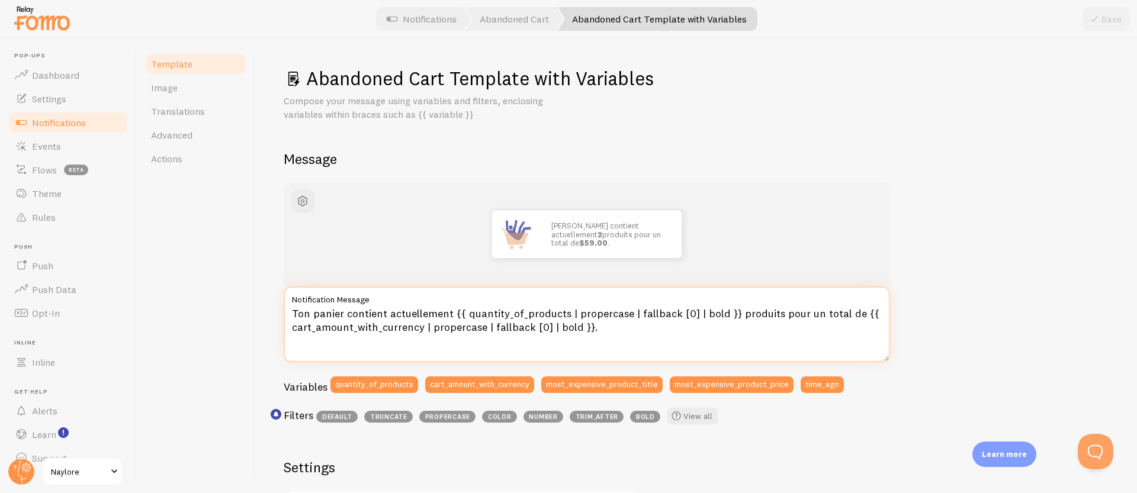
click at [608, 329] on textarea "Ton panier contient actuellement {{ quantity_of_products | propercase | fallbac…" at bounding box center [587, 325] width 607 height 76
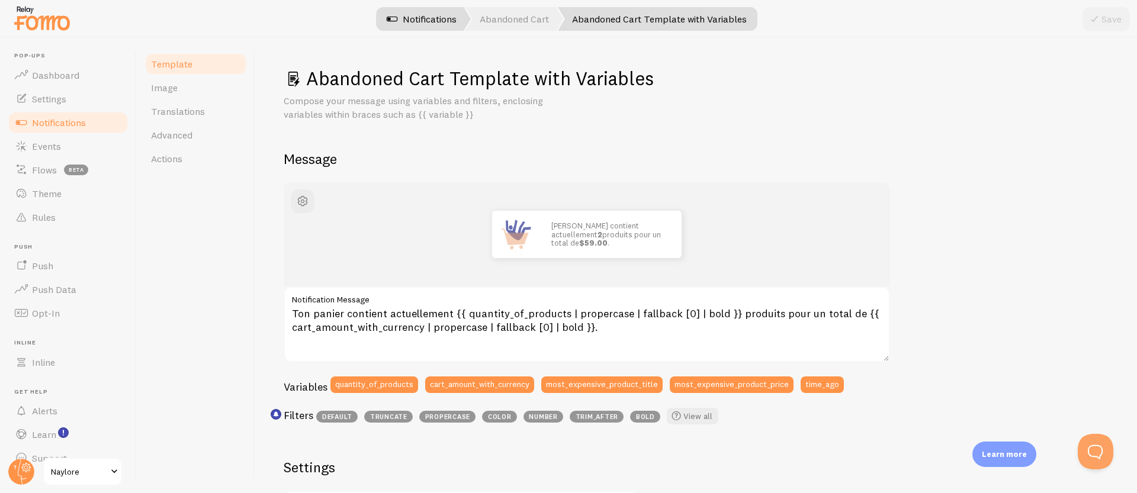
click at [434, 15] on link "Notifications" at bounding box center [422, 19] width 98 height 24
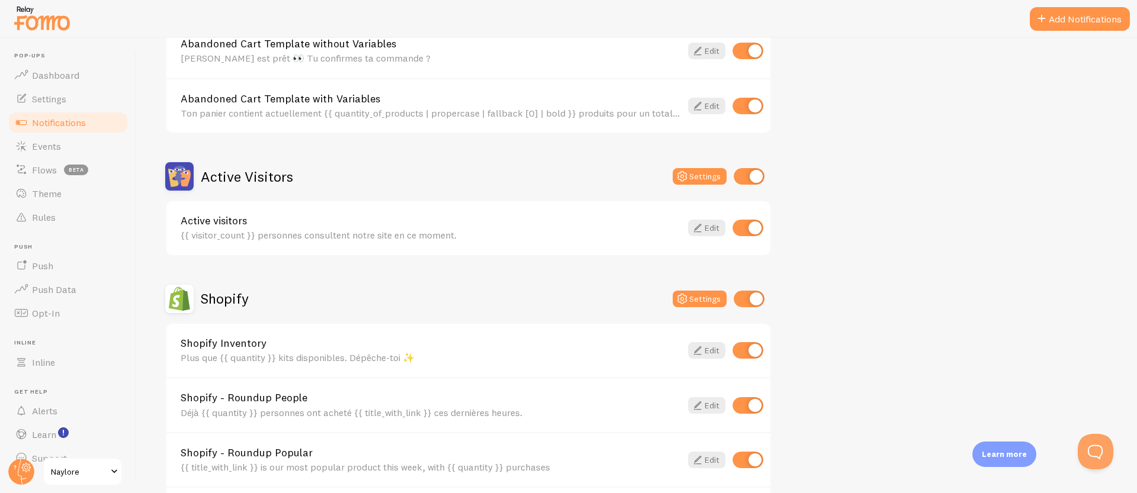
scroll to position [448, 0]
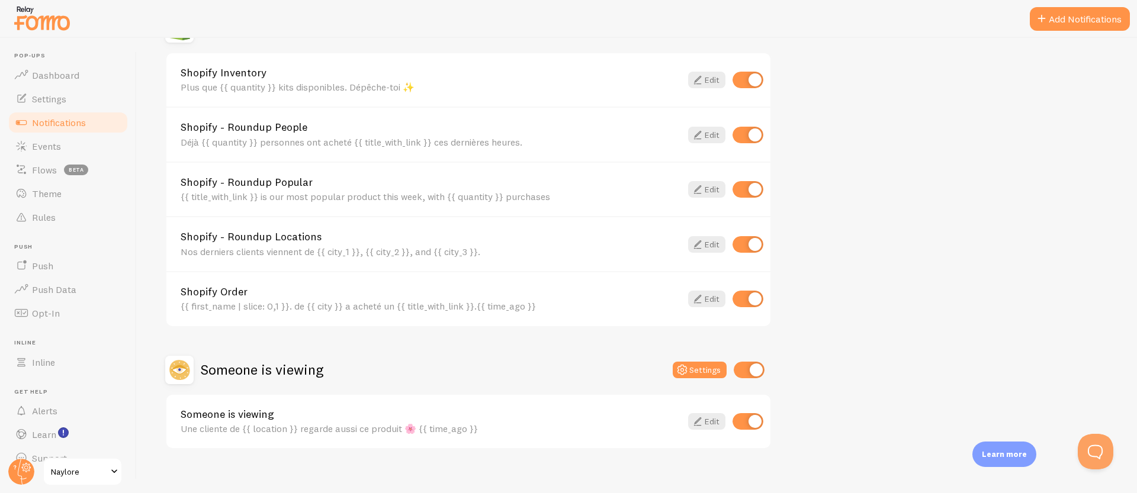
click at [233, 248] on div "Nos derniers clients viennent de {{ city_1 }}, {{ city_2 }}, and {{ city_3 }}." at bounding box center [431, 251] width 501 height 11
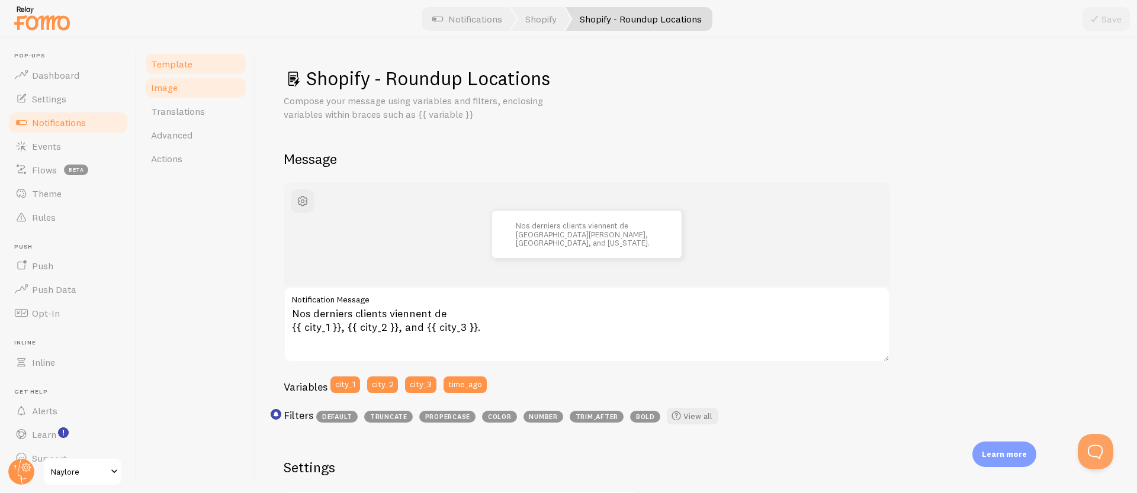
click at [187, 91] on link "Image" at bounding box center [196, 88] width 104 height 24
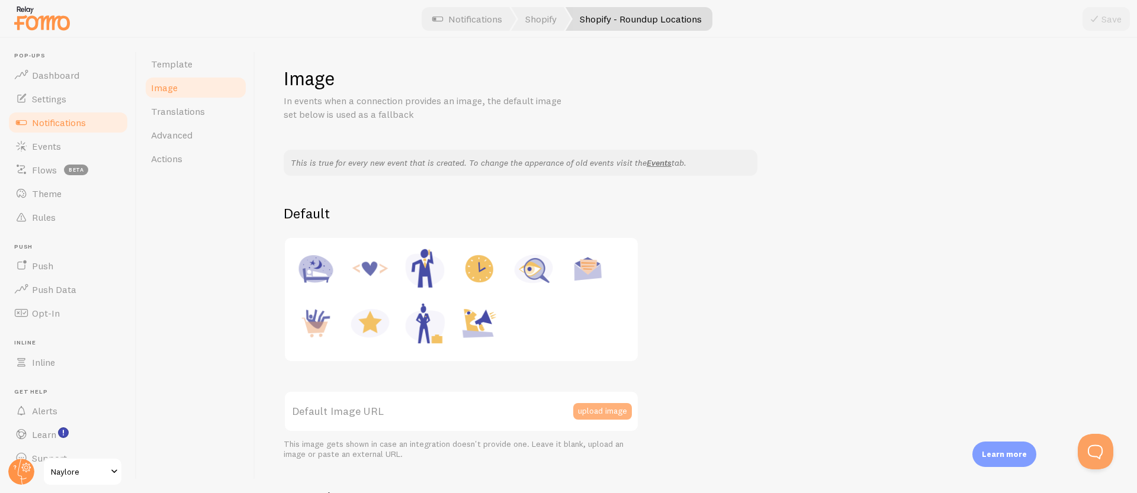
click at [625, 409] on button "upload image" at bounding box center [602, 411] width 59 height 17
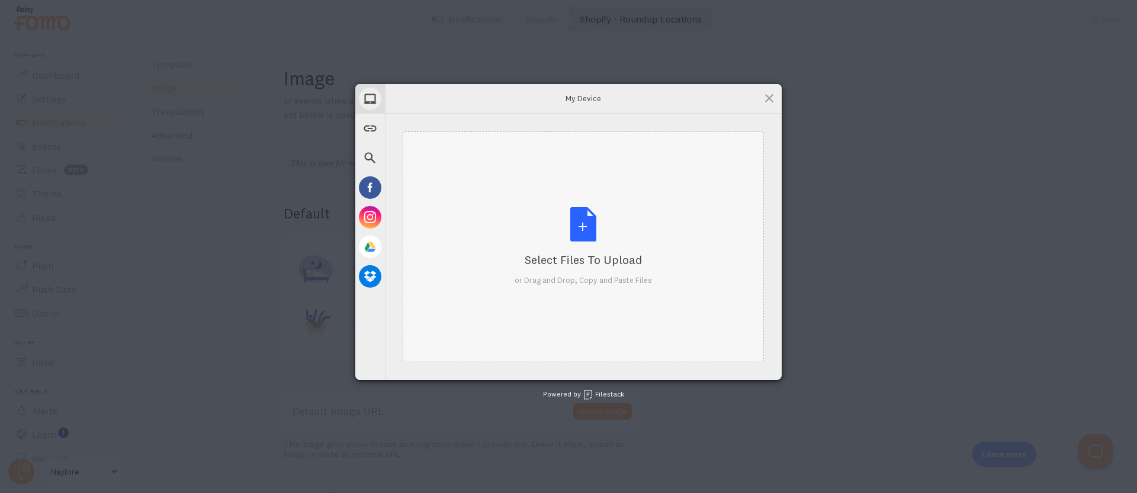
click at [503, 207] on div "Select Files to Upload or Drag and Drop, Copy and Paste Files" at bounding box center [583, 246] width 361 height 231
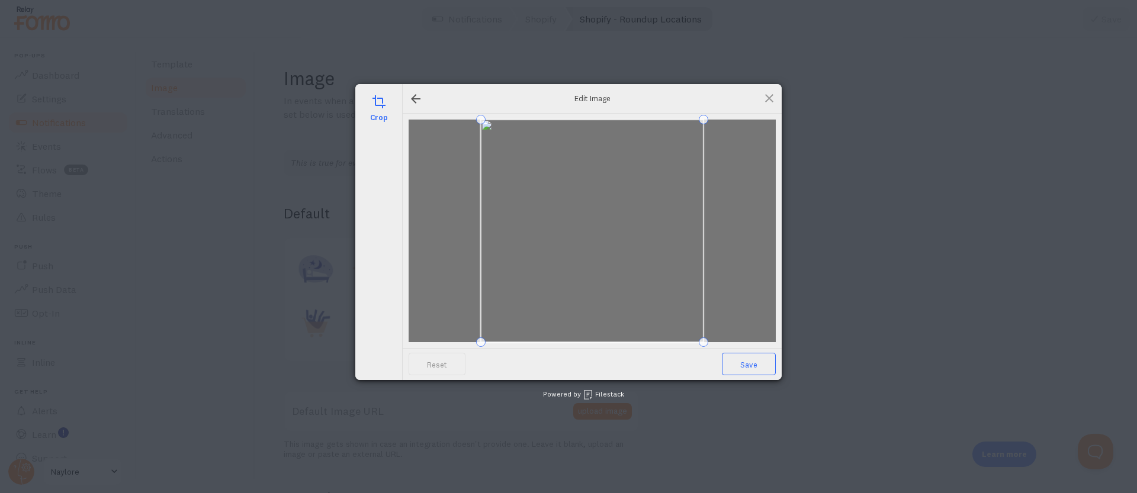
click at [745, 365] on span "Save" at bounding box center [749, 364] width 54 height 23
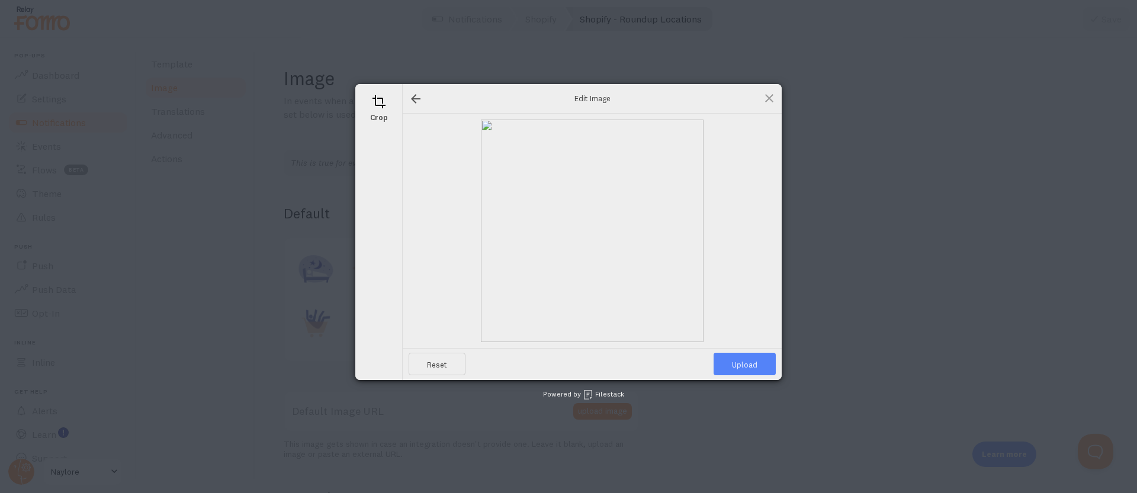
click at [745, 367] on span "Upload" at bounding box center [745, 364] width 62 height 23
type input "https://process.filestackapi.com/ApqhzE1ldTzuKSj33adqez/resize=width:170,height…"
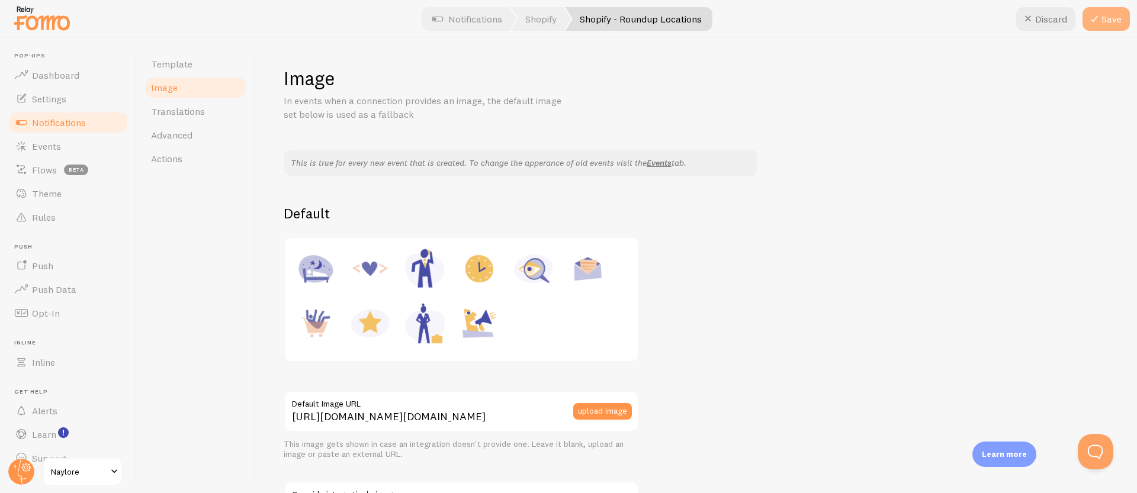
click at [1095, 14] on icon at bounding box center [1094, 19] width 14 height 14
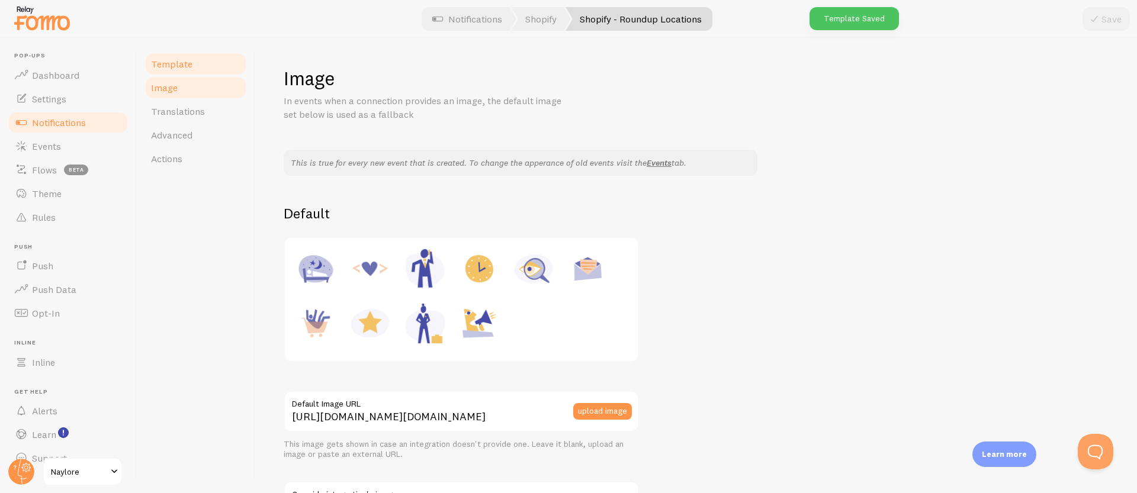
click at [205, 70] on link "Template" at bounding box center [196, 64] width 104 height 24
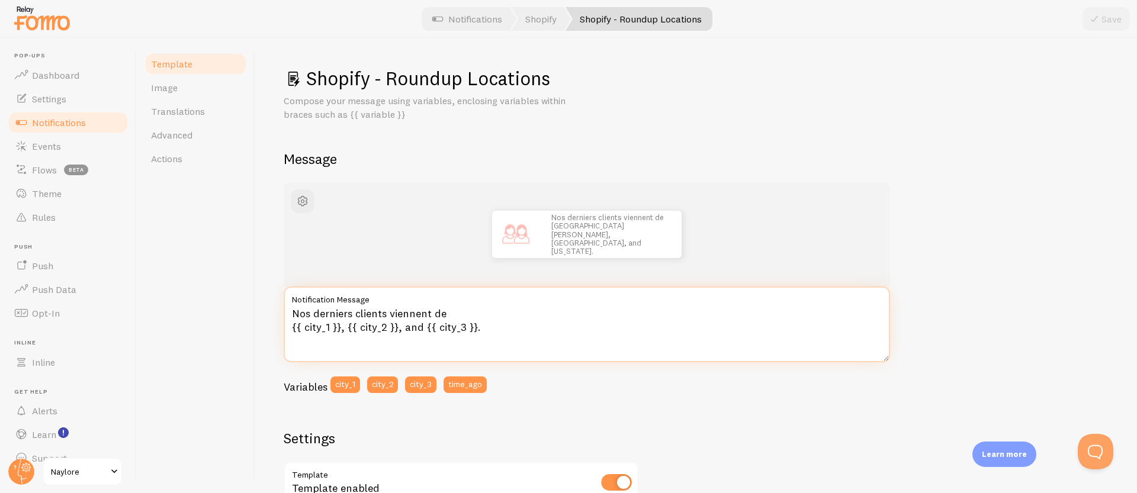
click at [487, 340] on textarea "Nos derniers clients viennent de {{ city_1 }}, {{ city_2 }}, and {{ city_3 }}." at bounding box center [587, 325] width 607 height 76
click at [444, 323] on textarea "Nos derniers clients viennent de {{ city_1 }}, {{ city_2 }}, and {{ city_3 }}." at bounding box center [587, 325] width 607 height 76
drag, startPoint x: 501, startPoint y: 327, endPoint x: 287, endPoint y: 327, distance: 214.4
click at [287, 327] on textarea "Nos derniers clients viennent de {{ city_1 }}, {{ city_2 }}, and {{ city_3 }}." at bounding box center [587, 325] width 607 height 76
click at [406, 336] on textarea "Nos derniers clients viennent de {{ city_1 }}, {{ city_2 }}, and {{ city_3 }}." at bounding box center [587, 325] width 607 height 76
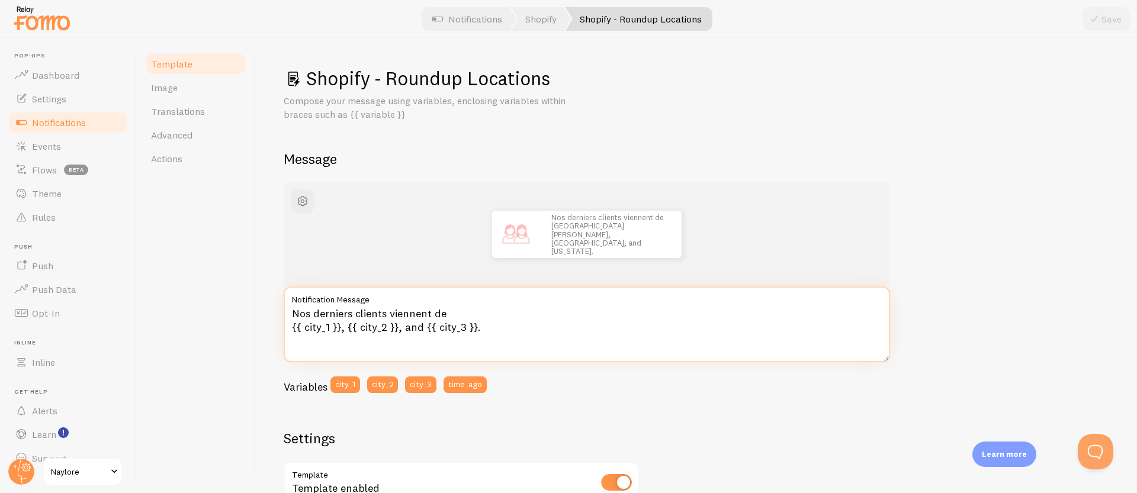
drag, startPoint x: 477, startPoint y: 326, endPoint x: 268, endPoint y: 328, distance: 209.1
click at [268, 328] on div "Shopify - Roundup Locations Compose your message using variables, enclosing var…" at bounding box center [696, 265] width 882 height 455
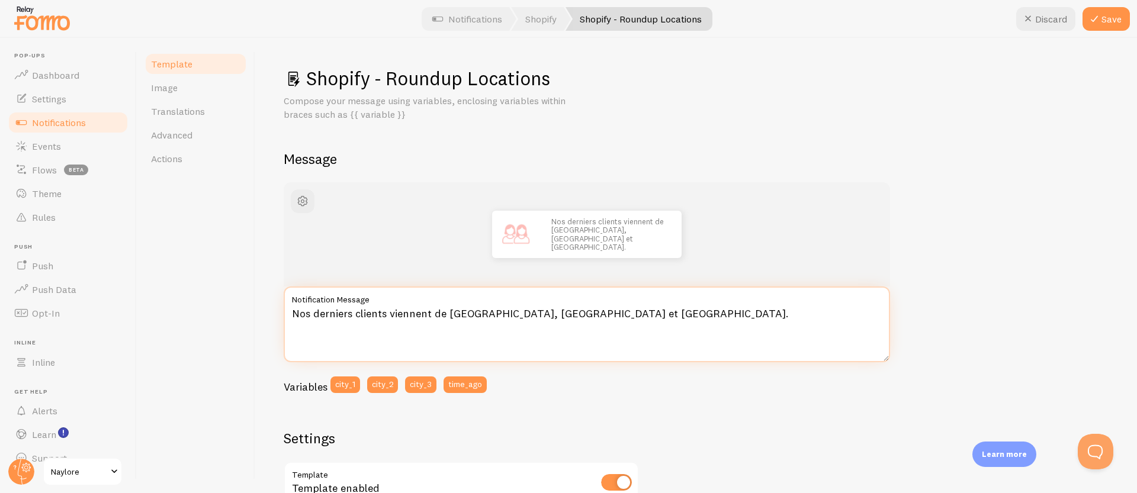
click at [554, 313] on textarea "Nos derniers clients viennent de Paris, Drancy et Franconville." at bounding box center [587, 325] width 607 height 76
type textarea "Nos derniers clients viennent de Paris, Drancy et Annemasse."
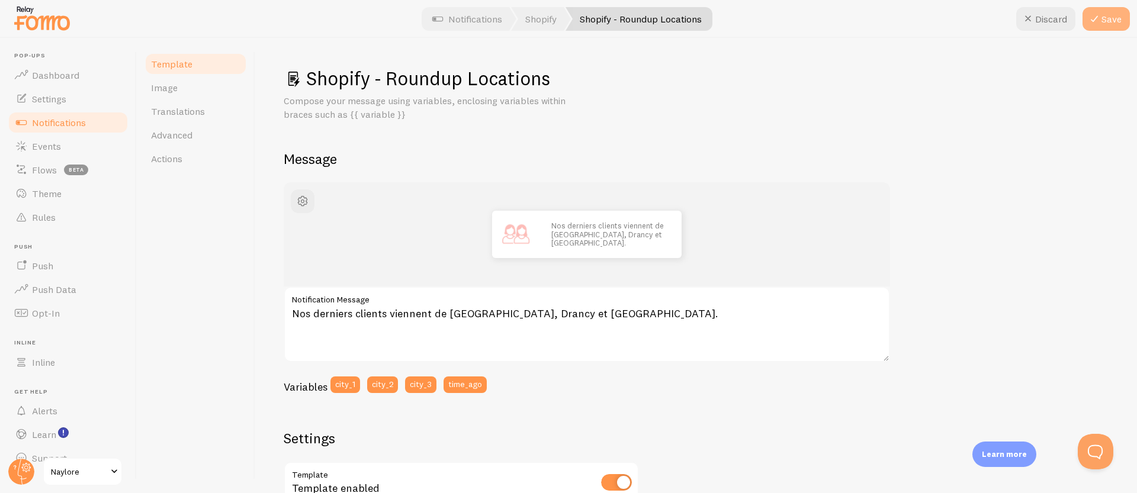
click at [1111, 26] on button "Save" at bounding box center [1106, 19] width 47 height 24
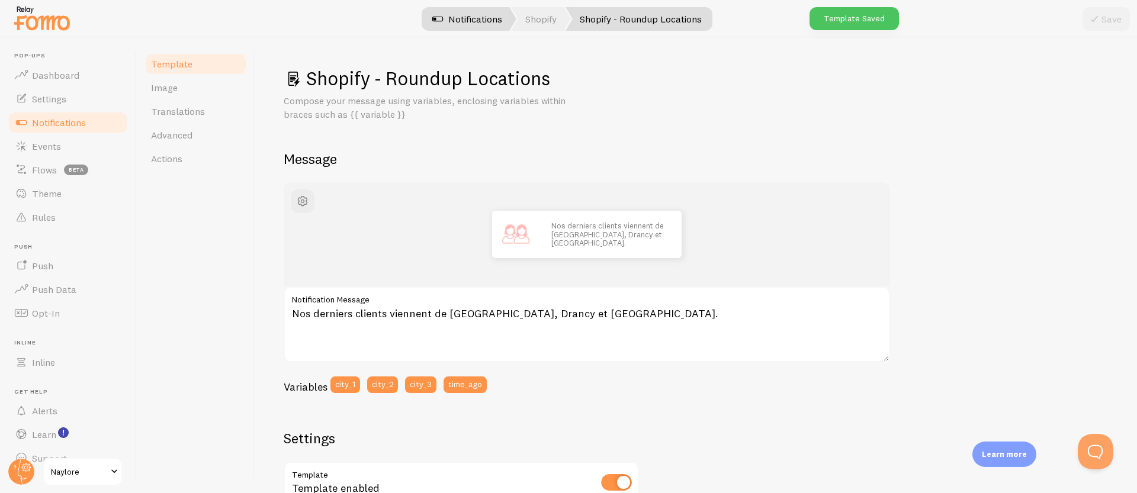
click at [455, 19] on link "Notifications" at bounding box center [467, 19] width 98 height 24
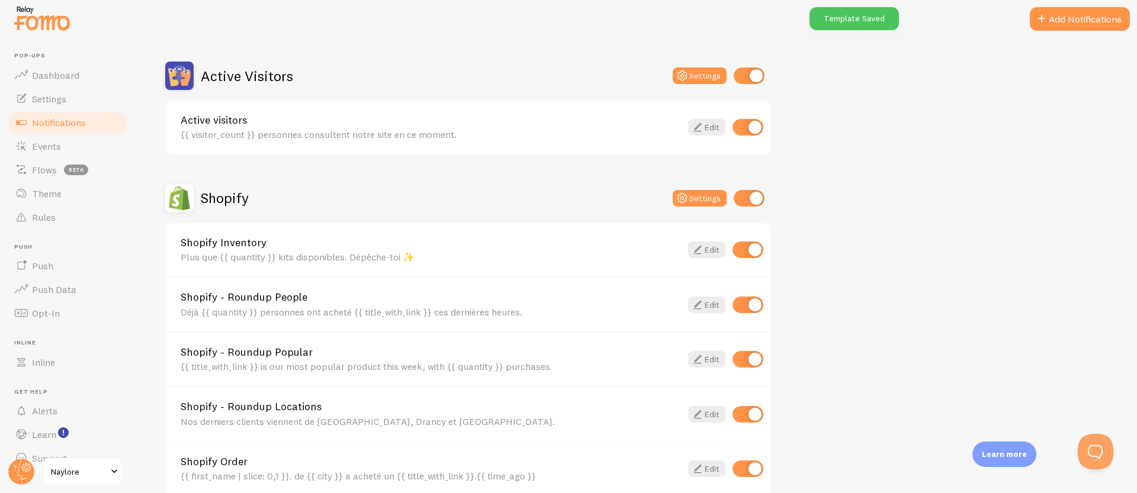
scroll to position [320, 0]
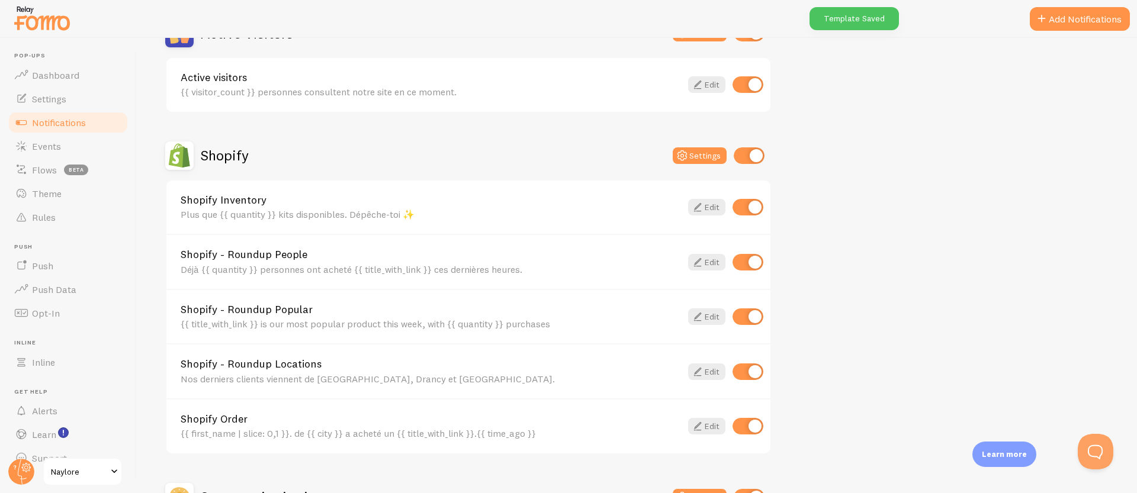
click at [310, 220] on div "Shopify Inventory Plus que {{ quantity }} kits disponibles. Dépêche-toi ✨ Edit" at bounding box center [468, 208] width 604 height 54
click at [365, 210] on div "Plus que {{ quantity }} kits disponibles. Dépêche-toi ✨" at bounding box center [431, 214] width 501 height 11
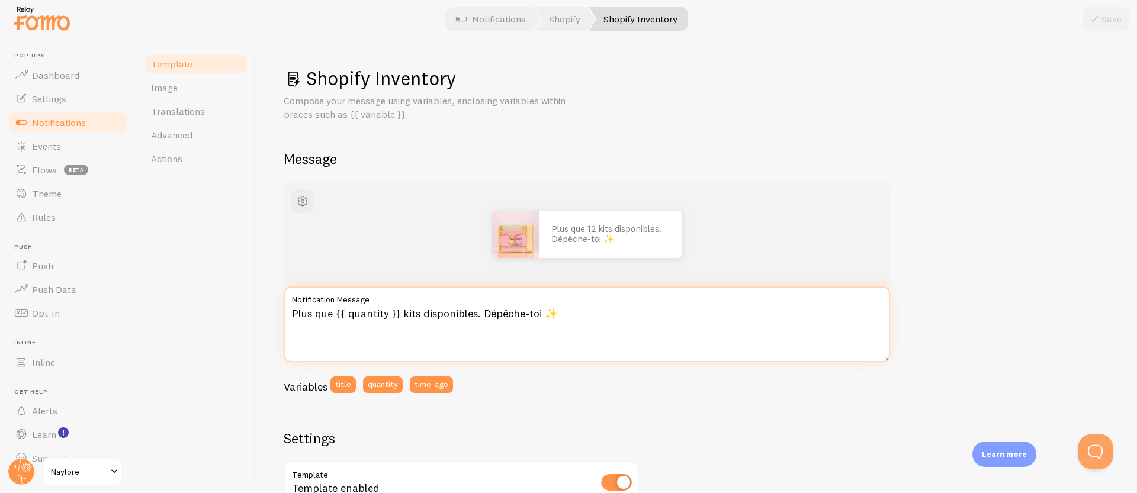
click at [365, 320] on textarea "Plus que {{ quantity }} kits disponibles. Dépêche-toi ✨" at bounding box center [587, 325] width 607 height 76
click at [373, 312] on textarea "Plus que {{ quantity }} kits disponibles. Dépêche-toi ✨" at bounding box center [587, 325] width 607 height 76
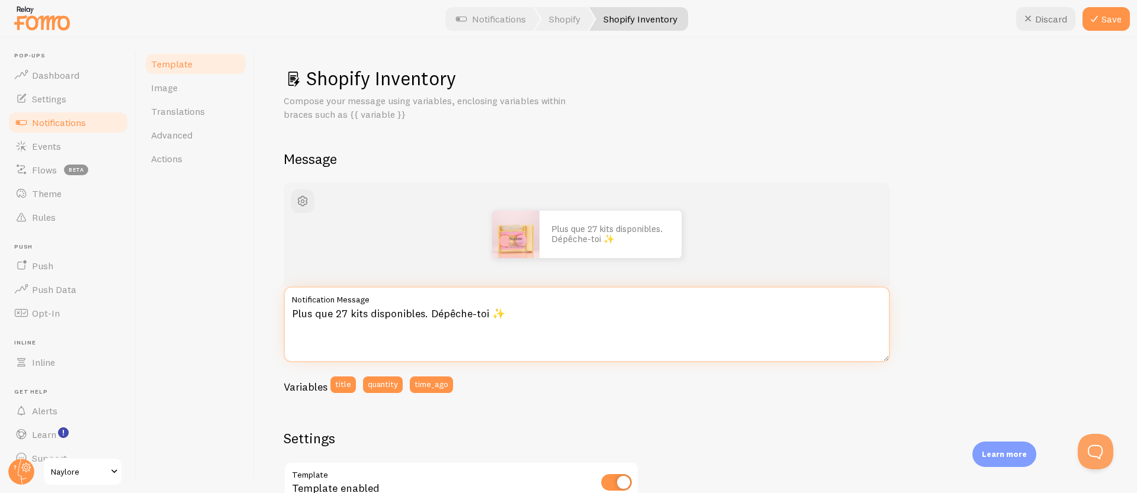
click at [342, 314] on textarea "Plus que 27 kits disponibles. Dépêche-toi ✨" at bounding box center [587, 325] width 607 height 76
type textarea "Plus que quelques kits disponibles. Dépêche-toi ✨"
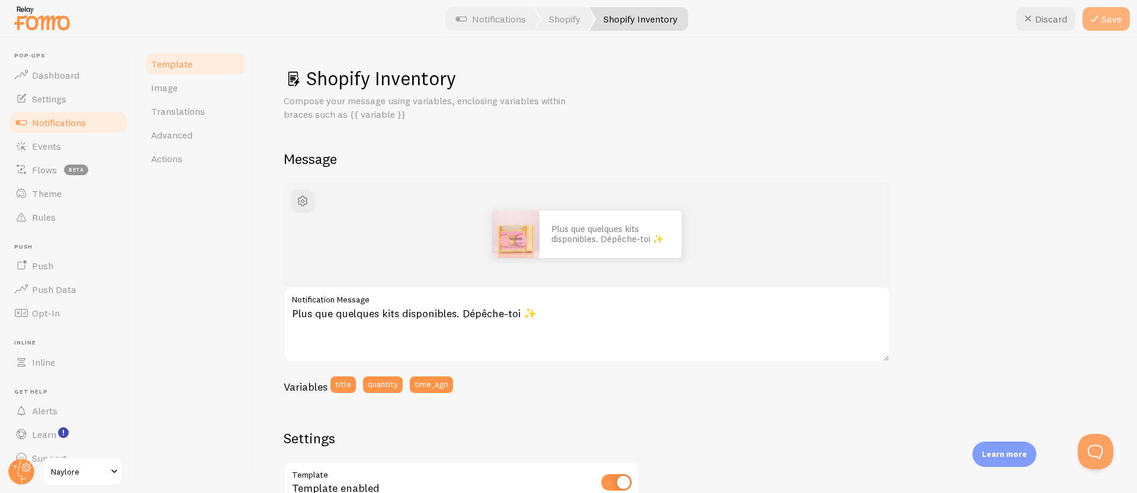
click at [1109, 12] on button "Save" at bounding box center [1106, 19] width 47 height 24
click at [470, 21] on link "Notifications" at bounding box center [491, 19] width 98 height 24
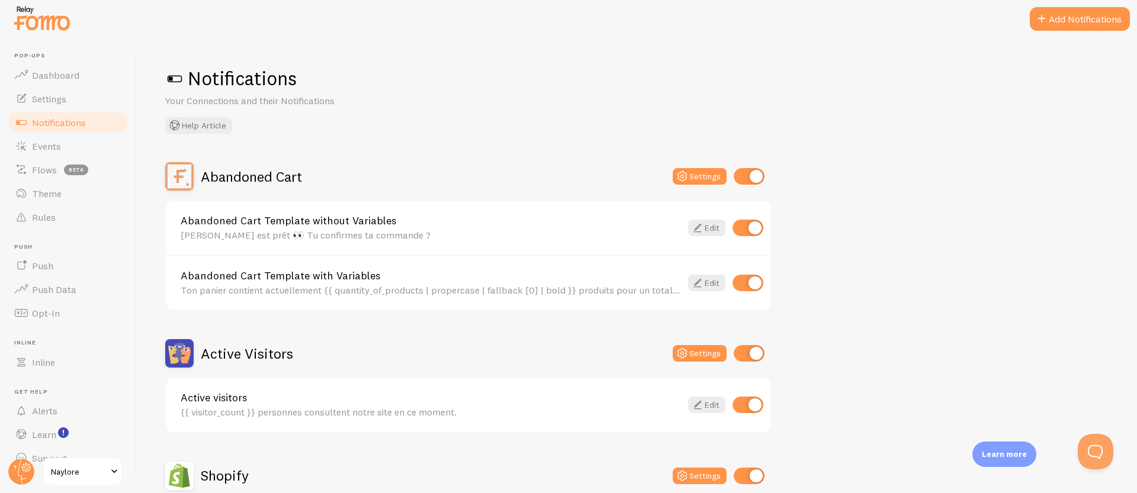
click at [415, 227] on div "Abandoned Cart Template without Variables Ton panier est prêt 👀 Tu confirmes ta…" at bounding box center [431, 228] width 501 height 25
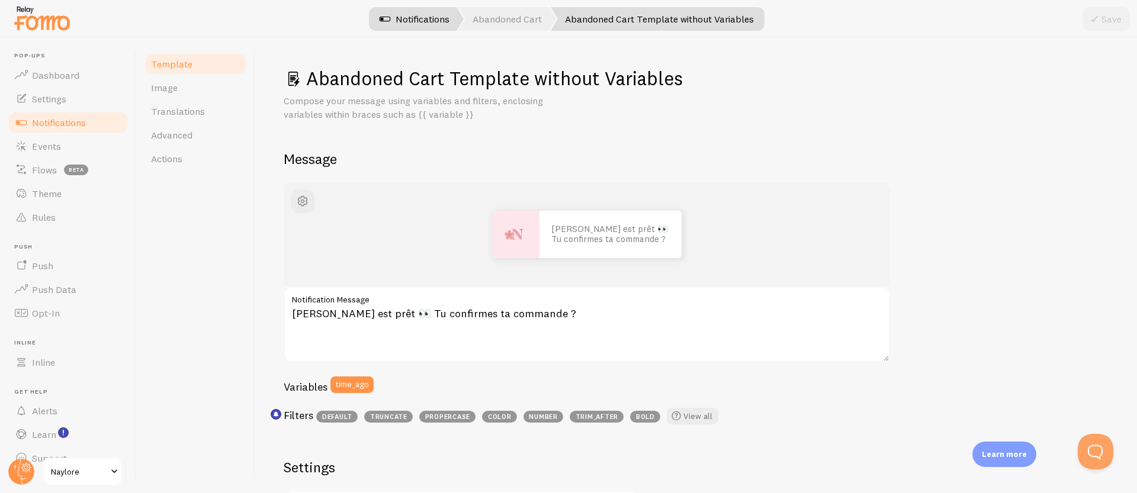
click at [392, 25] on span at bounding box center [385, 19] width 14 height 14
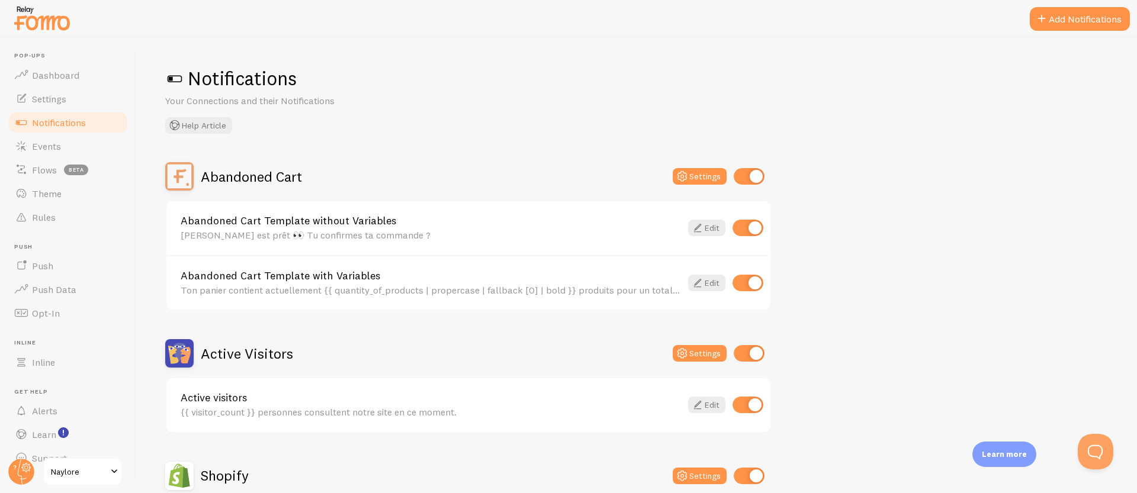
click at [300, 275] on link "Abandoned Cart Template with Variables" at bounding box center [431, 276] width 501 height 11
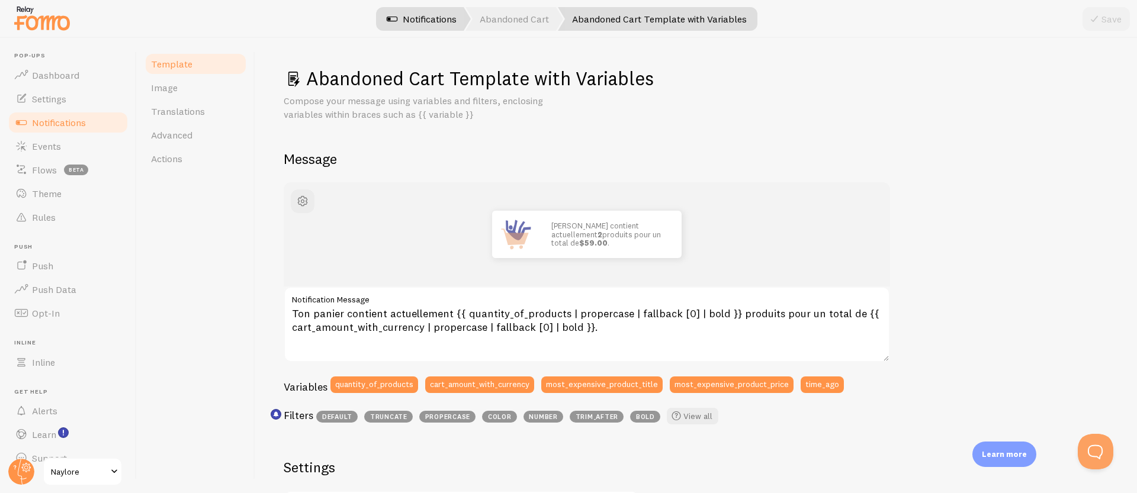
click at [418, 13] on link "Notifications" at bounding box center [422, 19] width 98 height 24
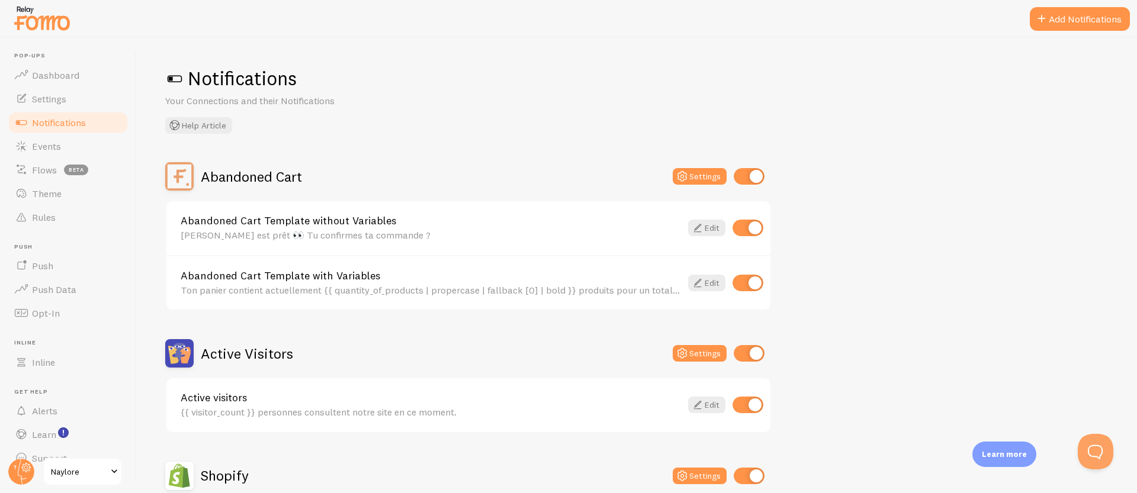
click at [747, 288] on input "checkbox" at bounding box center [748, 283] width 31 height 17
checkbox input "false"
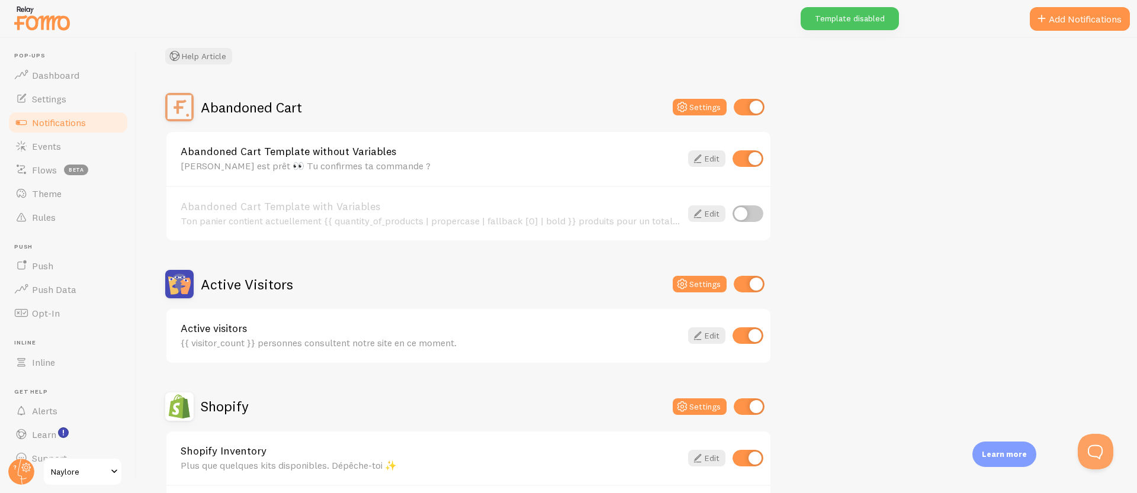
scroll to position [223, 0]
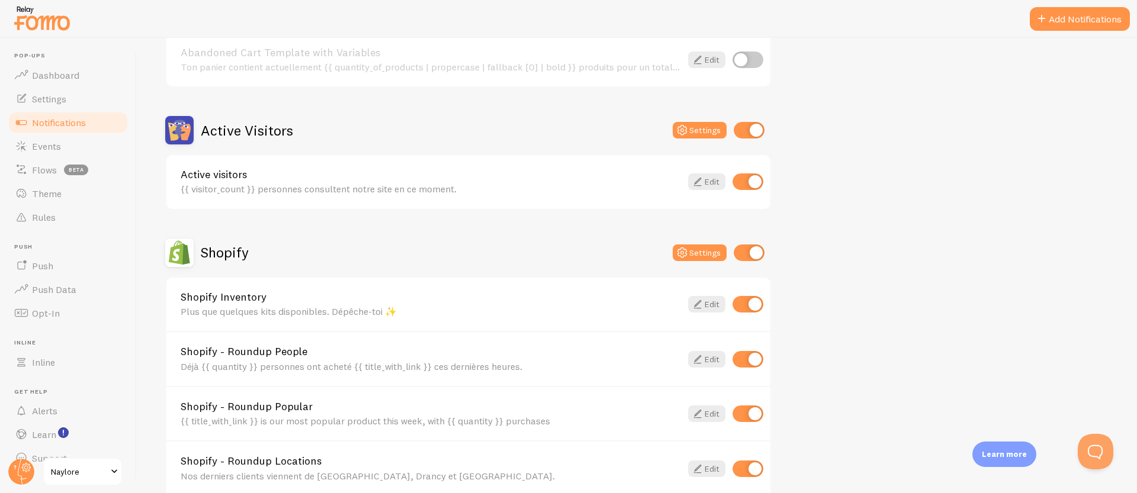
click at [285, 292] on link "Shopify Inventory" at bounding box center [431, 297] width 501 height 11
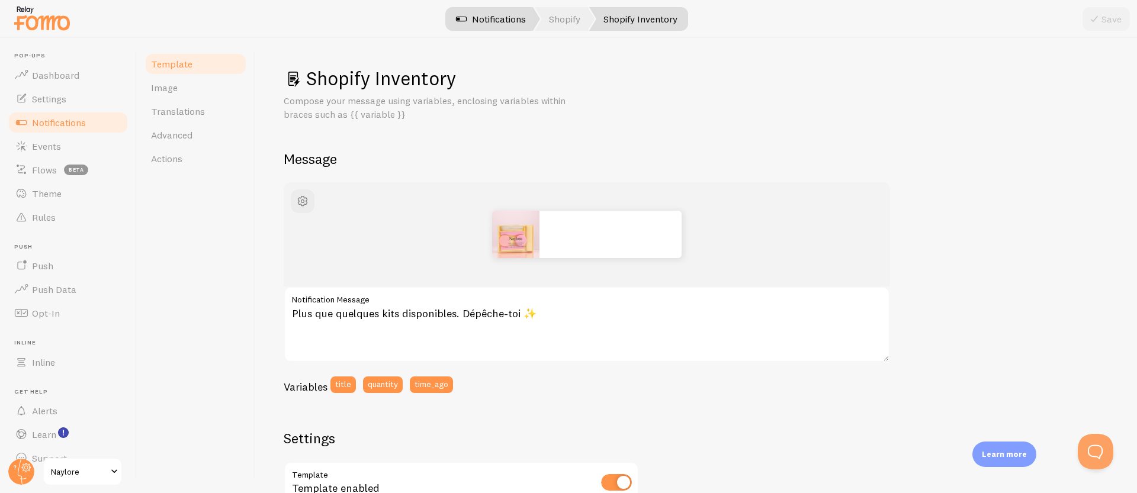
click at [503, 20] on link "Notifications" at bounding box center [491, 19] width 98 height 24
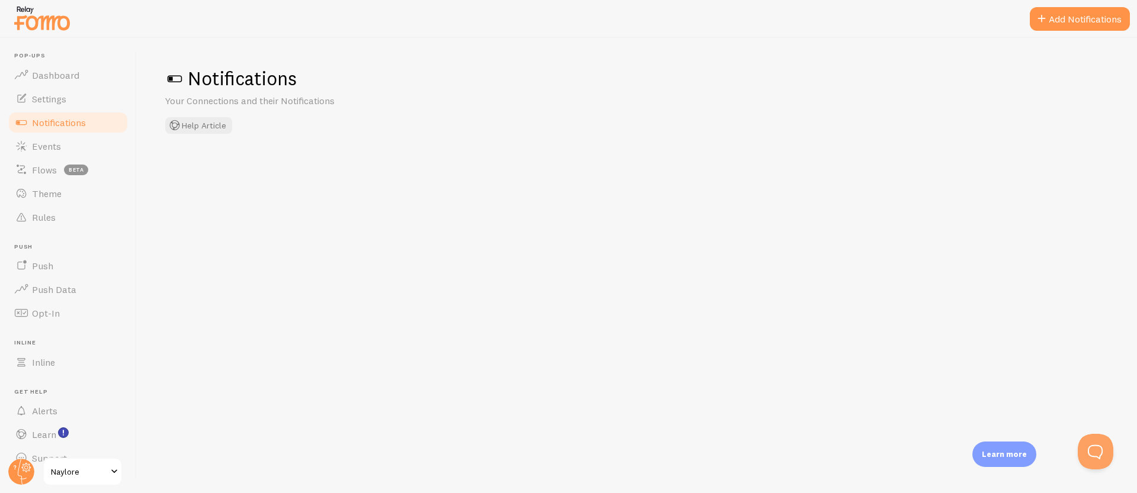
checkbox input "false"
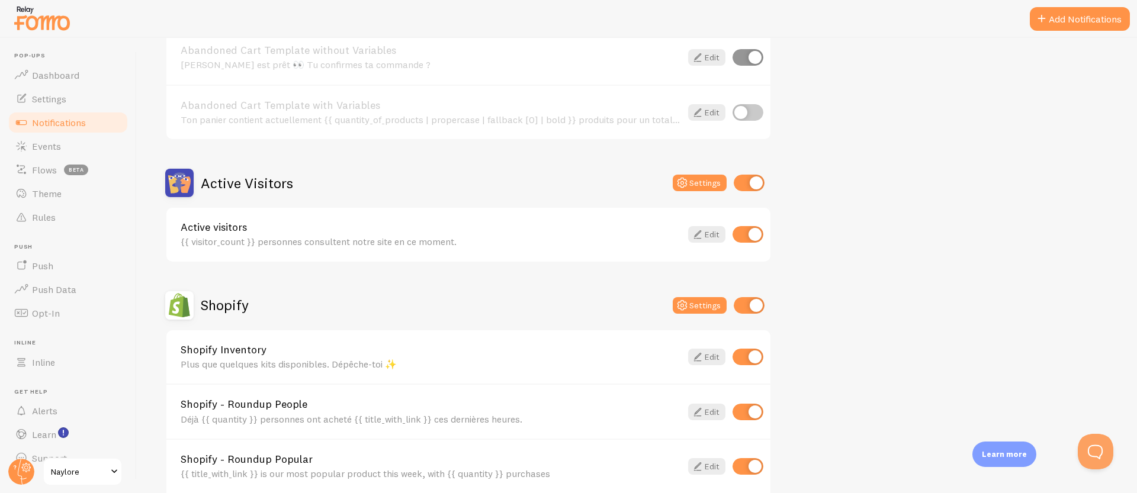
scroll to position [185, 0]
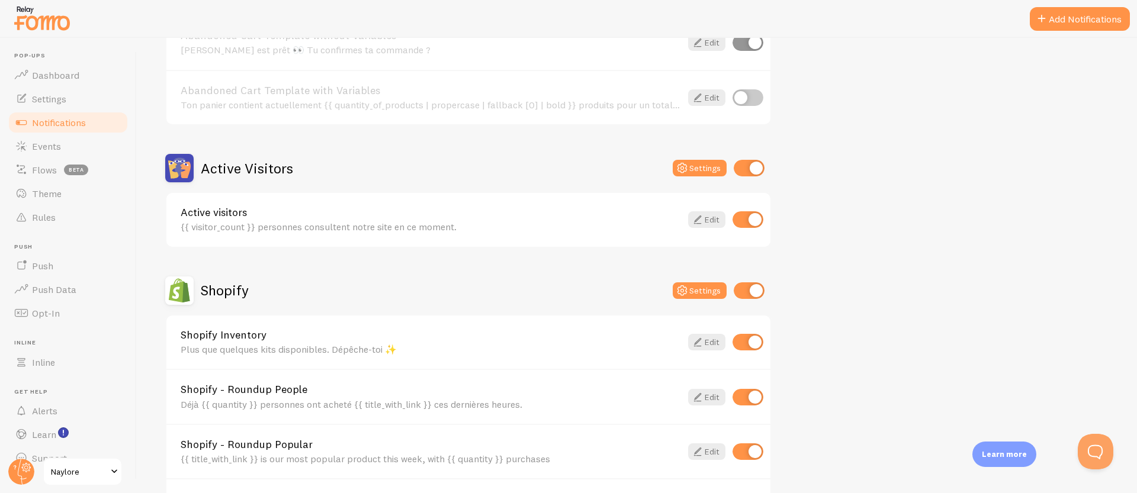
click at [286, 399] on div "Déjà {{ quantity }} personnes ont acheté {{ title_with_link }} ces dernières he…" at bounding box center [431, 404] width 501 height 11
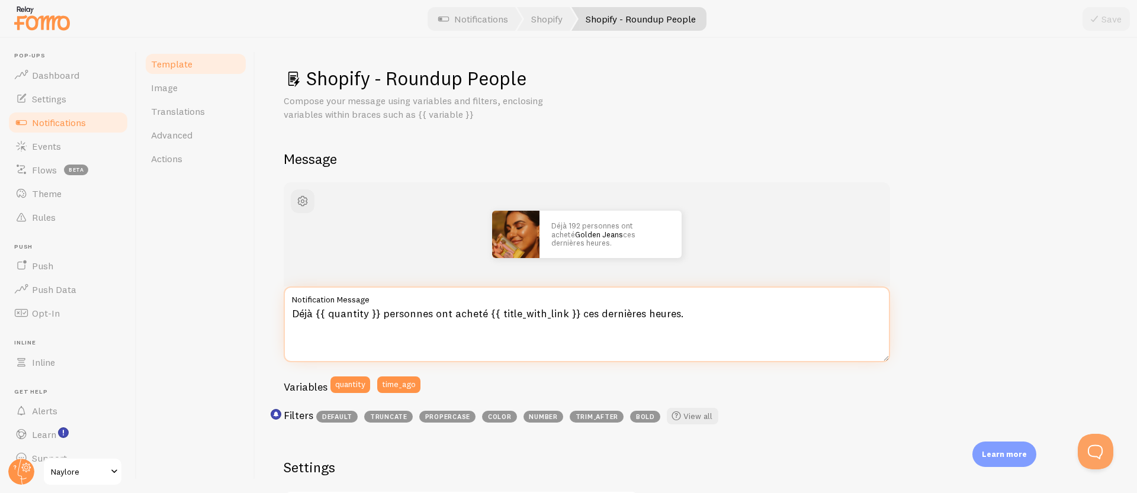
click at [483, 316] on textarea "Déjà {{ quantity }} personnes ont acheté {{ title_with_link }} ces dernières he…" at bounding box center [587, 325] width 607 height 76
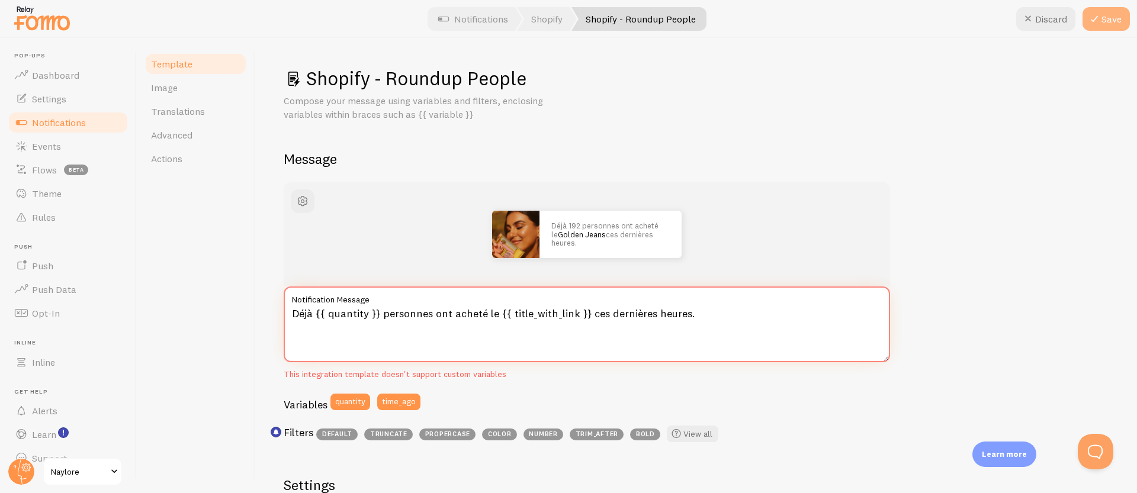
type textarea "Déjà {{ quantity }} personnes ont acheté le {{ title_with_link }} ces dernières…"
click at [1117, 15] on button "Save" at bounding box center [1106, 19] width 47 height 24
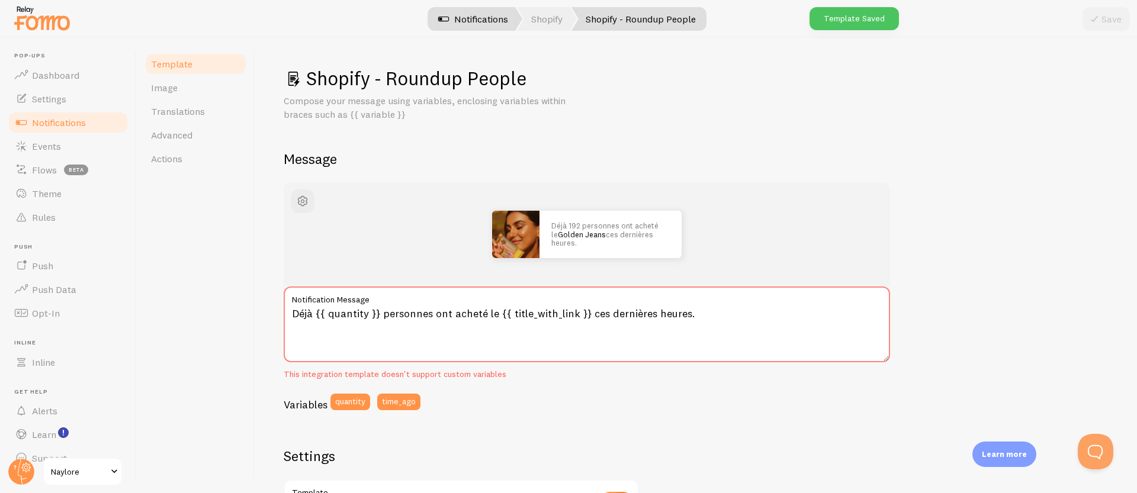
click at [491, 11] on link "Notifications" at bounding box center [473, 19] width 98 height 24
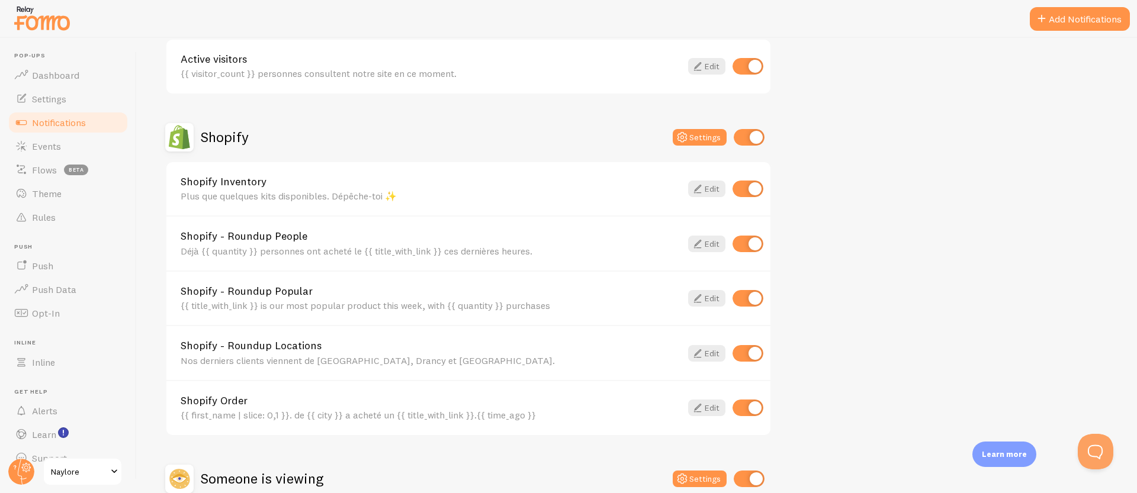
scroll to position [339, 0]
click at [322, 307] on div "{{ title_with_link }} is our most popular product this week, with {{ quantity }…" at bounding box center [431, 305] width 501 height 11
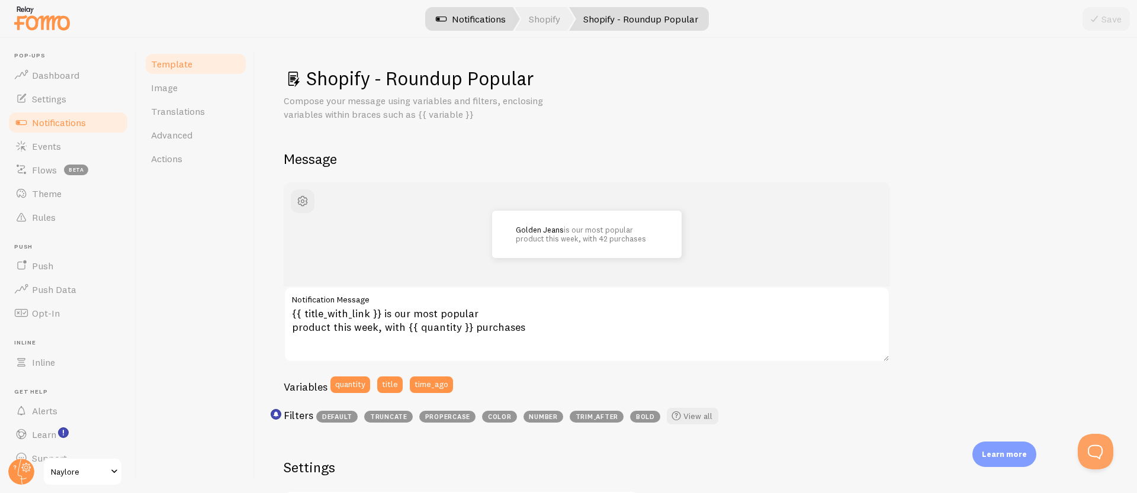
click at [467, 13] on link "Notifications" at bounding box center [471, 19] width 98 height 24
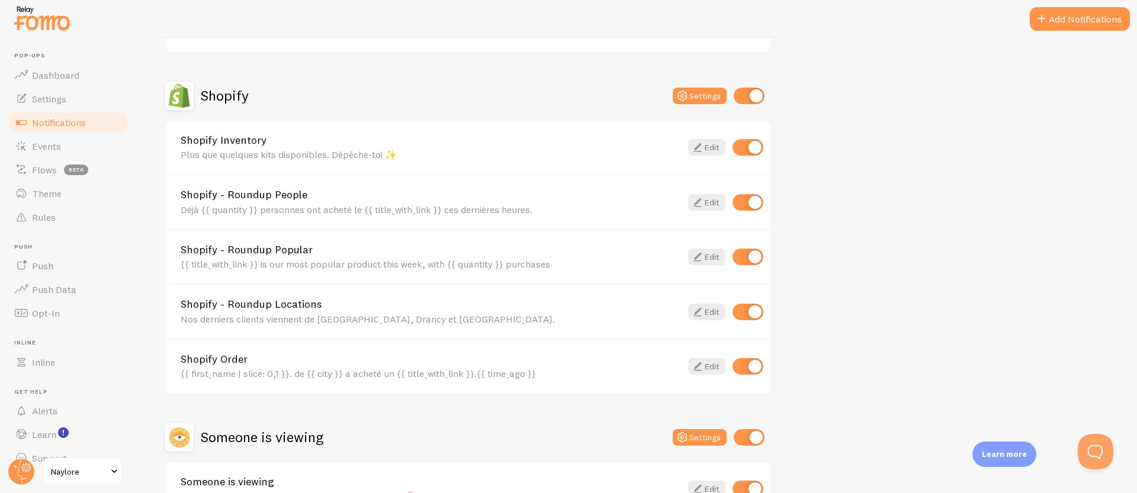
scroll to position [374, 0]
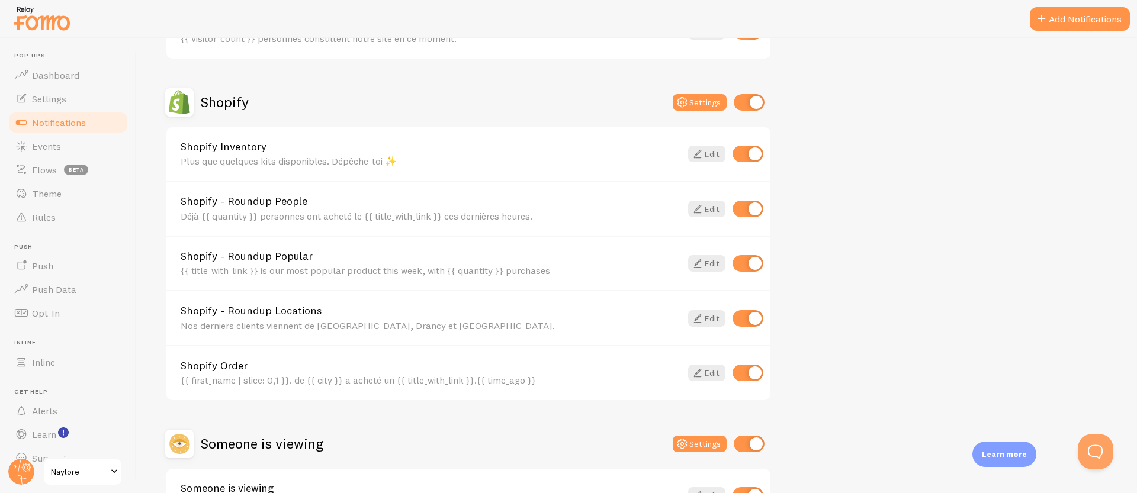
click at [747, 268] on input "checkbox" at bounding box center [748, 263] width 31 height 17
checkbox input "false"
click at [328, 309] on link "Shopify - Roundup Locations" at bounding box center [431, 311] width 501 height 11
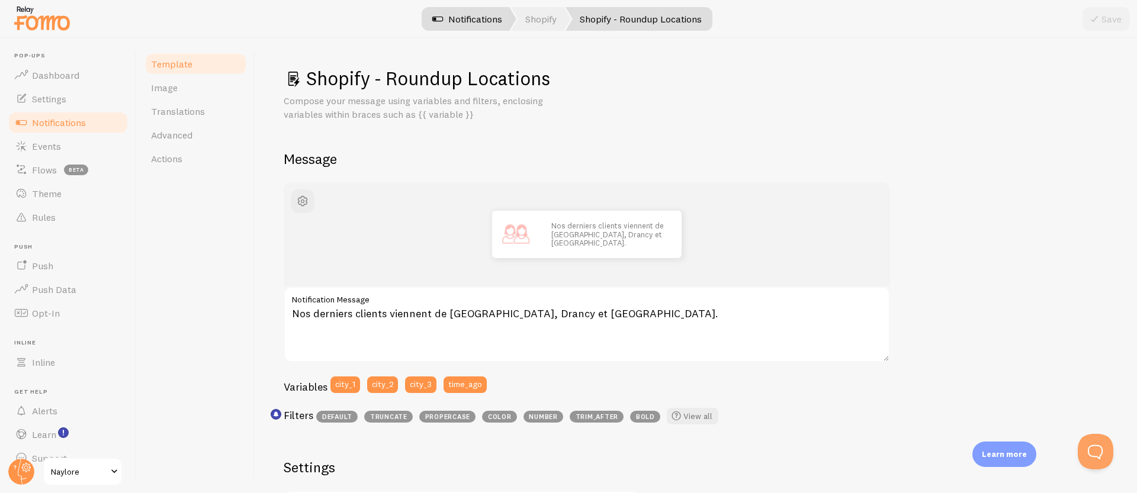
click at [452, 27] on link "Notifications" at bounding box center [467, 19] width 98 height 24
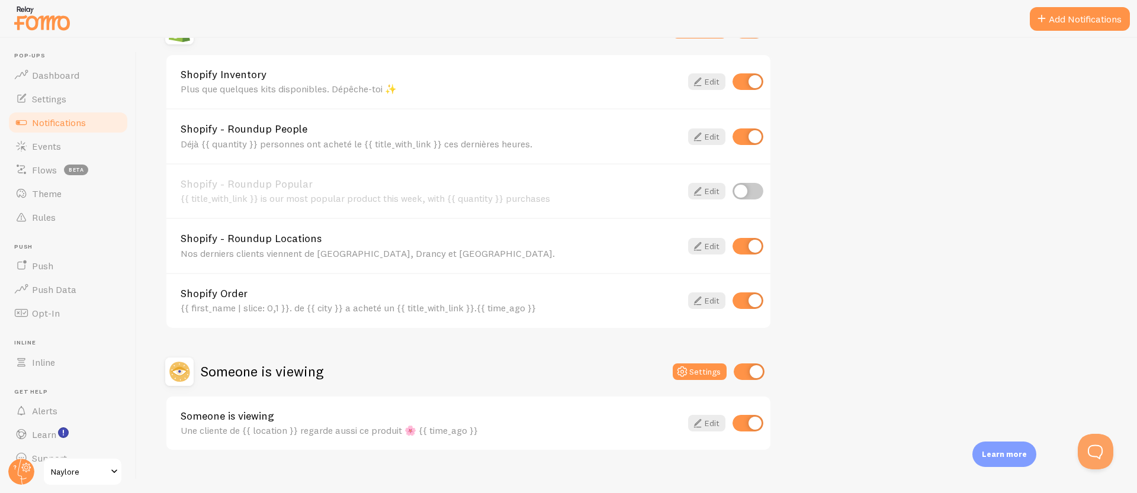
scroll to position [449, 0]
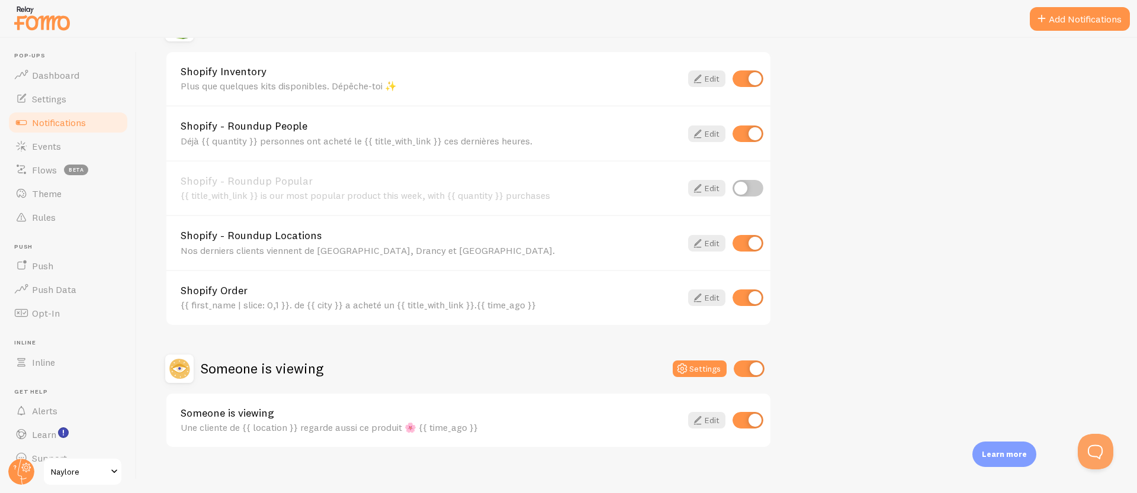
click at [392, 303] on div "{{ first_name | slice: 0,1 }}. de {{ city }} a acheté un {{ title_with_link }}.…" at bounding box center [431, 305] width 501 height 11
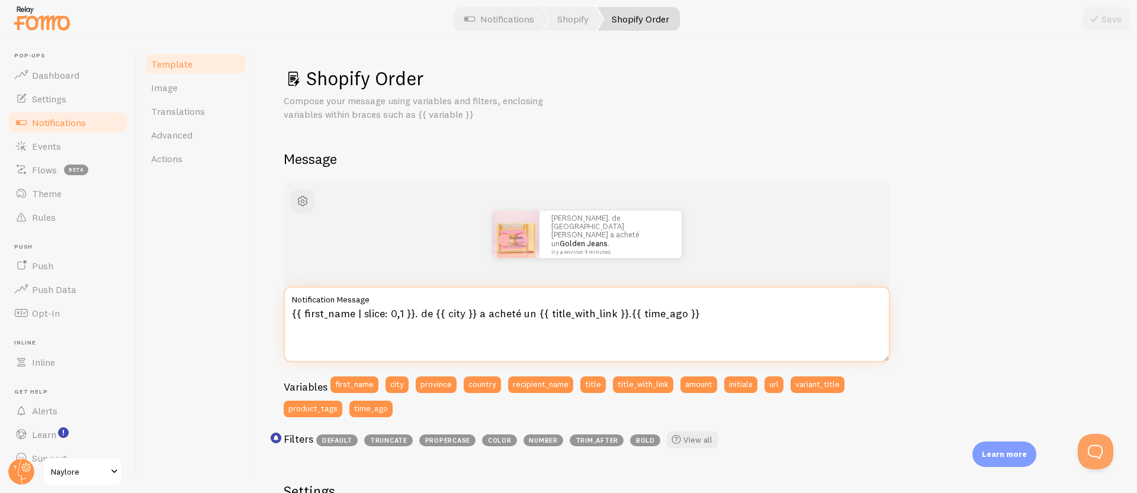
click at [702, 320] on textarea "{{ first_name | slice: 0,1 }}. de {{ city }} a acheté un {{ title_with_link }}.…" at bounding box center [587, 325] width 607 height 76
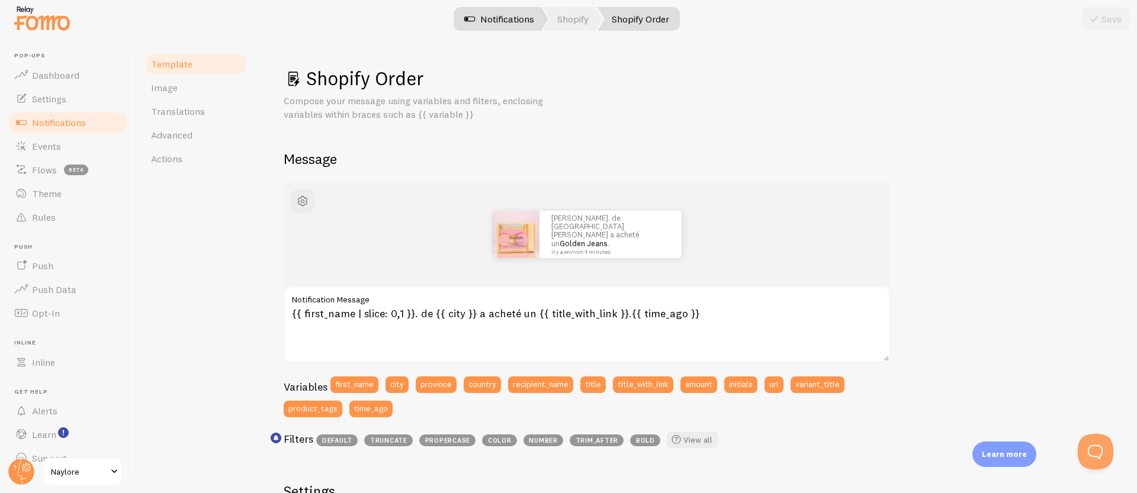
click at [480, 21] on link "Notifications" at bounding box center [499, 19] width 98 height 24
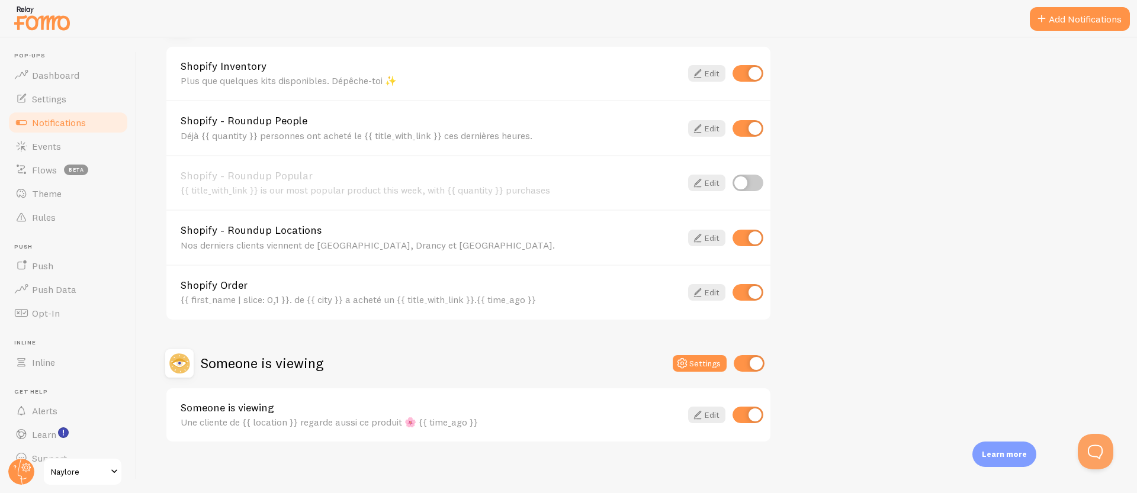
scroll to position [461, 0]
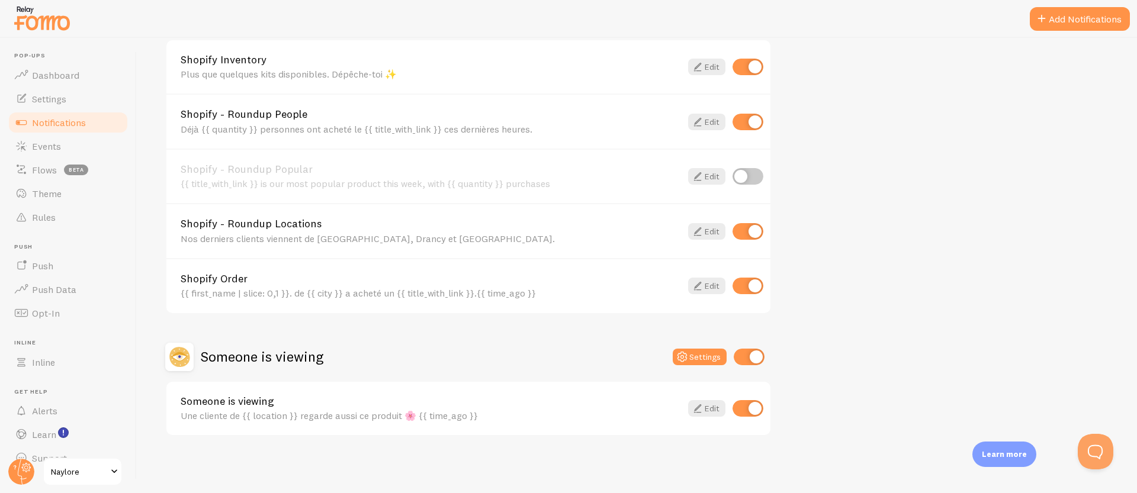
click at [338, 399] on link "Someone is viewing" at bounding box center [431, 401] width 501 height 11
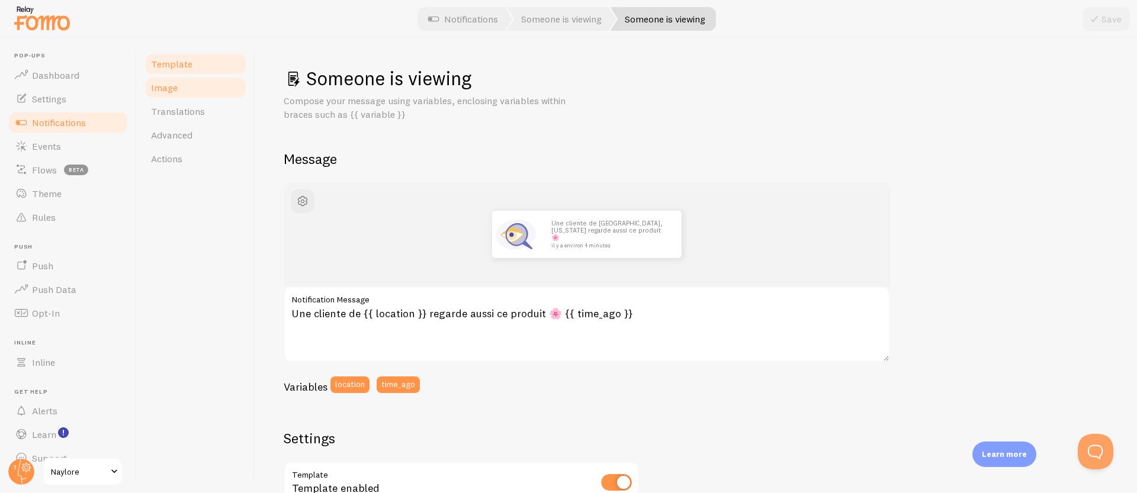
click at [184, 90] on link "Image" at bounding box center [196, 88] width 104 height 24
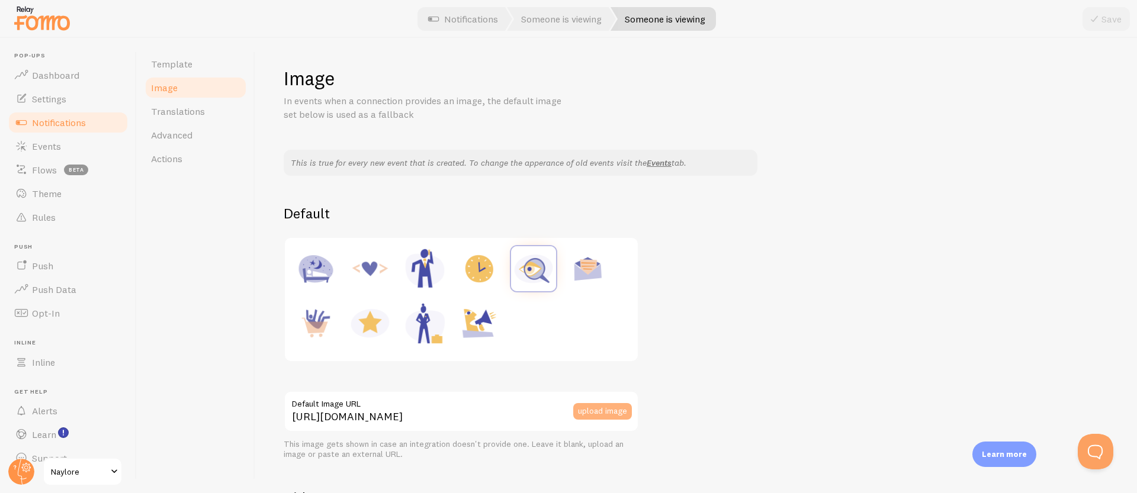
click at [615, 410] on button "upload image" at bounding box center [602, 411] width 59 height 17
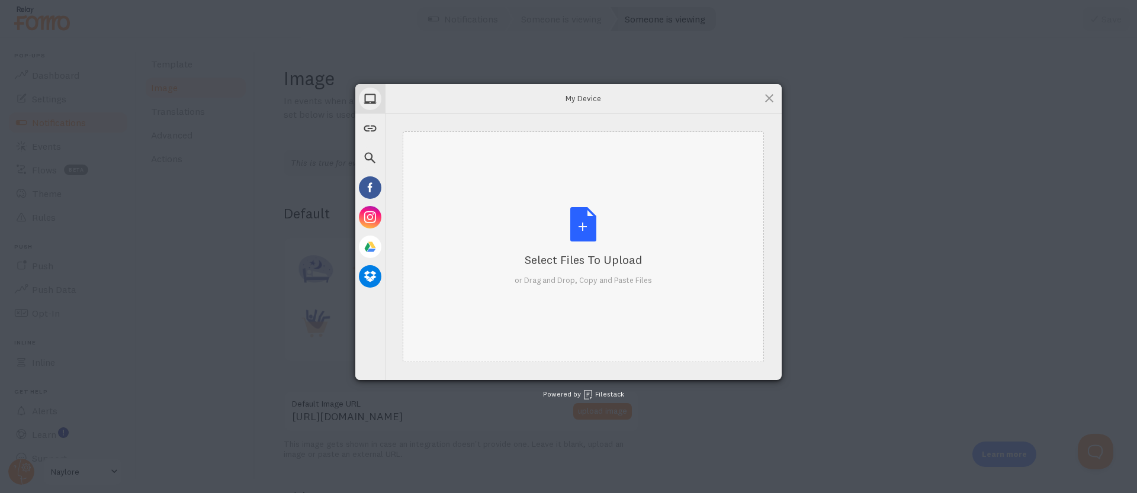
click at [600, 214] on div "Select Files to Upload or Drag and Drop, Copy and Paste Files" at bounding box center [583, 246] width 137 height 79
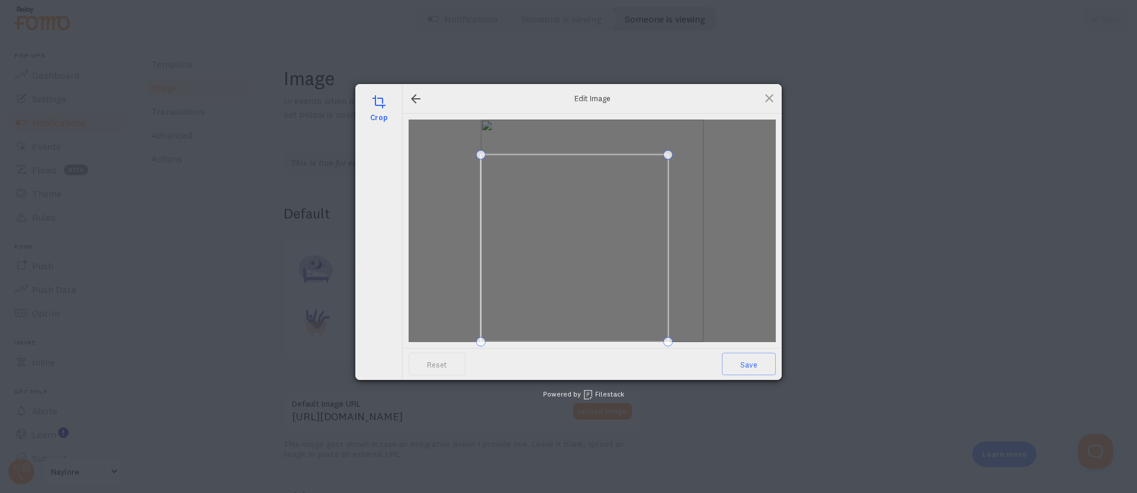
click at [675, 178] on div at bounding box center [592, 231] width 367 height 223
click at [639, 204] on span at bounding box center [589, 236] width 162 height 162
click at [756, 360] on span "Save" at bounding box center [749, 364] width 54 height 23
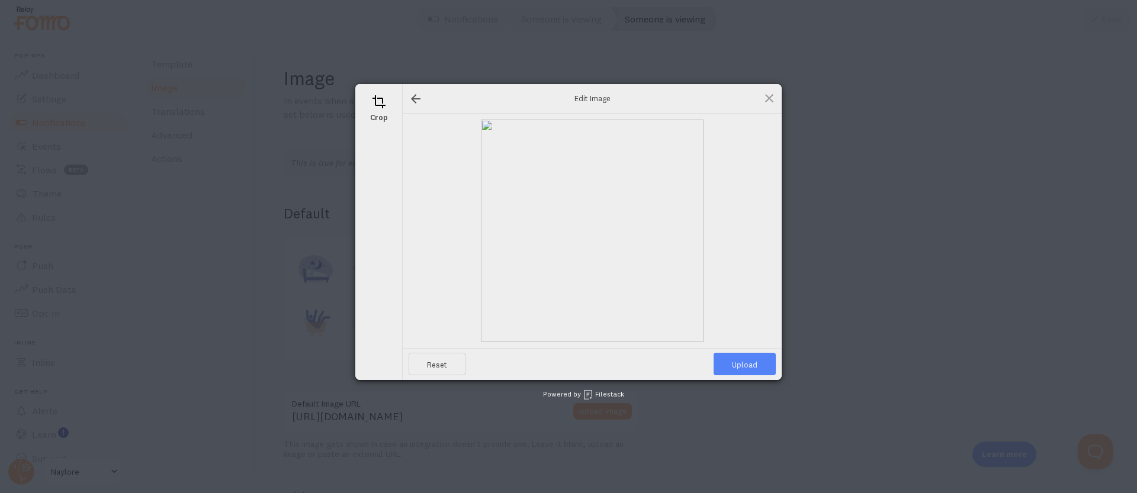
click at [765, 365] on span "Upload" at bounding box center [745, 364] width 62 height 23
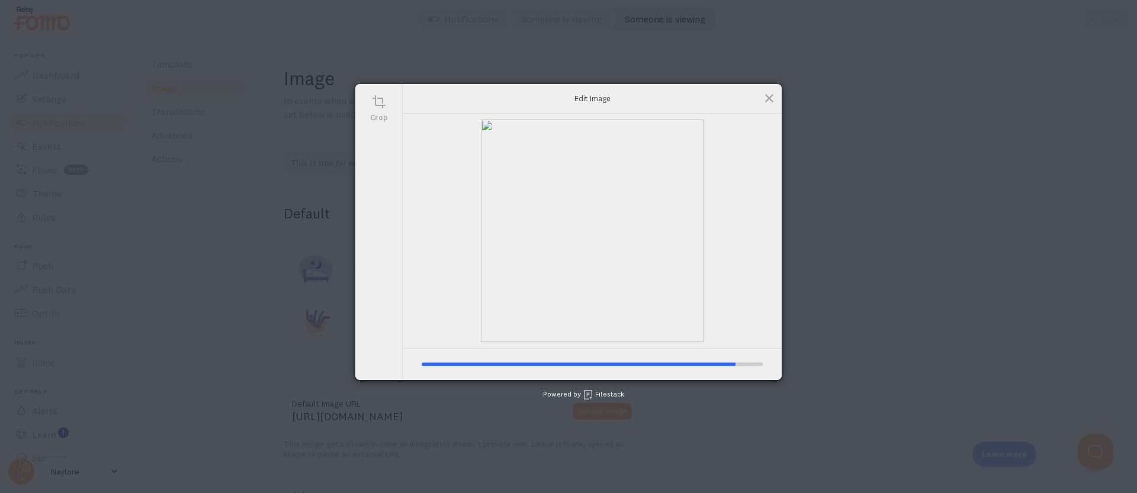
type input "https://process.filestackapi.com/ApqhzE1ldTzuKSj33adqez/resize=width:170,height…"
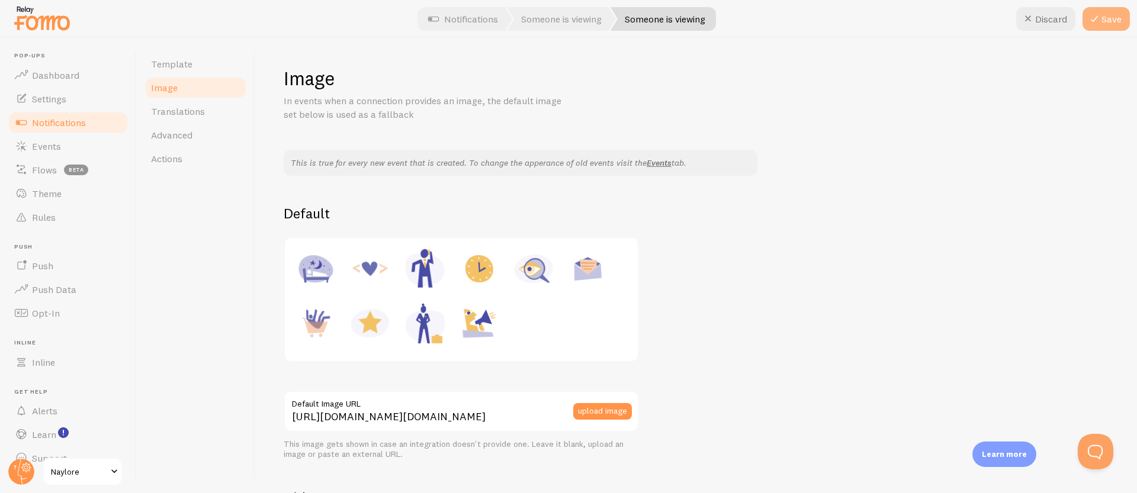
click at [1122, 23] on button "Save" at bounding box center [1106, 19] width 47 height 24
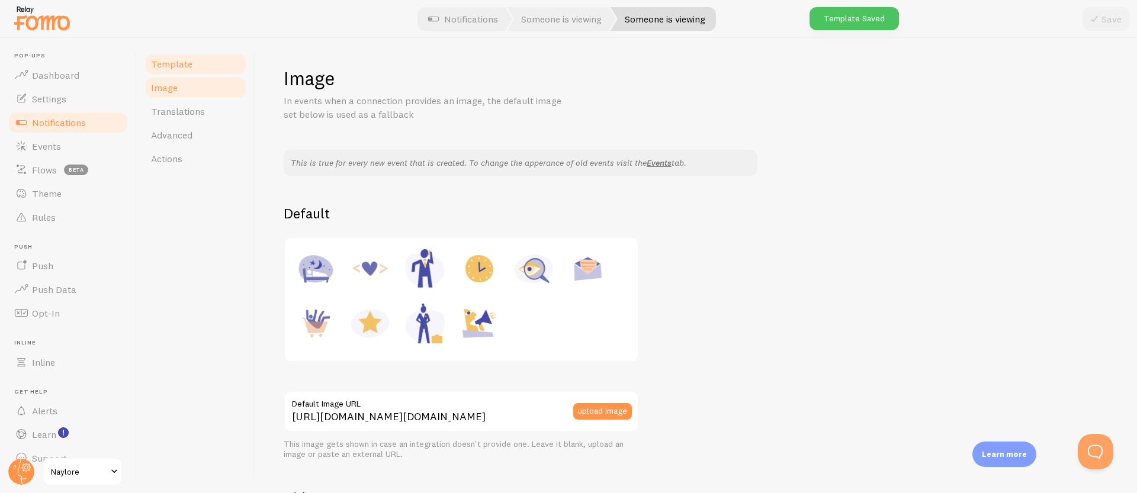
click at [181, 73] on link "Template" at bounding box center [196, 64] width 104 height 24
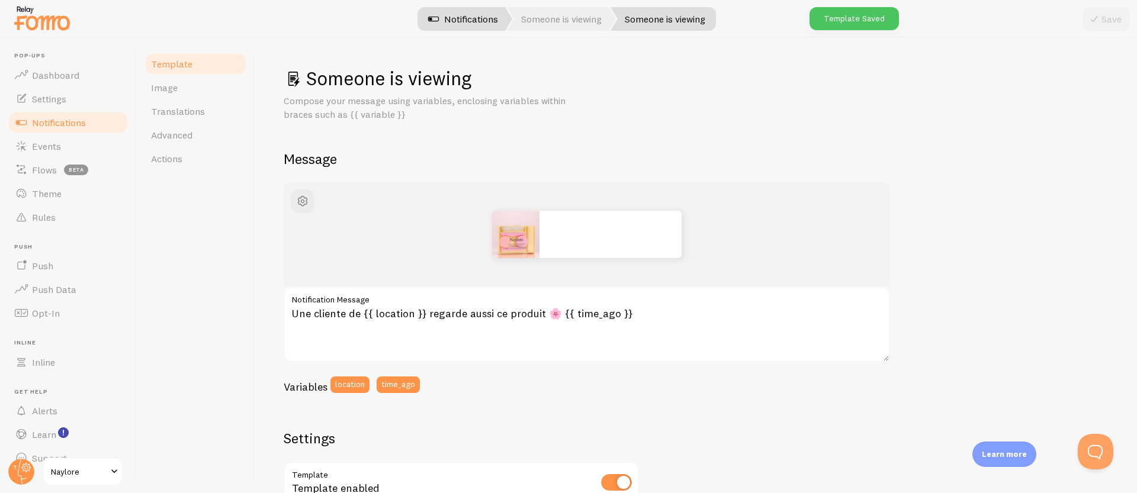
click at [447, 25] on link "Notifications" at bounding box center [463, 19] width 98 height 24
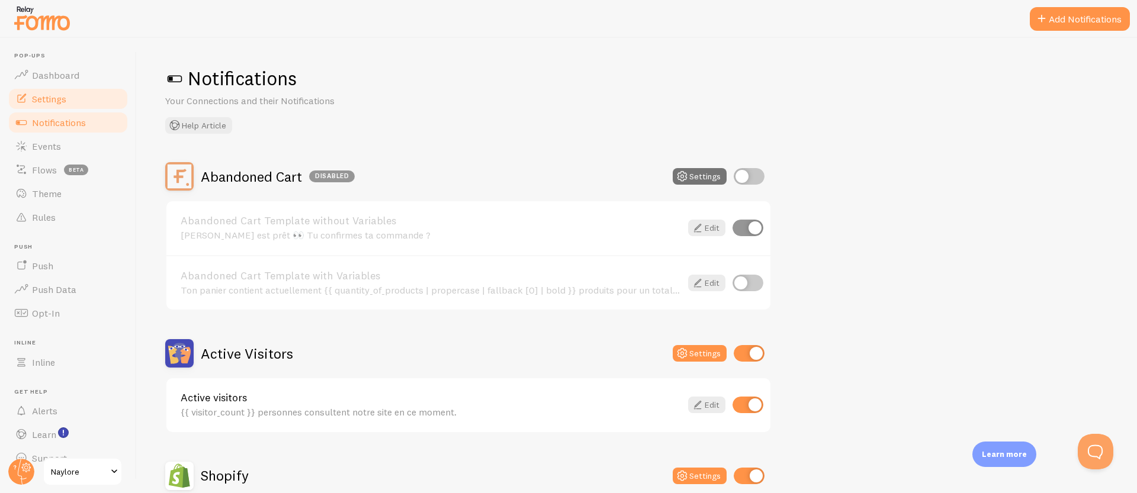
click at [43, 98] on span "Settings" at bounding box center [49, 99] width 34 height 12
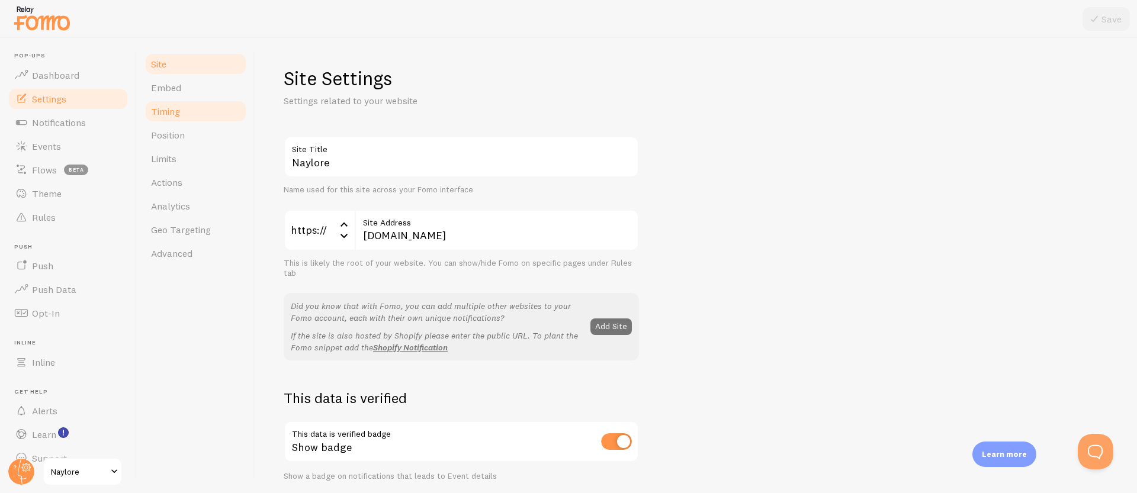
click at [181, 111] on link "Timing" at bounding box center [196, 112] width 104 height 24
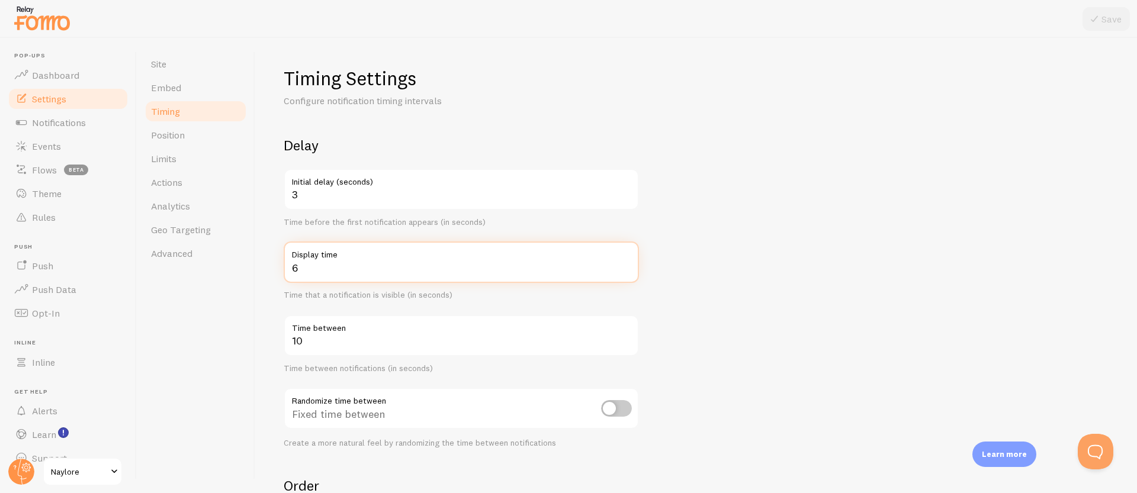
click at [296, 270] on input "6" at bounding box center [461, 262] width 355 height 41
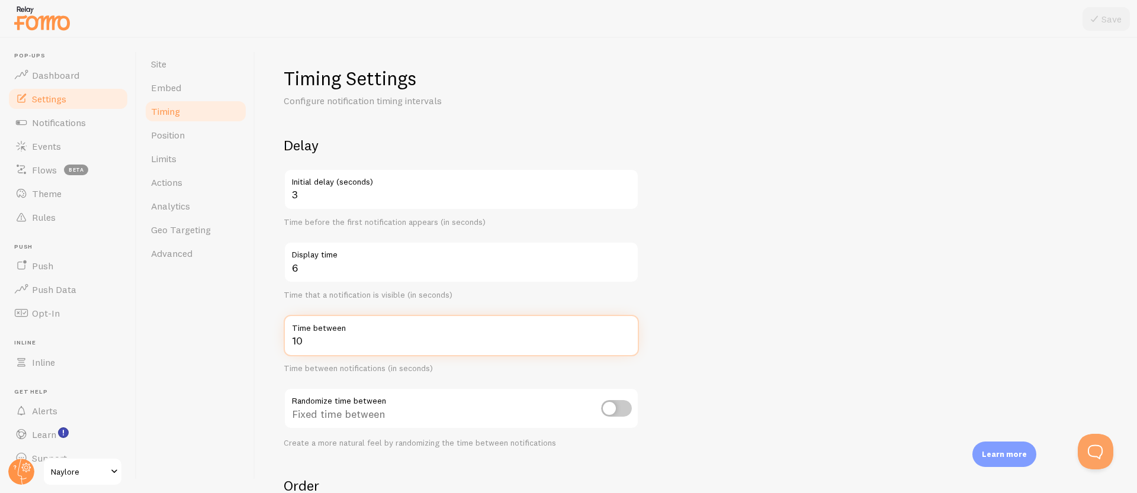
click at [296, 341] on input "10" at bounding box center [461, 335] width 355 height 41
type input "15"
click at [1108, 23] on button "Save" at bounding box center [1106, 19] width 47 height 24
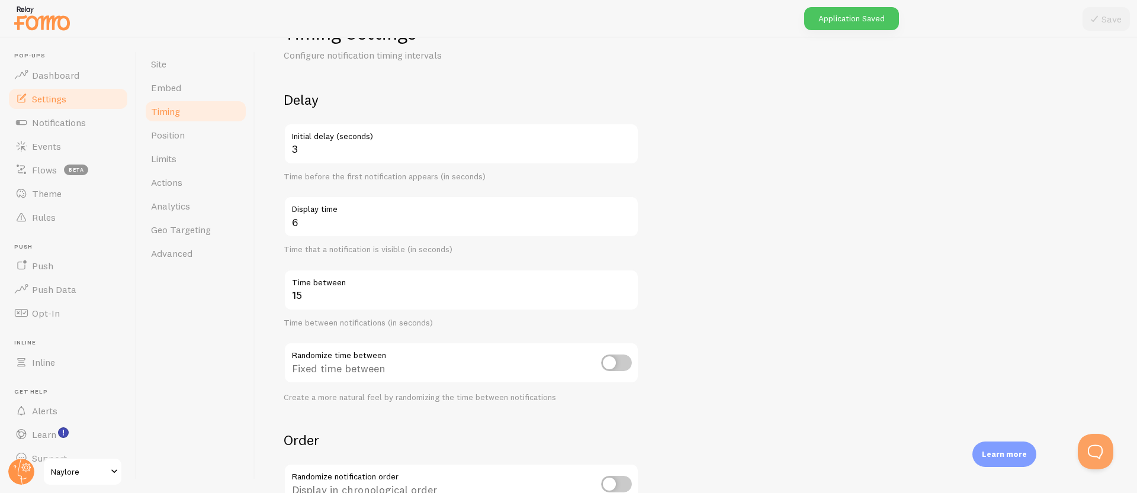
scroll to position [208, 0]
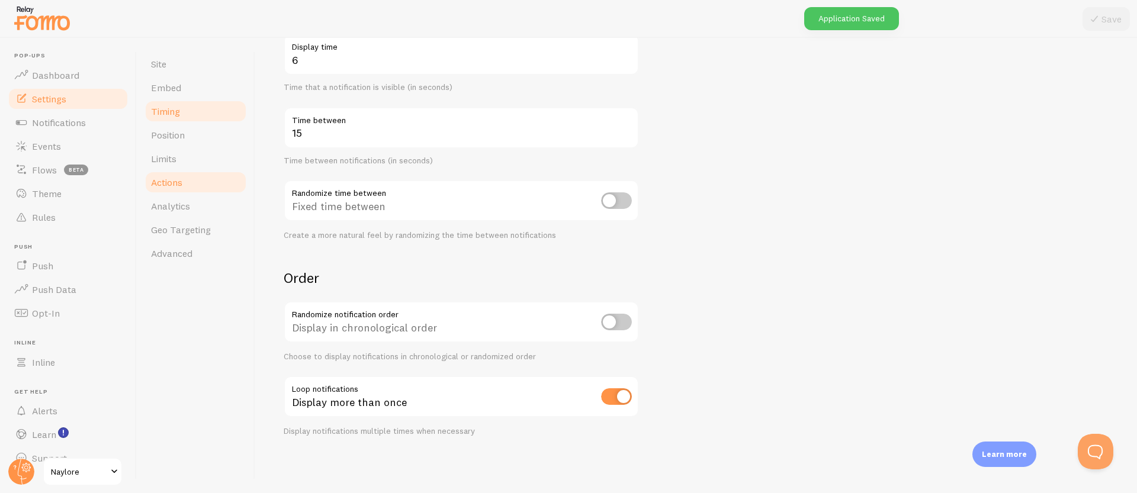
click at [201, 176] on link "Actions" at bounding box center [196, 183] width 104 height 24
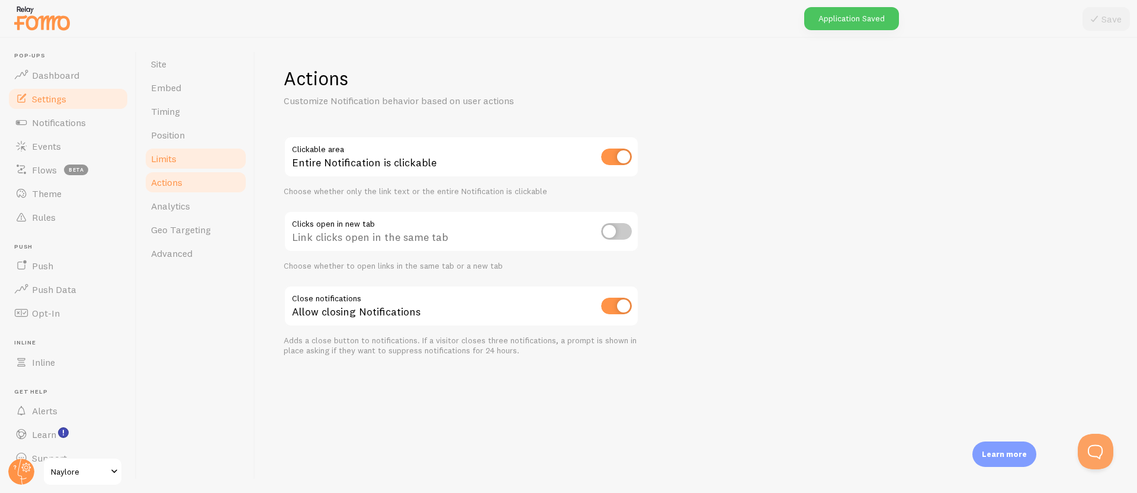
click at [193, 162] on link "Limits" at bounding box center [196, 159] width 104 height 24
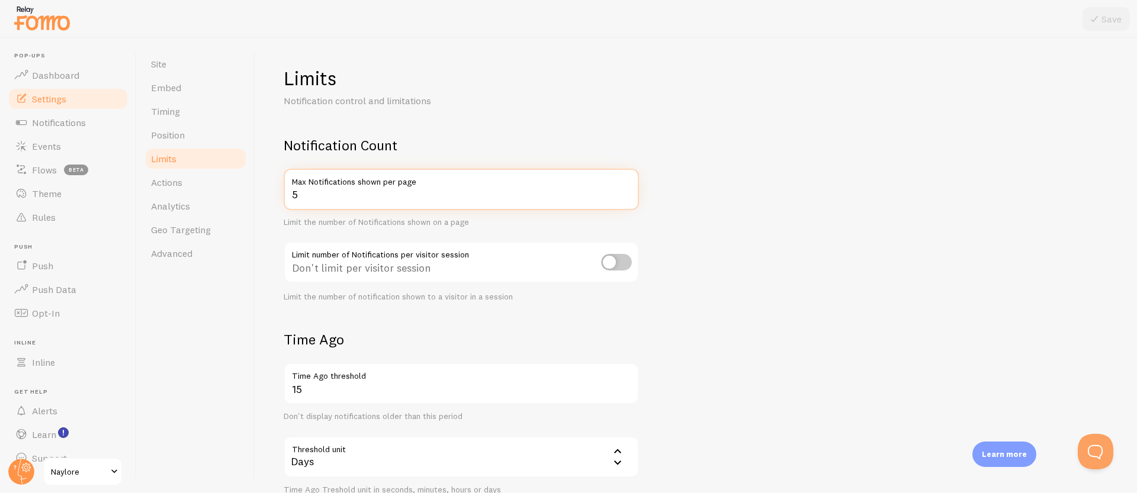
click at [303, 193] on input "5" at bounding box center [461, 189] width 355 height 41
click at [294, 193] on input "5" at bounding box center [461, 189] width 355 height 41
click at [294, 194] on input "5" at bounding box center [461, 189] width 355 height 41
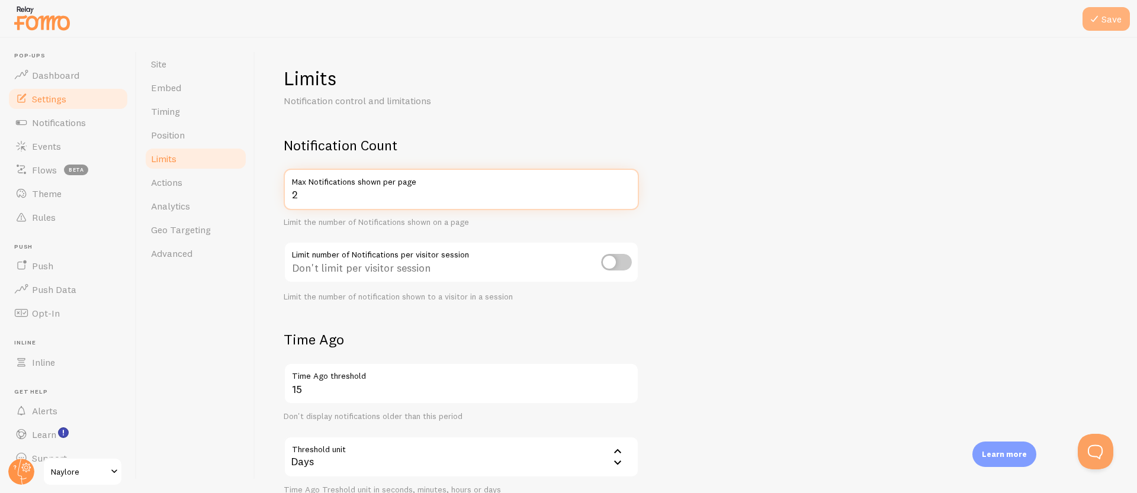
type input "2"
click at [1092, 19] on icon at bounding box center [1094, 19] width 14 height 14
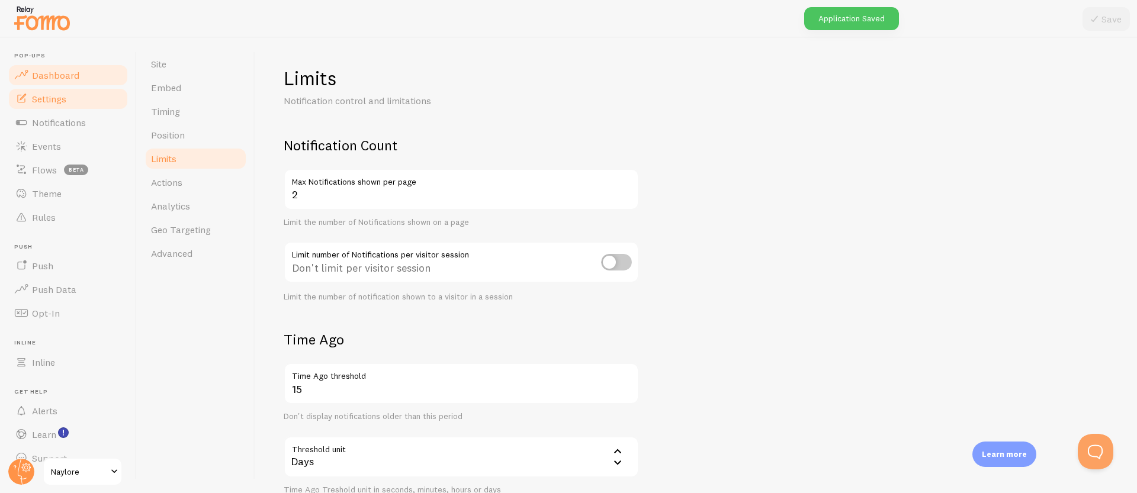
click at [77, 73] on span "Dashboard" at bounding box center [55, 75] width 47 height 12
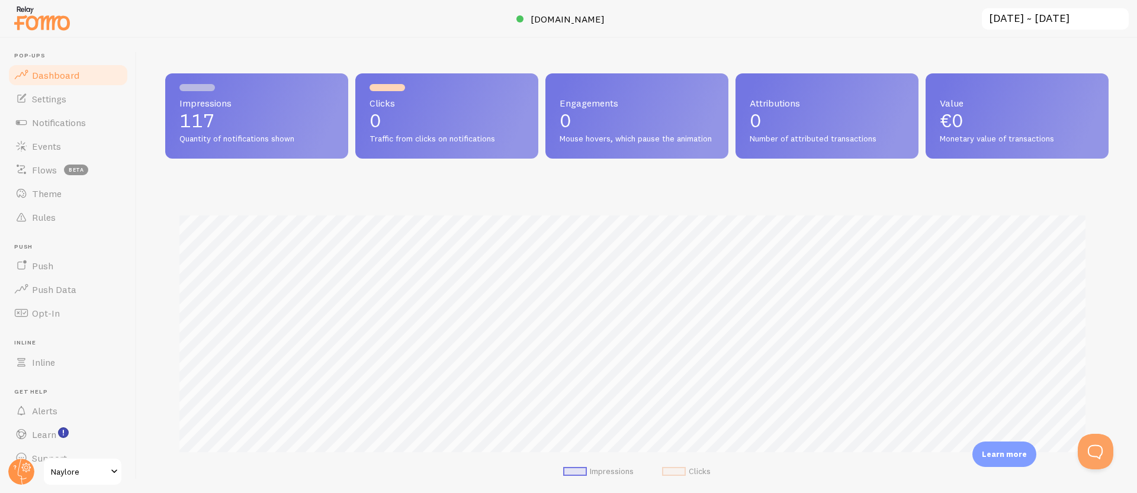
scroll to position [15, 0]
